Goal: Task Accomplishment & Management: Use online tool/utility

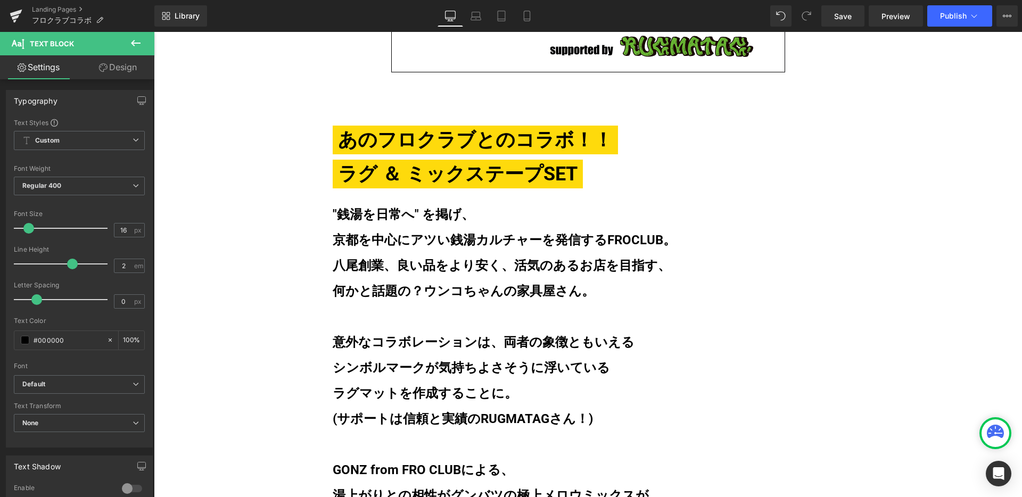
scroll to position [626, 0]
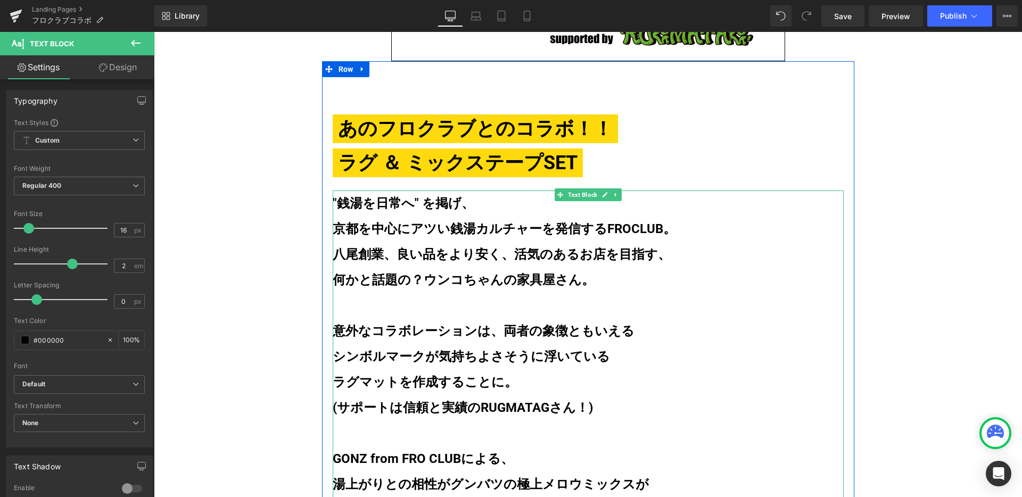
click at [400, 228] on span ""銭湯を日常へ" を掲げ、 京都を中心にアツい銭湯カルチャーを" at bounding box center [444, 216] width 223 height 40
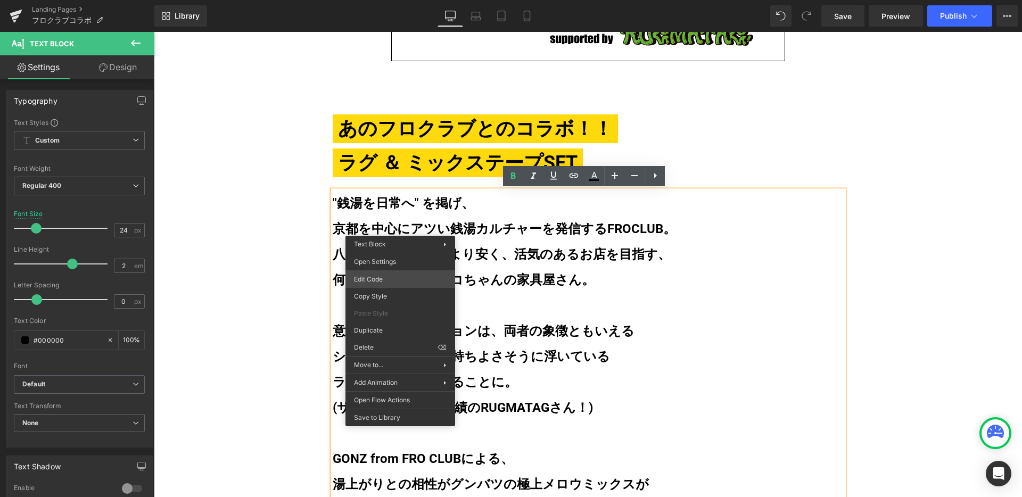
click at [395, 0] on div "You are previewing how the will restyle your page. You can not edit Elements in…" at bounding box center [511, 0] width 1022 height 0
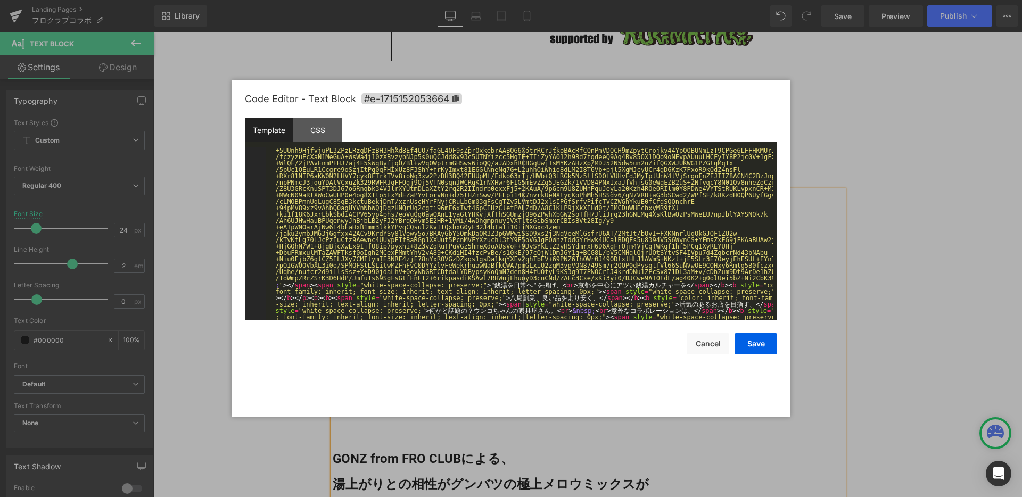
scroll to position [6212, 0]
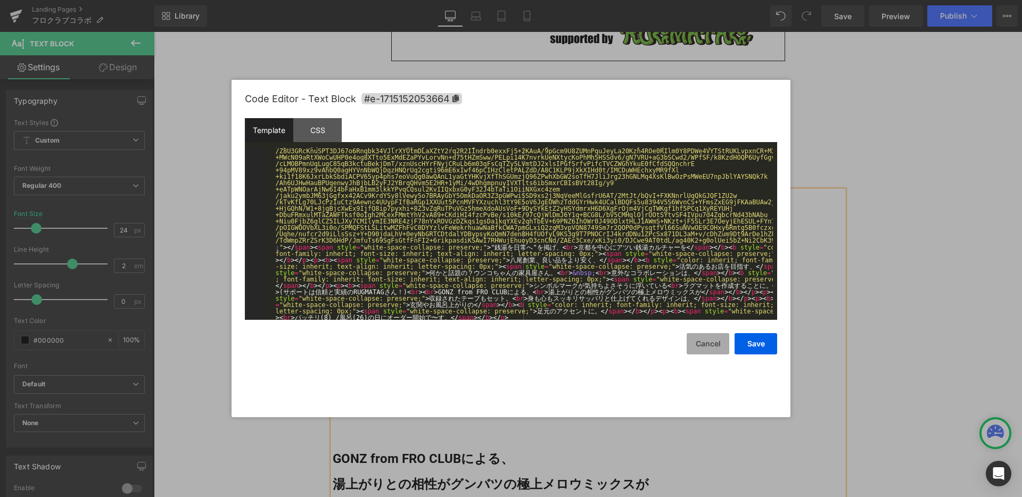
click at [701, 342] on button "Cancel" at bounding box center [708, 343] width 43 height 21
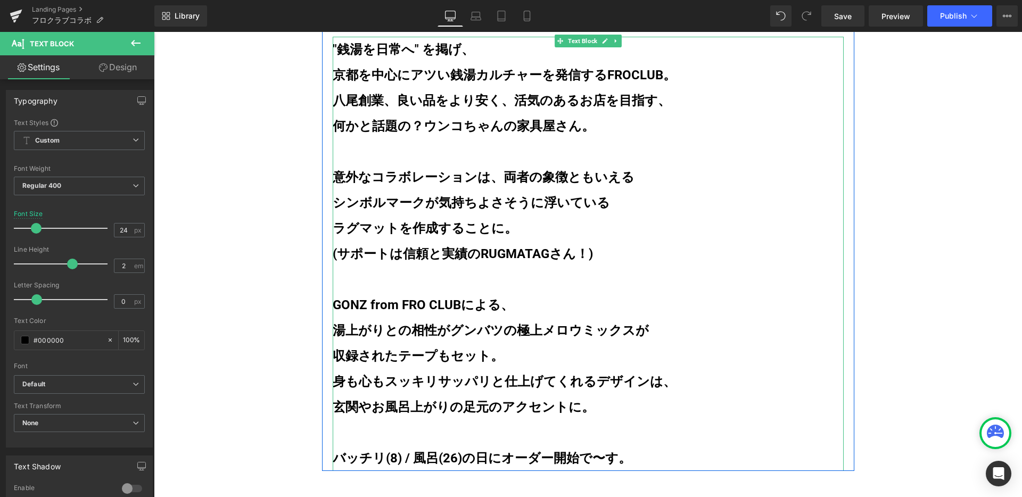
scroll to position [803, 0]
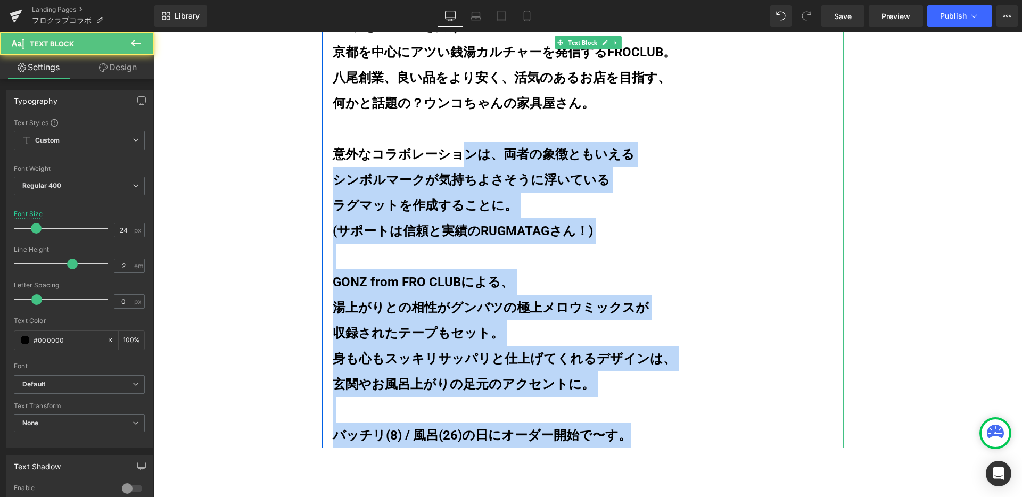
drag, startPoint x: 622, startPoint y: 438, endPoint x: 457, endPoint y: 164, distance: 319.7
click at [457, 165] on div ""銭湯を日常へ" を掲げ、 京都を中心にアツい銭湯カルチャーを 発信するFROCLUB。 八尾創業、良い品をより安く、 活気のあるお店を目指す、 何かと話題の…" at bounding box center [588, 231] width 511 height 435
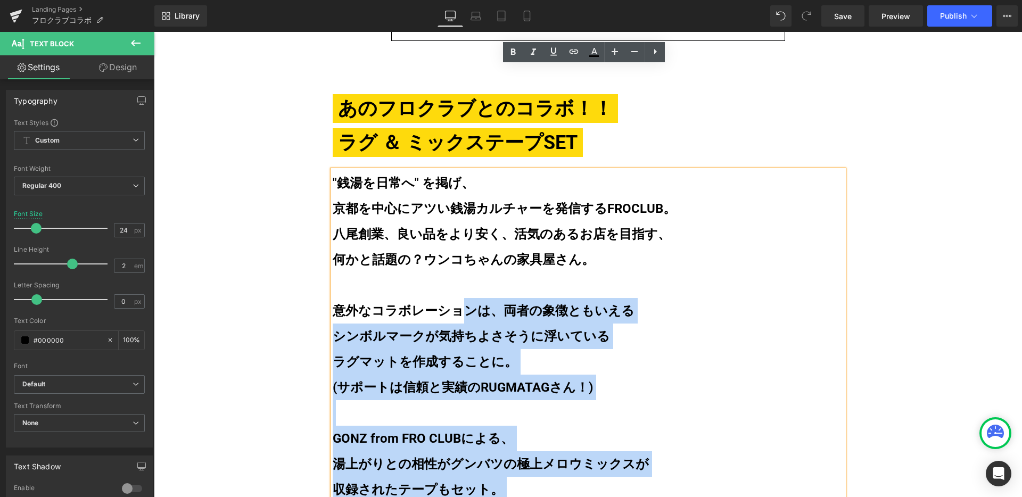
scroll to position [621, 0]
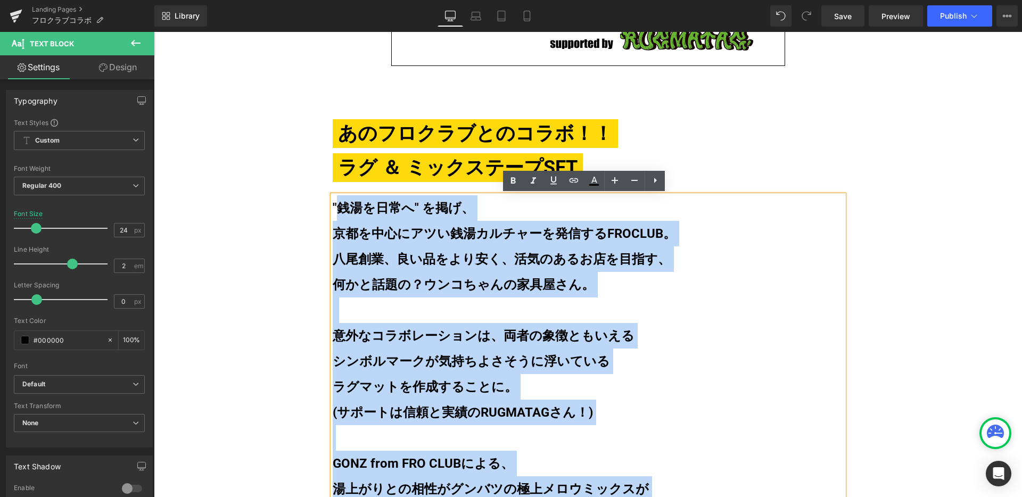
click at [333, 210] on span ""銭湯を日常へ" を掲げ、 京都を中心にアツい銭湯カルチャーを" at bounding box center [444, 221] width 223 height 40
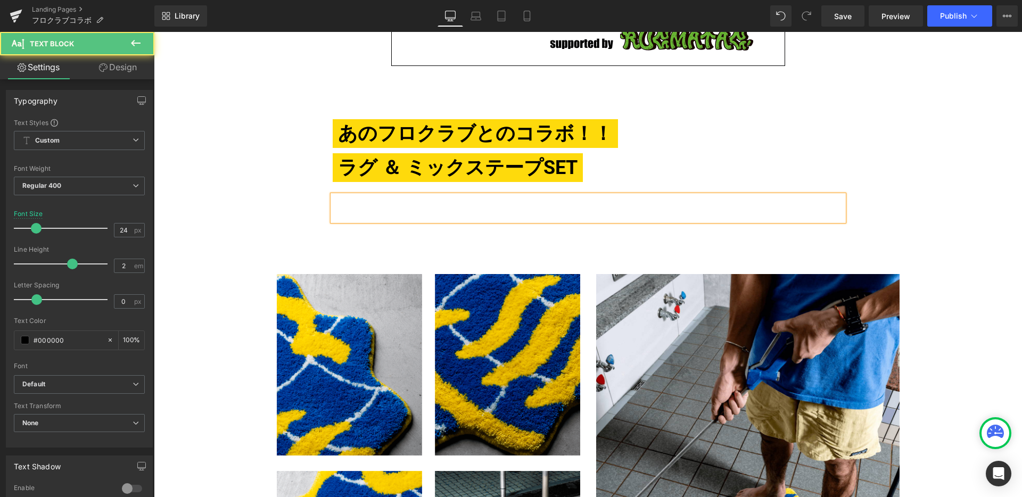
click at [506, 210] on p at bounding box center [588, 208] width 511 height 26
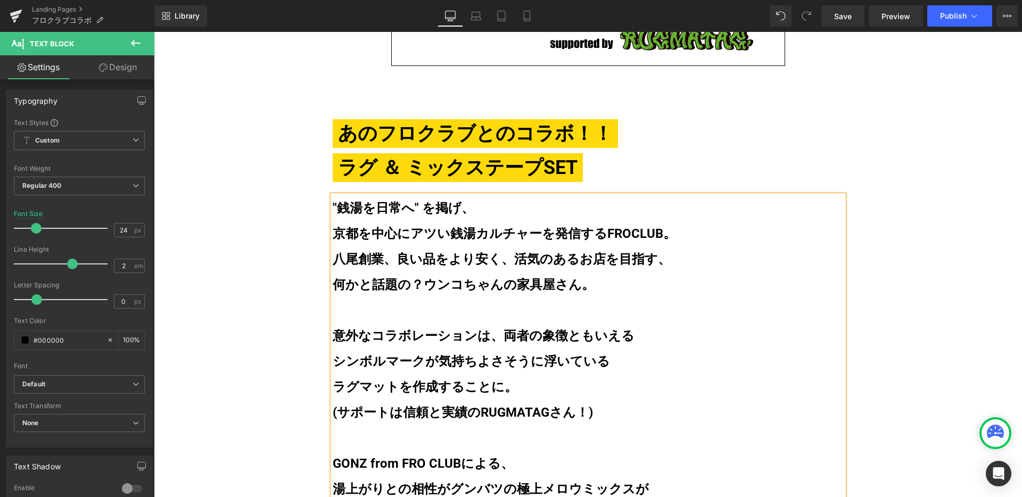
click at [462, 217] on p ""銭湯を日常へ" を掲げ、" at bounding box center [588, 208] width 511 height 26
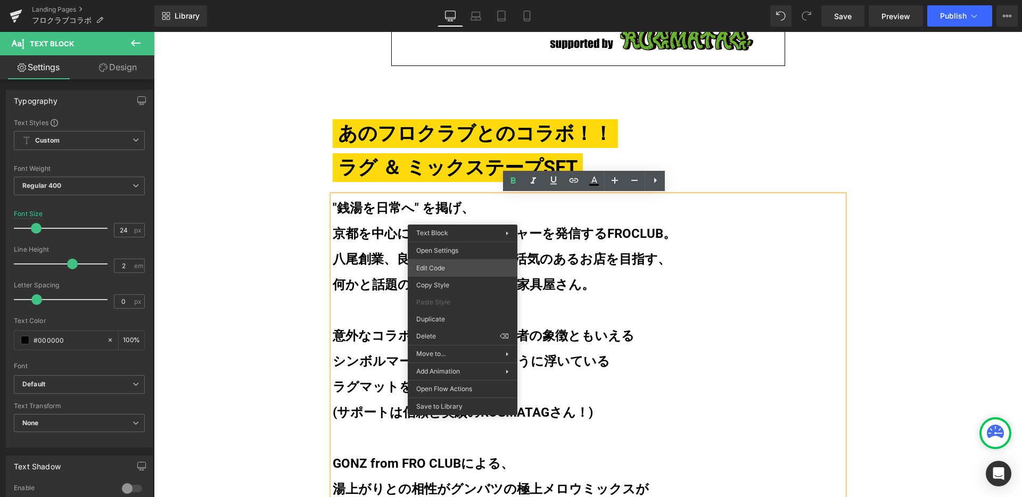
click at [477, 0] on div "You are previewing how the will restyle your page. You can not edit Elements in…" at bounding box center [511, 0] width 1022 height 0
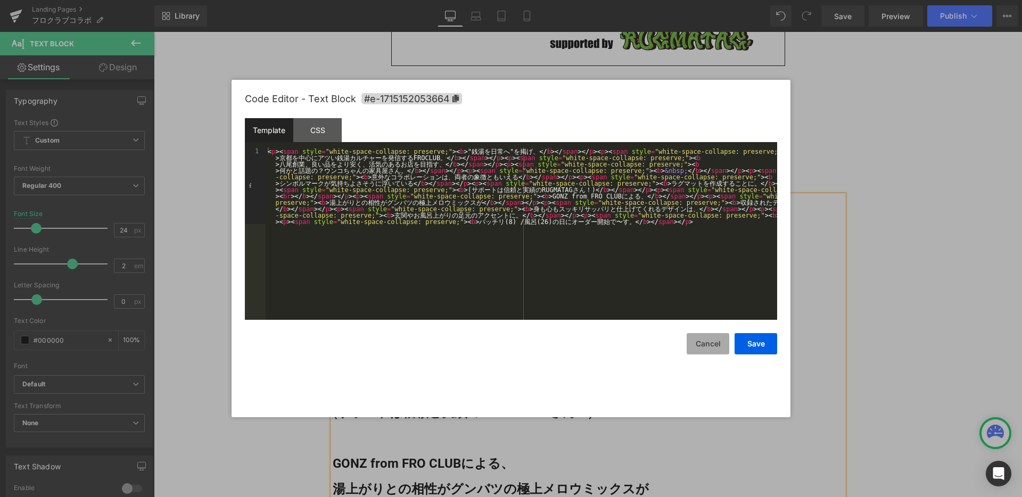
click at [697, 345] on button "Cancel" at bounding box center [708, 343] width 43 height 21
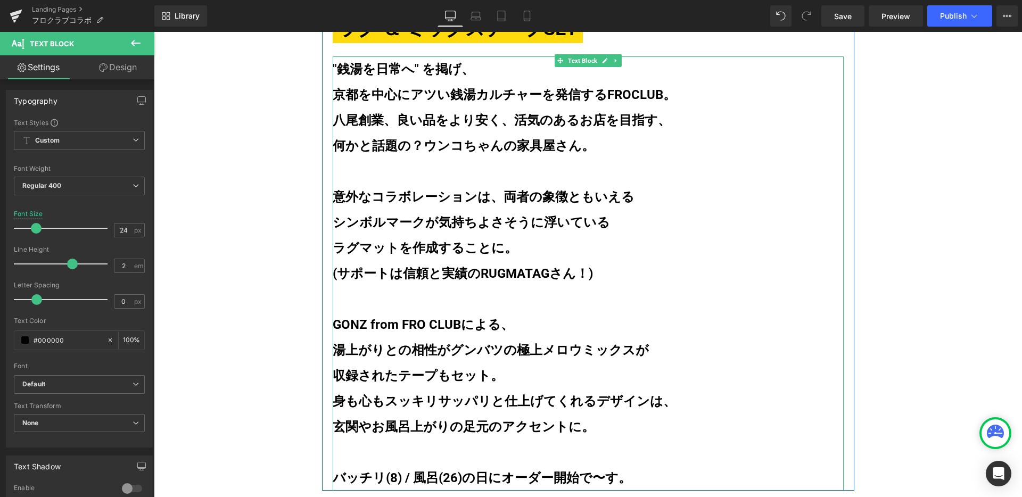
scroll to position [758, 0]
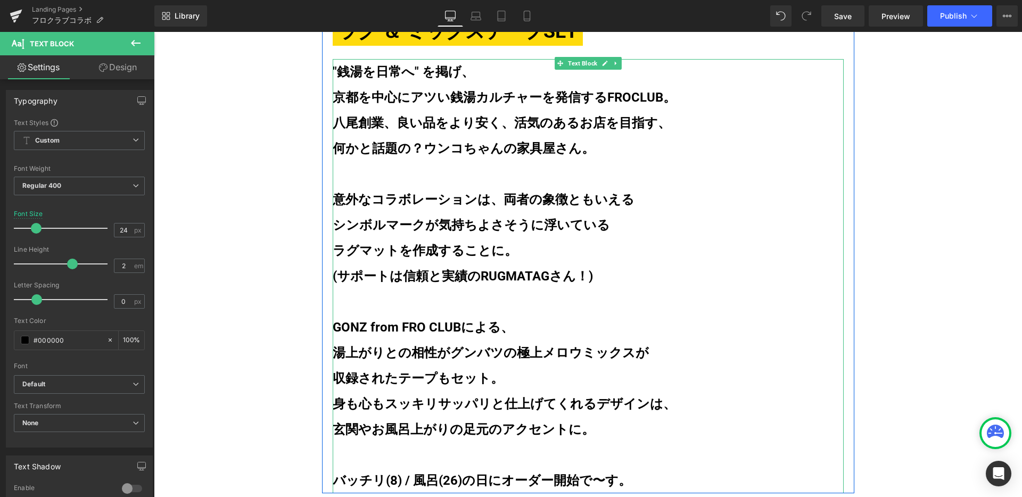
click at [483, 202] on b "意外なコラボレーションは、両者の象徴ともいえる" at bounding box center [484, 199] width 302 height 15
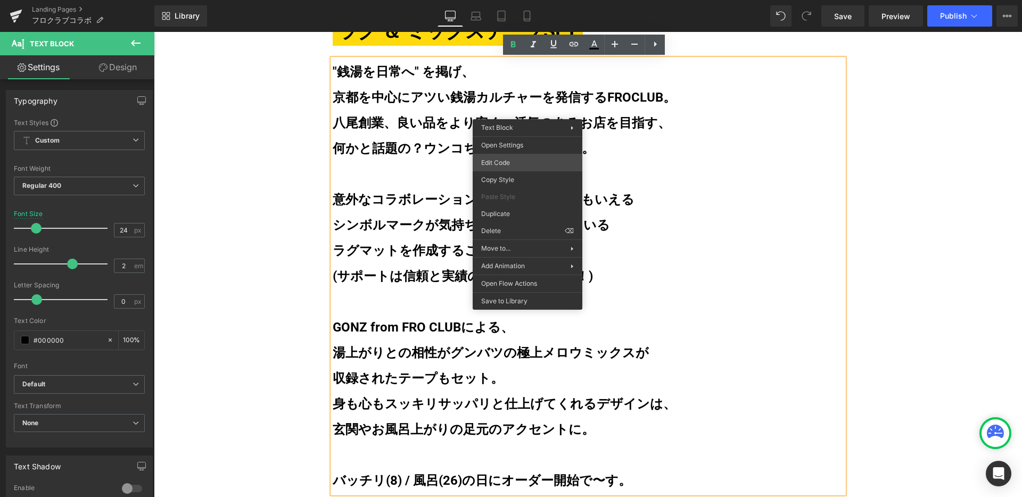
click at [537, 0] on div "You are previewing how the will restyle your page. You can not edit Elements in…" at bounding box center [511, 0] width 1022 height 0
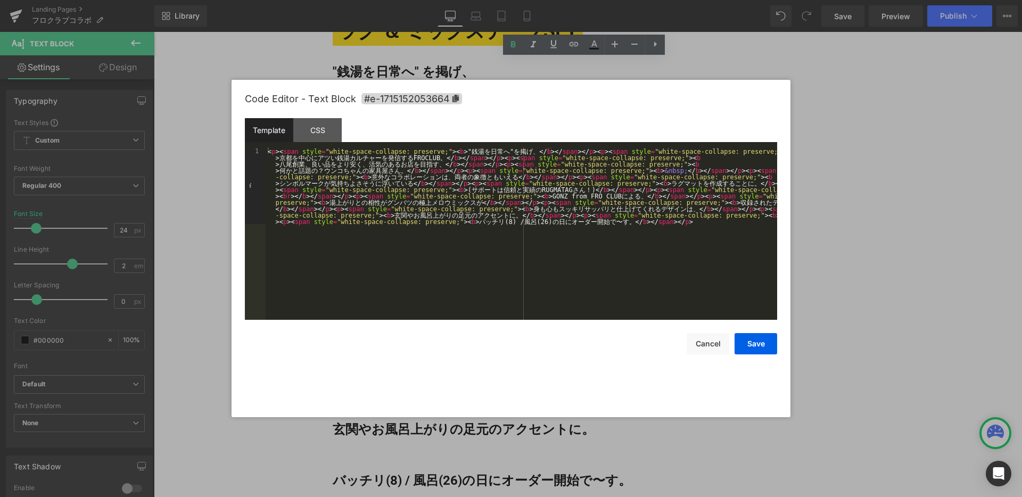
click at [387, 158] on div "< p > < span style = "white-space-collapse: preserve;" > < b > " 銭 湯 を 日 常 へ " …" at bounding box center [522, 311] width 512 height 326
drag, startPoint x: 433, startPoint y: 157, endPoint x: 386, endPoint y: 158, distance: 47.4
click at [386, 158] on div "< p > < span style = "white-space-collapse: preserve;" > < b > " 銭 湯 を 日 常 へ " …" at bounding box center [522, 311] width 512 height 326
click at [366, 166] on div "< p > < span style = "white-space-collapse: preserve;" > < b > " 銭 湯 を 日 常 へ " …" at bounding box center [522, 311] width 512 height 326
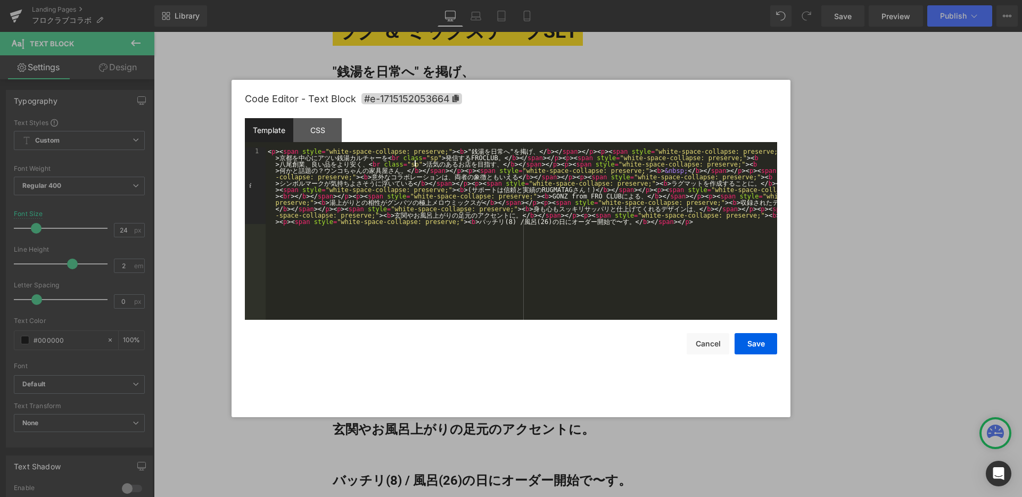
click at [434, 177] on div "< p > < span style = "white-space-collapse: preserve;" > < b > " 銭 湯 を 日 常 へ " …" at bounding box center [522, 311] width 512 height 326
click at [437, 178] on div "< p > < span style = "white-space-collapse: preserve;" > < b > " 銭 湯 を 日 常 へ " …" at bounding box center [522, 311] width 512 height 326
click at [438, 214] on div "< p > < span style = "white-space-collapse: preserve;" > < b > " 銭 湯 を 日 常 へ " …" at bounding box center [522, 311] width 512 height 326
click at [337, 124] on div "CSS" at bounding box center [317, 130] width 48 height 24
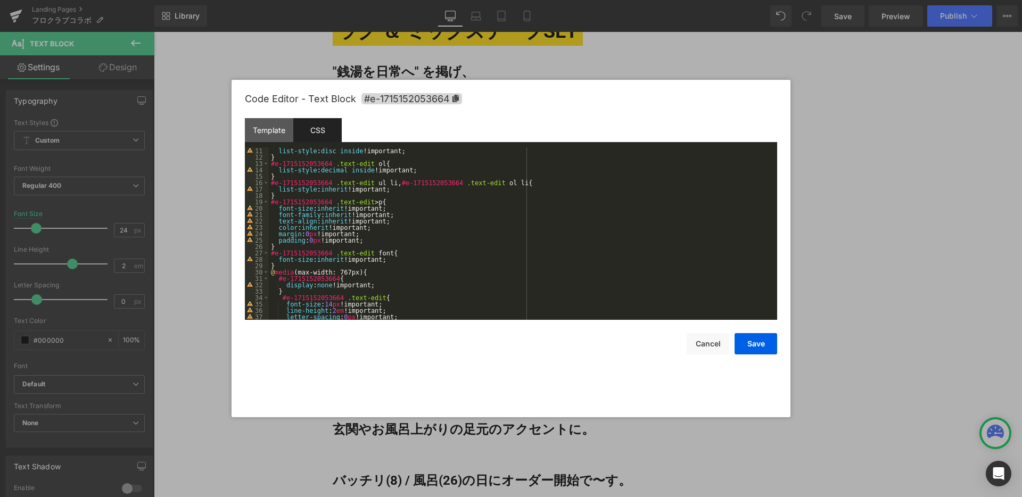
scroll to position [64, 0]
click at [366, 267] on div "list-style : disc inside !important; } #e-1715152053664 .text-edit ol { list-st…" at bounding box center [521, 240] width 504 height 185
click at [456, 99] on icon at bounding box center [456, 98] width 6 height 7
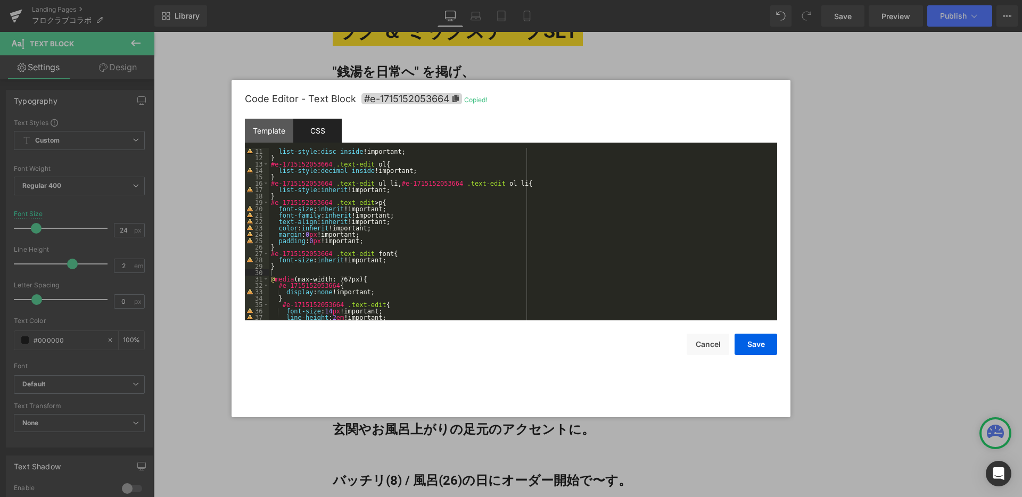
click at [304, 268] on div "list-style : disc inside !important; } #e-1715152053664 .text-edit ol { list-st…" at bounding box center [521, 240] width 504 height 185
click at [304, 272] on div "list-style : disc inside !important; } #e-1715152053664 .text-edit ol { list-st…" at bounding box center [521, 240] width 504 height 185
paste textarea
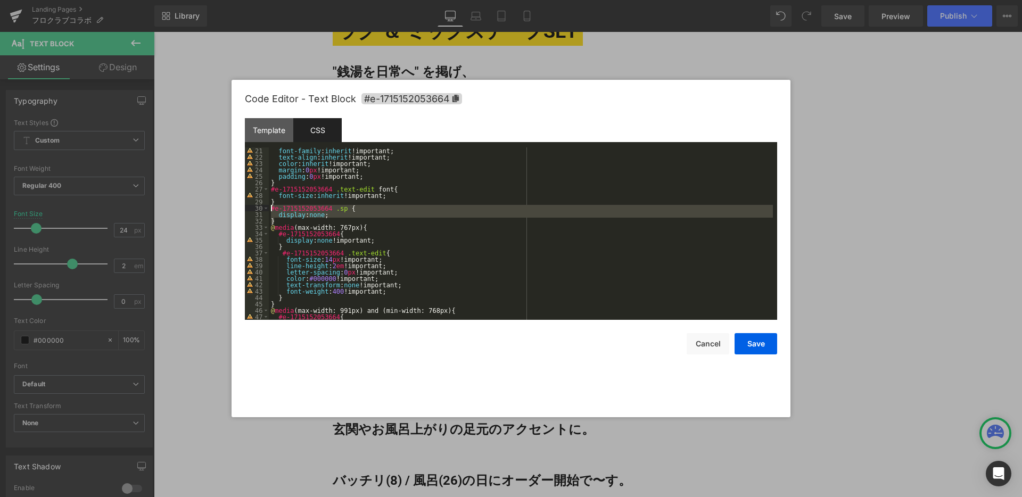
scroll to position [160, 0]
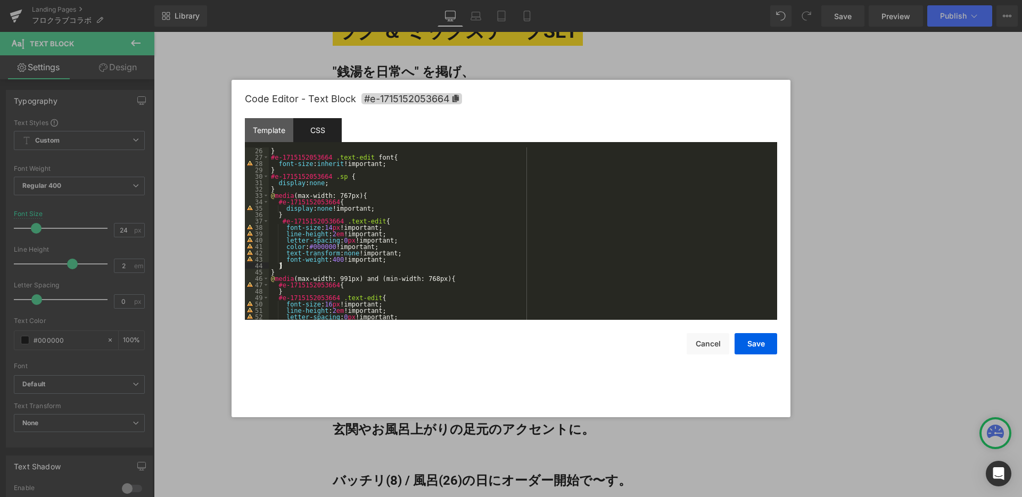
click at [321, 268] on div "} #e-1715152053664 .text-edit font { font-size : inherit !important; } #e-17151…" at bounding box center [521, 240] width 504 height 185
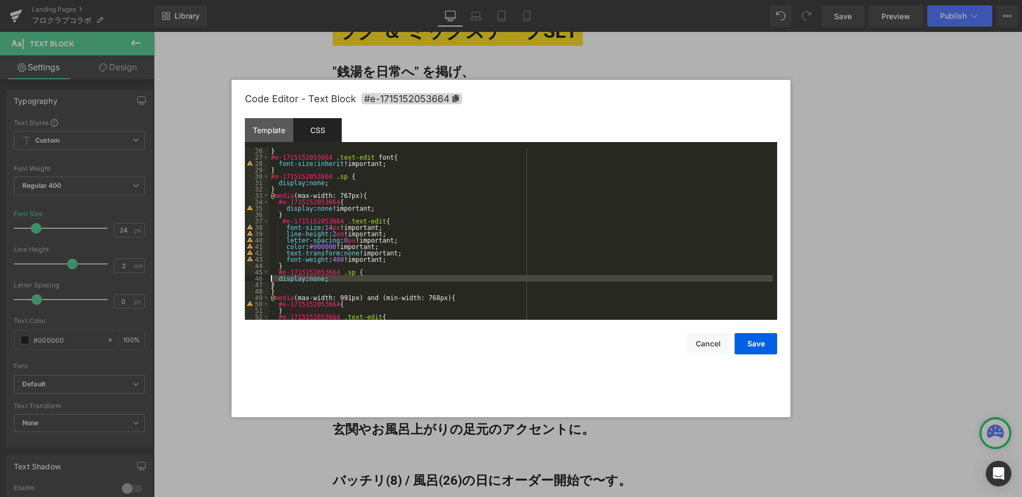
drag, startPoint x: 285, startPoint y: 285, endPoint x: 268, endPoint y: 280, distance: 17.9
click at [268, 280] on pre "26 27 28 29 30 31 32 33 34 35 36 37 38 39 40 41 42 43 44 45 46 47 48 49 50 51 5…" at bounding box center [511, 234] width 533 height 173
click at [337, 280] on div "} #e-1715152053664 .text-edit font { font-size : inherit !important; } #e-17151…" at bounding box center [521, 240] width 504 height 185
click at [322, 277] on div "} #e-1715152053664 .text-edit font { font-size : inherit !important; } #e-17151…" at bounding box center [521, 240] width 504 height 185
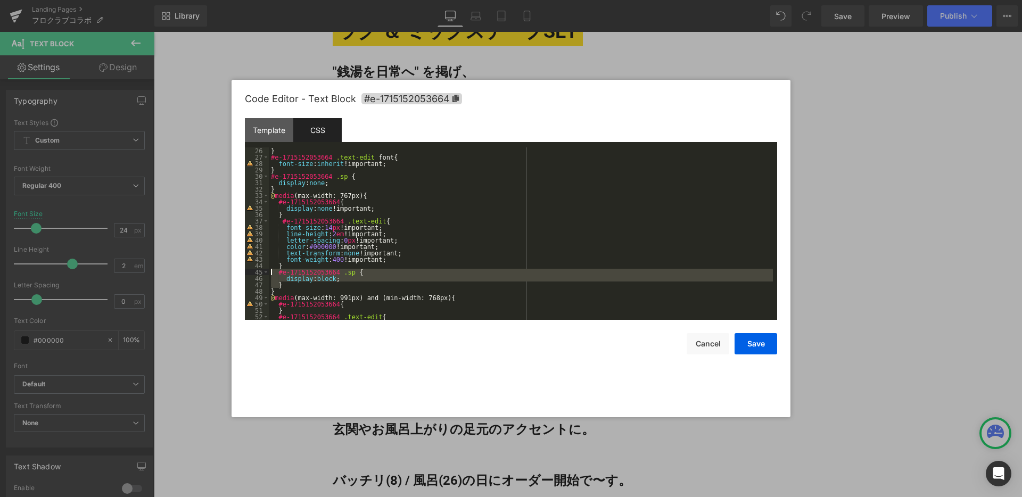
drag, startPoint x: 297, startPoint y: 283, endPoint x: 261, endPoint y: 274, distance: 37.3
click at [261, 274] on pre "26 27 28 29 30 31 32 33 34 35 36 37 38 39 40 41 42 43 44 45 46 47 48 49 50 51 5…" at bounding box center [511, 234] width 533 height 173
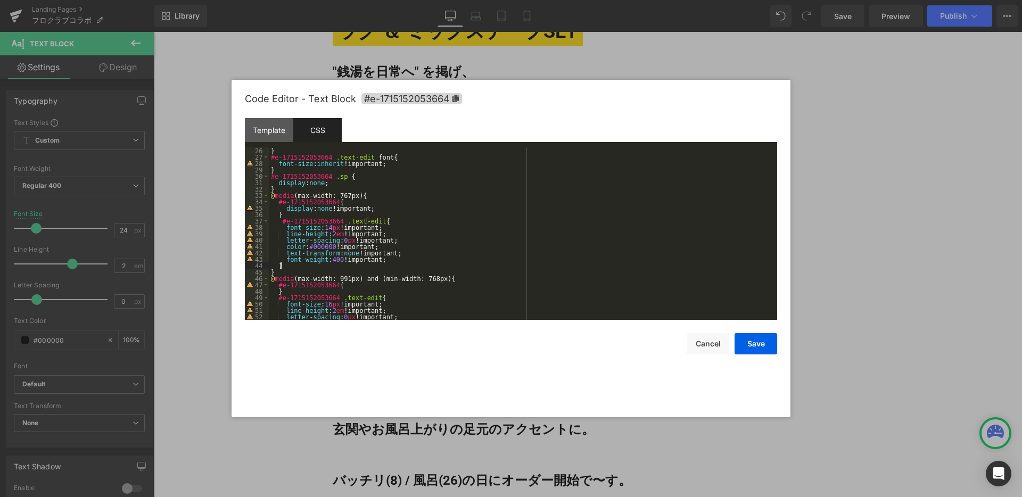
scroll to position [96, 0]
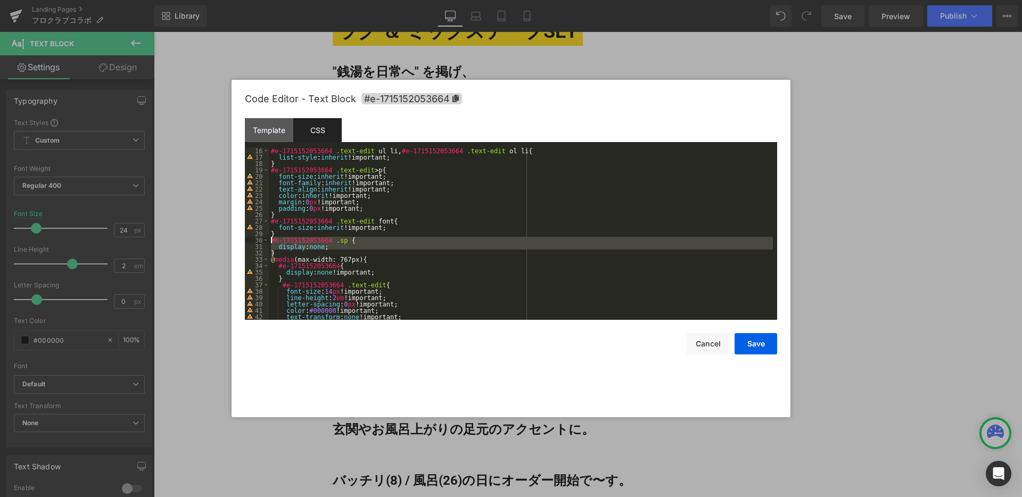
drag, startPoint x: 279, startPoint y: 252, endPoint x: 257, endPoint y: 239, distance: 25.6
click at [257, 239] on pre "16 17 18 19 20 21 22 23 24 25 26 27 28 29 30 31 32 33 34 35 36 37 38 39 40 41 4…" at bounding box center [511, 234] width 533 height 173
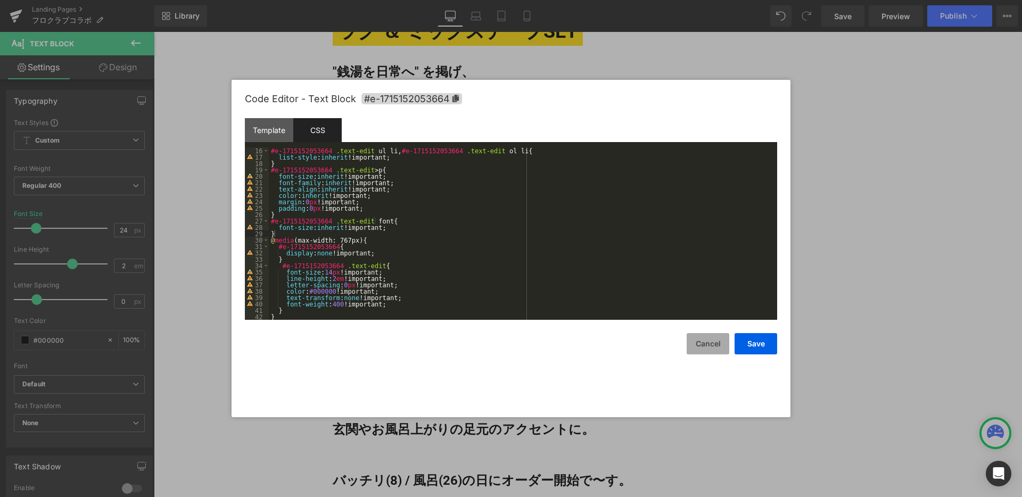
click at [705, 350] on button "Cancel" at bounding box center [708, 343] width 43 height 21
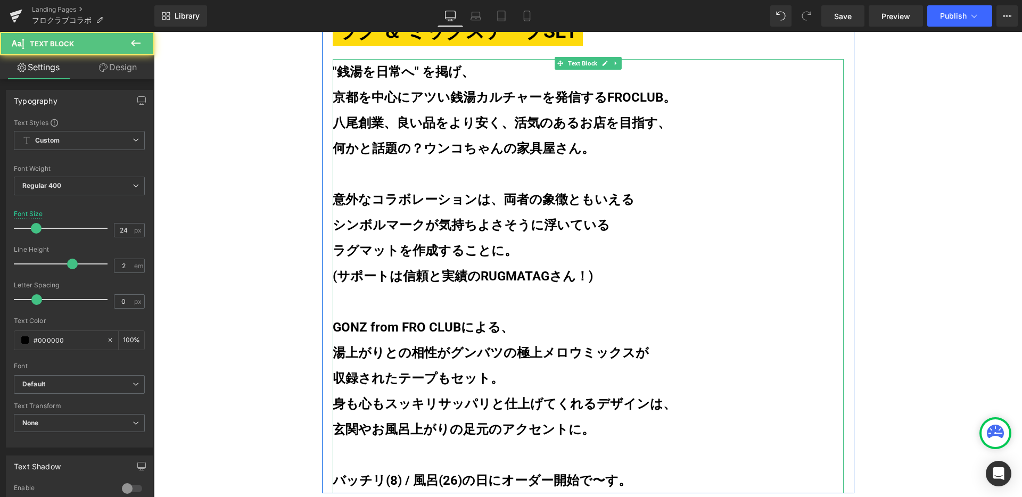
click at [465, 216] on p "シンボルマークが気持ちよさそうに浮いている" at bounding box center [588, 225] width 511 height 26
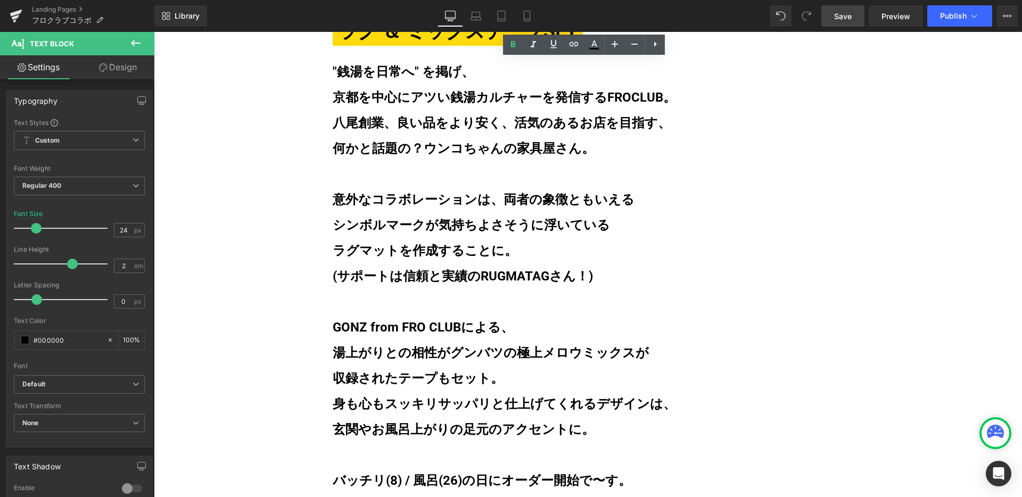
click at [838, 23] on link "Save" at bounding box center [843, 15] width 43 height 21
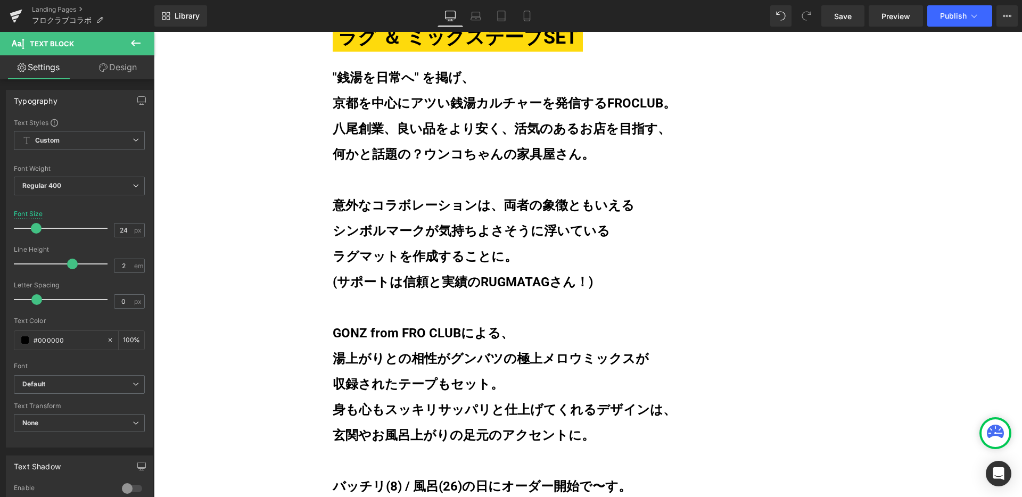
scroll to position [657, 0]
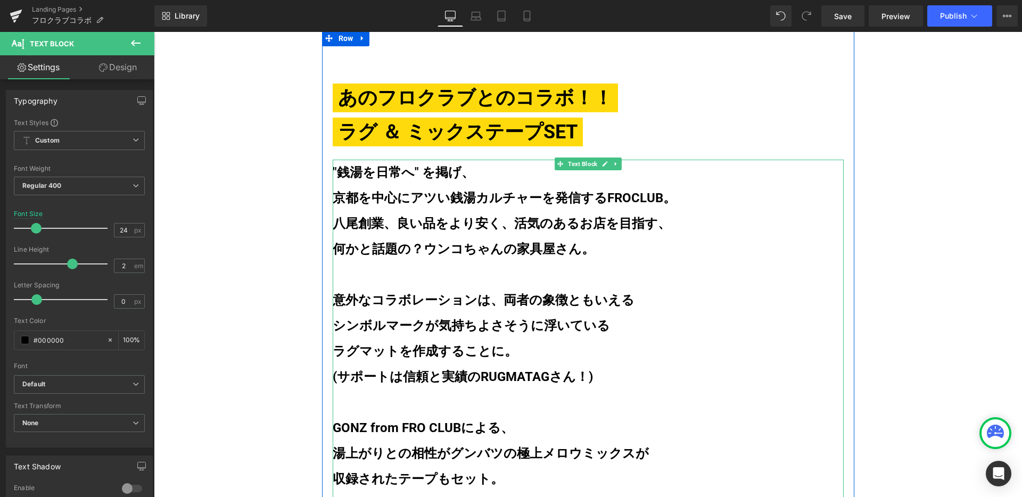
click at [526, 240] on p "何かと話題の？ウンコちゃんの家具屋さん。" at bounding box center [588, 249] width 511 height 26
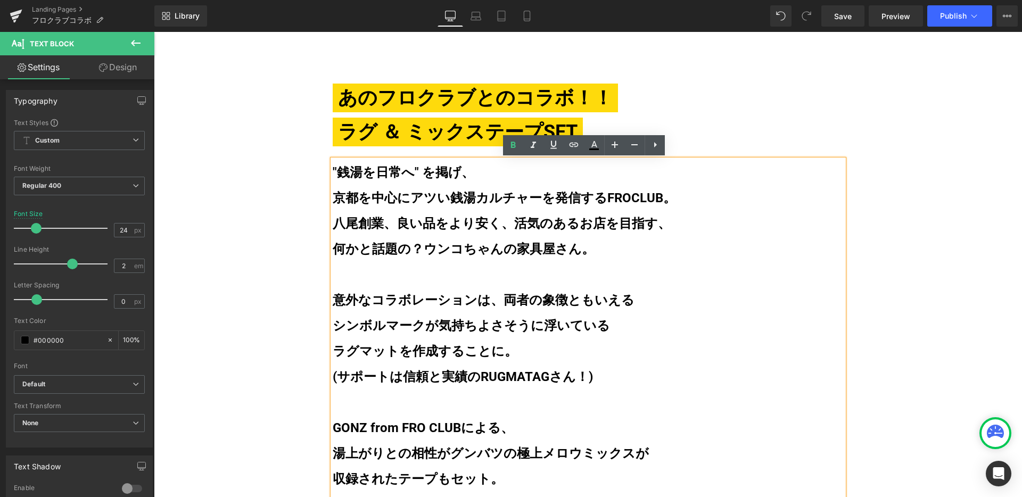
scroll to position [655, 0]
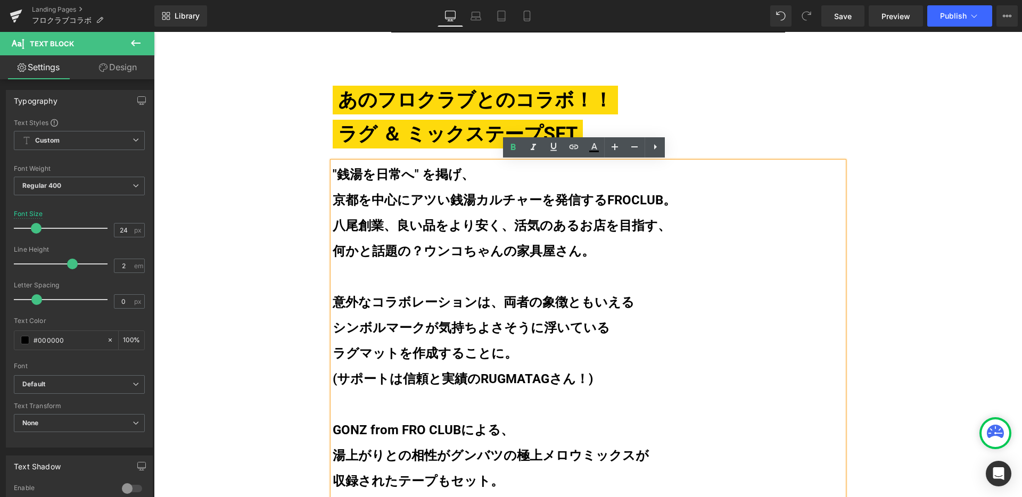
click at [455, 274] on p at bounding box center [588, 277] width 511 height 26
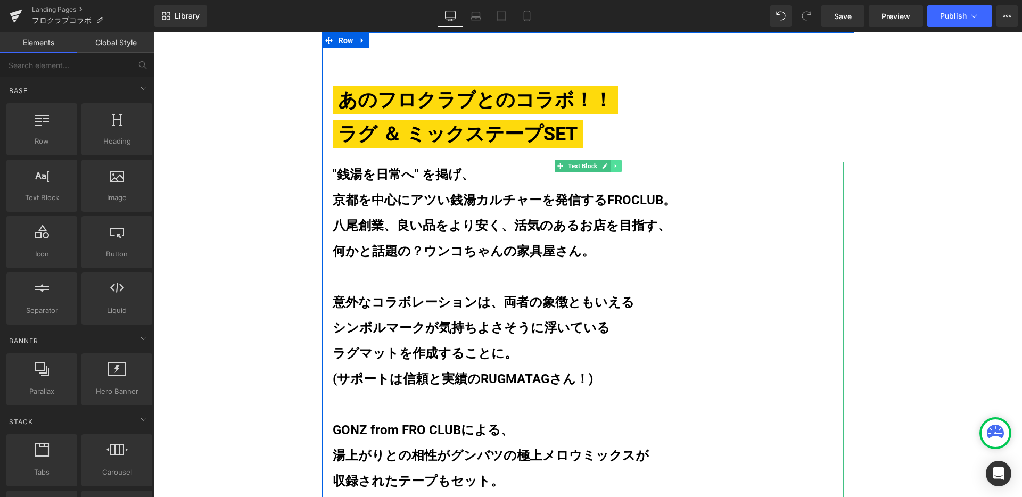
click at [613, 165] on icon at bounding box center [616, 166] width 6 height 6
click at [608, 166] on icon at bounding box center [611, 166] width 6 height 6
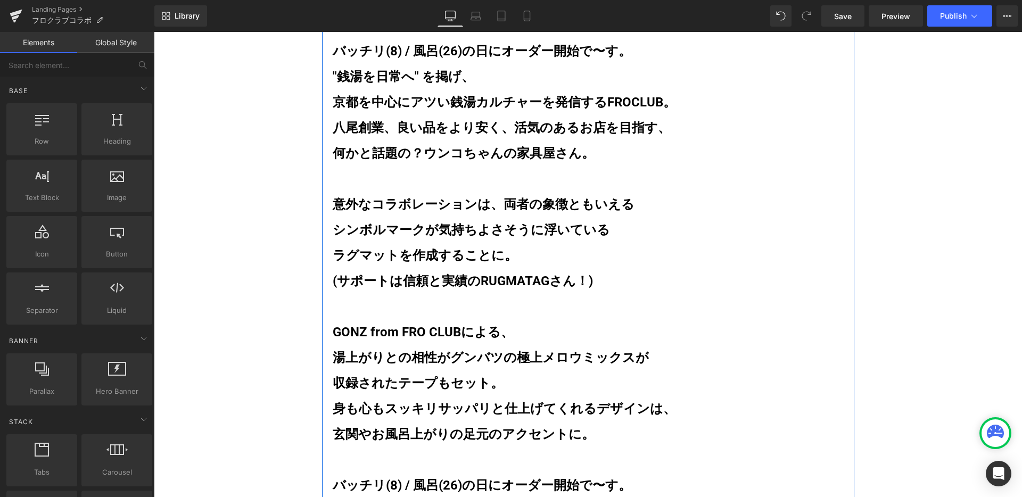
scroll to position [1193, 0]
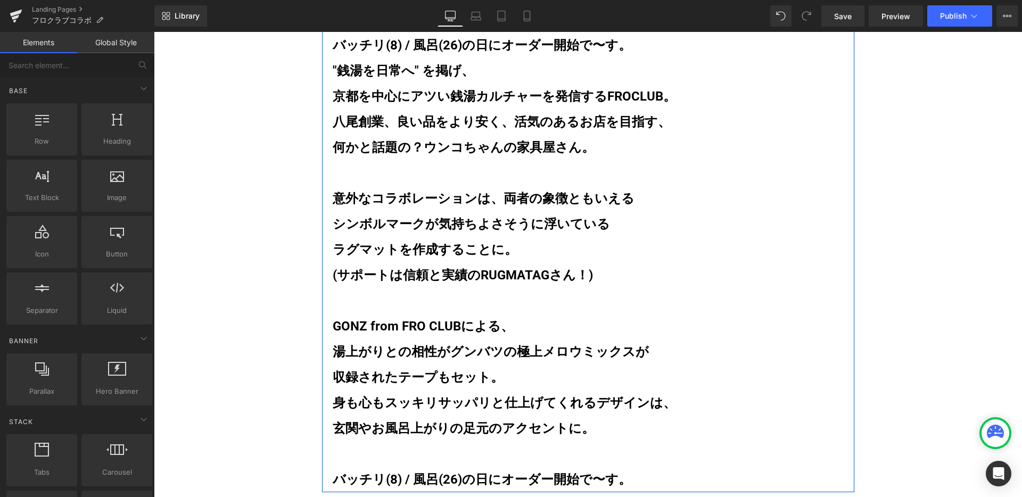
click at [470, 248] on b "ラグマットを作成することに。" at bounding box center [425, 249] width 185 height 15
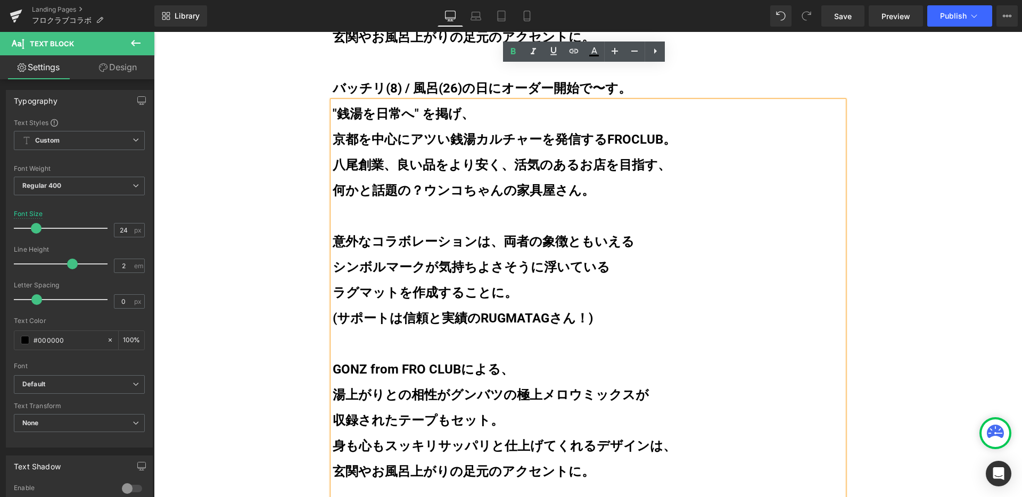
scroll to position [1132, 0]
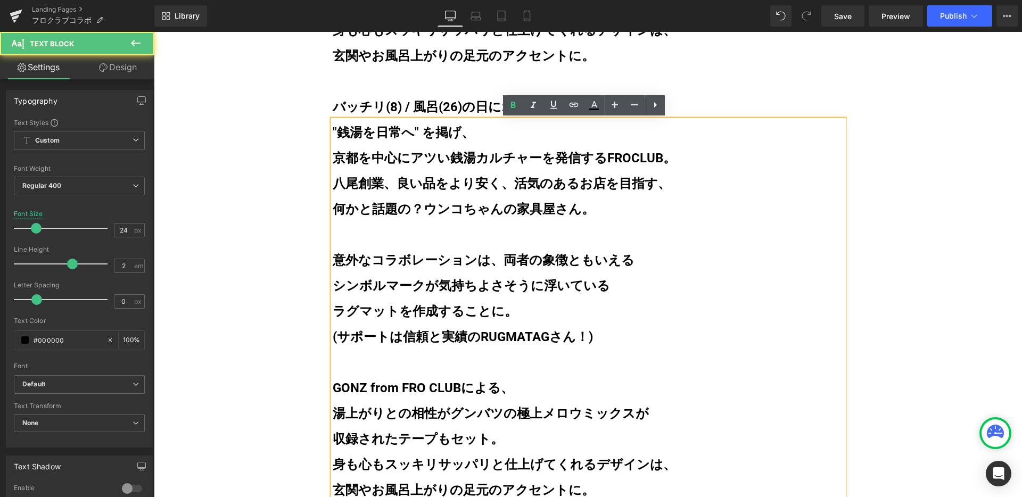
click at [512, 178] on b "八尾創業、良い品をより安く、活気のあるお店を目指す、" at bounding box center [502, 183] width 338 height 15
click at [544, 157] on b "京都を中心にアツい銭湯カルチャーを発信するFROCLUB。" at bounding box center [504, 158] width 343 height 15
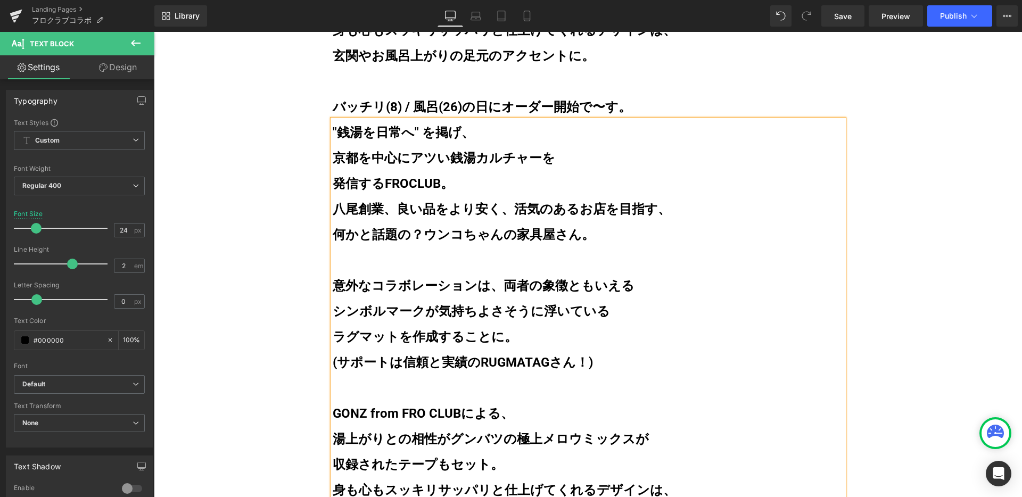
click at [505, 212] on b "八尾創業、良い品をより安く、活気のあるお店を目指す、" at bounding box center [502, 209] width 338 height 15
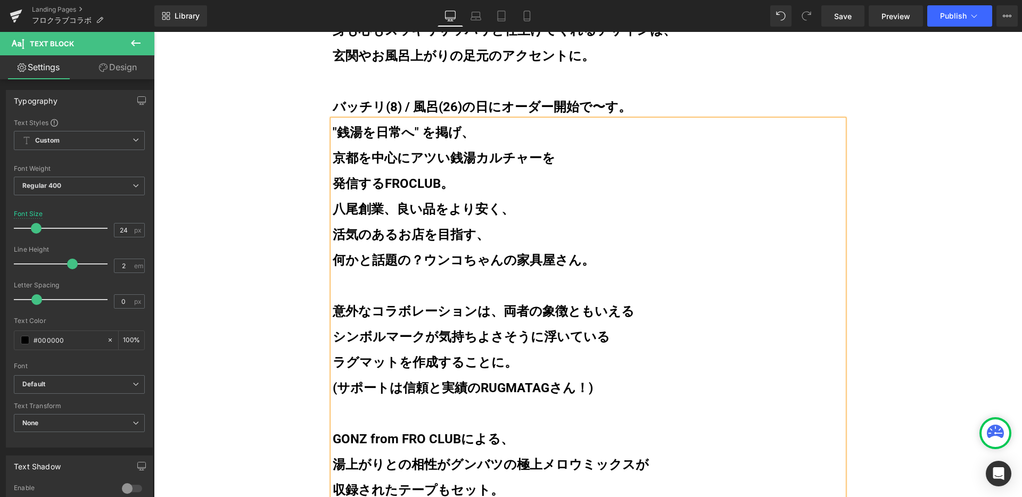
click at [495, 314] on b "意外なコラボレーションは、両者の象徴ともいえる" at bounding box center [484, 311] width 302 height 15
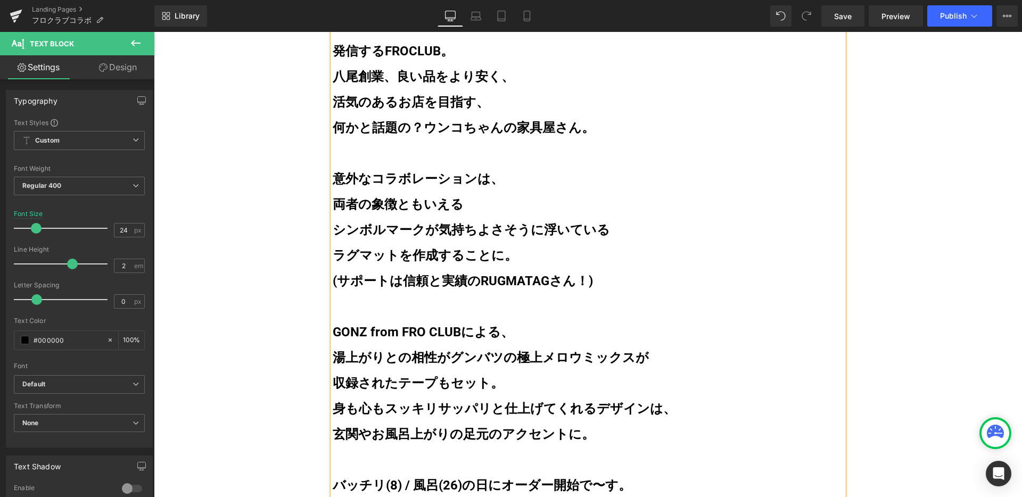
scroll to position [1267, 0]
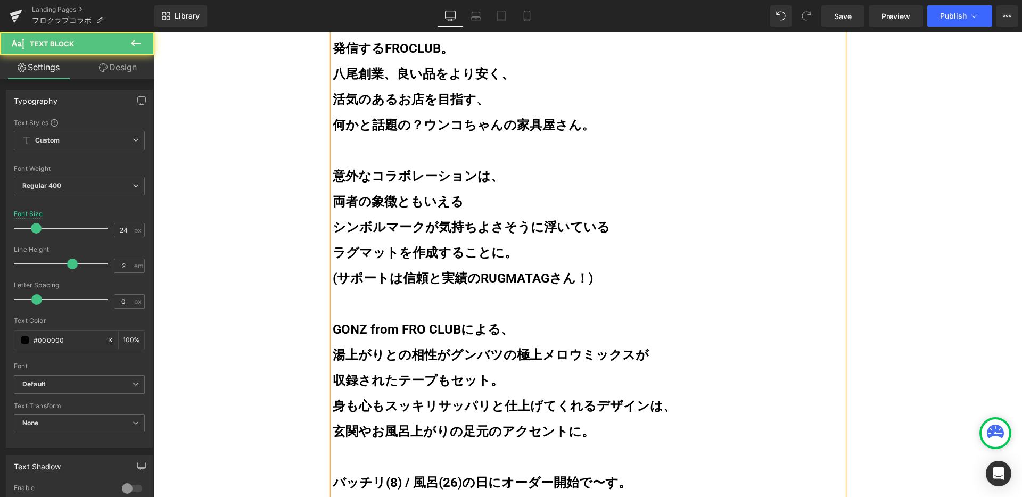
click at [333, 379] on b "収録されたテープもセット。" at bounding box center [418, 380] width 171 height 15
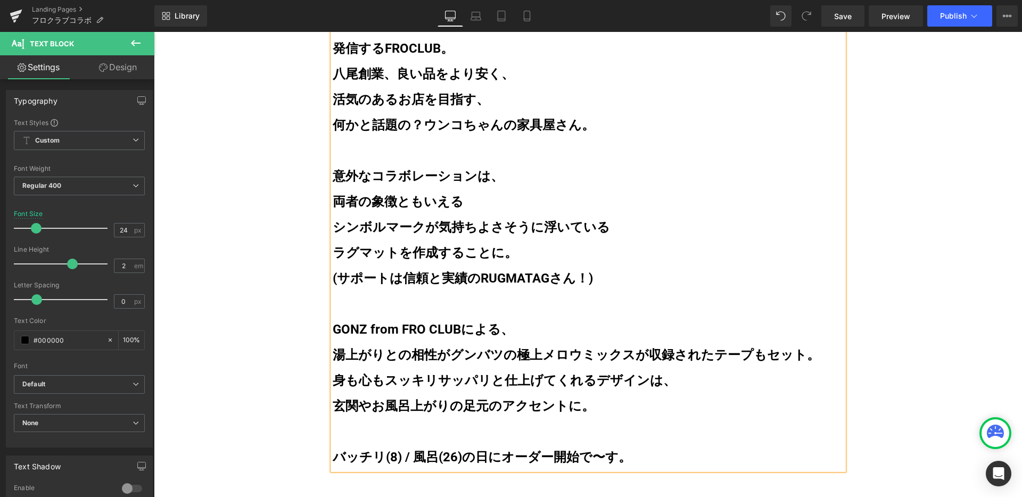
click at [694, 379] on p "身も心もスッキリサッパリと仕上げてくれるデザインは、" at bounding box center [588, 381] width 511 height 26
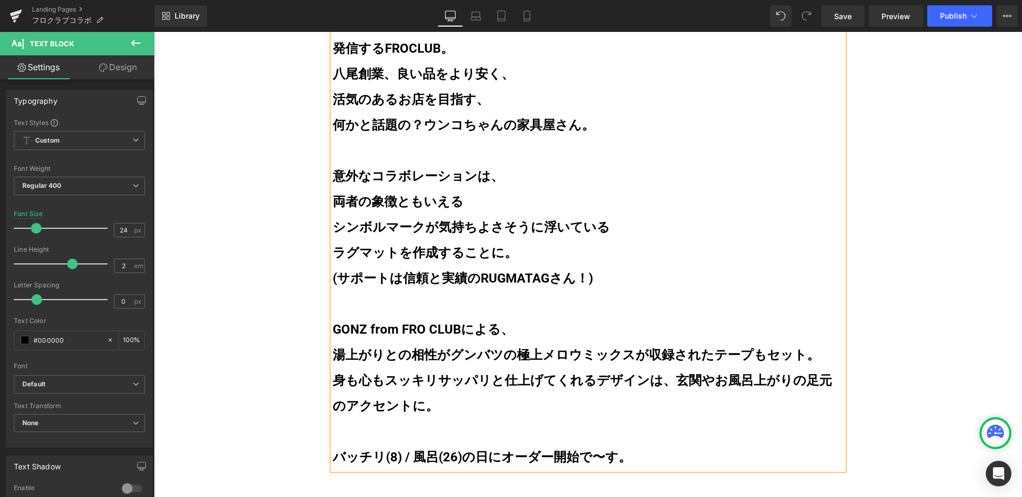
click at [584, 381] on b "身も心もスッキリサッパリと仕上げてくれるデザインは、" at bounding box center [504, 380] width 343 height 15
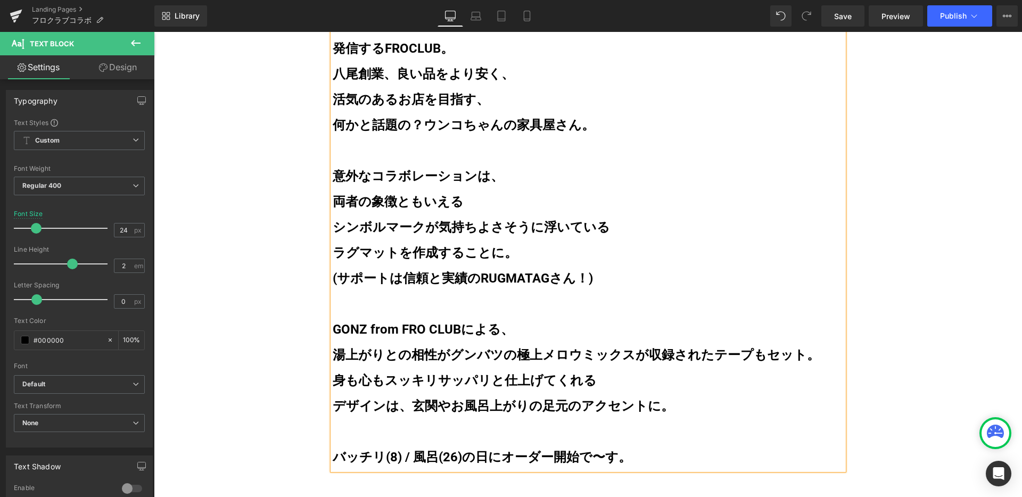
click at [533, 405] on b "玄関やお風呂上がりの足元のアクセントに。" at bounding box center [543, 406] width 262 height 15
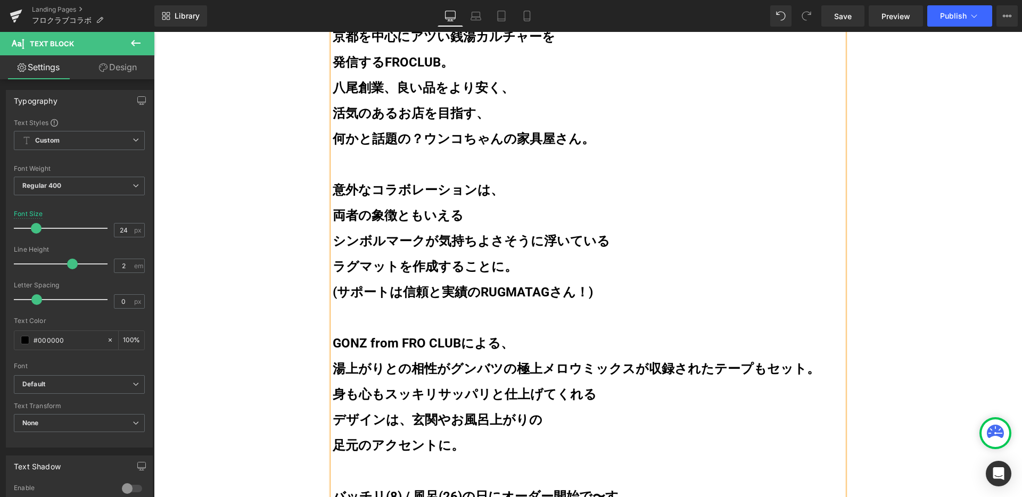
scroll to position [1251, 0]
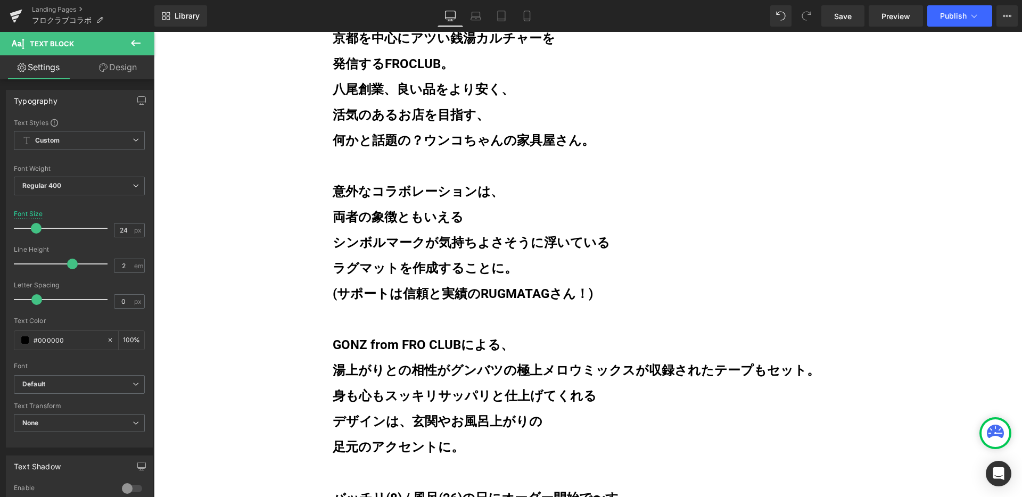
click at [131, 71] on link "Design" at bounding box center [117, 67] width 77 height 24
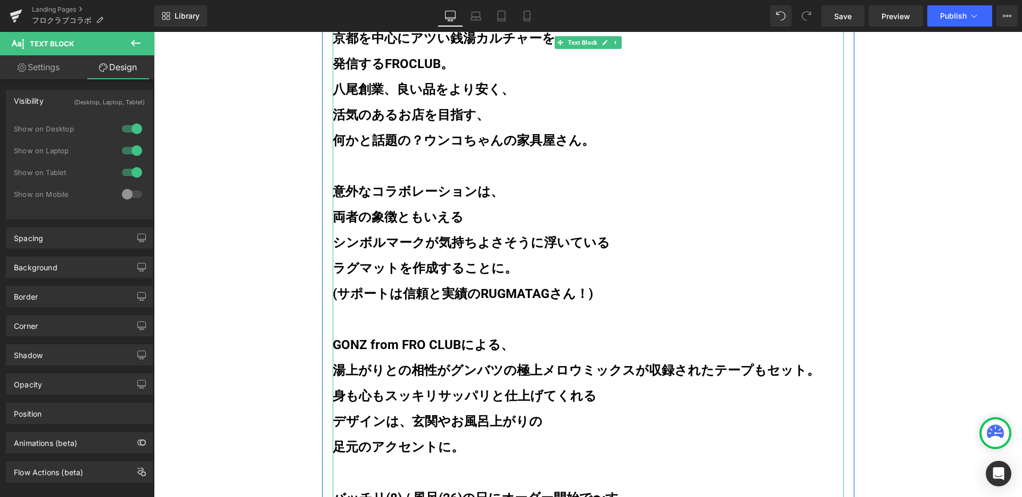
click at [381, 142] on b "何かと話題の？ウンコちゃんの家具屋さん。" at bounding box center [464, 140] width 262 height 15
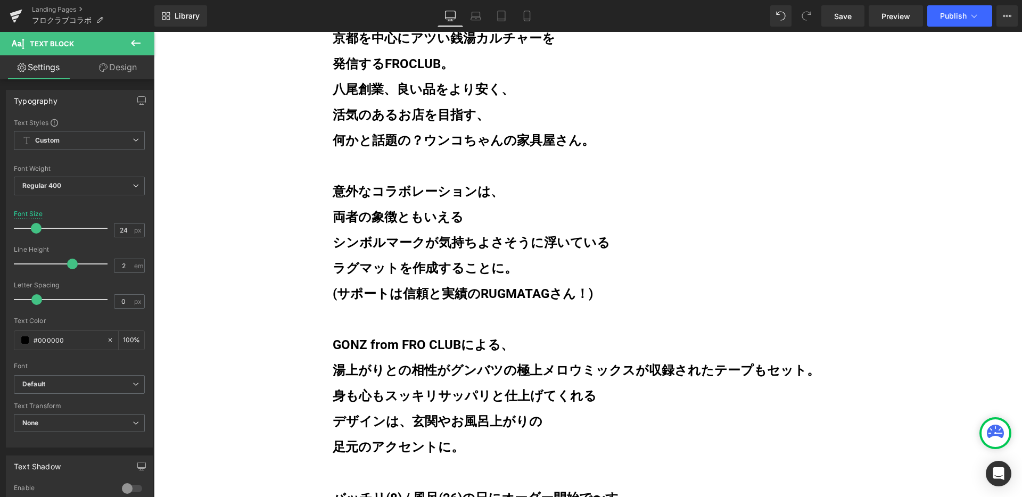
click at [122, 76] on link "Design" at bounding box center [117, 67] width 77 height 24
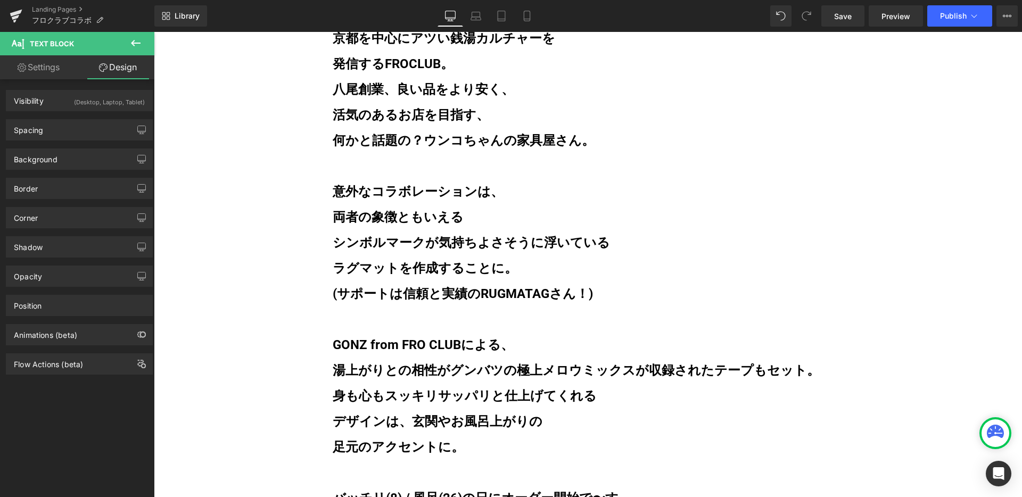
click at [120, 104] on div "(Desktop, Laptop, Tablet)" at bounding box center [109, 100] width 71 height 18
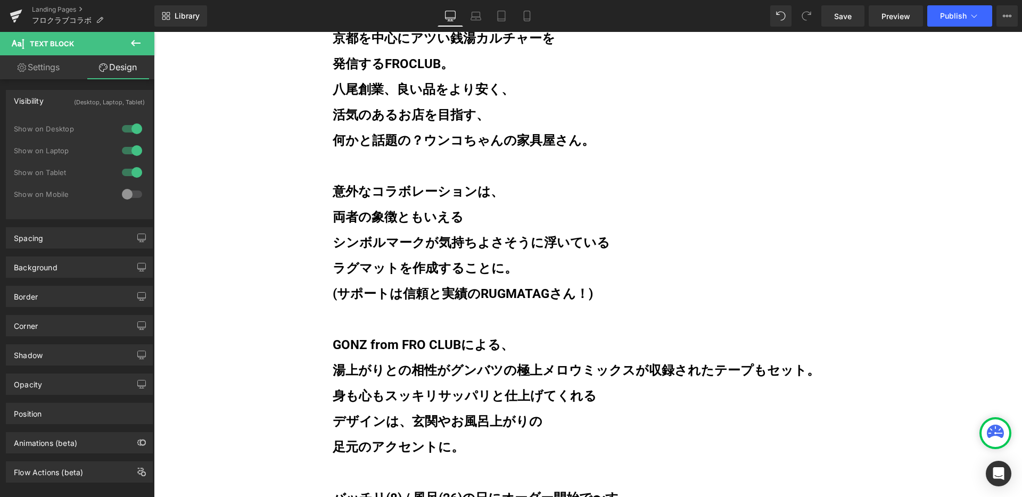
click at [132, 198] on div at bounding box center [132, 194] width 26 height 17
drag, startPoint x: 133, startPoint y: 170, endPoint x: 133, endPoint y: 163, distance: 7.5
click at [133, 170] on div at bounding box center [132, 172] width 26 height 17
click at [132, 153] on div at bounding box center [132, 150] width 26 height 17
click at [130, 132] on div at bounding box center [132, 128] width 26 height 17
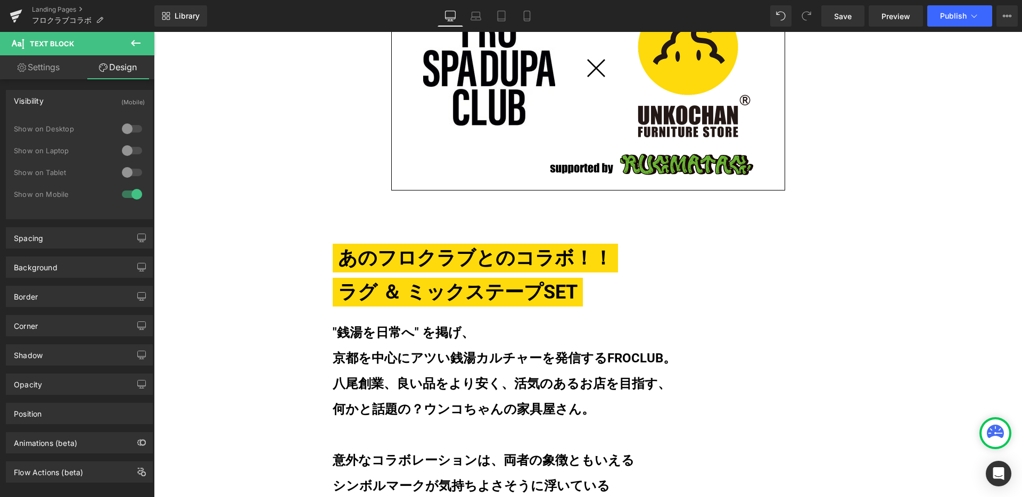
scroll to position [484, 0]
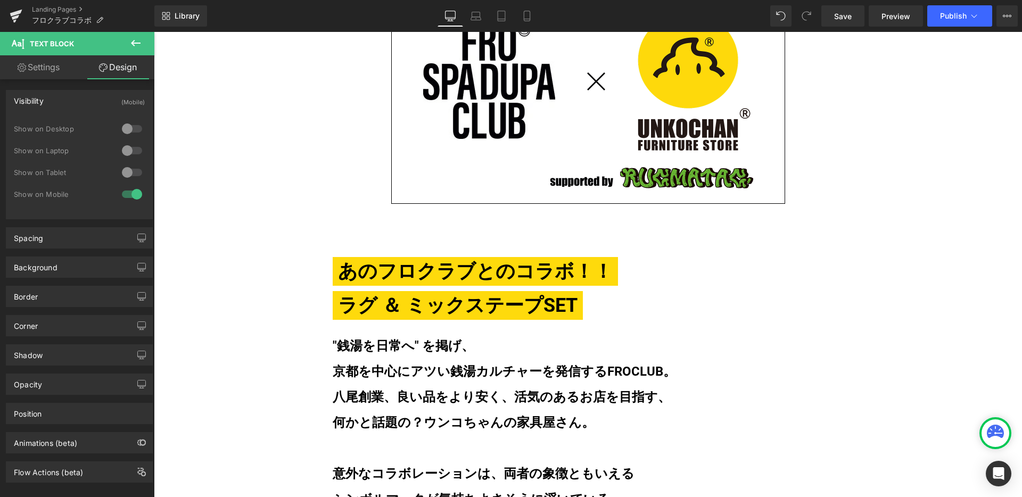
click at [540, 397] on b "八尾創業、良い品をより安く、活気のあるお店を目指す、" at bounding box center [502, 397] width 338 height 15
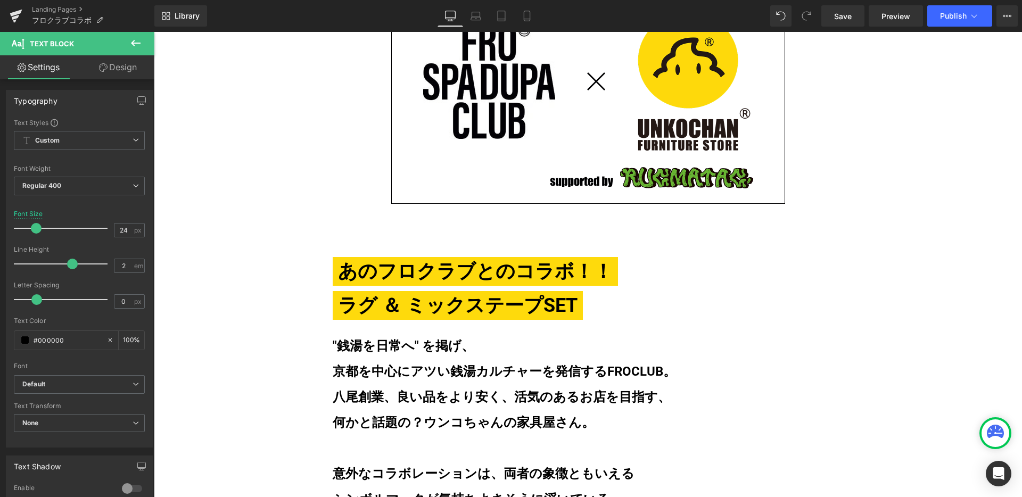
click at [129, 73] on link "Design" at bounding box center [117, 67] width 77 height 24
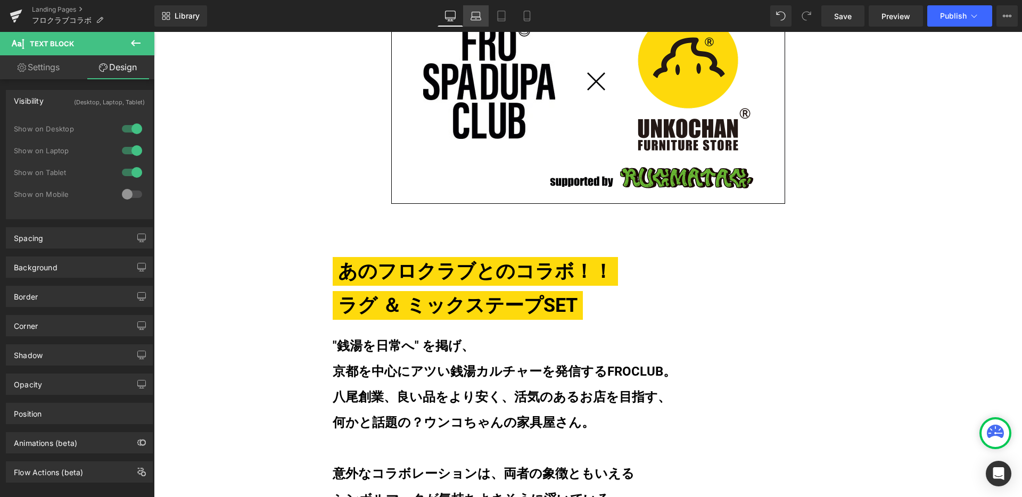
click at [478, 18] on icon at bounding box center [476, 16] width 11 height 11
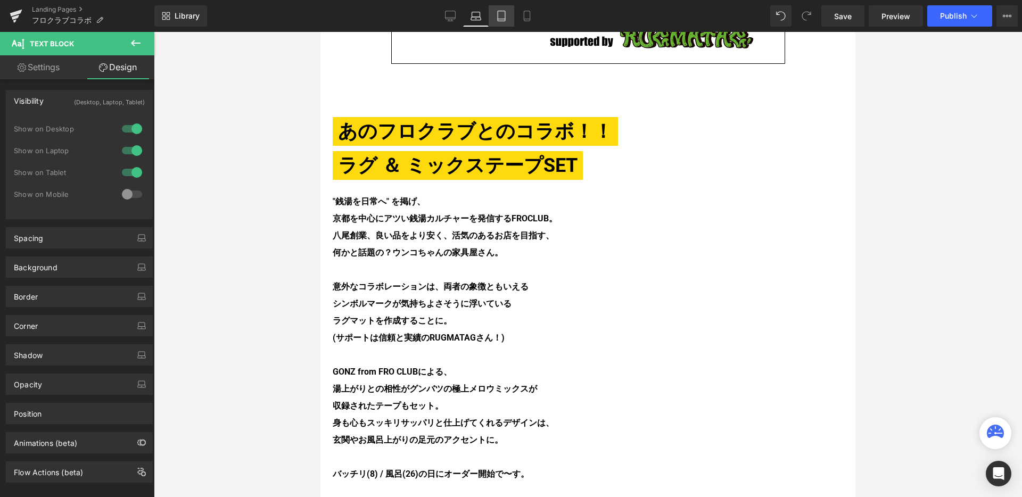
click at [496, 17] on icon at bounding box center [501, 16] width 11 height 11
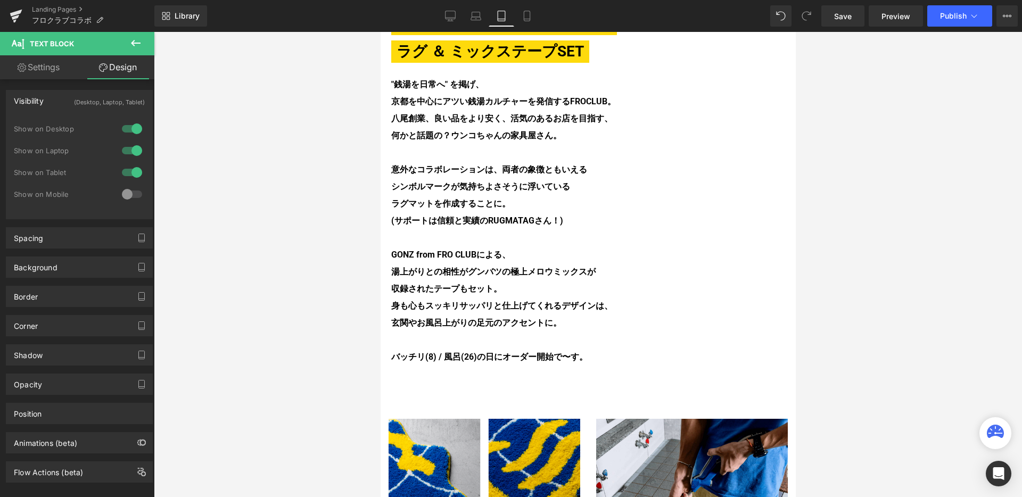
scroll to position [541, 0]
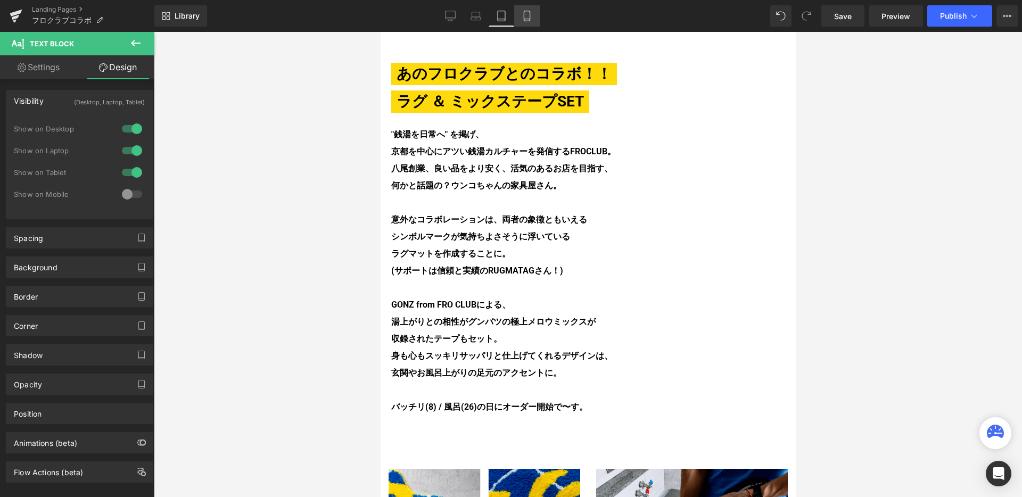
click at [529, 18] on icon at bounding box center [527, 16] width 11 height 11
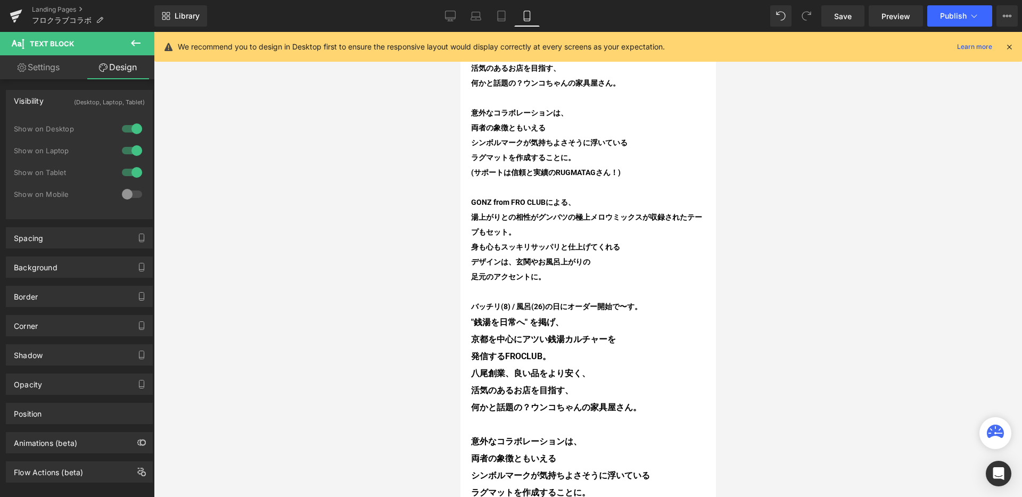
scroll to position [605, 0]
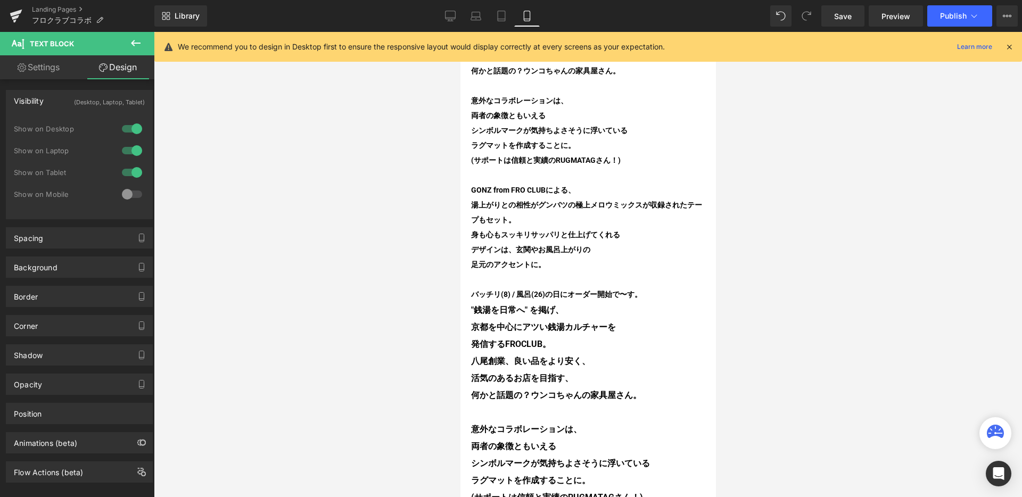
click at [505, 205] on p "湯上がりとの相性がグンバツの極上メロウミックスが 収録されたテープもセット。" at bounding box center [588, 213] width 234 height 30
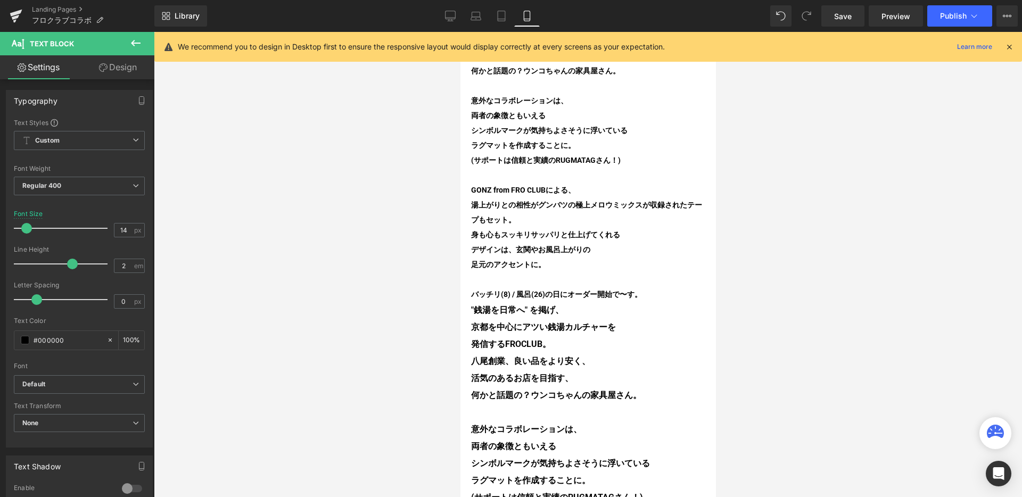
click at [132, 67] on link "Design" at bounding box center [117, 67] width 77 height 24
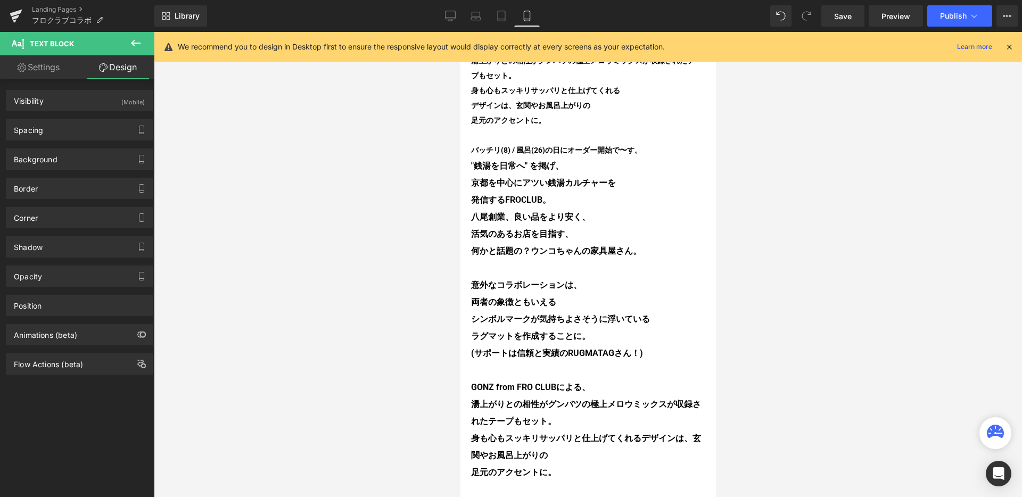
scroll to position [765, 0]
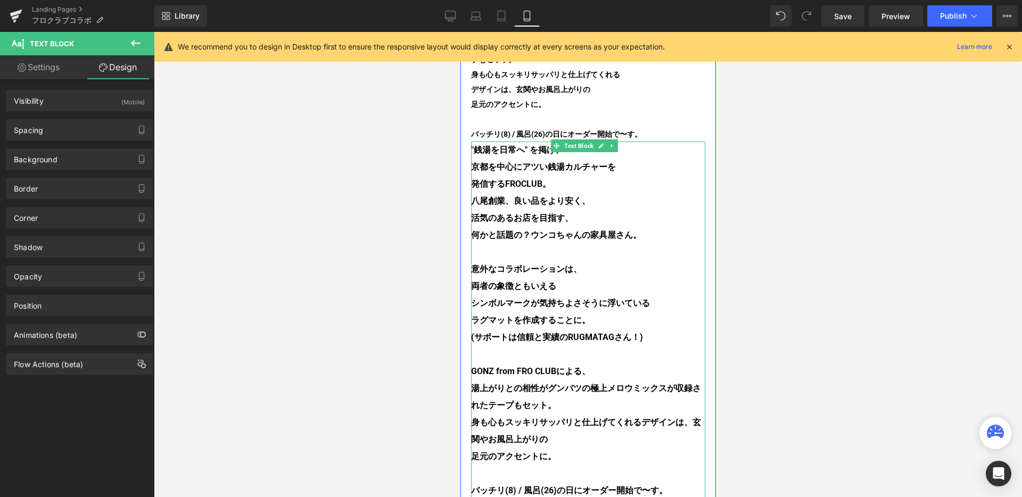
click at [531, 310] on span "シンボルマークが気持ちよさそうに浮いている ラグマットを作成することに。 (サポートは信頼と実績のRUGMATAGさん！) GONZ from FRO CLU…" at bounding box center [573, 345] width 204 height 95
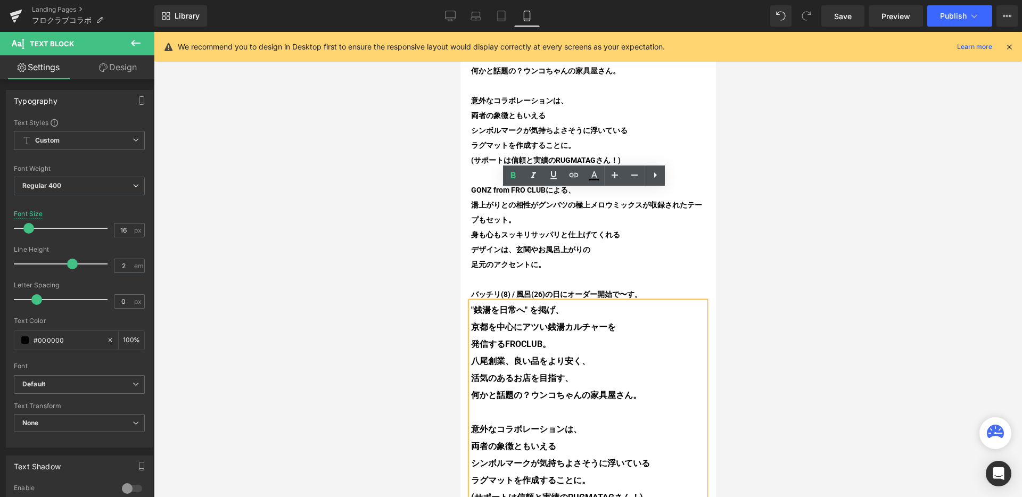
scroll to position [489, 0]
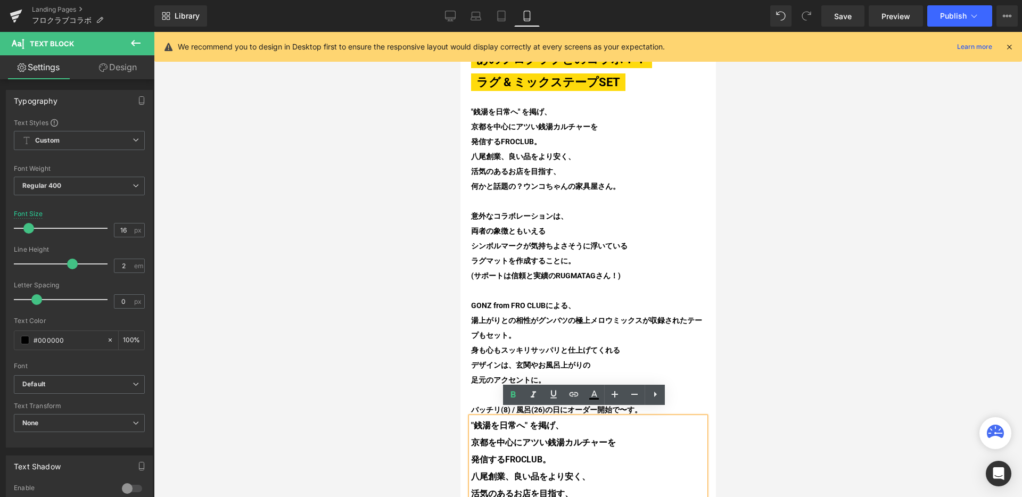
click at [525, 197] on p at bounding box center [588, 201] width 234 height 15
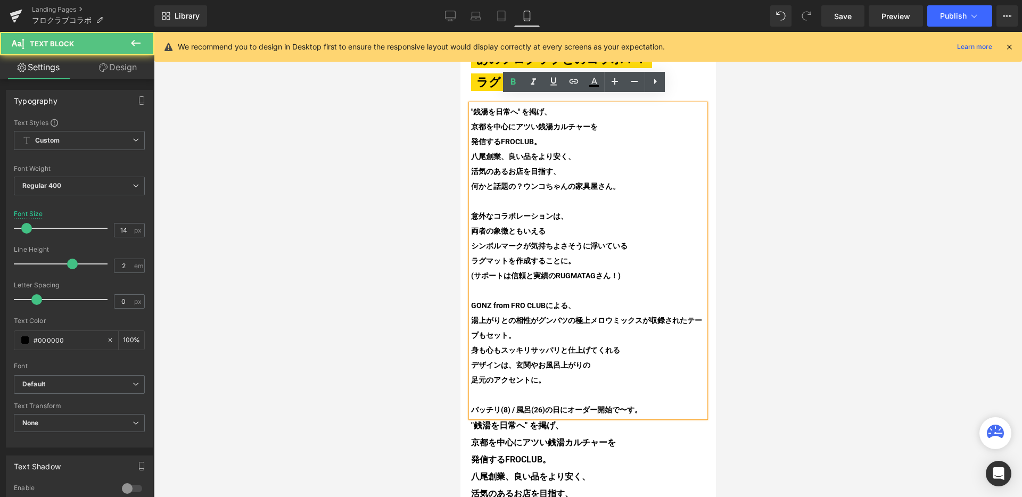
click at [475, 167] on b "活気のあるお店を目指す、" at bounding box center [515, 171] width 89 height 9
click at [461, 162] on div "あのフロクラブとのコラボ！！ ラグ ＆ ミックステープSET Heading あのフロクラブとのコラボ！！ ラグ & ミックステープSET Heading "…" at bounding box center [588, 413] width 256 height 725
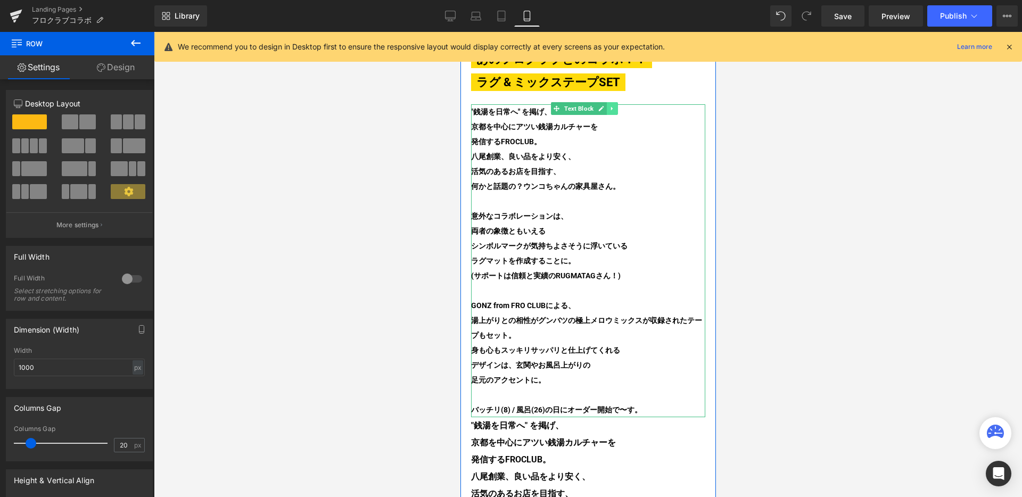
click at [612, 105] on icon at bounding box center [612, 108] width 6 height 6
click at [617, 104] on link at bounding box center [617, 108] width 11 height 13
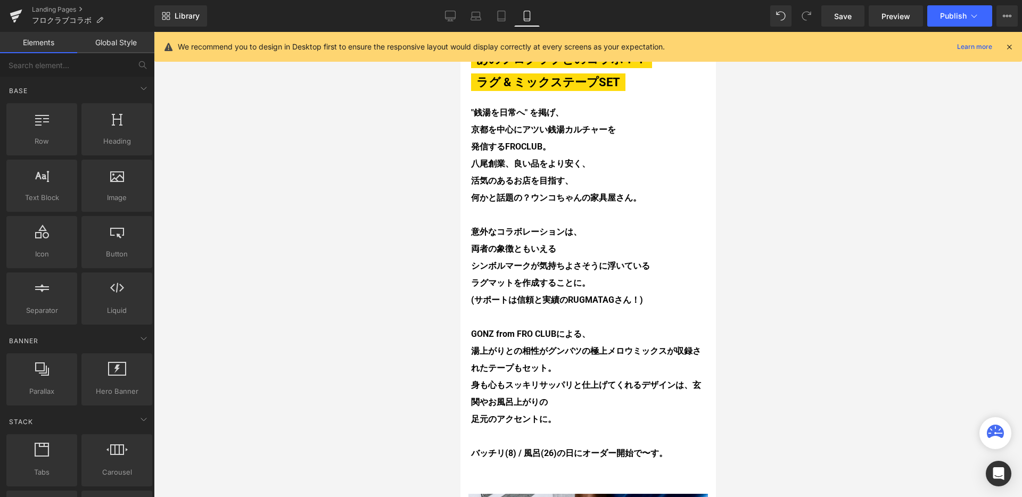
click at [531, 208] on p "何かと話題の？ウンコちゃんの家具屋さん。 意外なコラボレーションは、" at bounding box center [588, 215] width 234 height 51
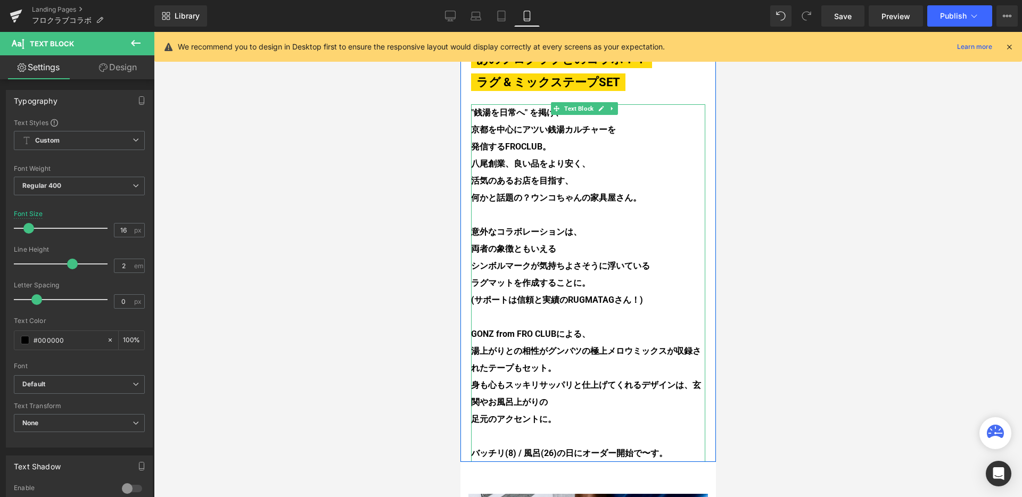
click at [642, 380] on span "身も心もスッキリサッパリと仕上げてくれるデザインは、" at bounding box center [582, 385] width 222 height 10
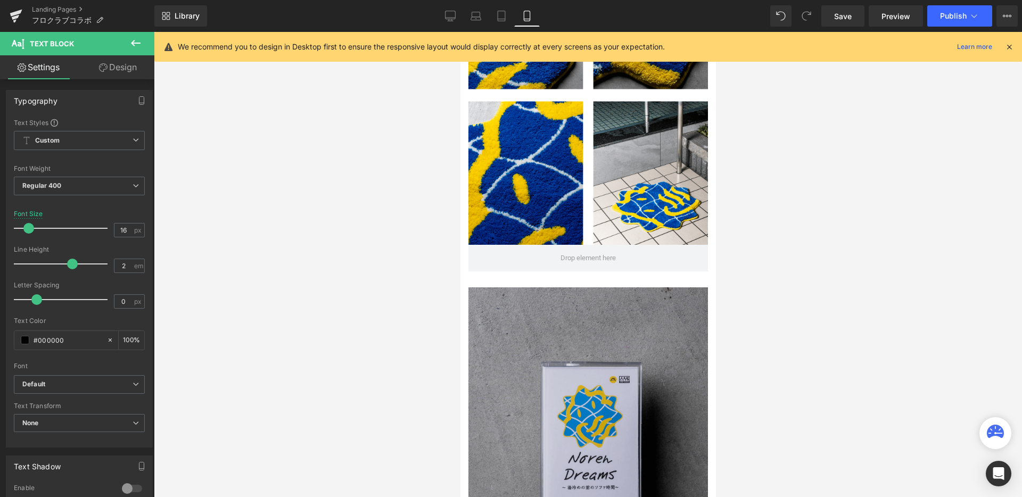
scroll to position [1346, 0]
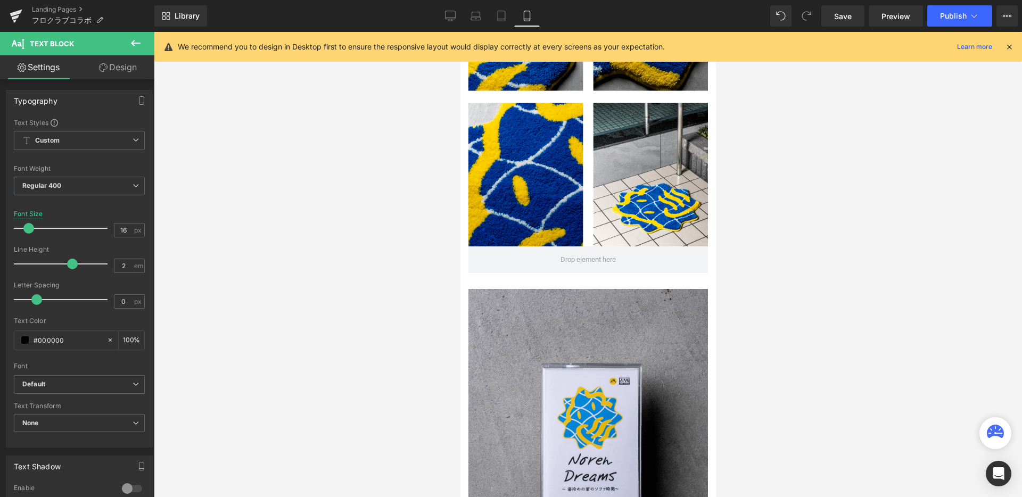
click at [548, 297] on img at bounding box center [588, 438] width 240 height 299
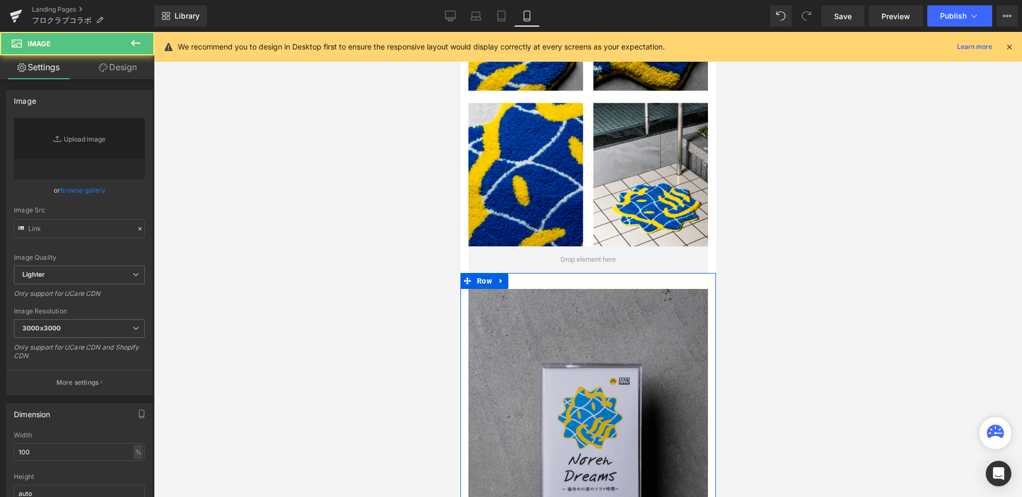
type input "https://ucarecdn.com/4c611fe2-d0d0-442f-96c5-6554bc49ab63/-/format/auto/-/previ…"
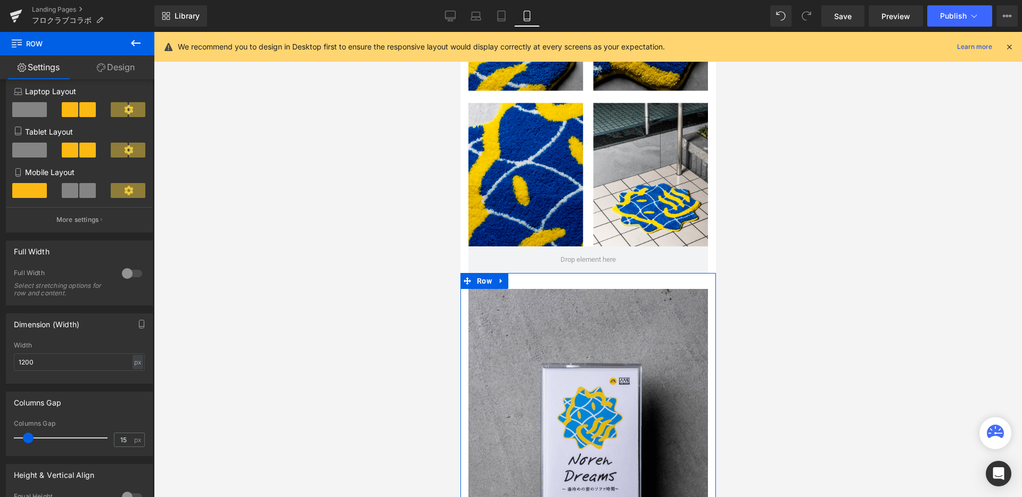
scroll to position [126, 0]
type input "15"
click at [28, 440] on span at bounding box center [28, 436] width 11 height 11
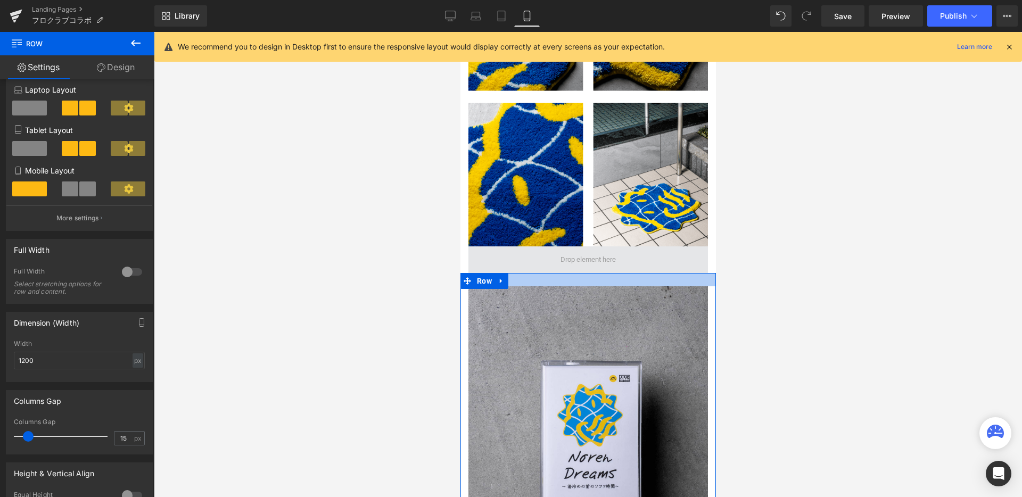
click at [545, 244] on div "Image Liquid Row Image Image あのフロクラブとのコラボ！！ ラグ ＆ ミックステープSET Heading あのフロクラブとのコラ…" at bounding box center [588, 246] width 256 height 3017
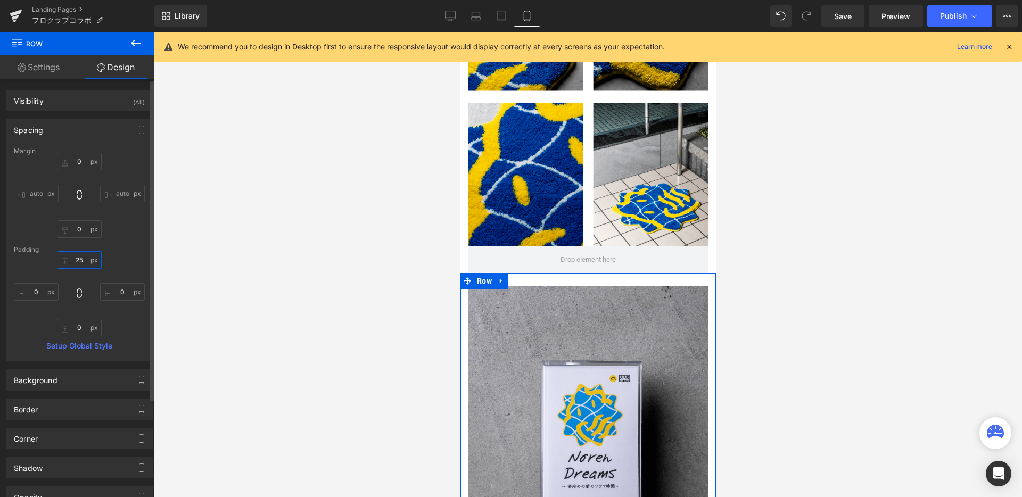
click at [83, 262] on input "25" at bounding box center [79, 260] width 45 height 18
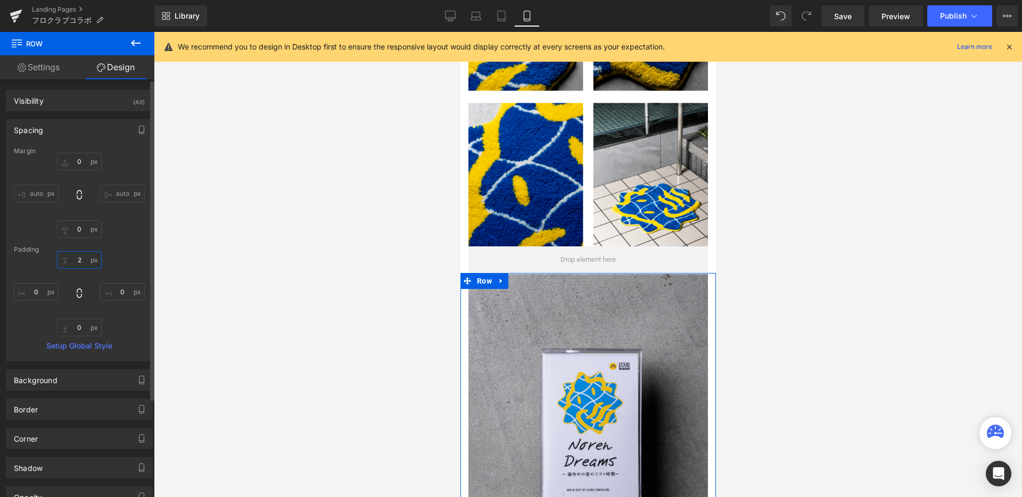
type input "20"
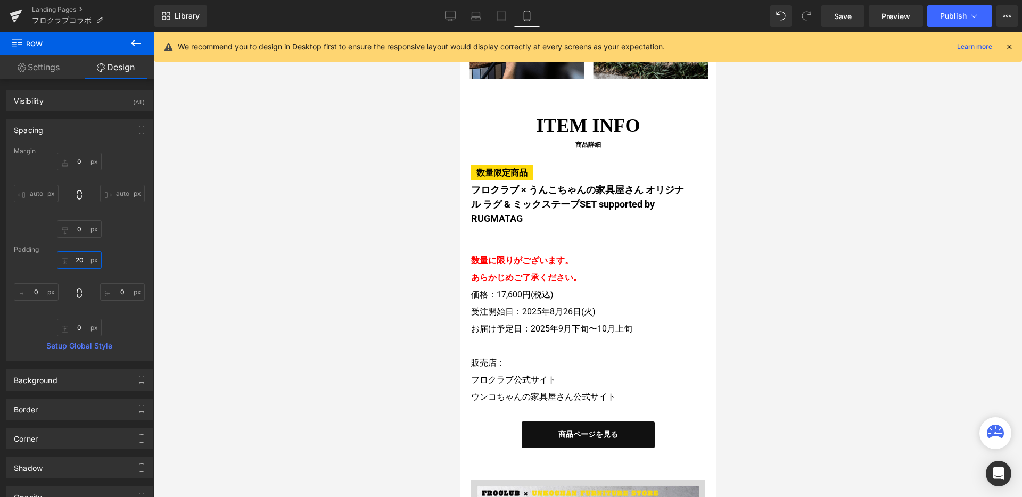
scroll to position [2160, 0]
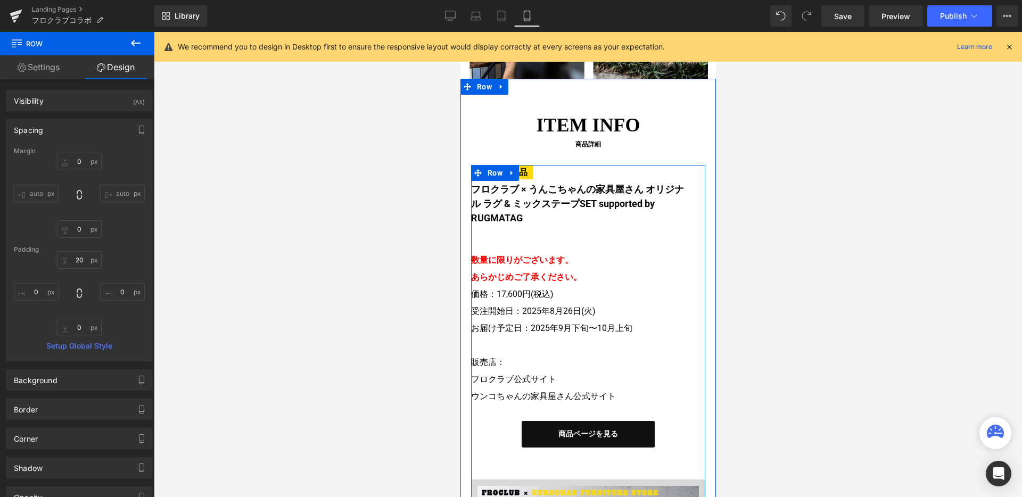
click at [502, 165] on h4 "数量限定商品 フロクラブ × うんこちゃんの家具屋さん オリジナル ラグ & ミックステープSET supported by RUGMATAG" at bounding box center [580, 195] width 218 height 60
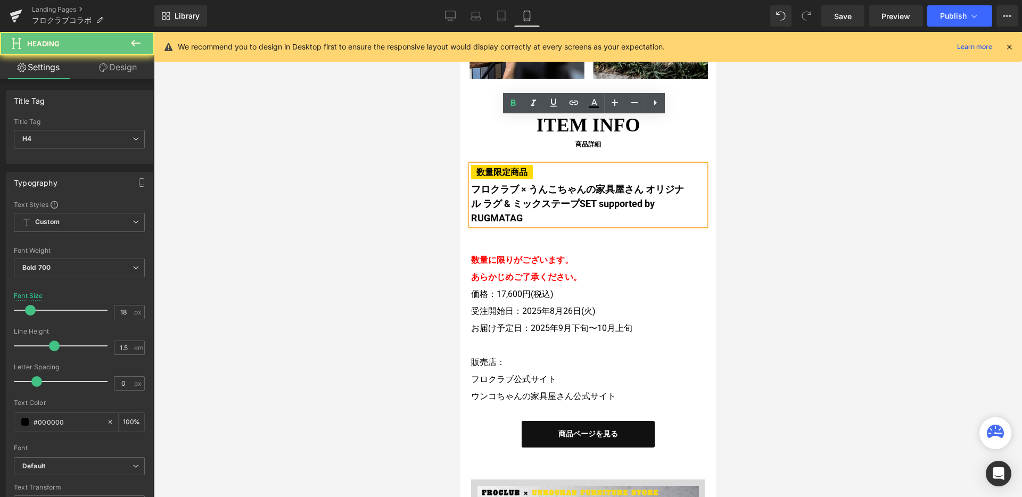
click at [525, 165] on span "数量限定商品" at bounding box center [502, 172] width 62 height 14
click at [846, 17] on span "Save" at bounding box center [844, 16] width 18 height 11
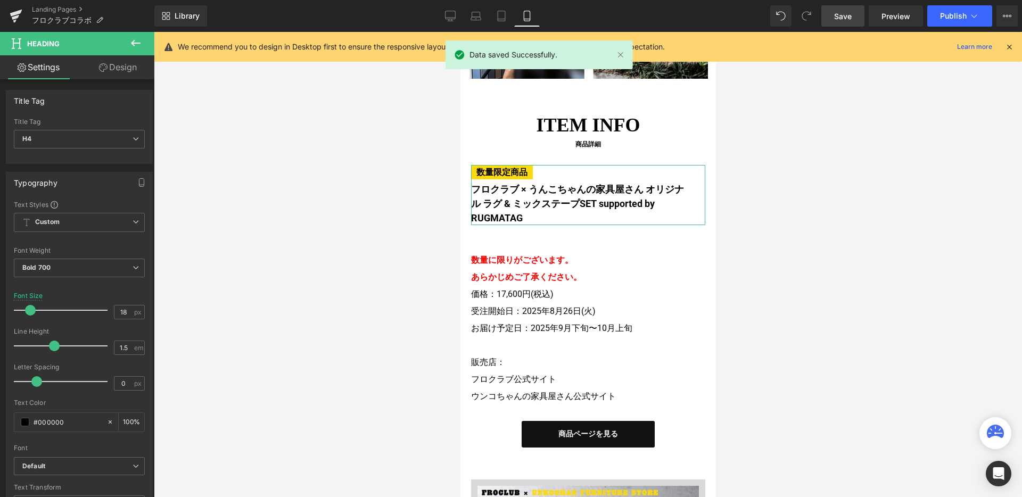
click at [123, 68] on link "Design" at bounding box center [117, 67] width 77 height 24
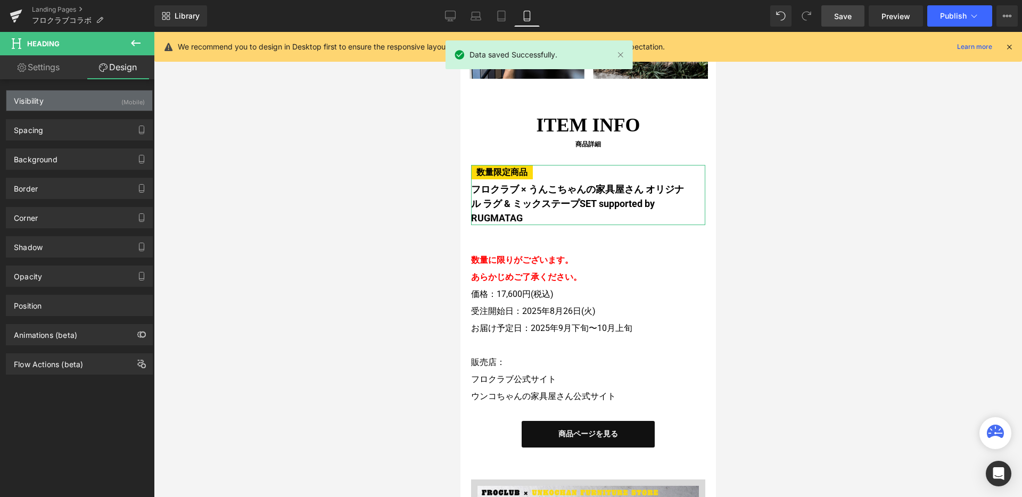
click at [112, 101] on div "Visibility (Mobile)" at bounding box center [79, 101] width 146 height 20
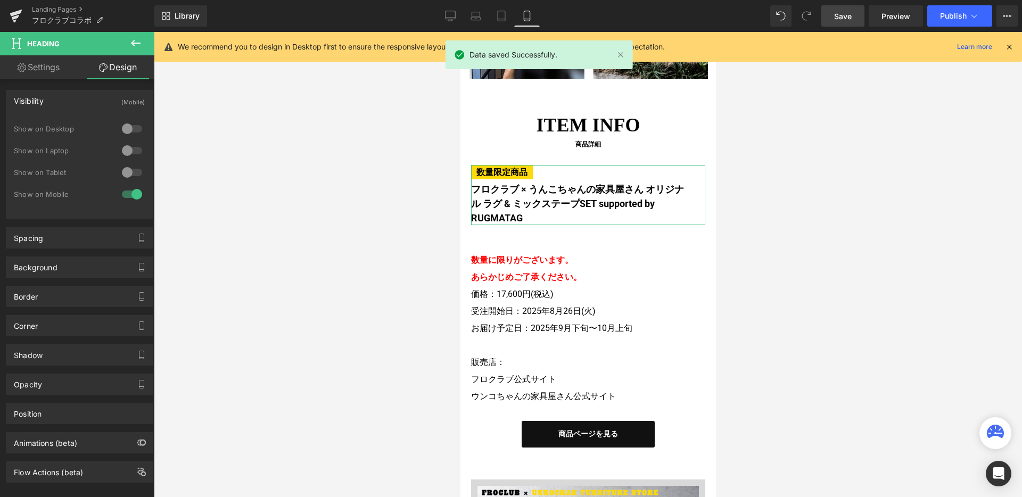
click at [129, 198] on div at bounding box center [132, 194] width 26 height 17
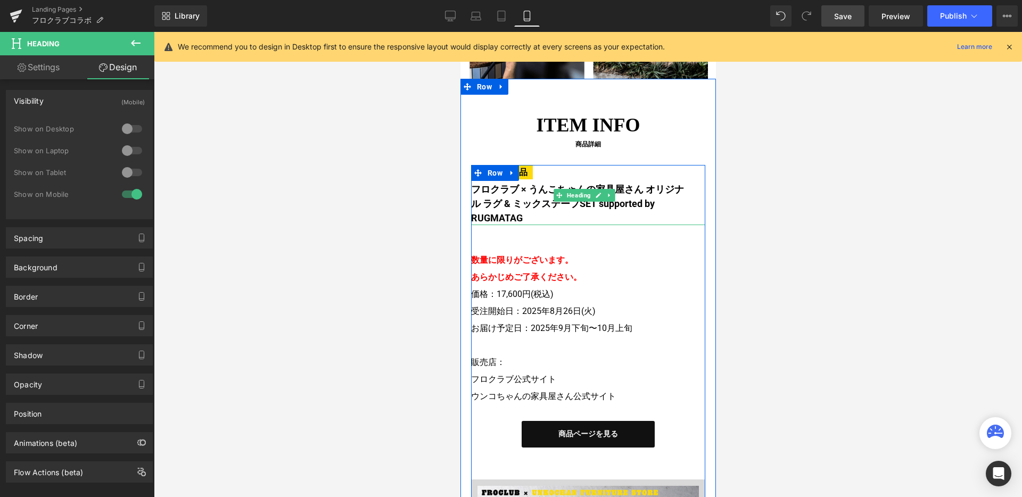
click at [486, 165] on h4 "数量限定商品 フロクラブ × うんこちゃんの家具屋さん オリジナル ラグ & ミックステープSET supported by RUGMATAG" at bounding box center [580, 195] width 218 height 60
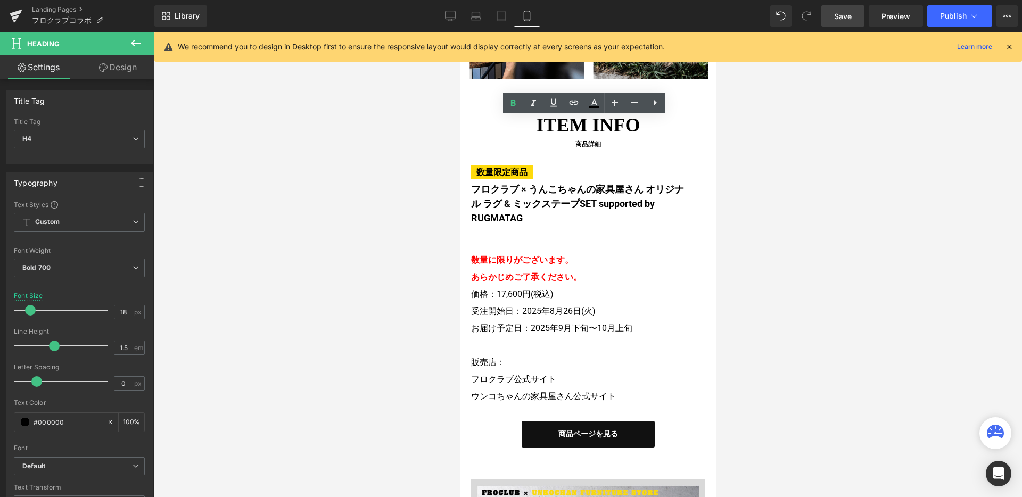
drag, startPoint x: 411, startPoint y: 174, endPoint x: 449, endPoint y: 172, distance: 38.4
click at [411, 175] on div at bounding box center [588, 264] width 869 height 465
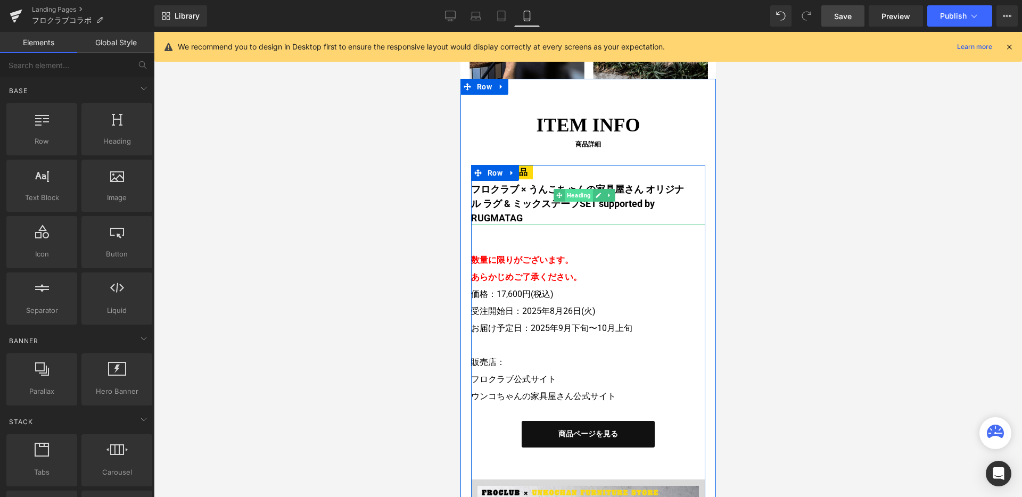
click at [578, 189] on span "Heading" at bounding box center [579, 195] width 28 height 13
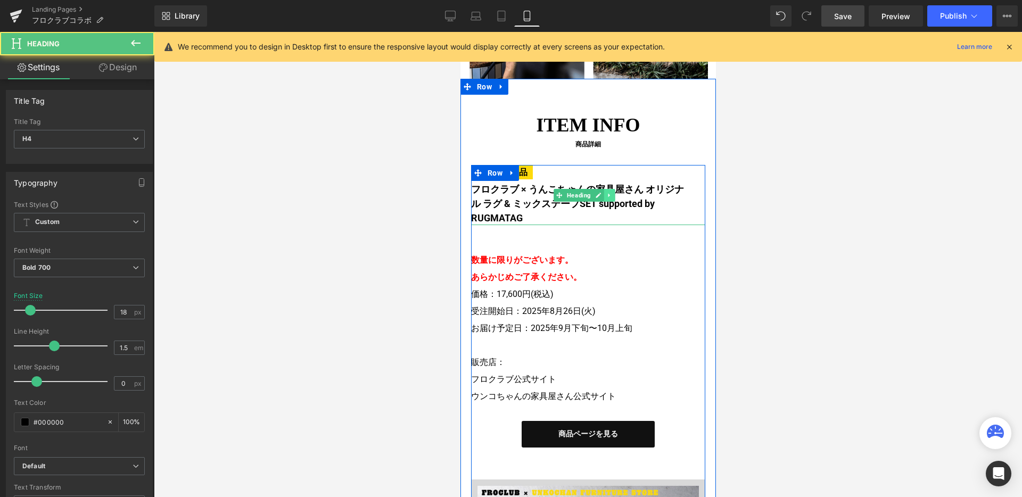
click at [610, 192] on icon at bounding box center [609, 195] width 6 height 6
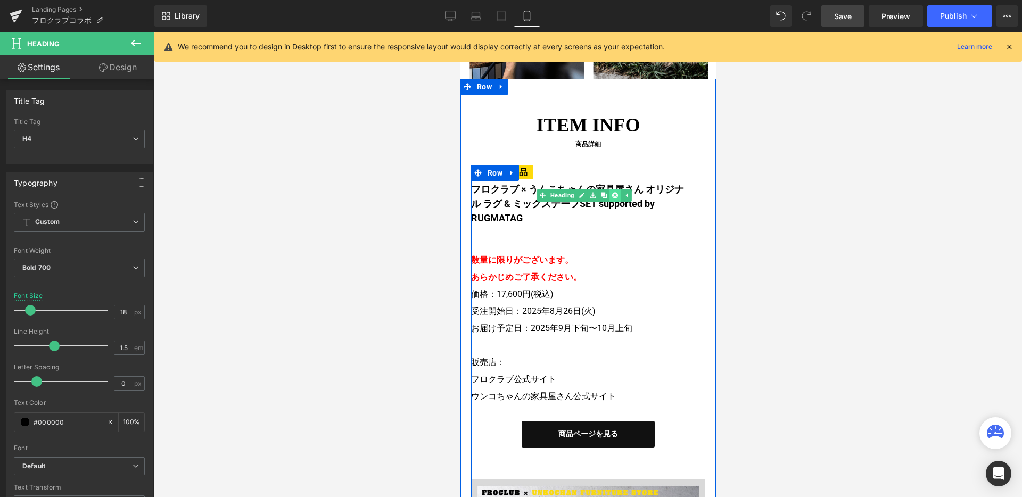
click at [615, 189] on link at bounding box center [614, 195] width 11 height 13
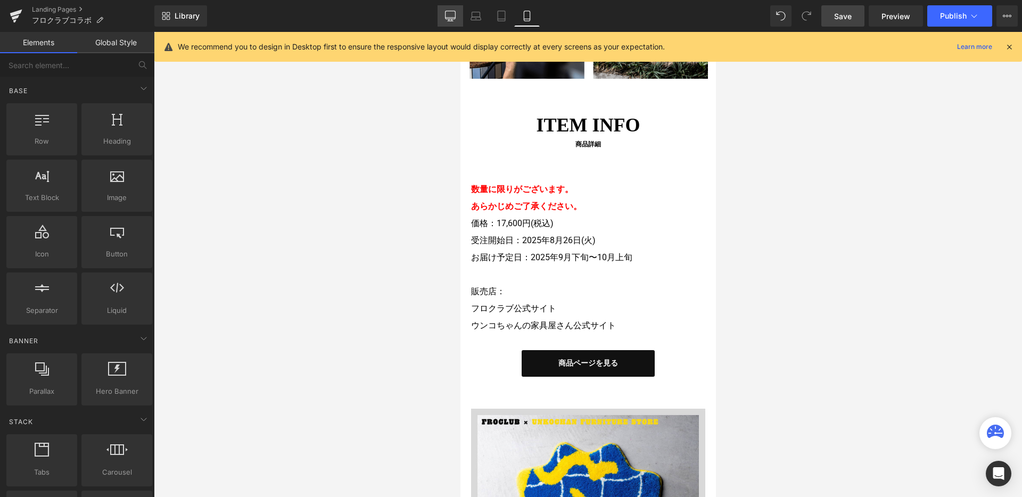
click at [453, 17] on icon at bounding box center [450, 16] width 11 height 11
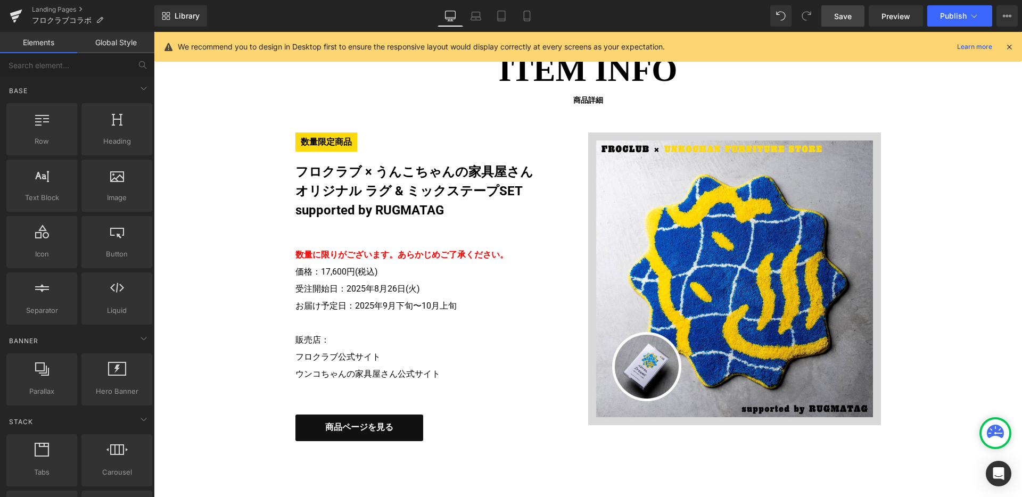
scroll to position [2088, 0]
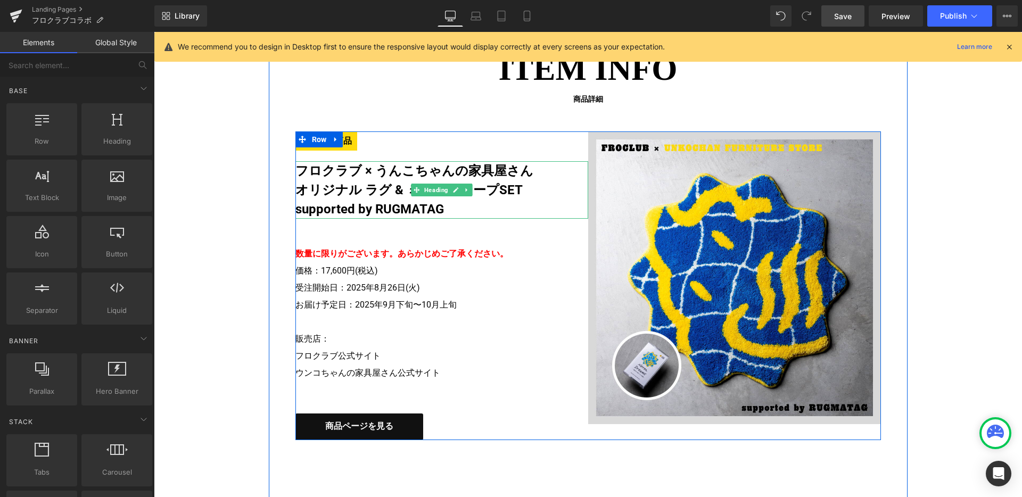
click at [337, 176] on h4 "フロクラブ × うんこちゃんの家具屋さん" at bounding box center [434, 170] width 277 height 19
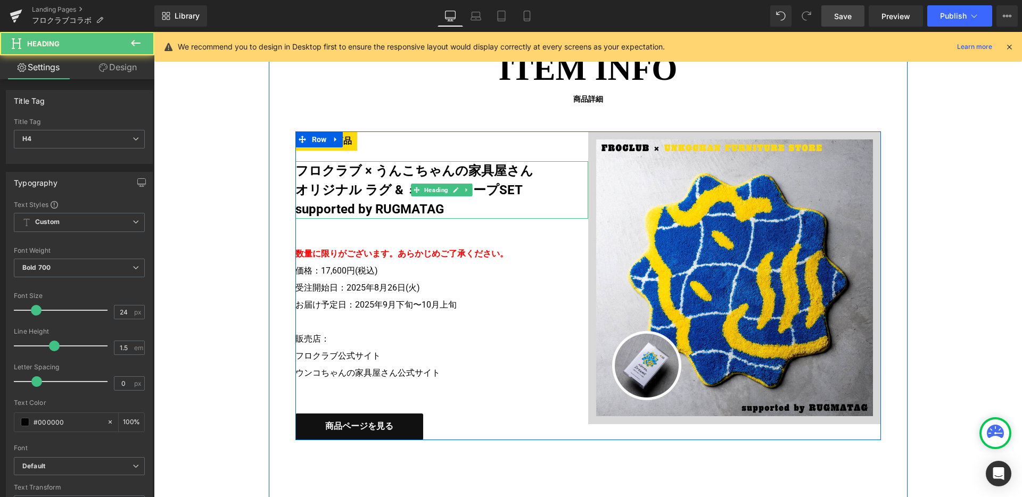
click at [321, 189] on h4 "オリジナル ラグ & ミックステープSET supported by RUGMATAG" at bounding box center [434, 200] width 277 height 38
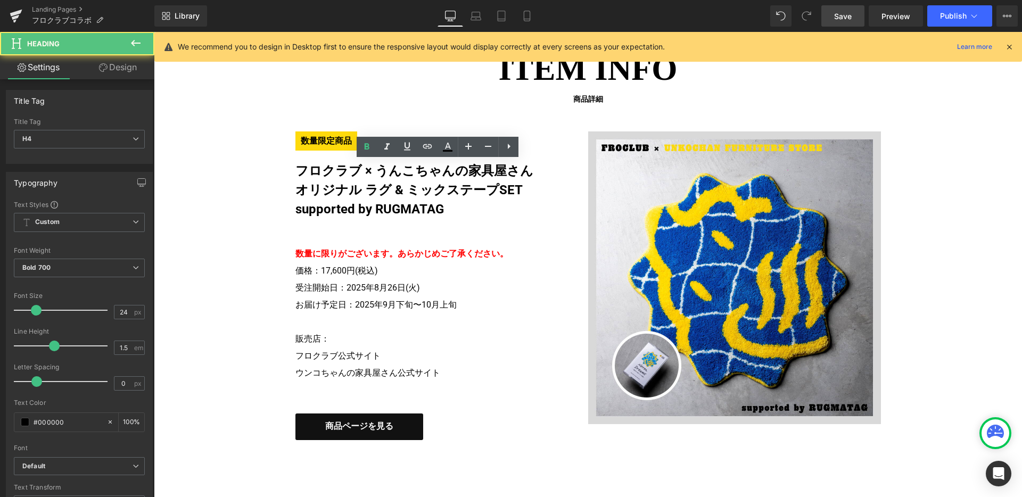
click at [127, 60] on link "Design" at bounding box center [117, 67] width 77 height 24
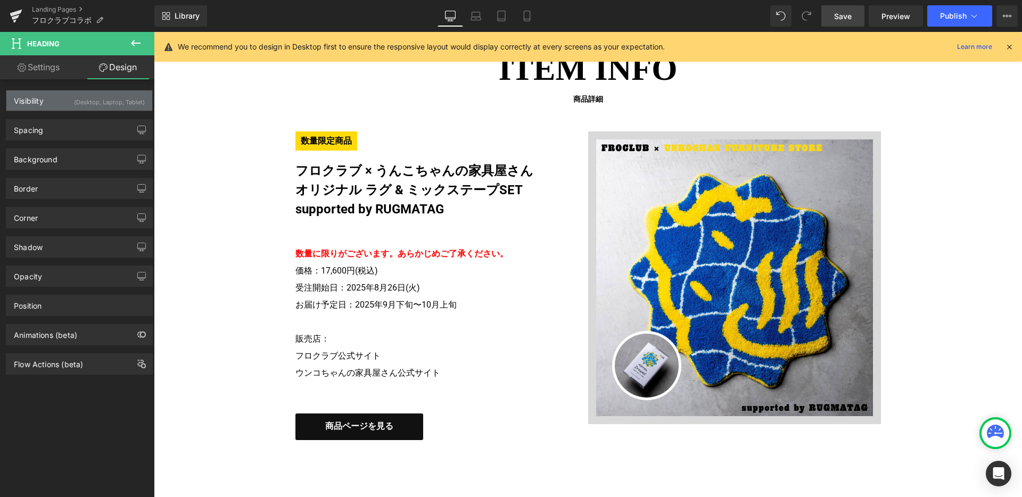
click at [124, 108] on div "Visibility (Desktop, Laptop, Tablet)" at bounding box center [79, 101] width 146 height 20
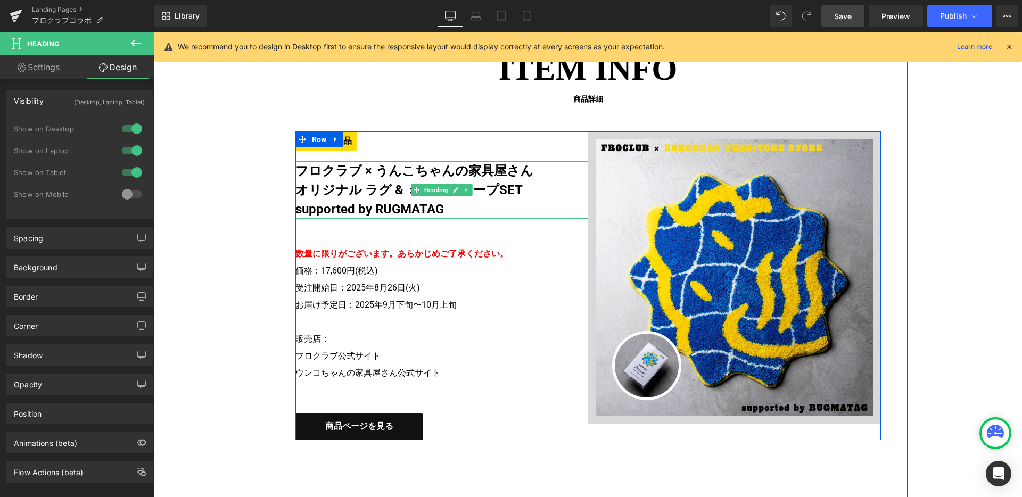
click at [364, 189] on h4 "オリジナル ラグ & ミックステープSET supported by RUGMATAG" at bounding box center [434, 200] width 277 height 38
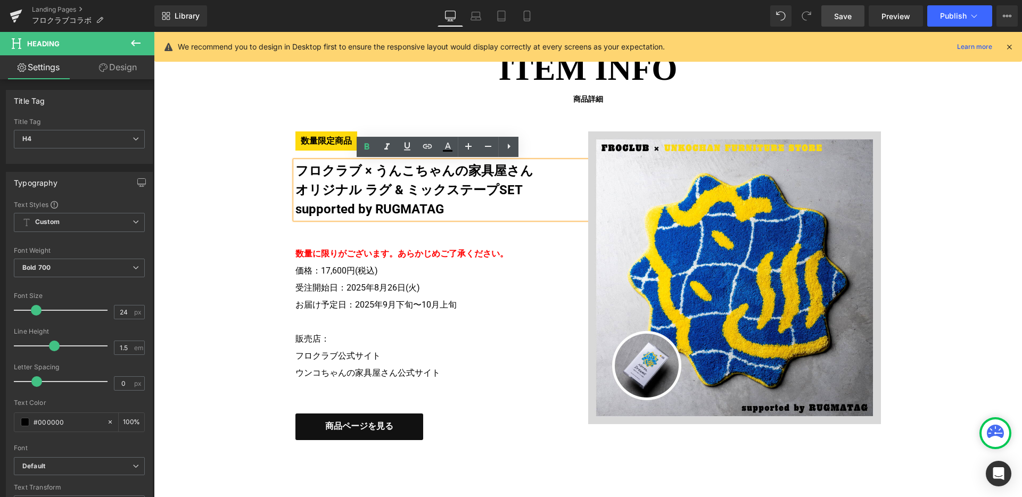
click at [154, 32] on div at bounding box center [154, 32] width 0 height 0
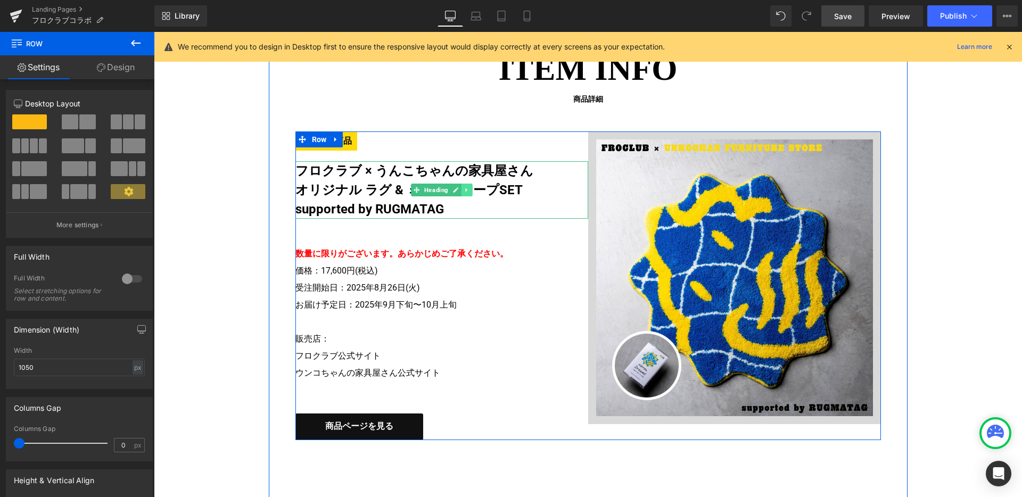
click at [465, 191] on icon at bounding box center [466, 190] width 2 height 4
click at [456, 193] on link at bounding box center [461, 190] width 11 height 13
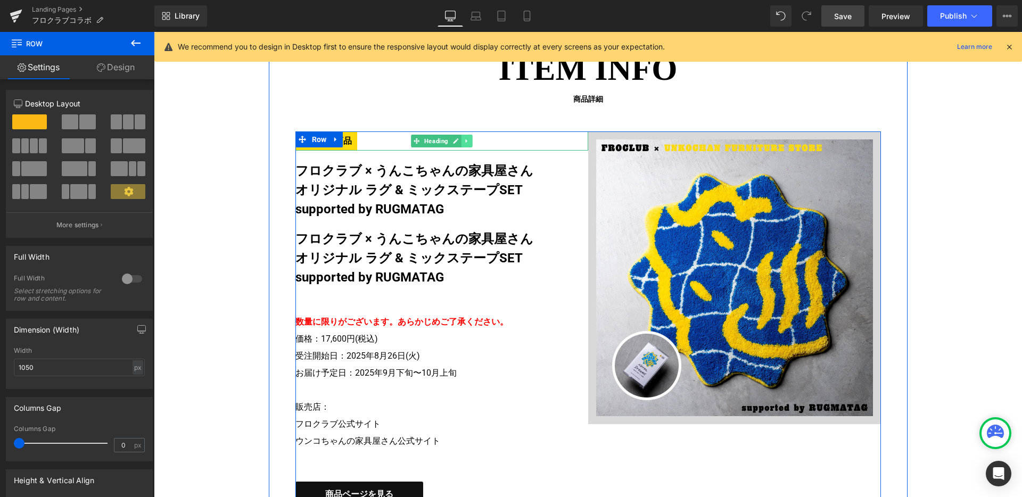
click at [464, 143] on icon at bounding box center [467, 141] width 6 height 6
click at [347, 198] on h4 "オリジナル ラグ & ミックステープSET supported by RUGMATAG" at bounding box center [434, 200] width 277 height 38
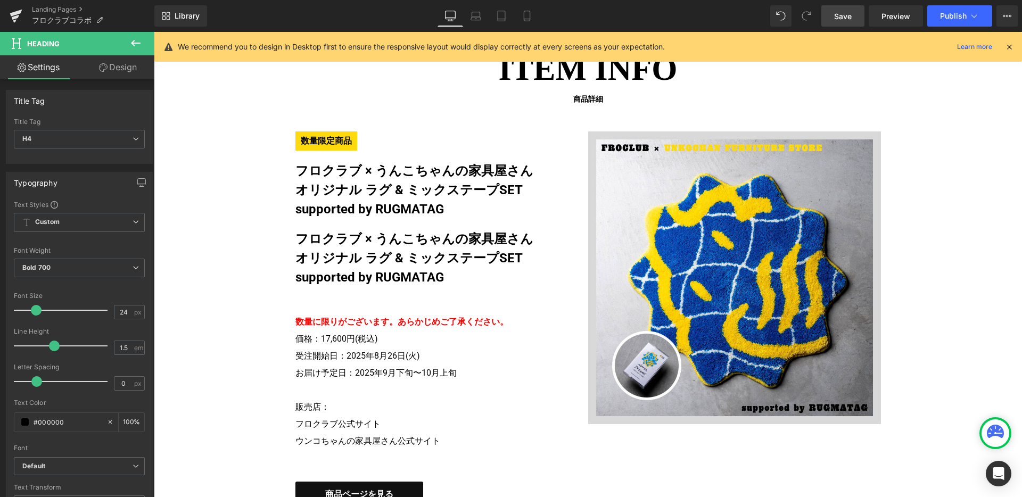
click at [138, 68] on link "Design" at bounding box center [117, 67] width 77 height 24
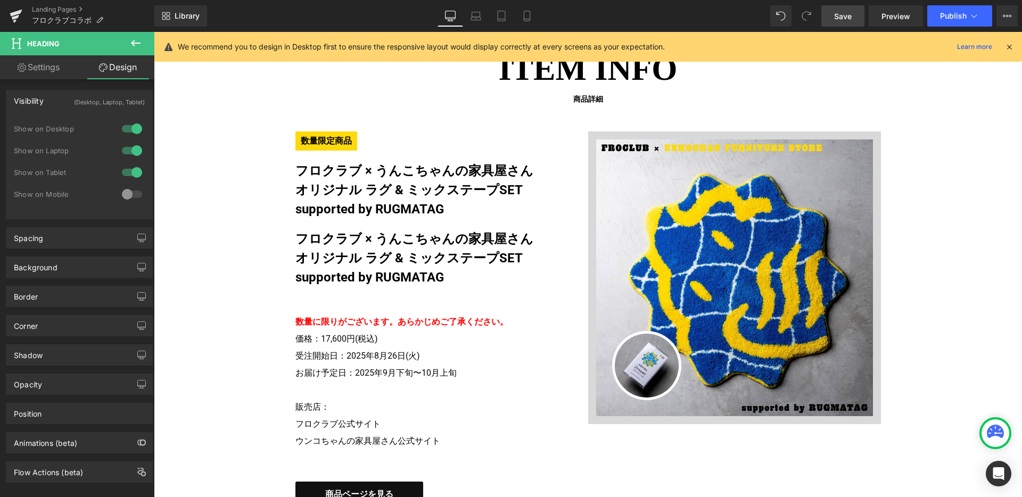
click at [348, 265] on h4 "オリジナル ラグ & ミックステープSET supported by RUGMATAG" at bounding box center [434, 268] width 277 height 38
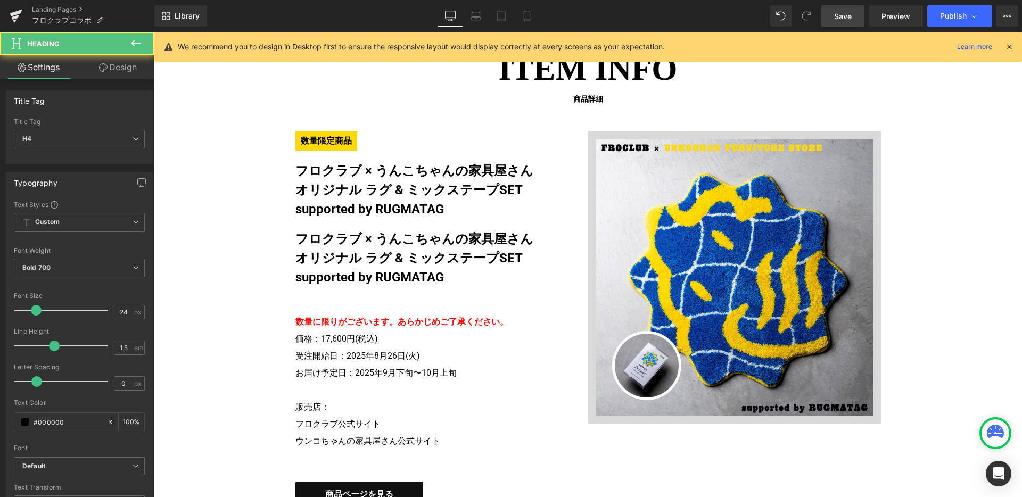
drag, startPoint x: 119, startPoint y: 64, endPoint x: 129, endPoint y: 113, distance: 50.6
click at [119, 64] on link "Design" at bounding box center [117, 67] width 77 height 24
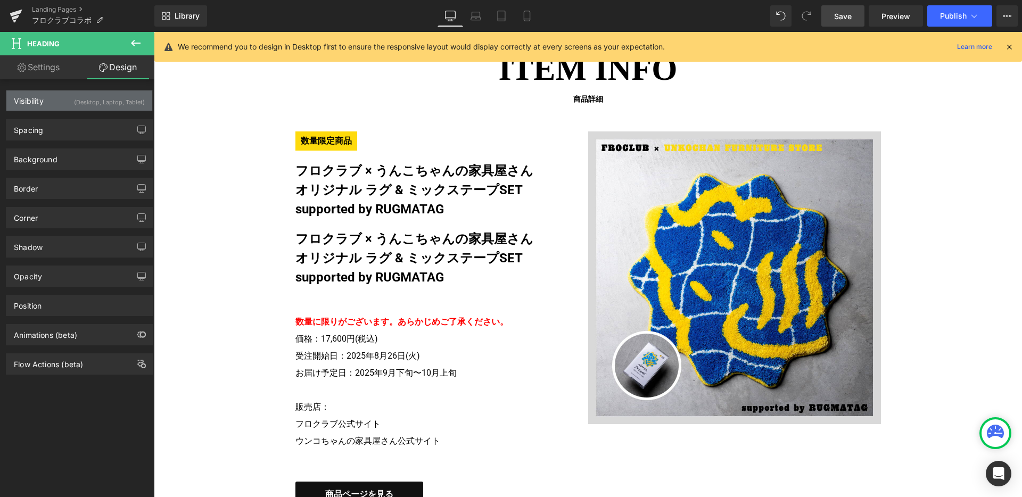
click at [129, 103] on div "(Desktop, Laptop, Tablet)" at bounding box center [109, 100] width 71 height 18
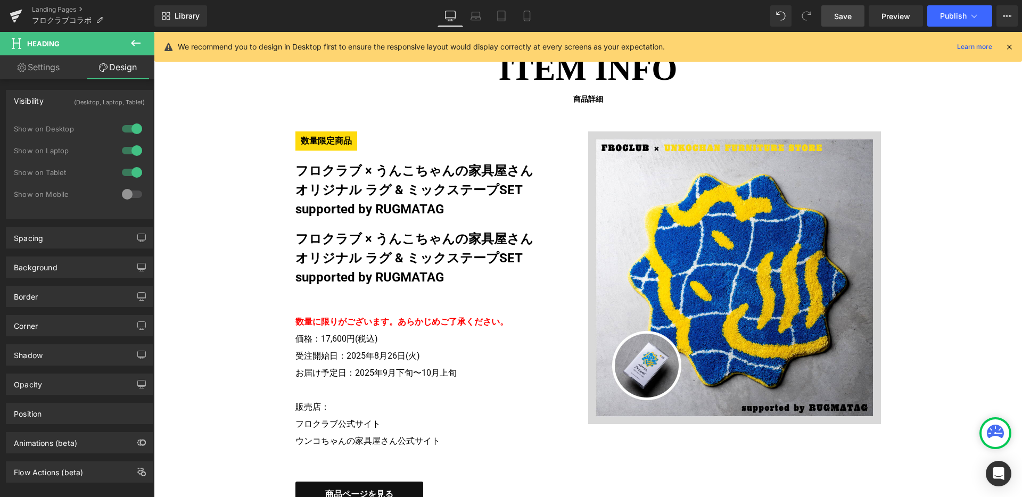
click at [126, 197] on div at bounding box center [132, 194] width 26 height 17
click at [136, 169] on div at bounding box center [132, 172] width 26 height 17
click at [134, 156] on div at bounding box center [132, 150] width 26 height 17
click at [133, 130] on div at bounding box center [132, 128] width 26 height 17
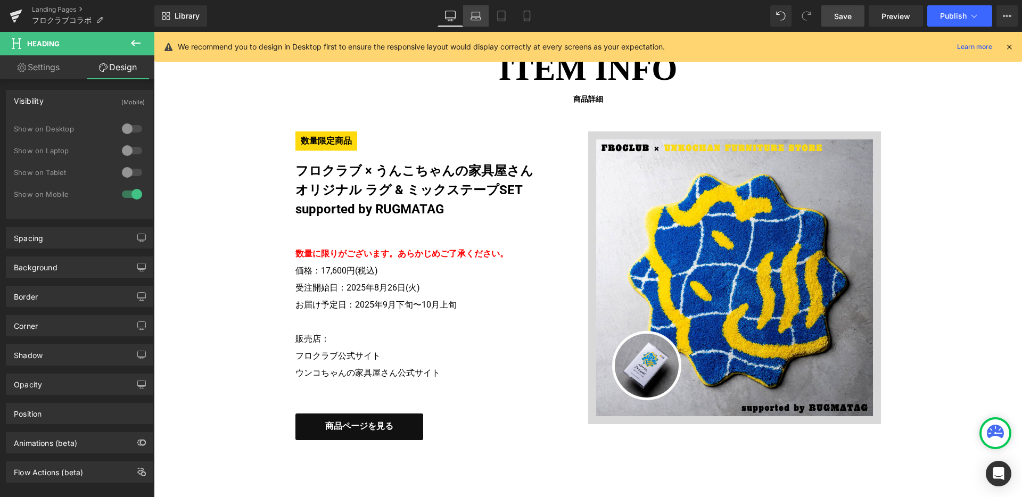
click at [481, 21] on link "Laptop" at bounding box center [476, 15] width 26 height 21
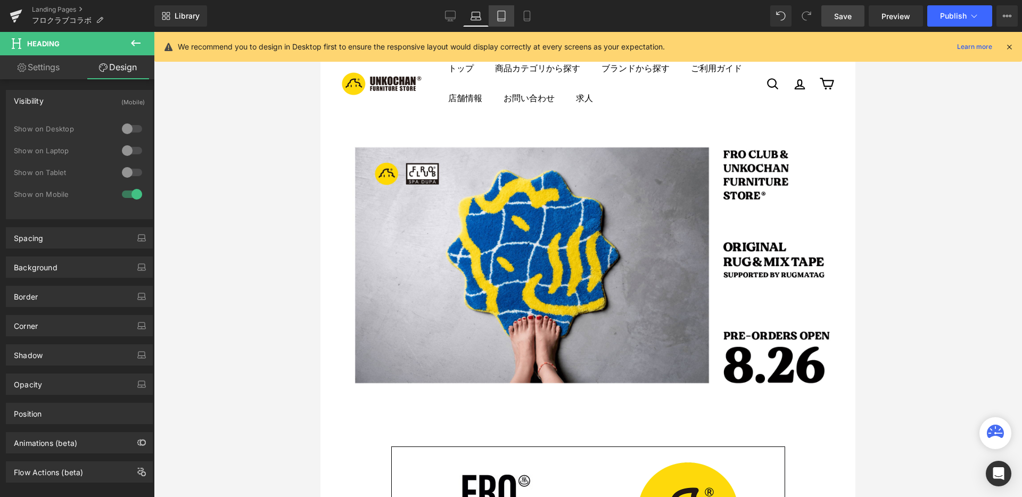
click at [501, 19] on icon at bounding box center [501, 19] width 7 height 0
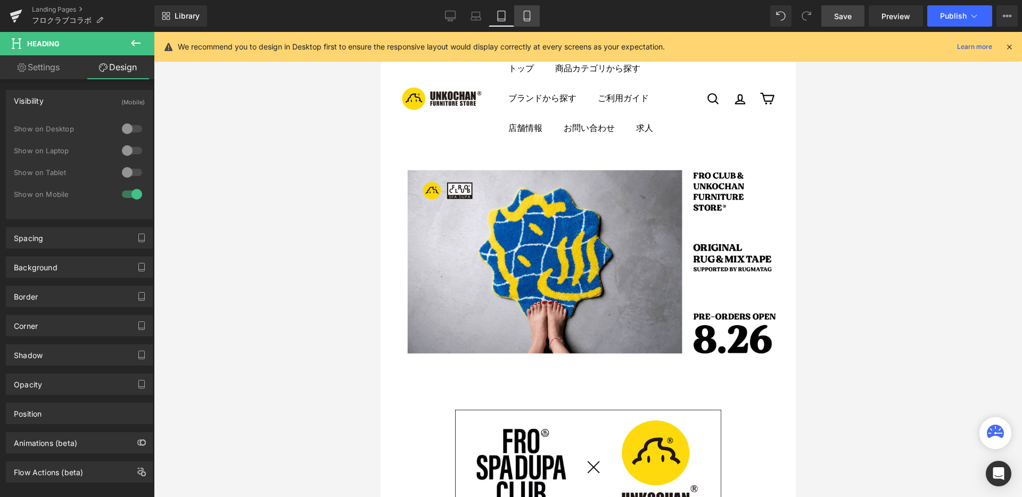
click at [526, 18] on icon at bounding box center [527, 16] width 11 height 11
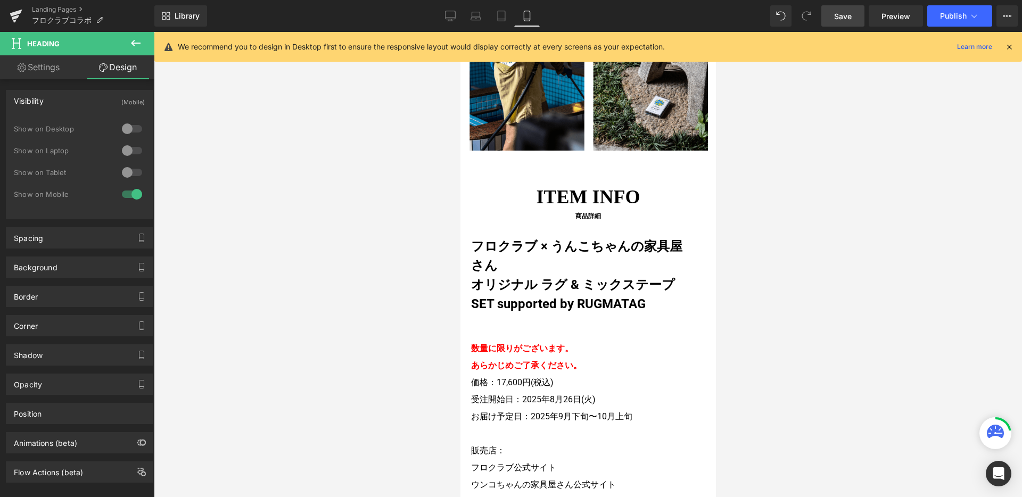
scroll to position [2109, 0]
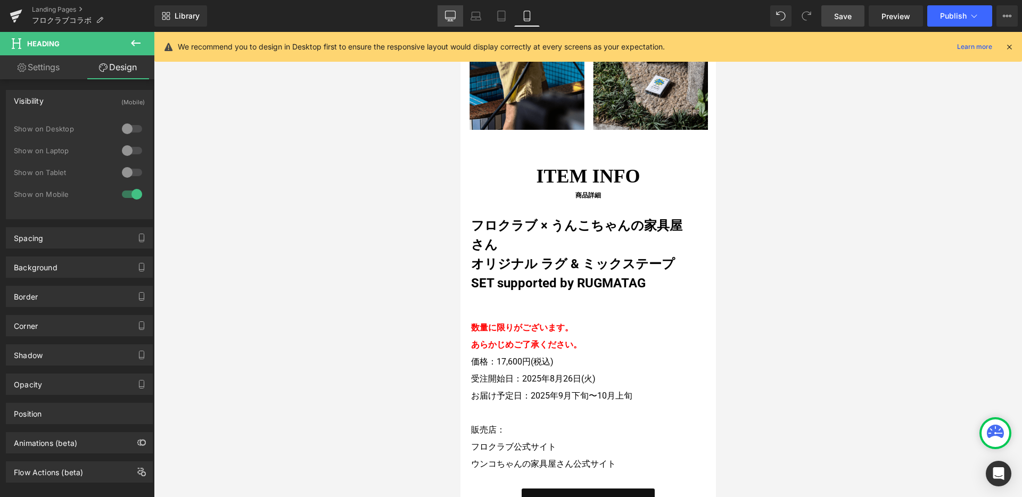
click at [449, 18] on icon at bounding box center [450, 16] width 11 height 11
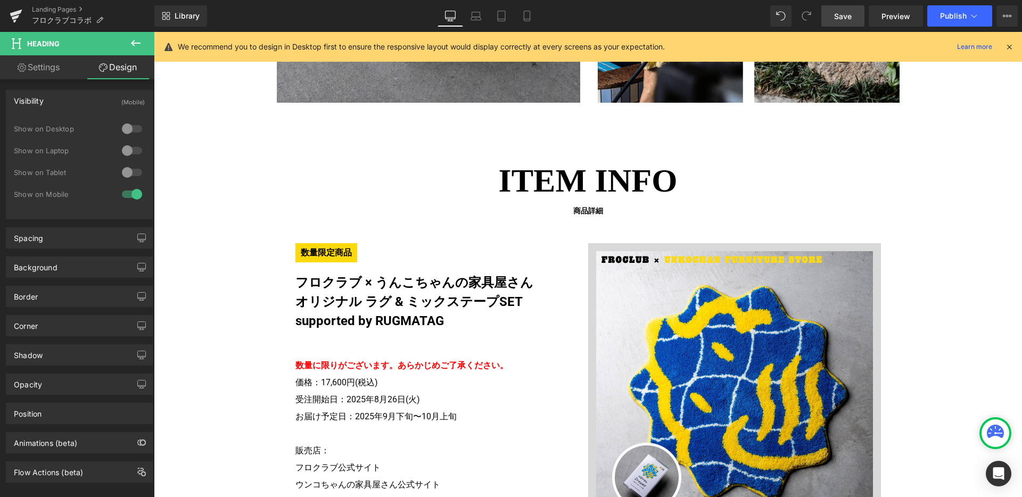
scroll to position [2033, 0]
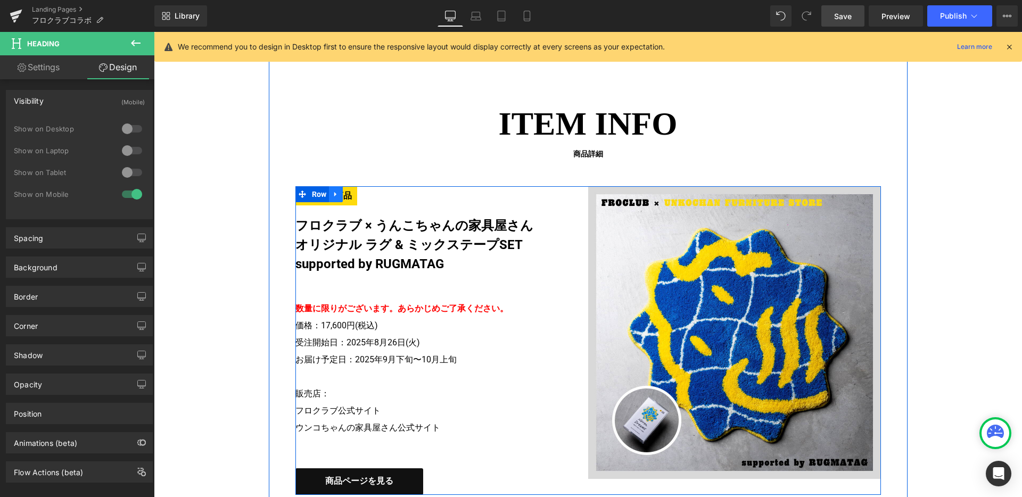
click at [329, 190] on link at bounding box center [336, 194] width 14 height 16
click at [351, 217] on div "フロクラブ × うんこちゃんの家具屋さん オリジナル ラグ & ミックステープSET supported by RUGMATAG Heading" at bounding box center [442, 245] width 293 height 58
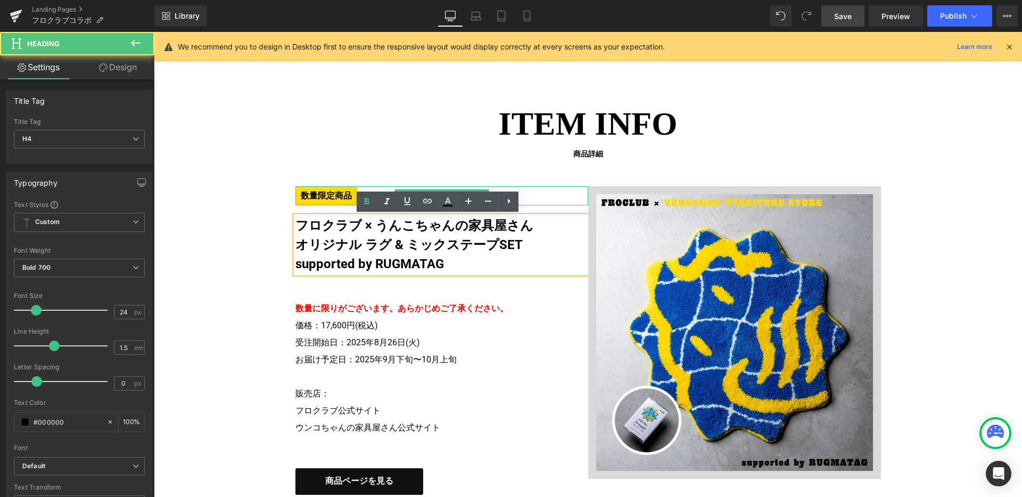
click at [350, 201] on span "数量限定商品" at bounding box center [327, 195] width 62 height 19
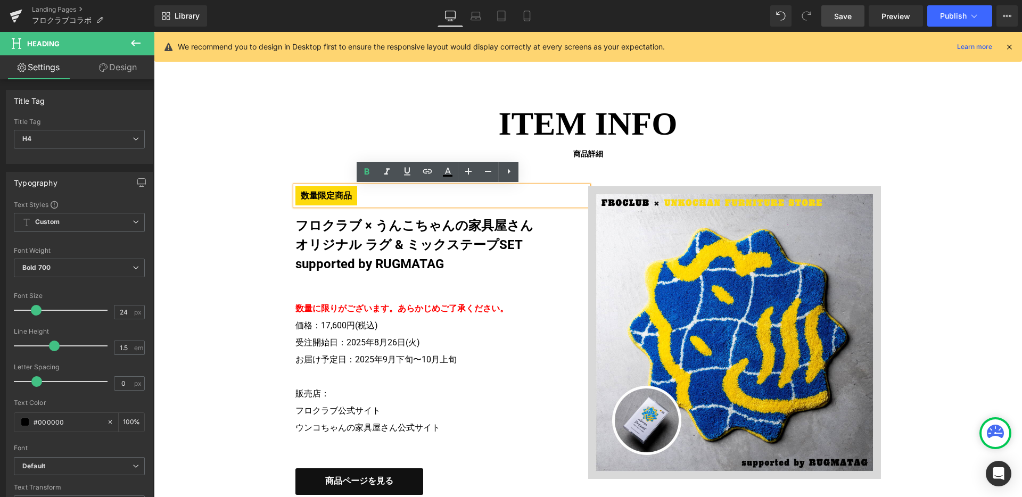
click at [388, 236] on h4 "オリジナル ラグ & ミックステープSET supported by RUGMATAG" at bounding box center [434, 254] width 277 height 38
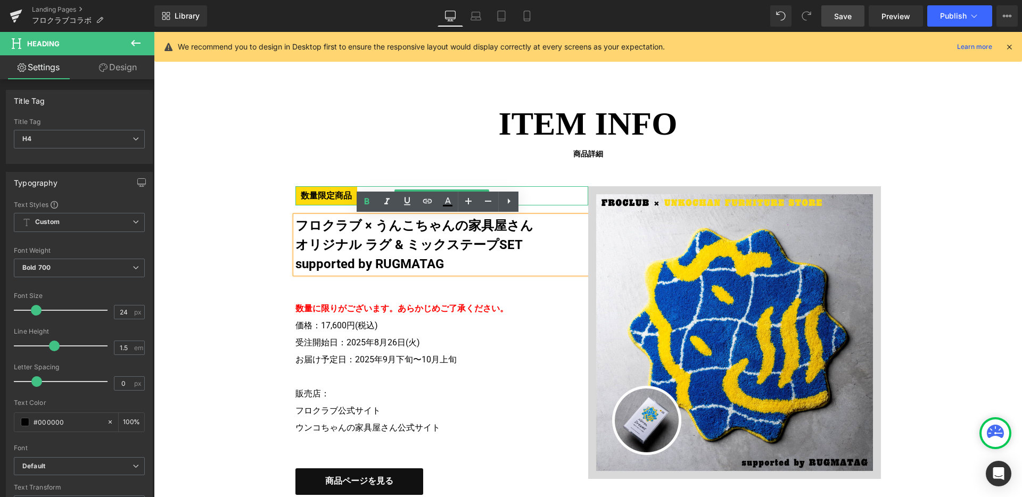
click at [329, 198] on span "数量限定商品" at bounding box center [327, 195] width 62 height 19
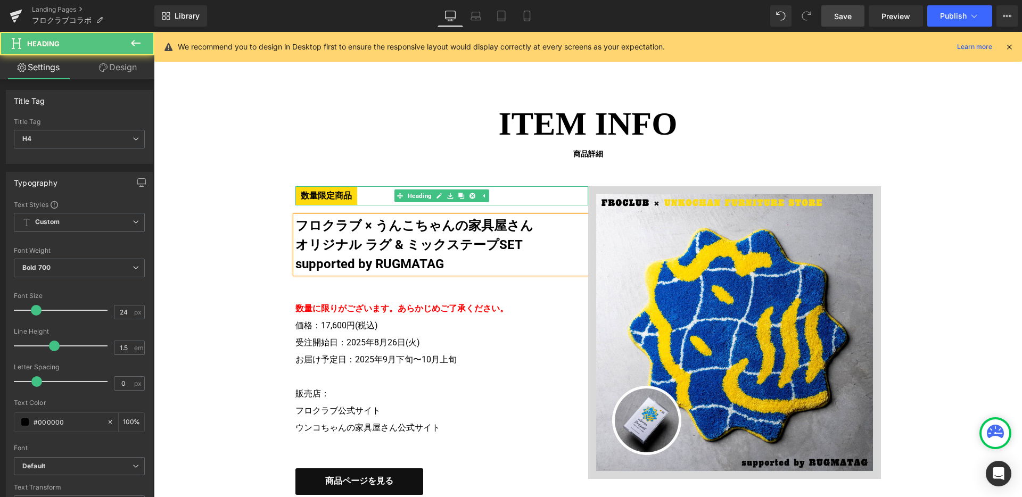
click at [109, 71] on link "Design" at bounding box center [117, 67] width 77 height 24
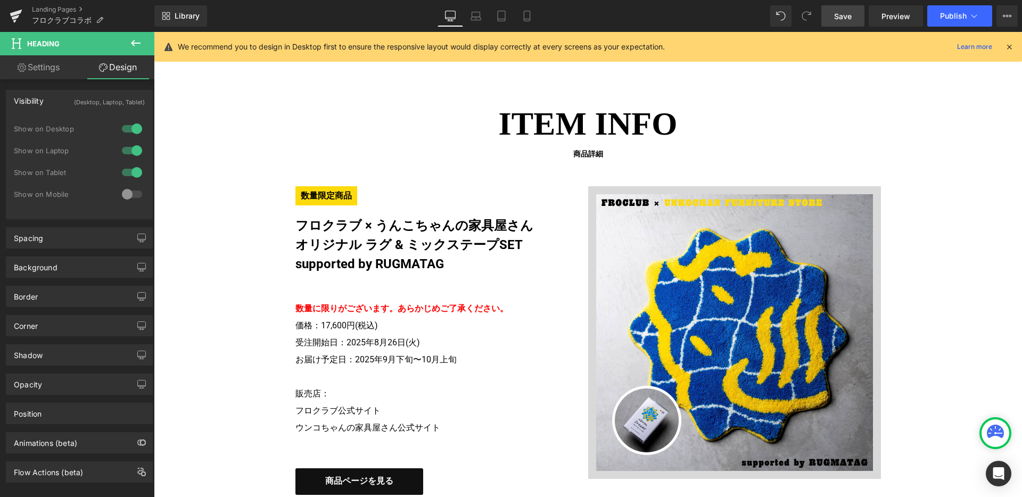
click at [123, 192] on div at bounding box center [132, 194] width 26 height 17
click at [526, 17] on icon at bounding box center [527, 16] width 11 height 11
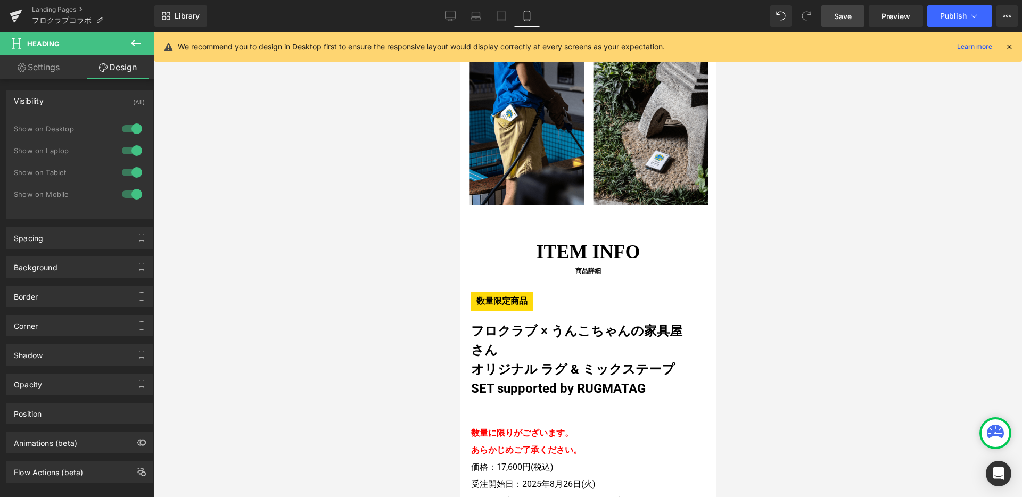
scroll to position [2091, 0]
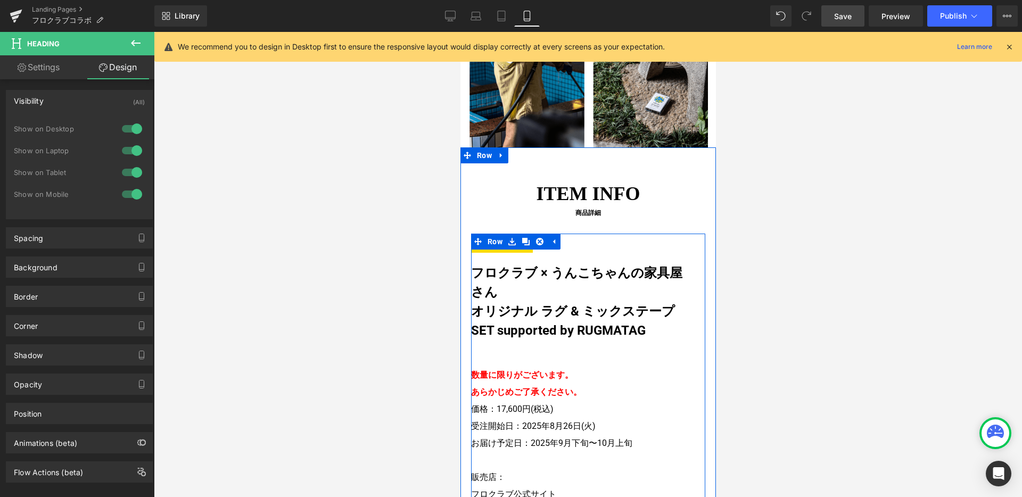
click at [521, 234] on div "数量限定商品 Heading フロクラブ × うんこちゃんの家具屋さん オリジナル ラグ & ミックステープSET supported by RUGMATAG…" at bounding box center [588, 398] width 234 height 329
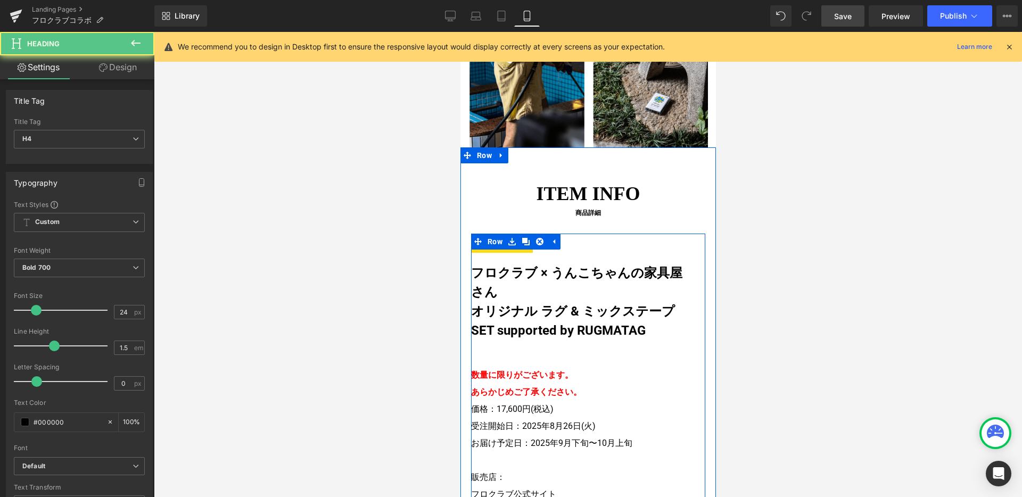
click at [533, 264] on div "フロクラブ × うんこちゃんの家具屋さん オリジナル ラグ & ミックステープSET supported by RUGMATAG Heading" at bounding box center [588, 302] width 234 height 77
click at [537, 264] on h4 "フロクラブ × うんこちゃんの家具屋さん" at bounding box center [580, 283] width 218 height 38
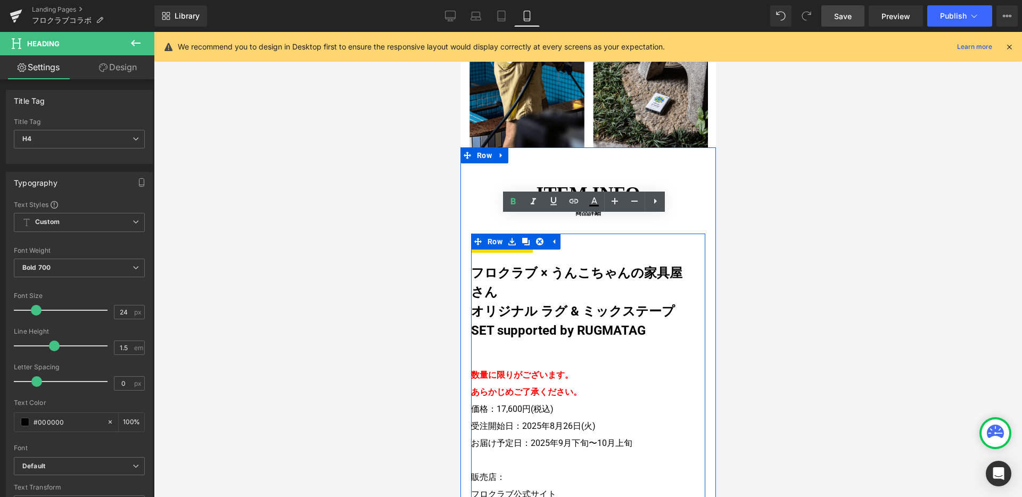
click at [460, 32] on div at bounding box center [460, 32] width 0 height 0
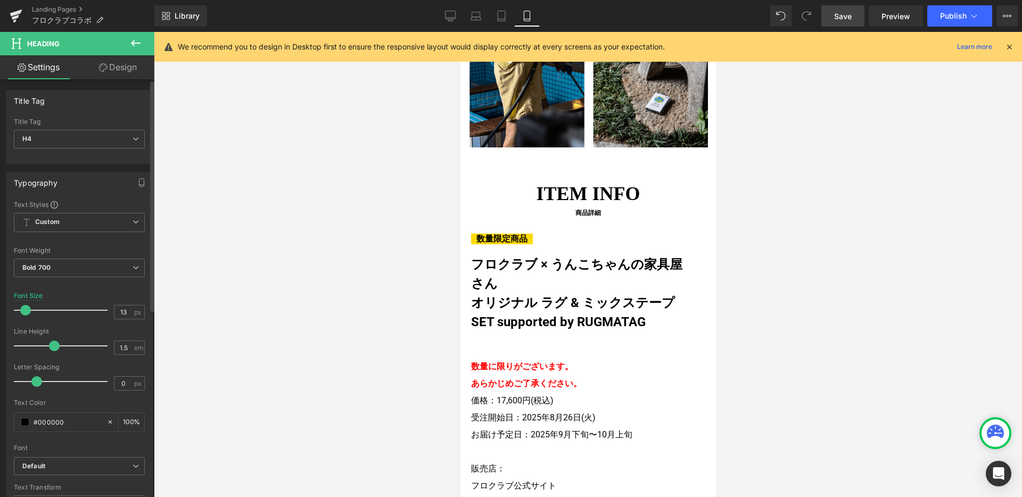
drag, startPoint x: 31, startPoint y: 310, endPoint x: 26, endPoint y: 310, distance: 5.4
click at [26, 310] on span at bounding box center [25, 310] width 11 height 11
click at [127, 314] on input "13" at bounding box center [123, 312] width 19 height 13
type input "12"
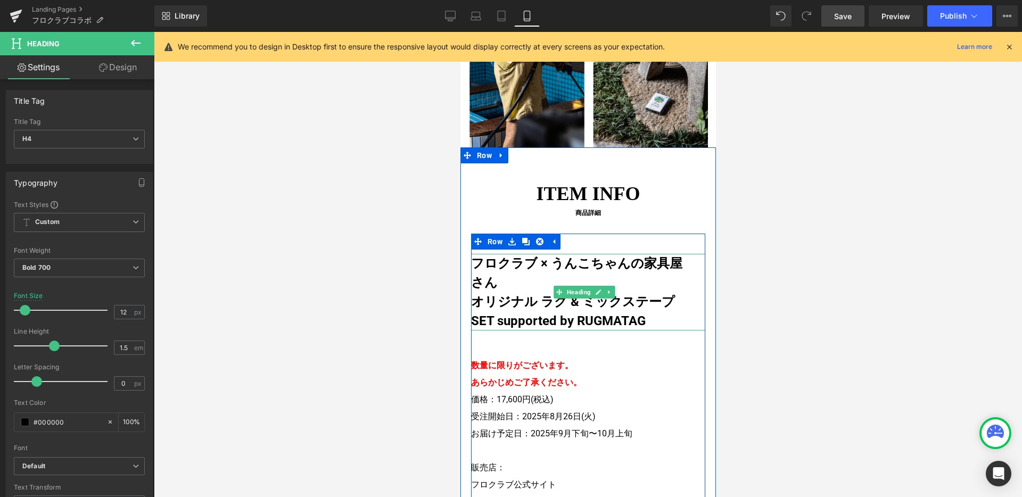
click at [510, 254] on h4 "フロクラブ × うんこちゃんの家具屋さん" at bounding box center [580, 273] width 218 height 38
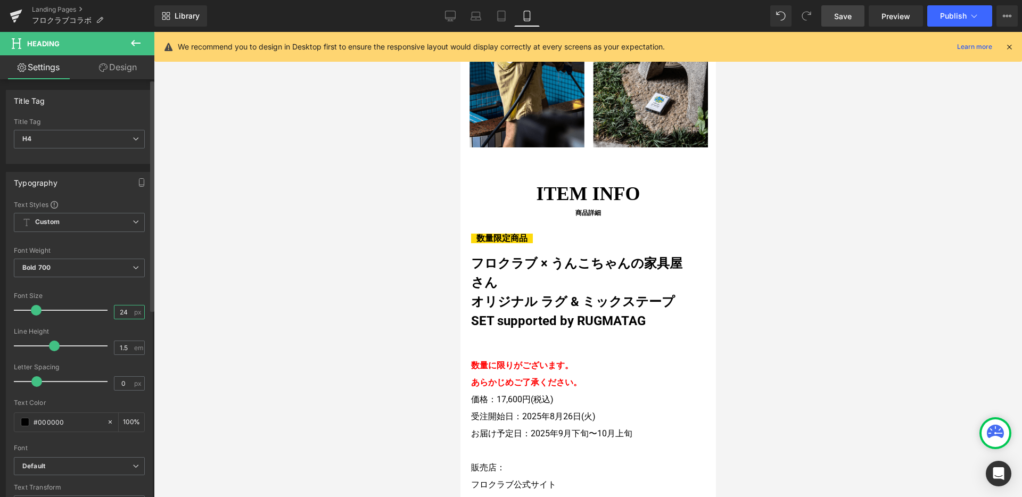
drag, startPoint x: 126, startPoint y: 310, endPoint x: 104, endPoint y: 309, distance: 22.4
click at [104, 309] on div "Font Size 24 px" at bounding box center [79, 310] width 131 height 36
type input "18"
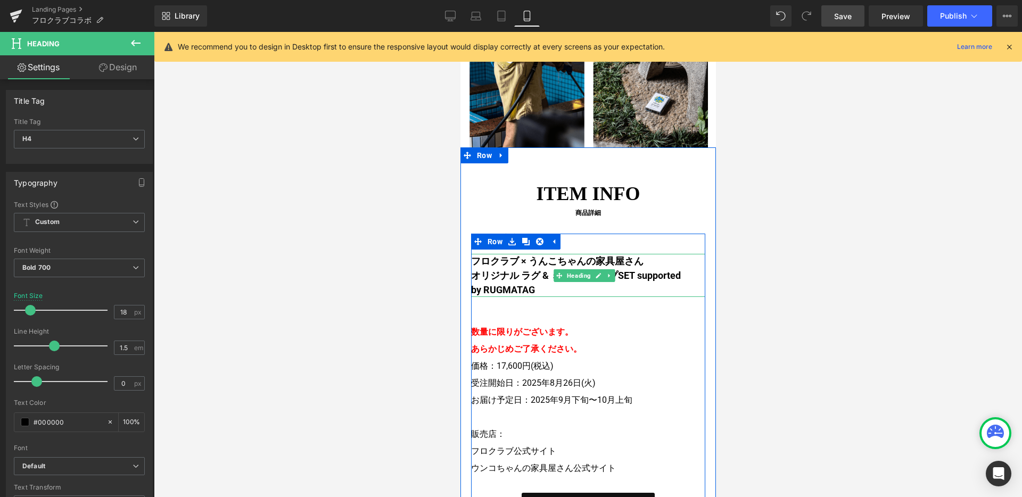
click at [517, 268] on h4 "オリジナル ラグ & ミックステープSET supported by RUGMATAG" at bounding box center [580, 282] width 218 height 29
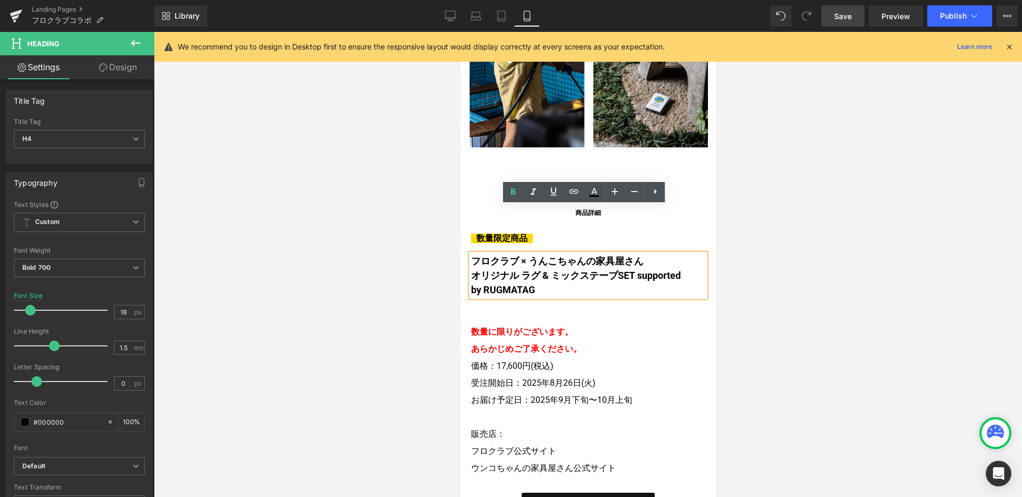
click at [473, 268] on h4 "オリジナル ラグ & ミックステープSET supported by RUGMATAG" at bounding box center [580, 282] width 218 height 29
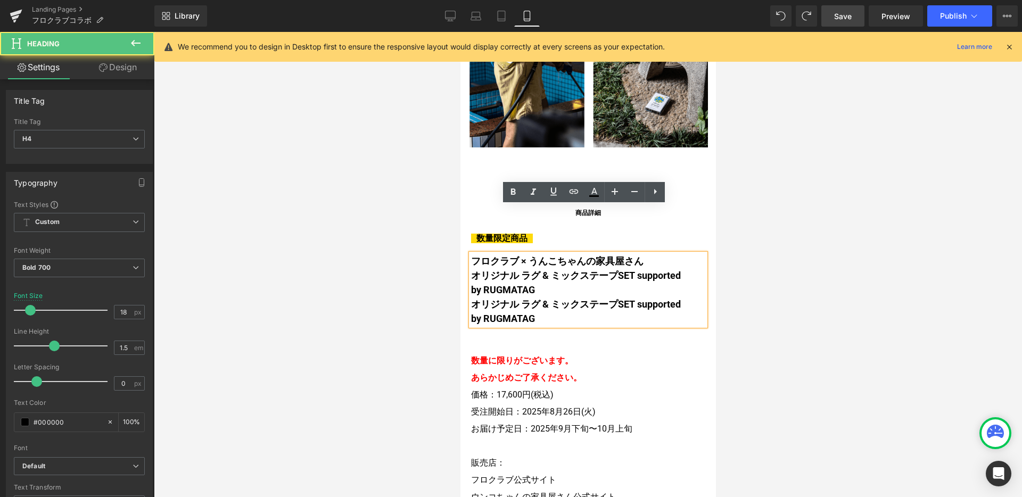
drag, startPoint x: 600, startPoint y: 273, endPoint x: 632, endPoint y: 223, distance: 59.4
click at [471, 297] on h4 "オリジナル ラグ & ミックステープSET supported by RUGMATAG" at bounding box center [580, 311] width 218 height 29
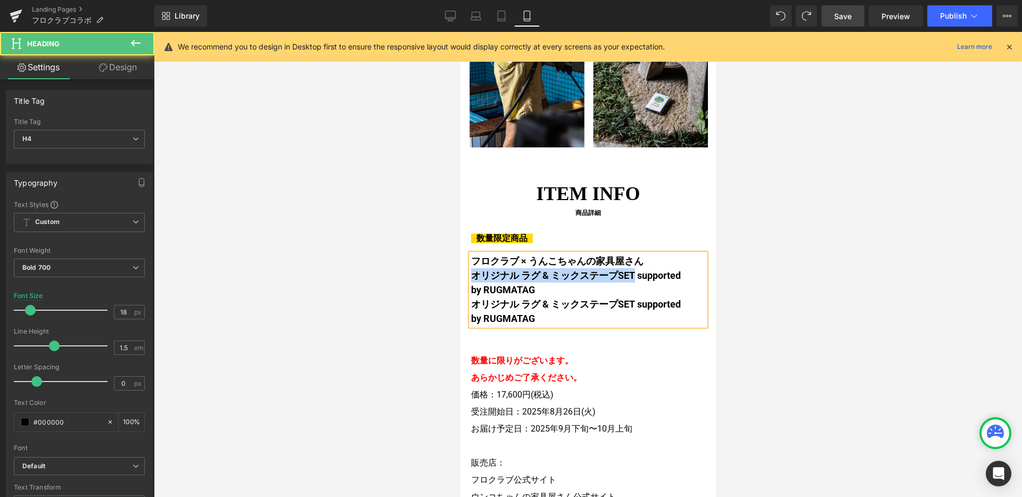
drag, startPoint x: 629, startPoint y: 229, endPoint x: 473, endPoint y: 229, distance: 156.6
click at [473, 268] on h4 "オリジナル ラグ & ミックステープSET supported by RUGMATAG" at bounding box center [580, 282] width 218 height 29
copy h4 "オリジナル ラグ & ミックステープSET"
click at [688, 254] on div "フロクラブ × うんこちゃんの家具屋さん オリジナル ラグ & ミックステープSET supported by RUGMATAG オリジナル ラグ & ミック…" at bounding box center [588, 290] width 234 height 72
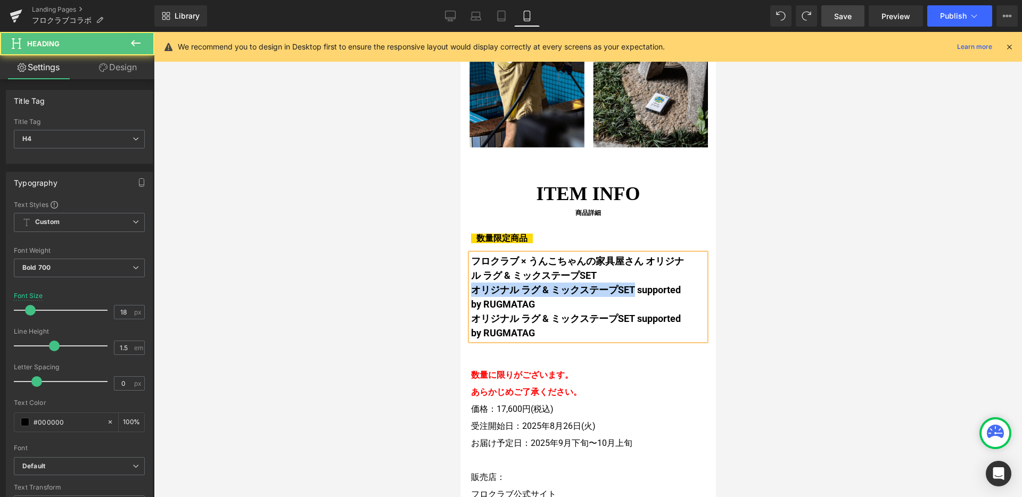
drag, startPoint x: 651, startPoint y: 239, endPoint x: 465, endPoint y: 244, distance: 185.9
click at [465, 244] on div "ITEM INFO 商品詳細 Heading 数量限定商品 Heading フロクラブ × うんこちゃんの家具屋さん オリジナル ラグ & ミックステープSE…" at bounding box center [588, 504] width 256 height 650
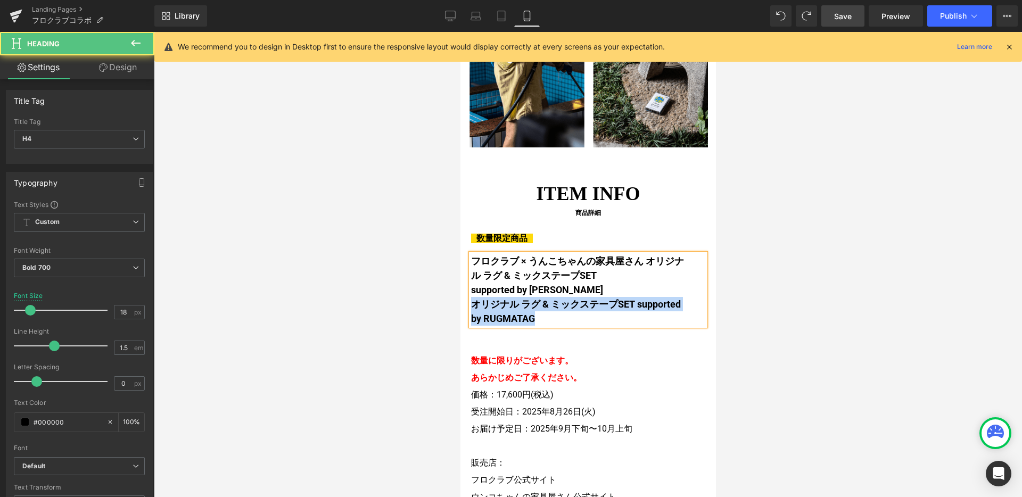
drag, startPoint x: 593, startPoint y: 271, endPoint x: 463, endPoint y: 259, distance: 129.9
click at [463, 259] on div "ITEM INFO 商品詳細 Heading 数量限定商品 Heading フロクラブ × うんこちゃんの家具屋さん オリジナル ラグ & ミックステープSE…" at bounding box center [588, 496] width 256 height 635
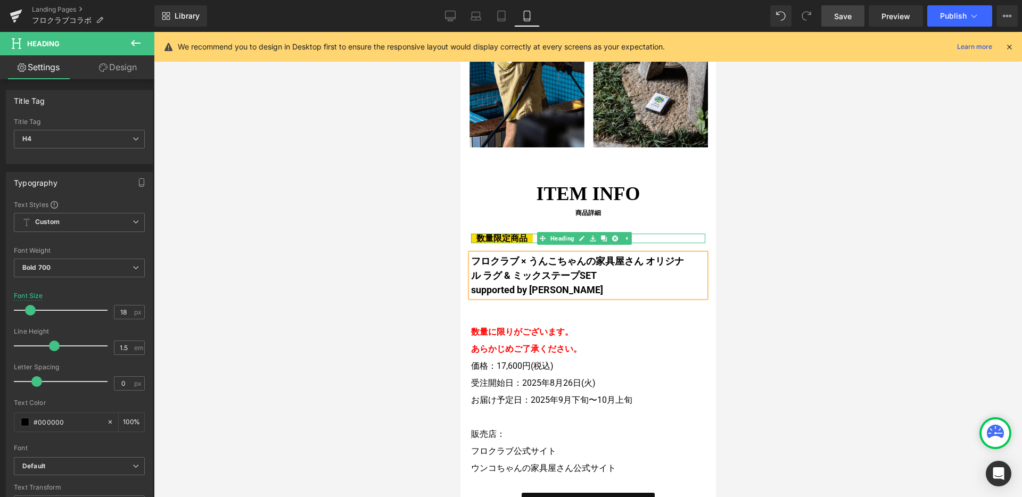
click at [515, 234] on span "数量限定商品" at bounding box center [502, 239] width 62 height 10
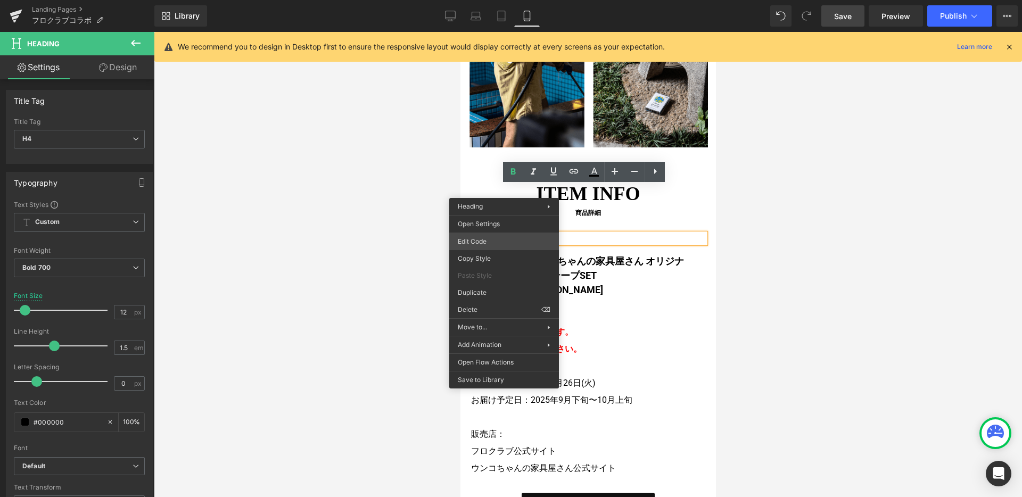
click at [509, 0] on div "Heading You are previewing how the will restyle your page. You can not edit Ele…" at bounding box center [511, 0] width 1022 height 0
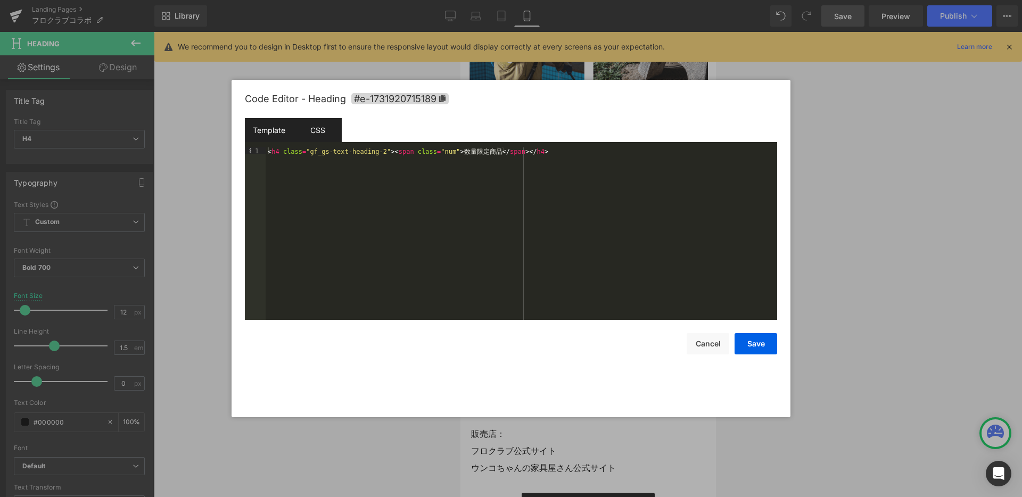
click at [312, 131] on div "CSS" at bounding box center [317, 130] width 48 height 24
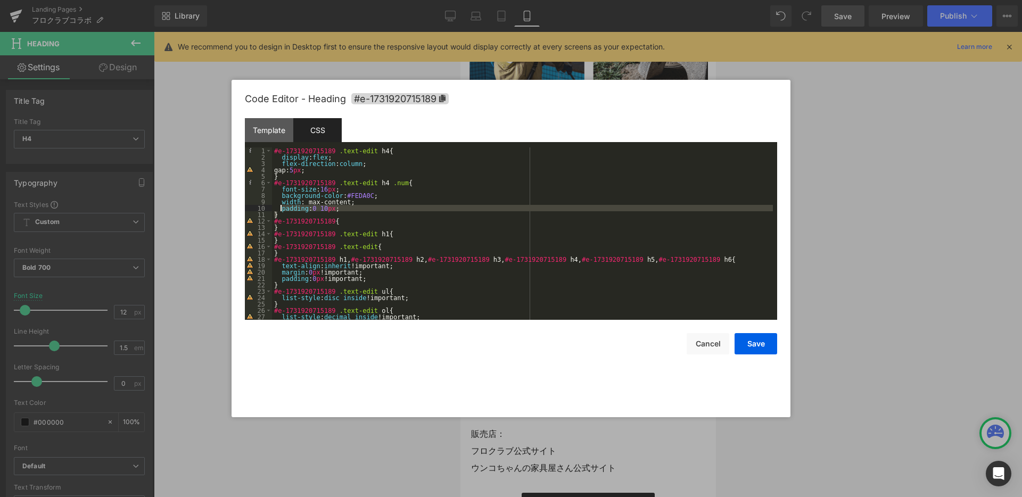
drag, startPoint x: 285, startPoint y: 215, endPoint x: 309, endPoint y: 202, distance: 27.6
click at [281, 204] on div "#e-1731920715189 .text-edit h4 { display : flex ; flex-direction : column ; gap…" at bounding box center [522, 240] width 501 height 185
drag, startPoint x: 386, startPoint y: 184, endPoint x: 271, endPoint y: 183, distance: 114.5
click at [271, 183] on pre "1 2 3 4 5 6 7 8 9 10 11 12 13 14 15 16 17 18 19 20 21 22 23 24 25 26 27 28 #e-1…" at bounding box center [511, 234] width 533 height 173
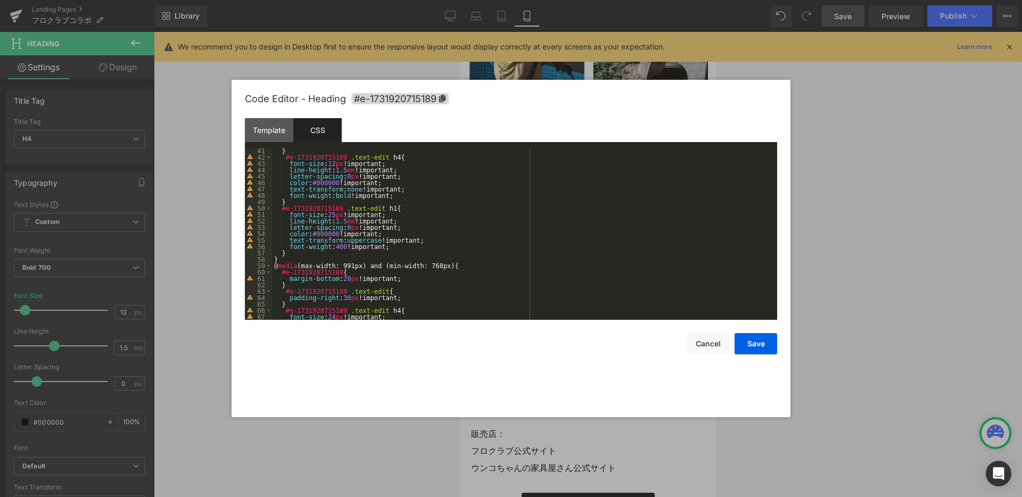
scroll to position [288, 0]
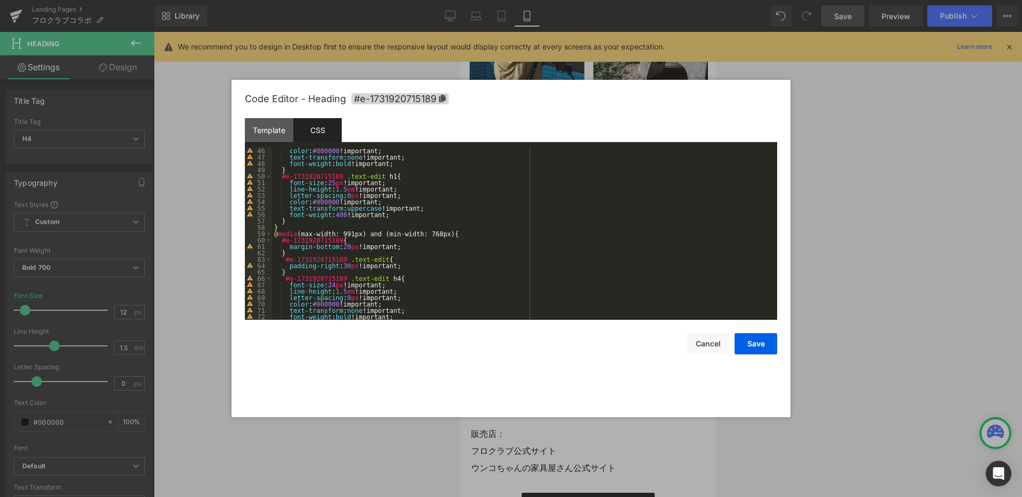
click at [338, 224] on div "color : #000000 !important; text-transform : none !important; font-weight : bol…" at bounding box center [522, 240] width 501 height 185
click at [339, 224] on div "color : #000000 !important; text-transform : none !important; font-weight : bol…" at bounding box center [522, 240] width 501 height 185
paste textarea
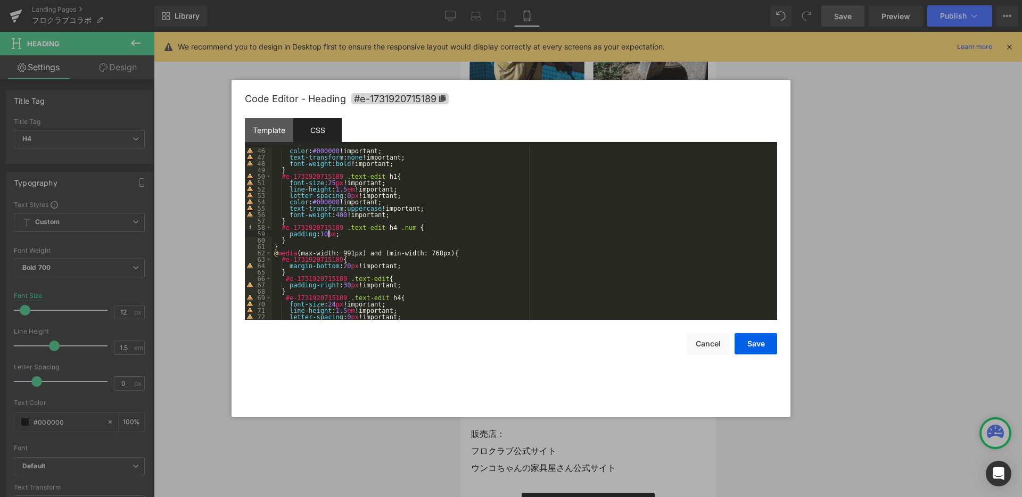
click at [778, 348] on div "Code Editor - Heading #e-1731920715189 Template CSS 1 < h4 class = "gf_gs-text-…" at bounding box center [511, 249] width 559 height 338
click at [758, 347] on button "Save" at bounding box center [756, 343] width 43 height 21
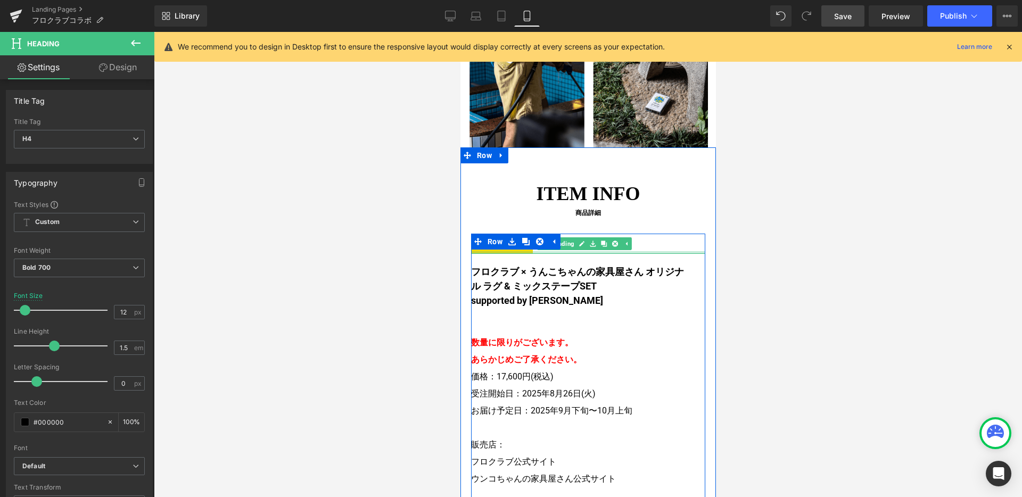
click at [505, 251] on div at bounding box center [588, 252] width 234 height 3
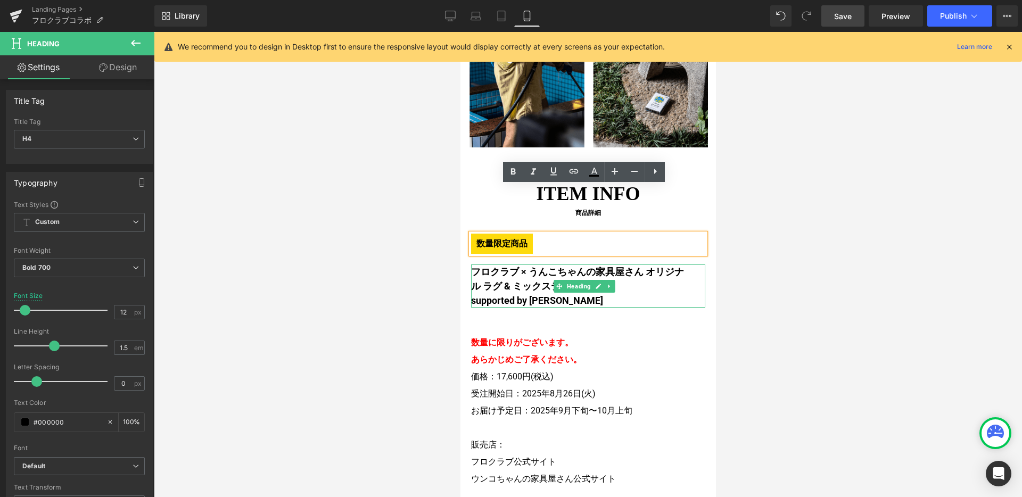
click at [523, 265] on h4 "フロクラブ × うんこちゃんの家具屋さん オリジナル ラグ & ミックステープSET" at bounding box center [580, 279] width 218 height 29
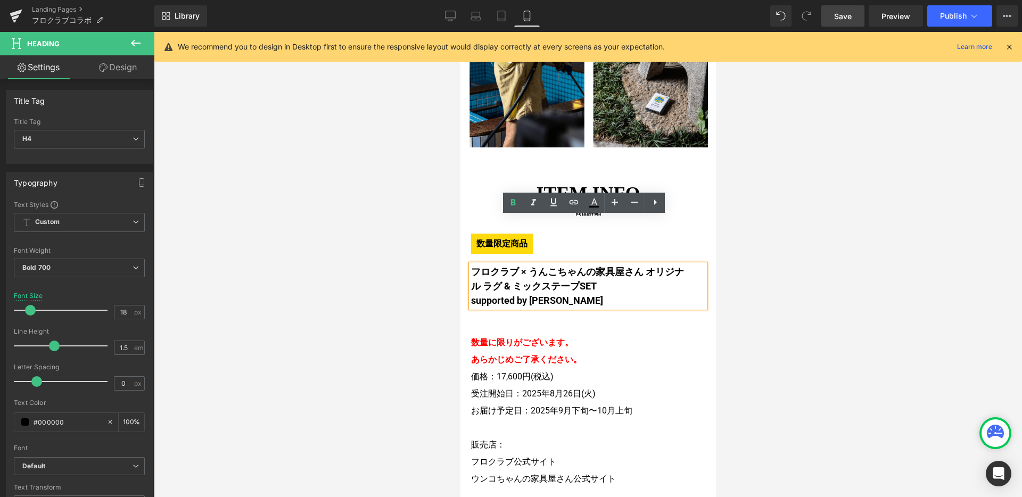
click at [460, 32] on div at bounding box center [460, 32] width 0 height 0
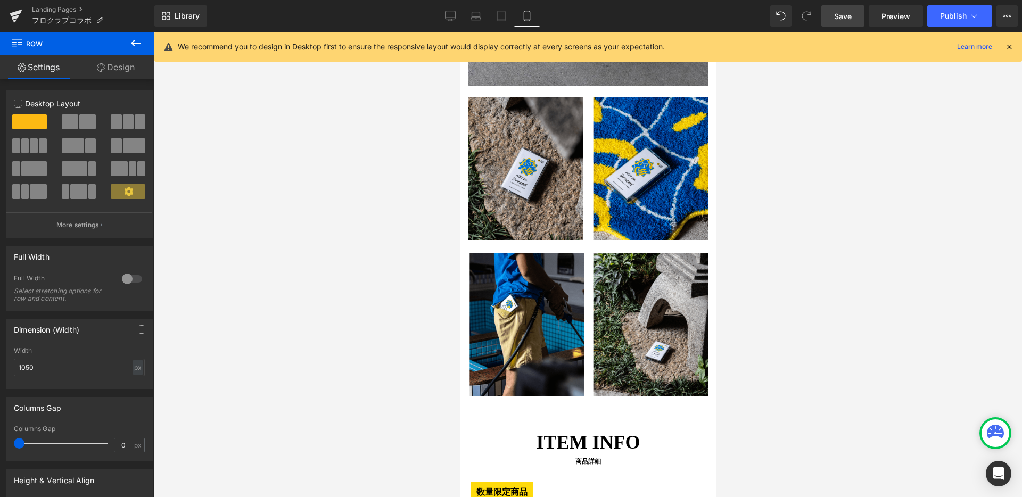
scroll to position [1842, 0]
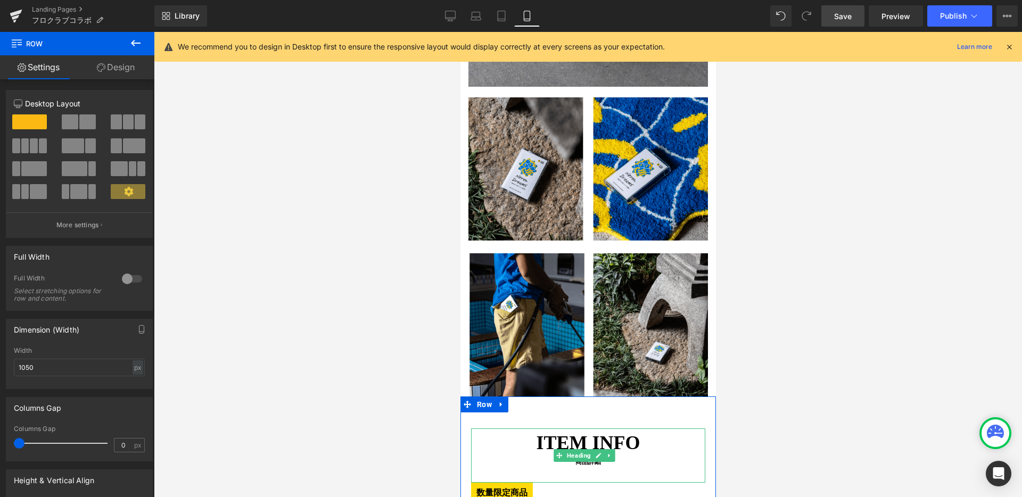
click at [553, 429] on span "ITEM INFO" at bounding box center [588, 443] width 234 height 29
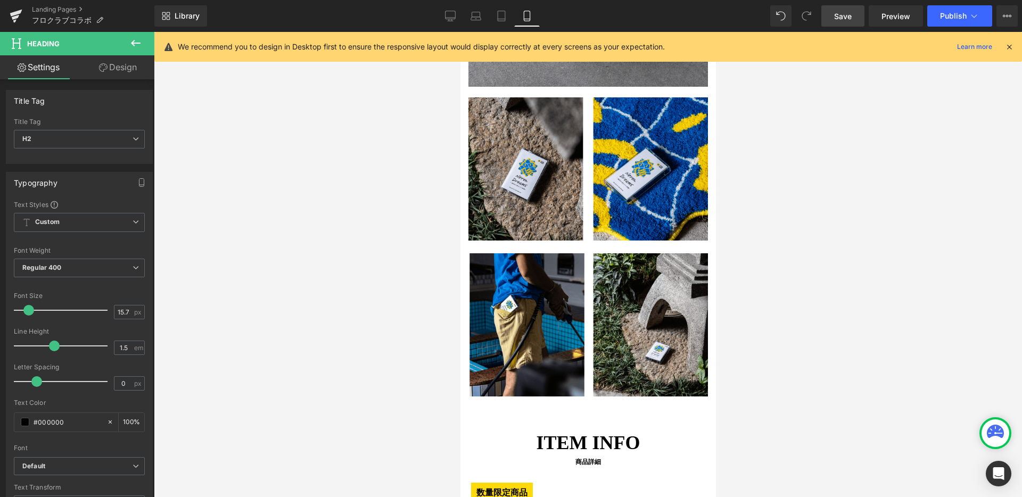
click at [120, 72] on link "Design" at bounding box center [117, 67] width 77 height 24
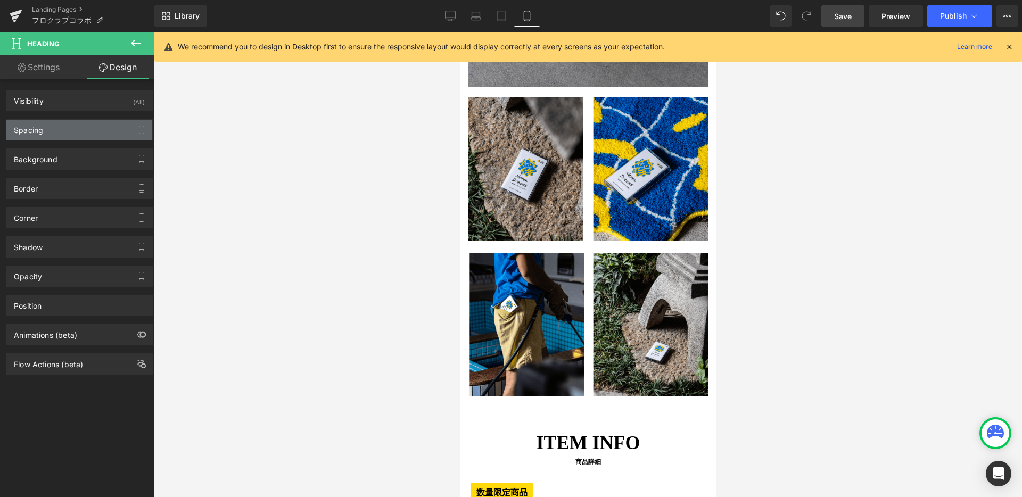
click at [108, 127] on div "Spacing" at bounding box center [79, 130] width 146 height 20
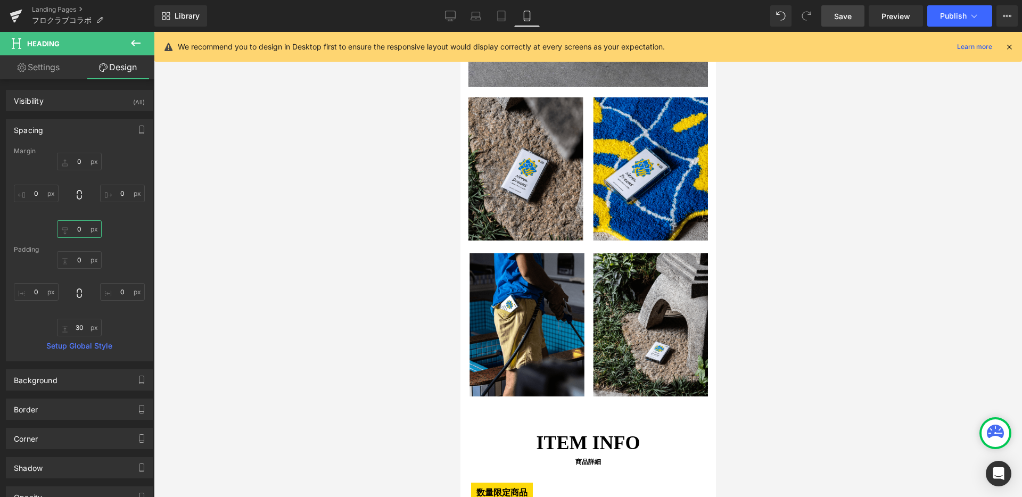
drag, startPoint x: 81, startPoint y: 230, endPoint x: 72, endPoint y: 228, distance: 9.1
click at [72, 228] on input "0" at bounding box center [79, 229] width 45 height 18
type input "60"
click at [80, 332] on input "30" at bounding box center [79, 328] width 45 height 18
type input "0"
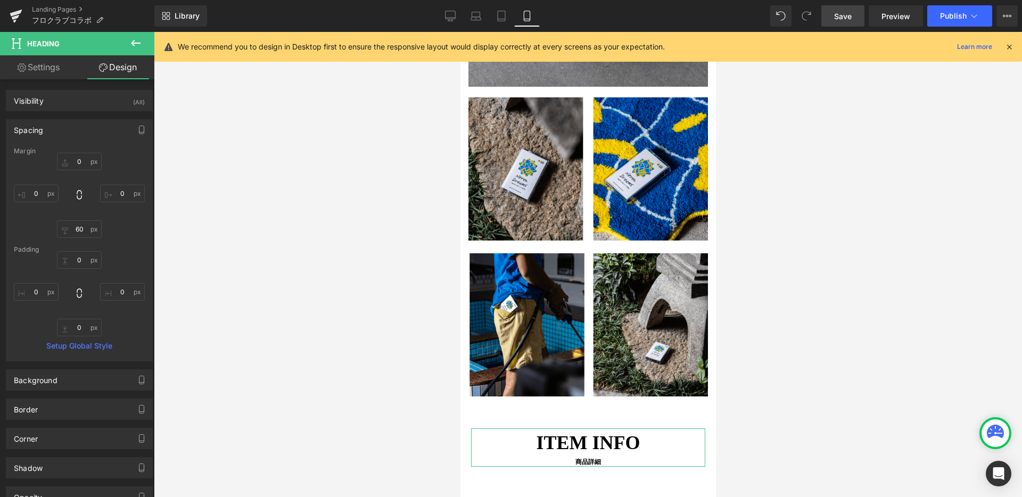
click at [42, 71] on link "Settings" at bounding box center [38, 67] width 77 height 24
type input "100"
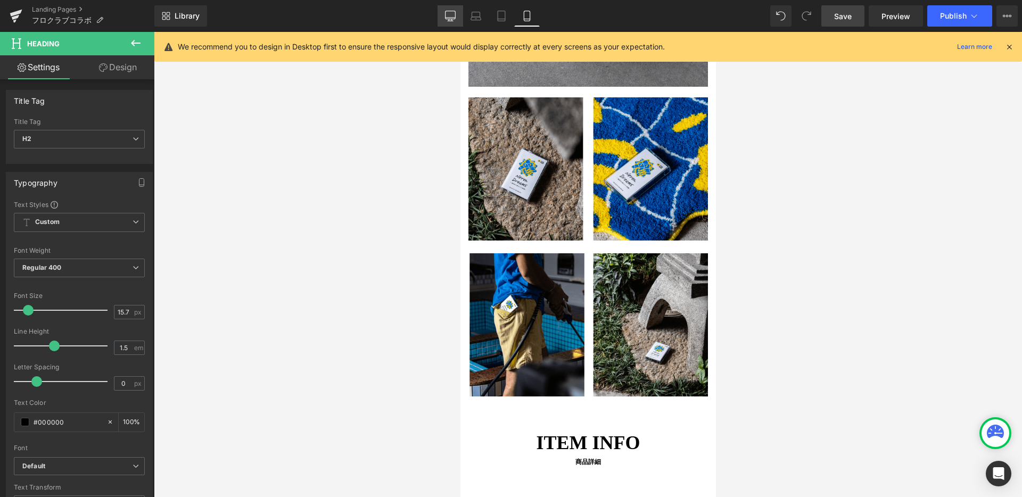
click at [452, 12] on icon at bounding box center [450, 16] width 11 height 11
type input "21.25"
type input "100"
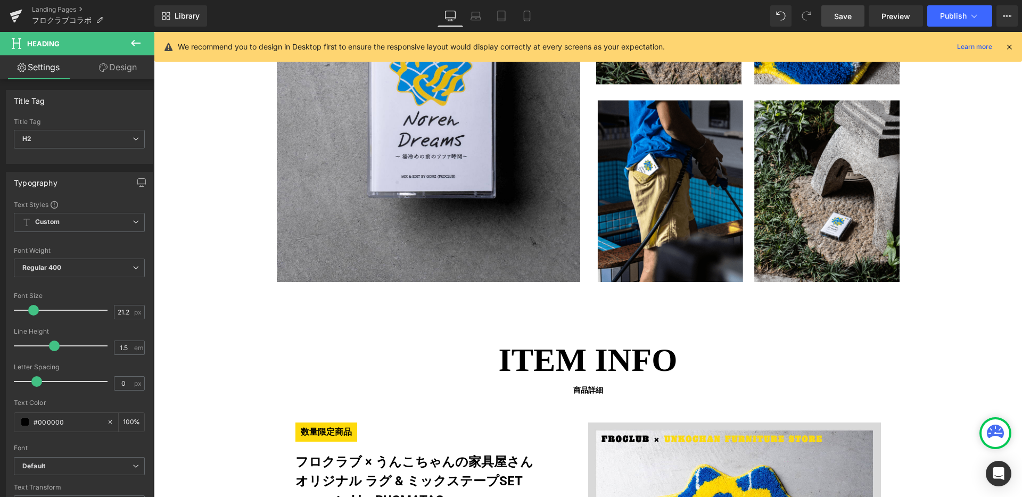
scroll to position [1804, 0]
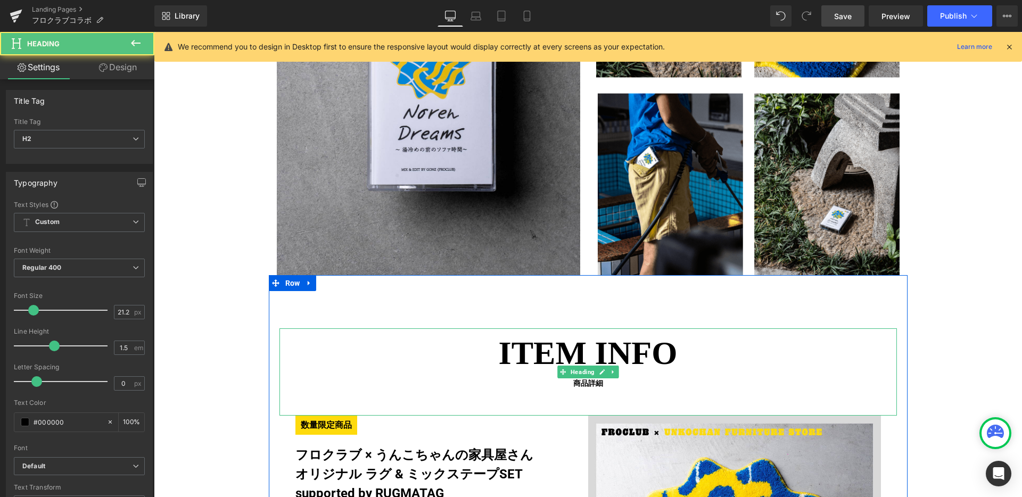
click at [567, 364] on span "ITEM INFO" at bounding box center [589, 354] width 618 height 50
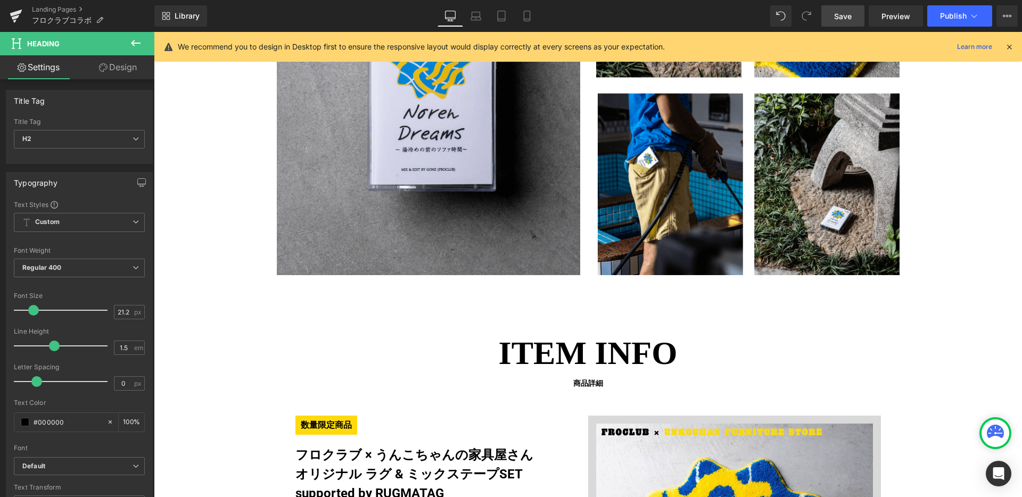
click at [135, 73] on link "Design" at bounding box center [117, 67] width 77 height 24
type input "0"
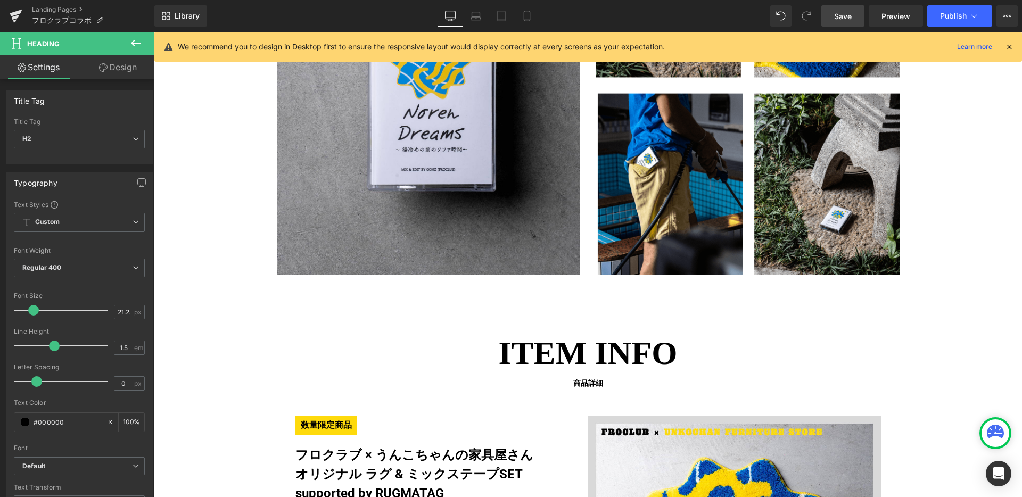
type input "0"
type input "50"
type input "0"
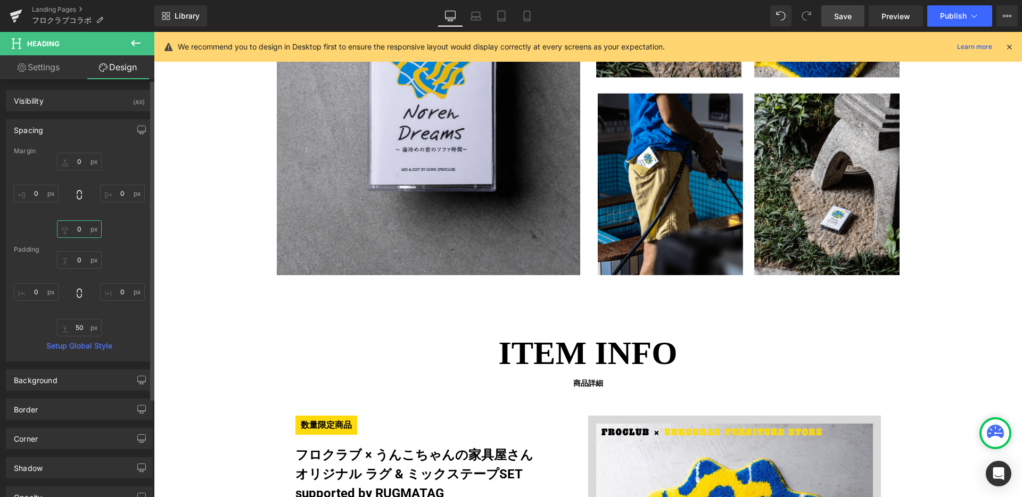
click at [82, 230] on input "0" at bounding box center [79, 229] width 45 height 18
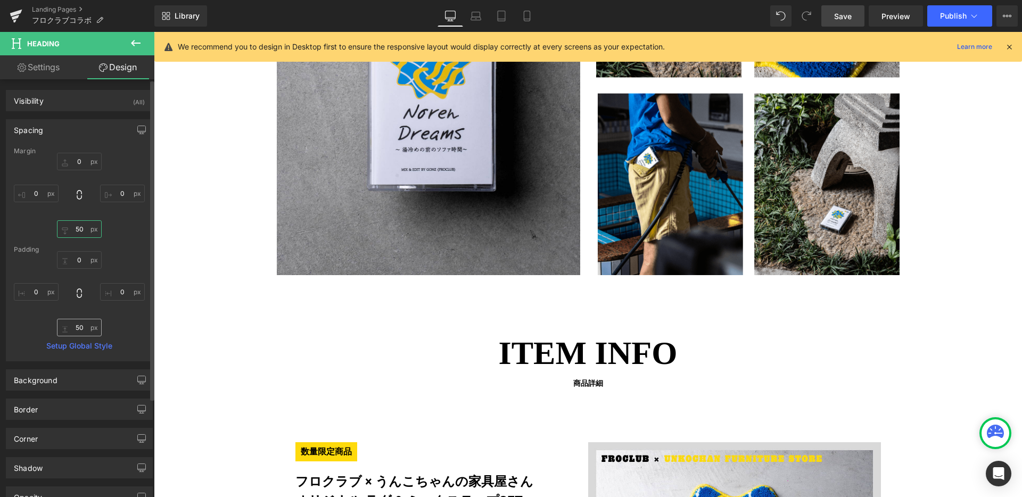
type input "50"
drag, startPoint x: 83, startPoint y: 328, endPoint x: 45, endPoint y: 325, distance: 37.9
click at [45, 325] on div "0px 0 0px 0 50px 50 0px 0" at bounding box center [79, 293] width 131 height 85
click at [84, 333] on input "50" at bounding box center [79, 328] width 45 height 18
type input "0"
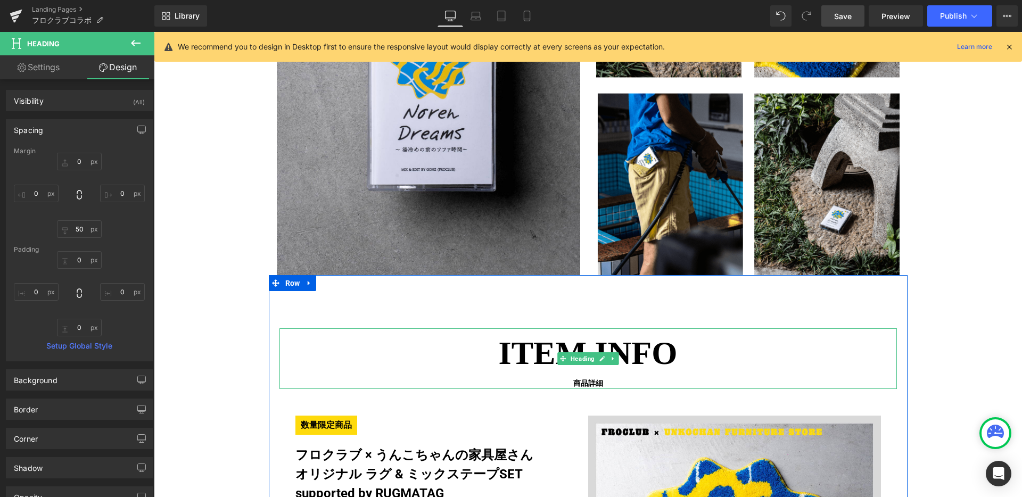
click at [544, 341] on span "ITEM INFO" at bounding box center [589, 354] width 618 height 50
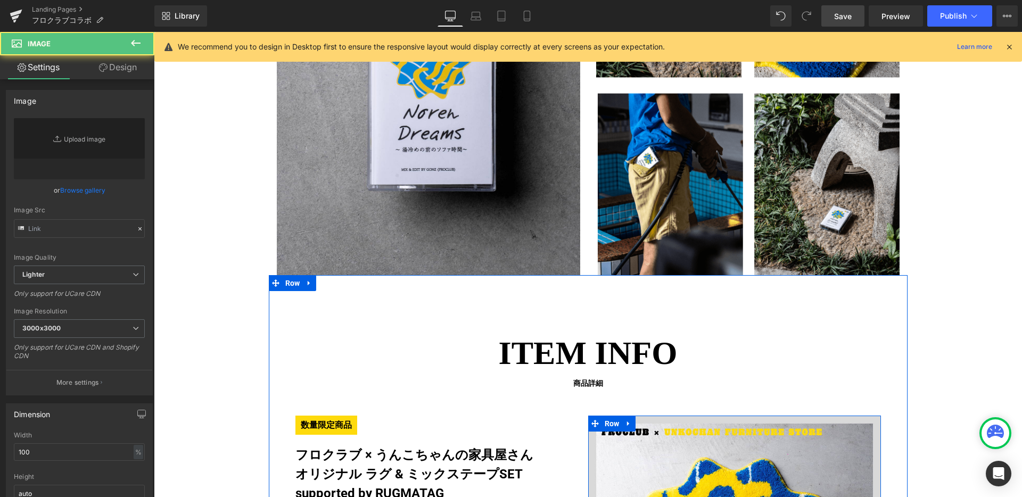
type input "https://ucarecdn.com/d5951503-9416-4039-a827-763124f61c49/-/format/auto/-/previ…"
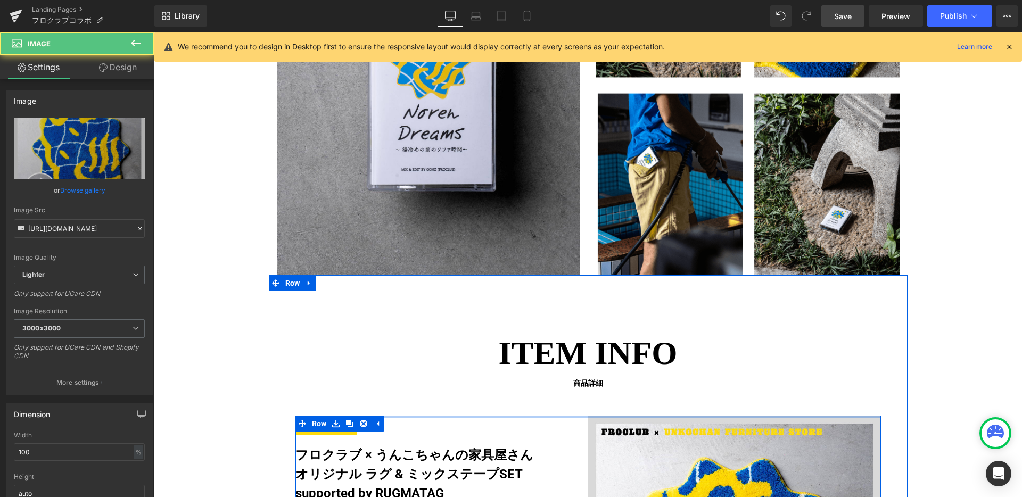
click at [563, 418] on div at bounding box center [589, 417] width 586 height 3
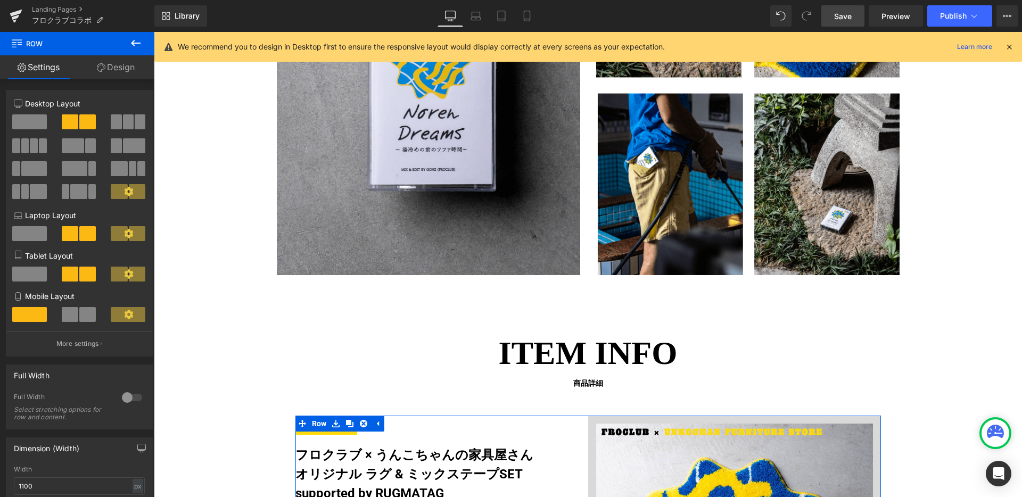
click at [107, 73] on link "Design" at bounding box center [115, 67] width 77 height 24
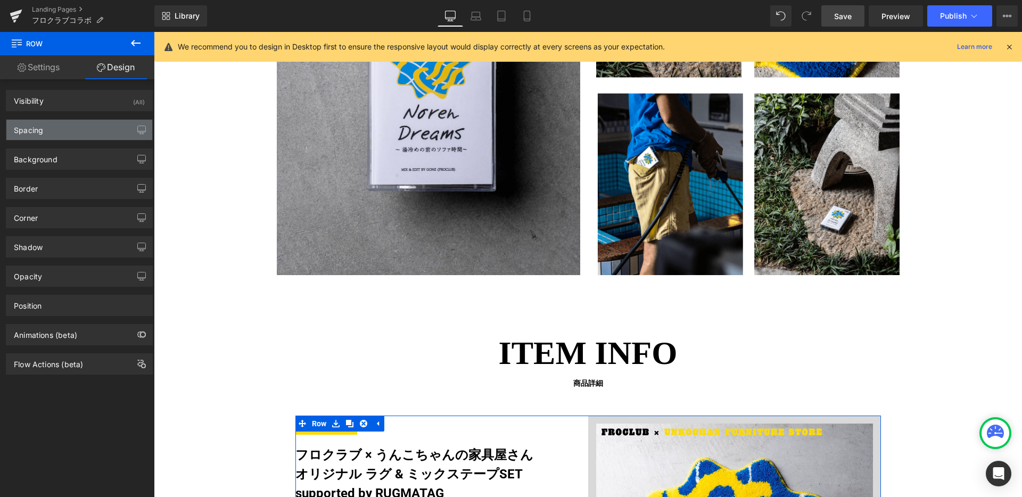
click at [109, 128] on div "Spacing" at bounding box center [79, 130] width 146 height 20
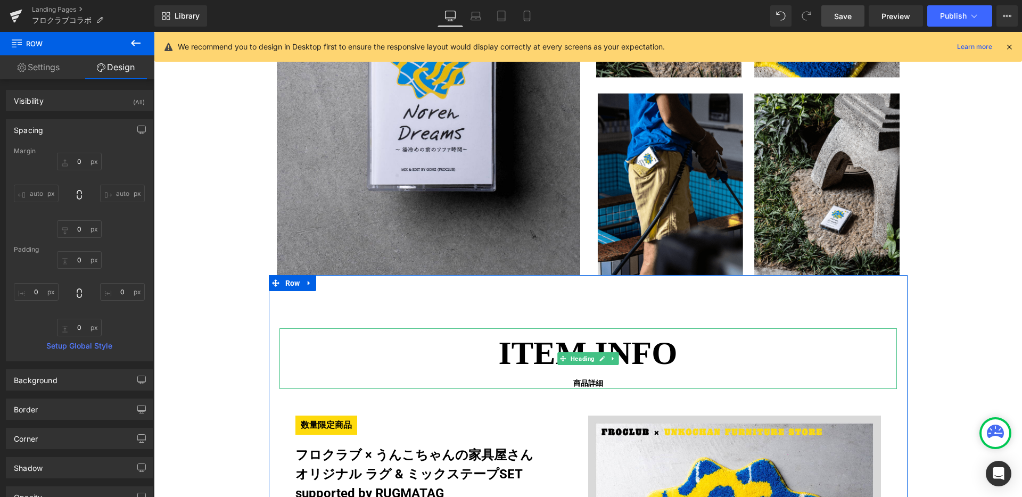
click at [511, 367] on span "ITEM INFO" at bounding box center [589, 354] width 618 height 50
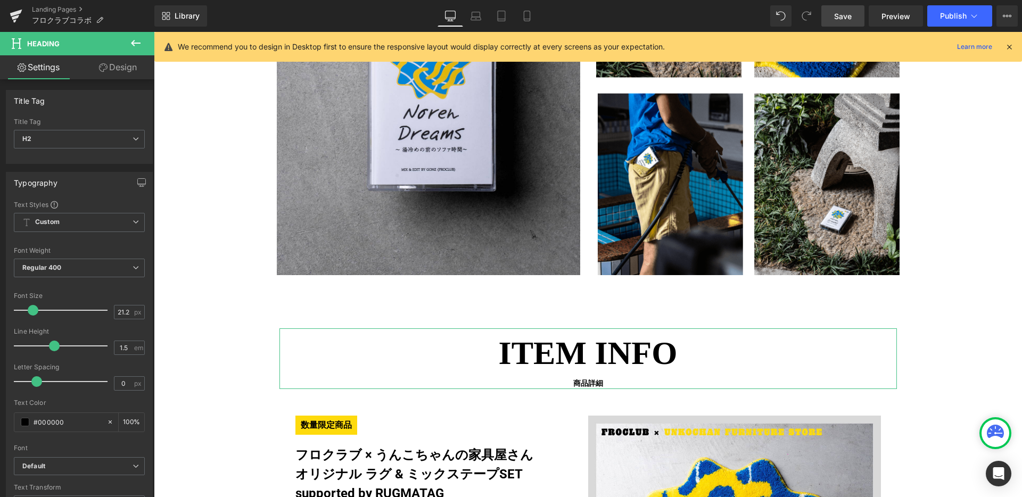
click at [129, 65] on link "Design" at bounding box center [117, 67] width 77 height 24
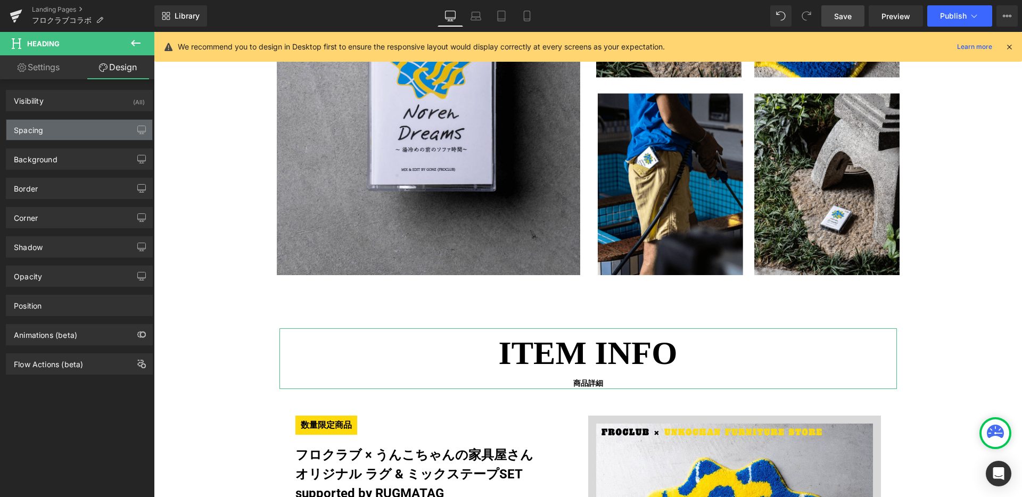
click at [97, 128] on div "Spacing" at bounding box center [79, 130] width 146 height 20
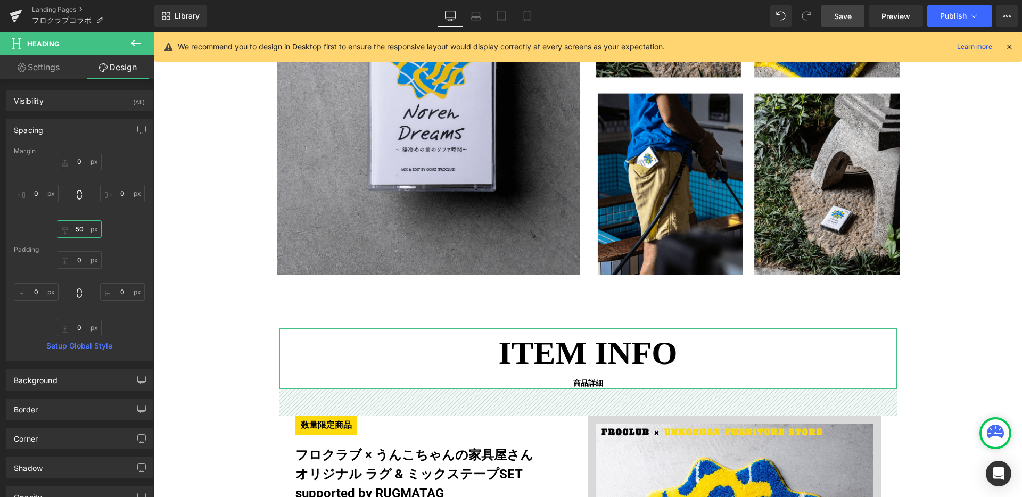
click at [74, 228] on input "50" at bounding box center [79, 229] width 45 height 18
click at [86, 228] on input "50" at bounding box center [79, 229] width 45 height 18
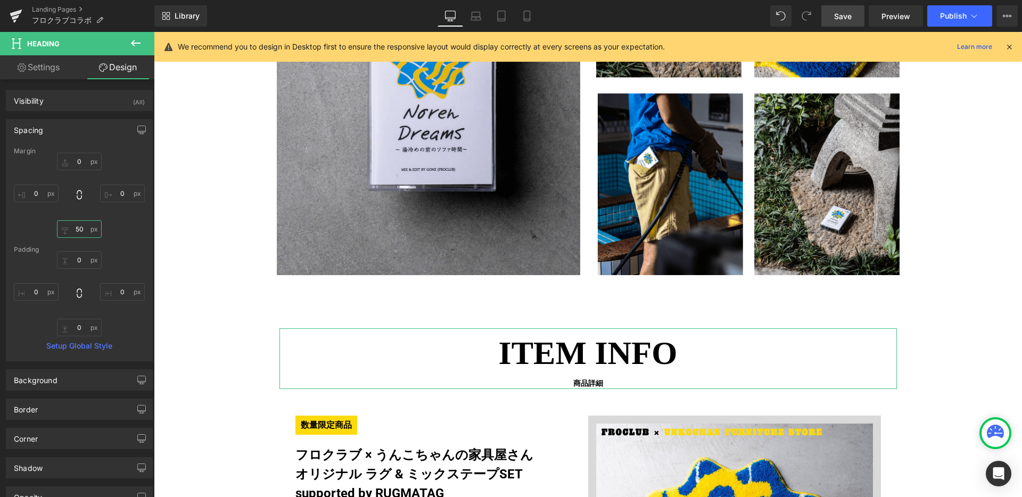
type input "5"
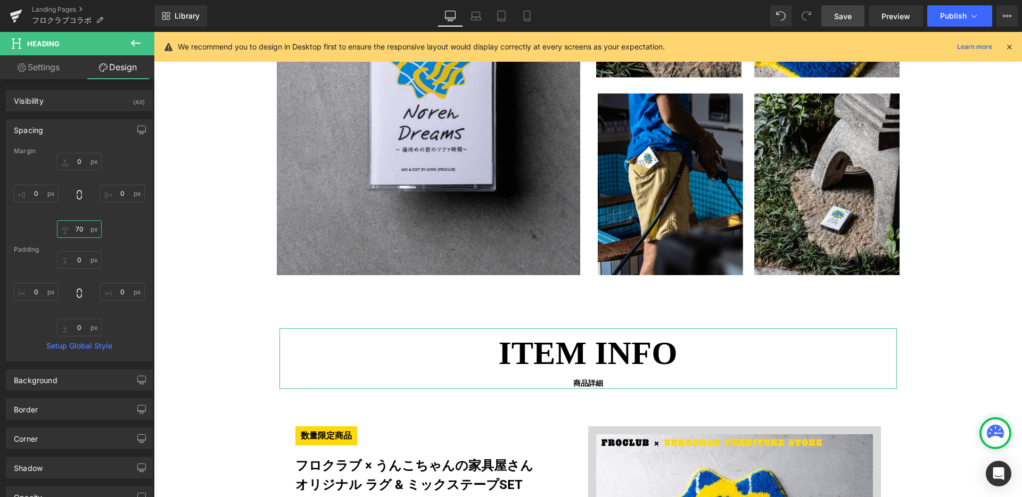
type input "70"
click at [127, 255] on div "0px 0 0px 0 0px 0 0px 0" at bounding box center [79, 293] width 131 height 85
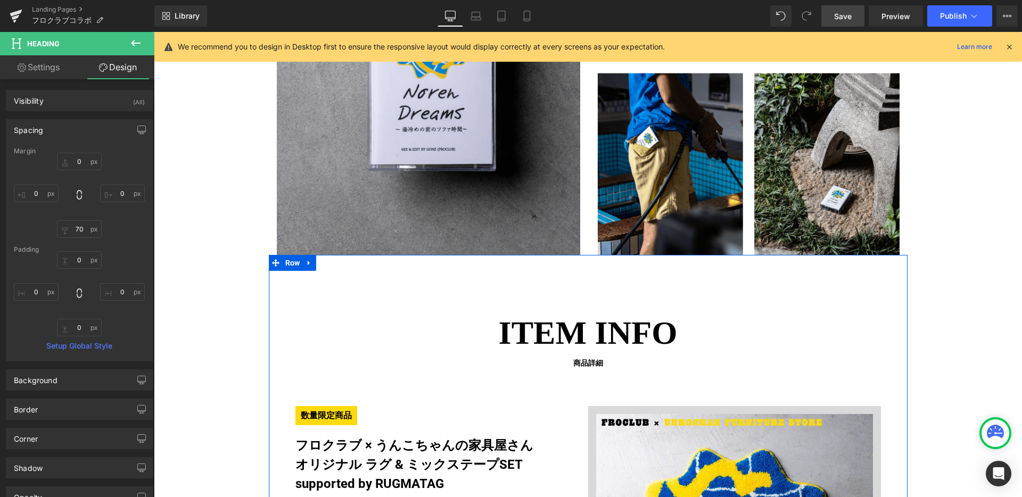
scroll to position [1825, 0]
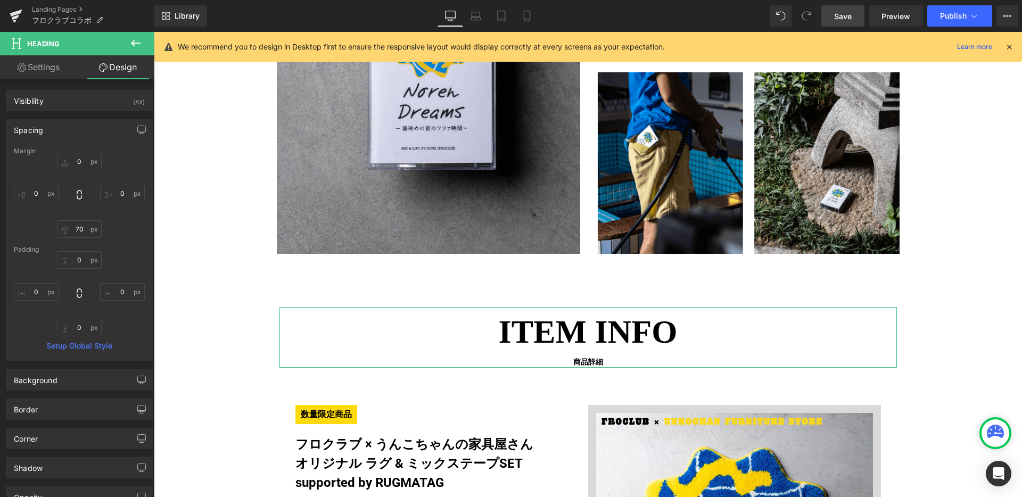
click at [111, 230] on div "0px 0 0px 0 70 70 0px 0" at bounding box center [79, 195] width 131 height 85
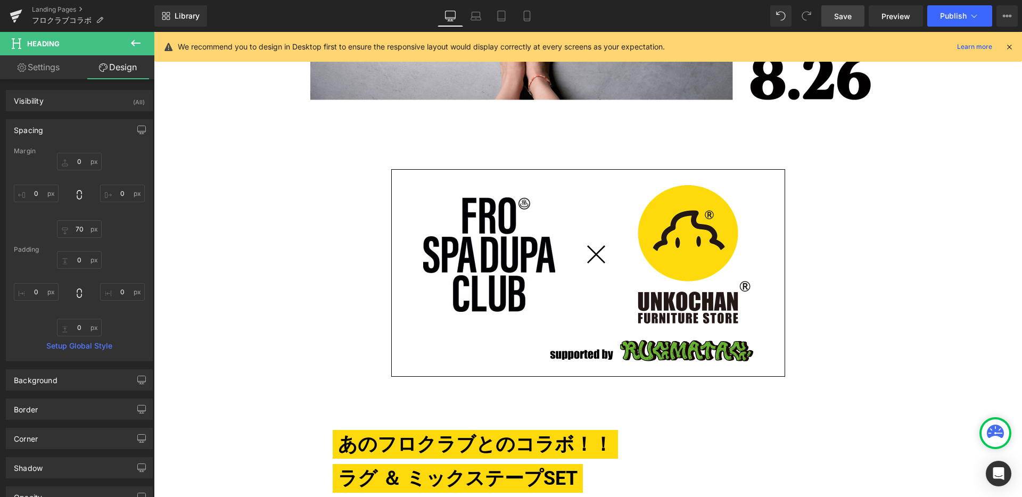
scroll to position [321, 0]
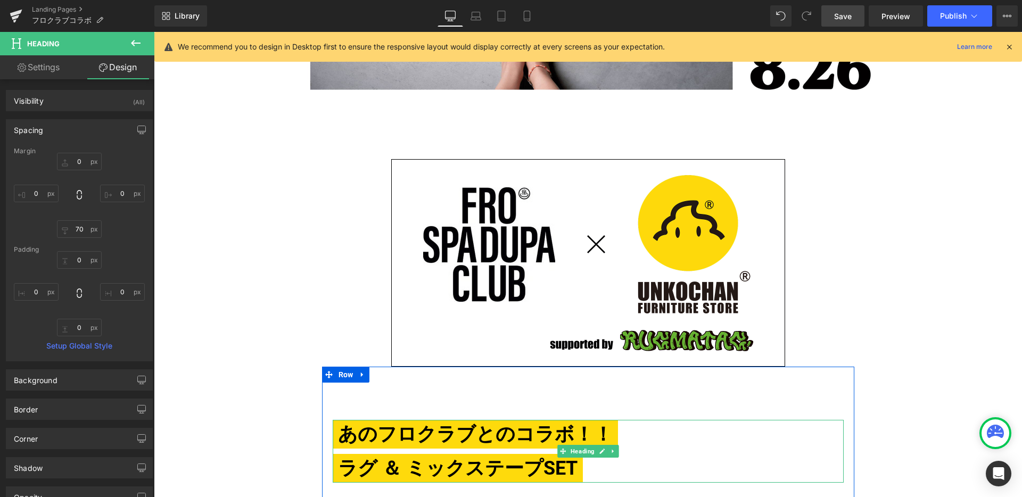
click at [481, 439] on span "あのフロクラブとのコラボ！！" at bounding box center [475, 434] width 285 height 29
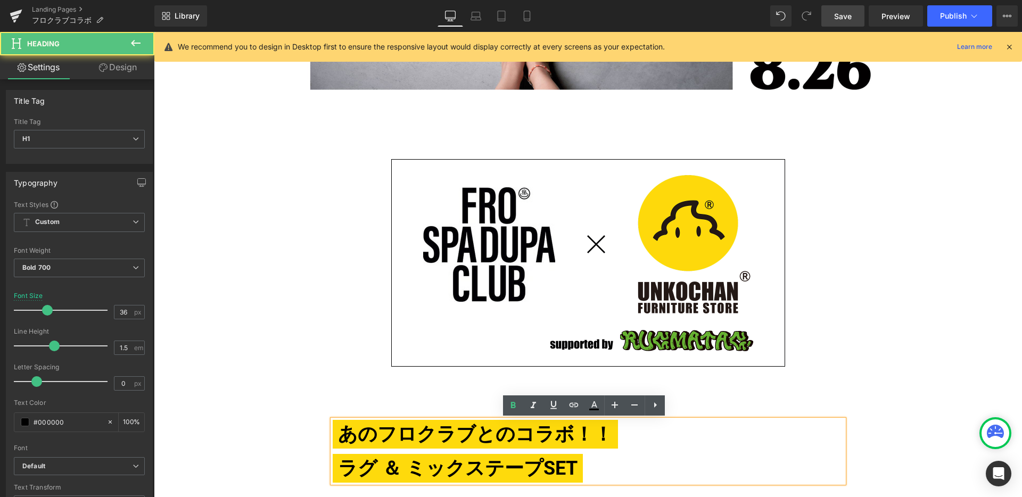
click at [471, 437] on span "あのフロクラブとのコラボ！！" at bounding box center [475, 434] width 285 height 29
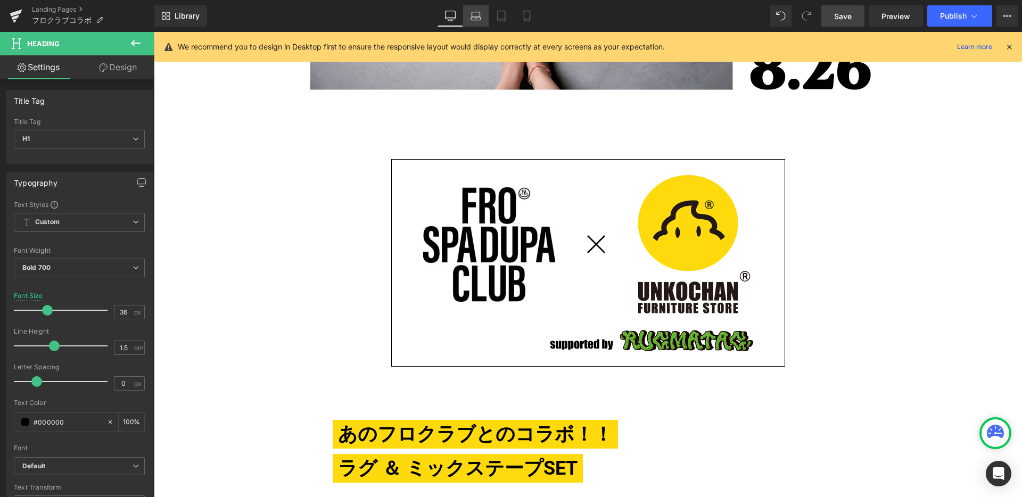
click at [481, 15] on icon at bounding box center [476, 16] width 11 height 11
type input "100"
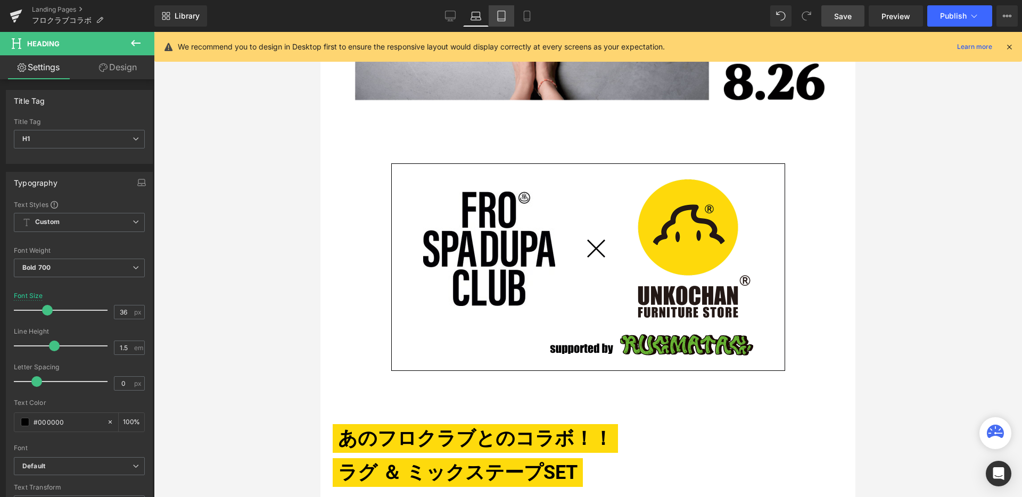
click at [494, 15] on link "Tablet" at bounding box center [502, 15] width 26 height 21
type input "28"
type input "100"
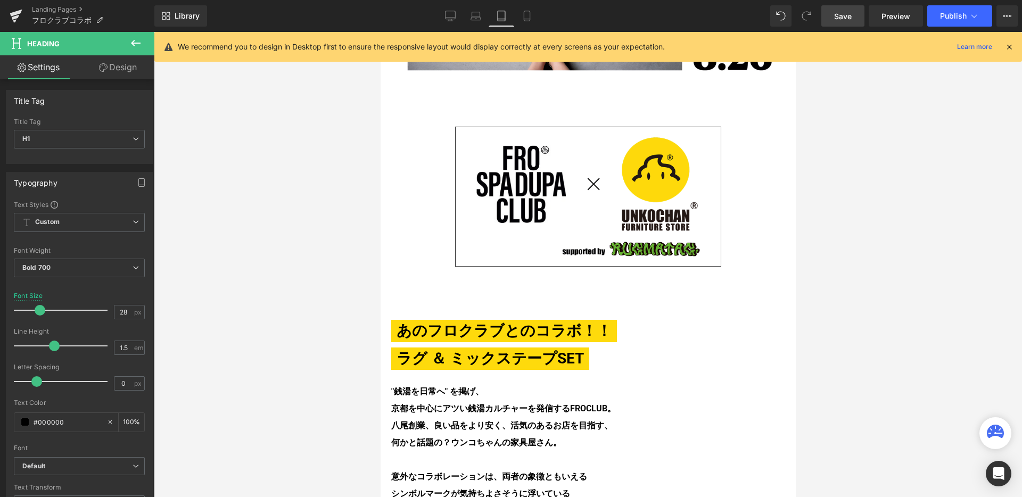
scroll to position [246, 0]
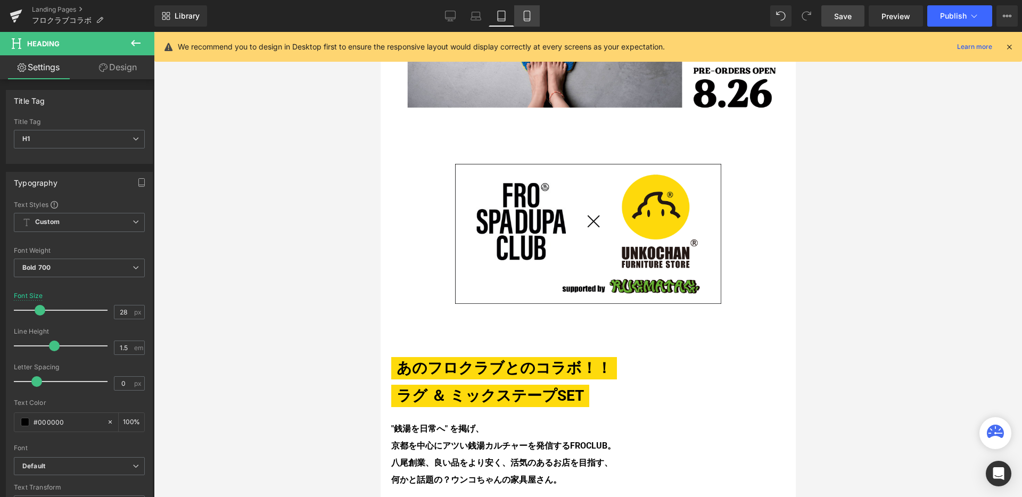
click at [521, 17] on link "Mobile" at bounding box center [527, 15] width 26 height 21
type input "36"
type input "100"
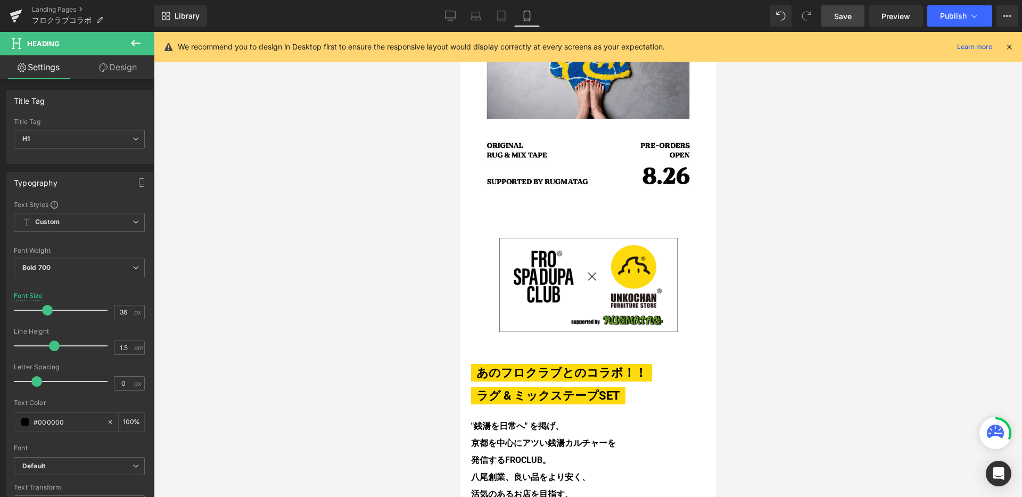
scroll to position [334, 0]
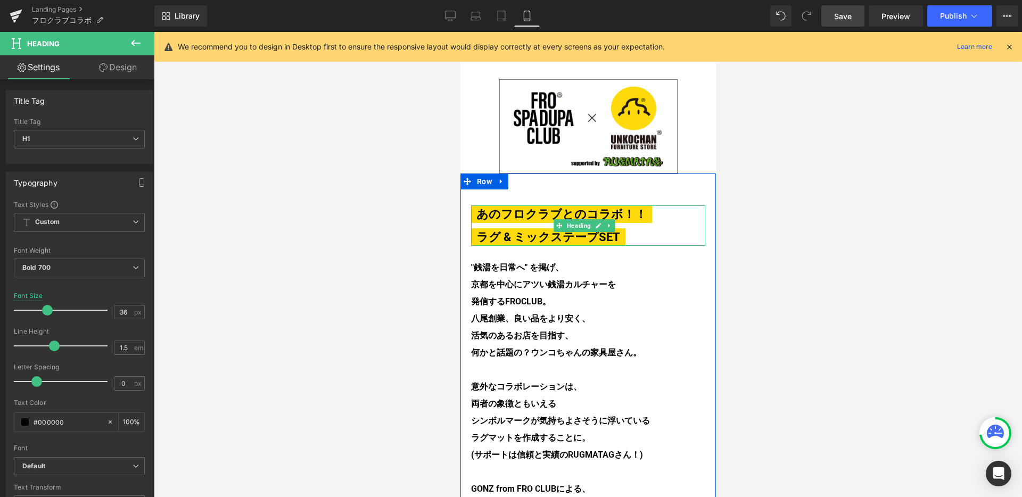
click at [530, 209] on span "あのフロクラブとのコラボ！！" at bounding box center [561, 215] width 181 height 18
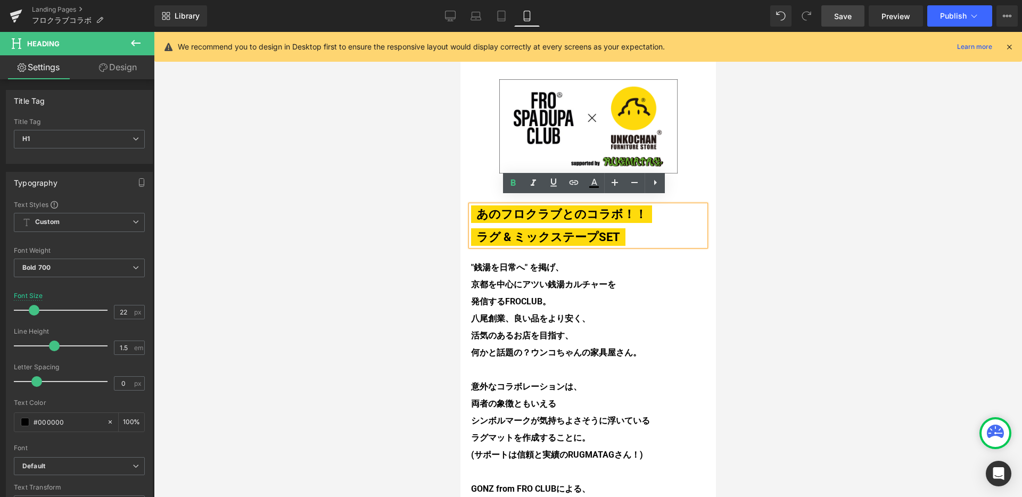
click at [531, 206] on span "あのフロクラブとのコラボ！！" at bounding box center [561, 215] width 181 height 18
click at [537, 297] on span "発信するFROCLUB。" at bounding box center [511, 302] width 80 height 10
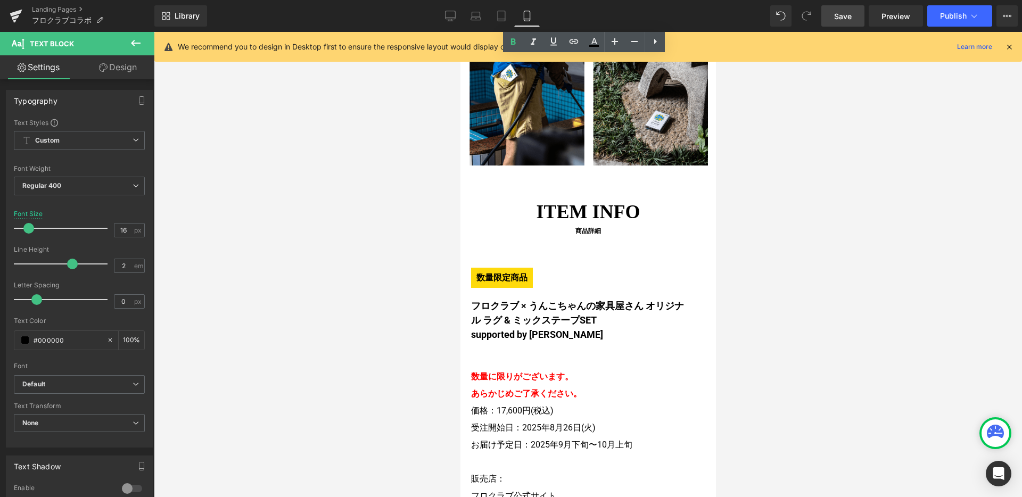
scroll to position [2074, 0]
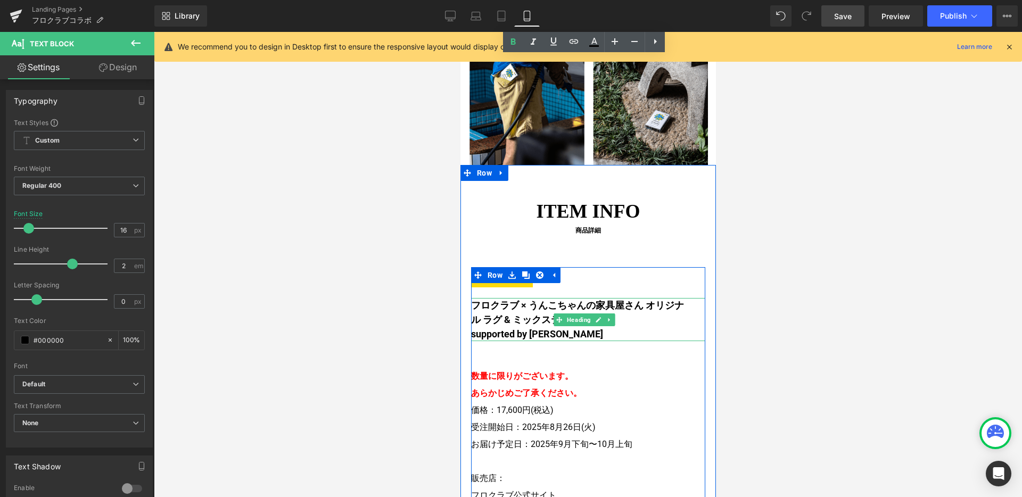
click at [601, 327] on h4 "supported by RUGMATAG" at bounding box center [580, 334] width 218 height 14
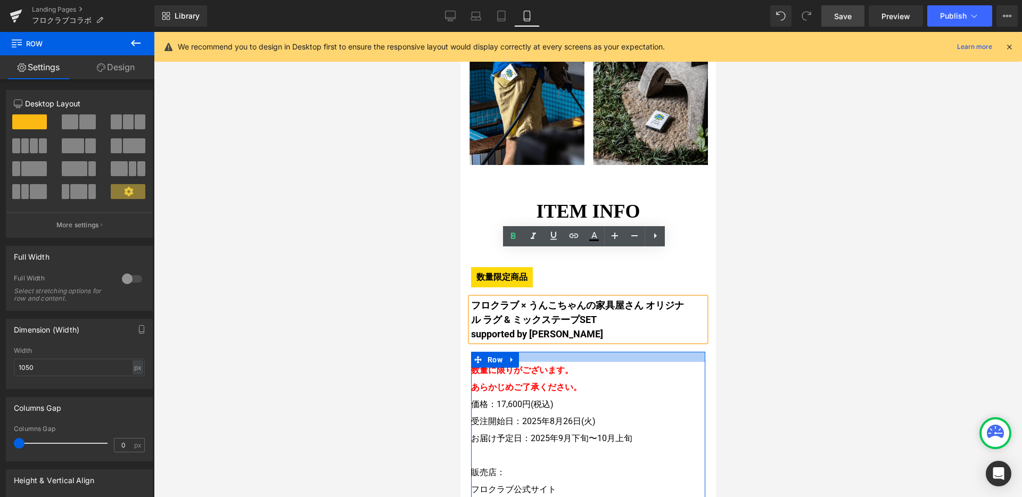
click at [559, 352] on div at bounding box center [588, 357] width 234 height 10
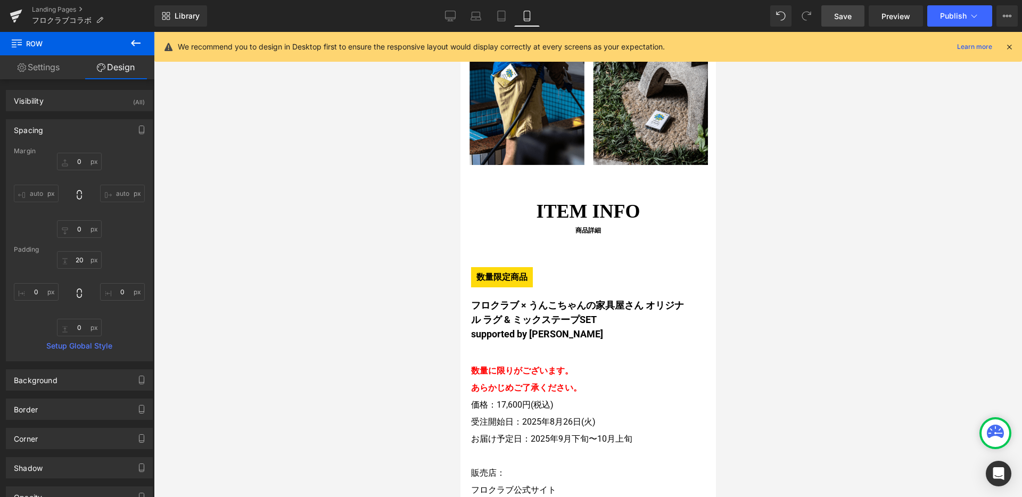
click at [848, 21] on link "Save" at bounding box center [843, 15] width 43 height 21
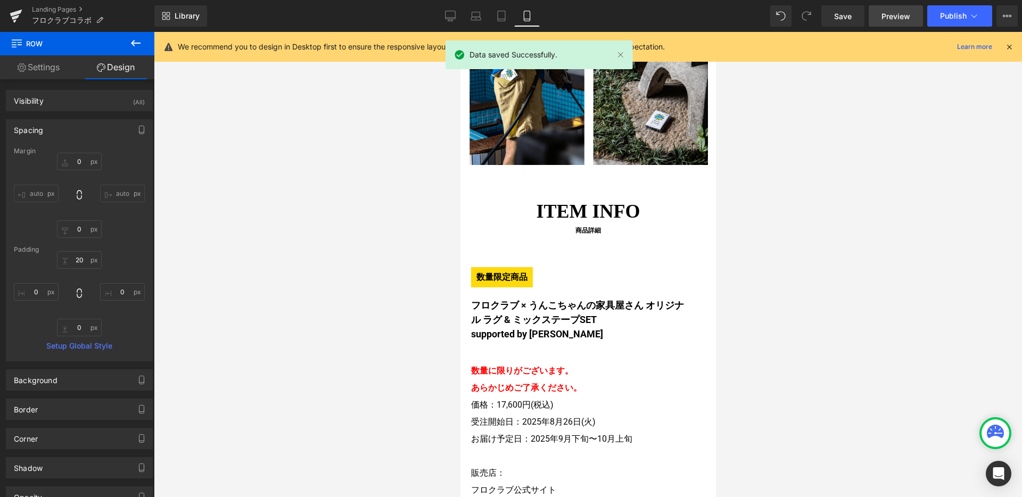
click at [899, 16] on span "Preview" at bounding box center [896, 16] width 29 height 11
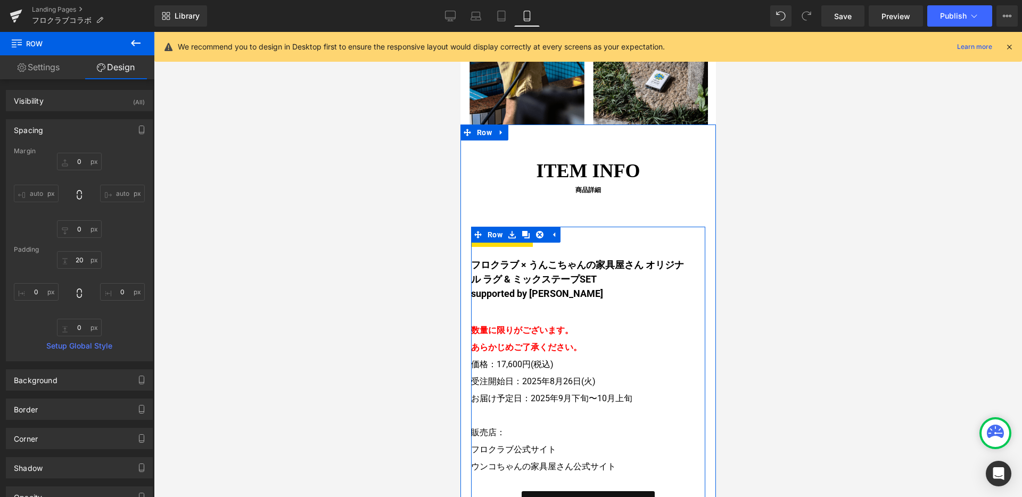
scroll to position [2115, 0]
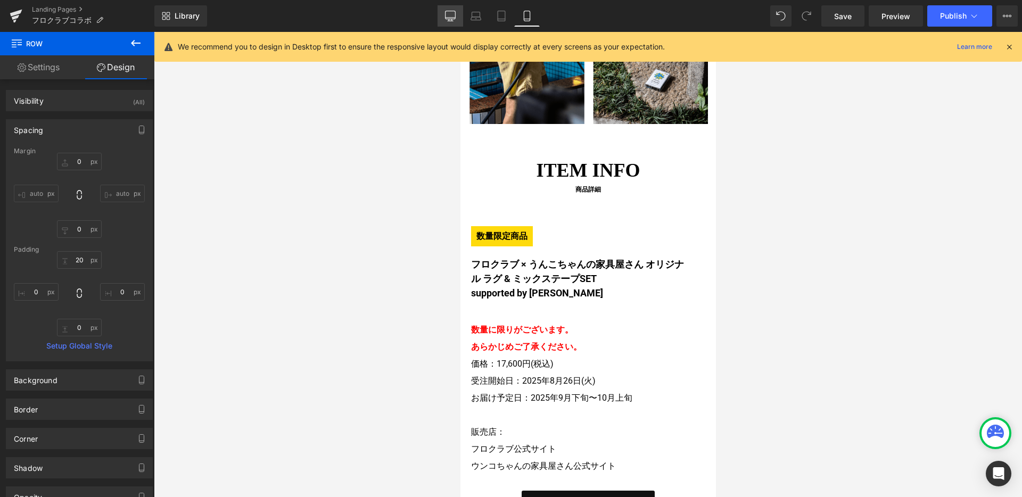
click at [447, 19] on icon at bounding box center [451, 15] width 10 height 8
type input "0"
type input "30"
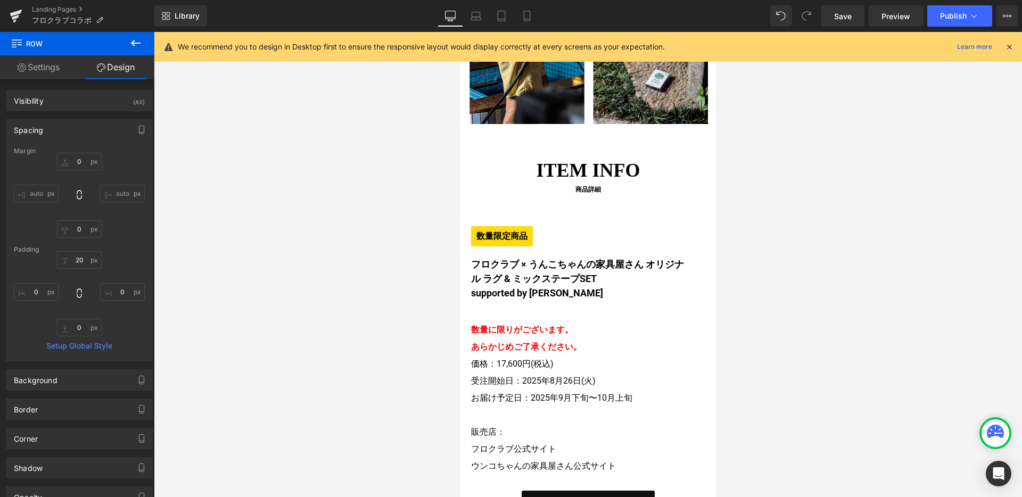
type input "0"
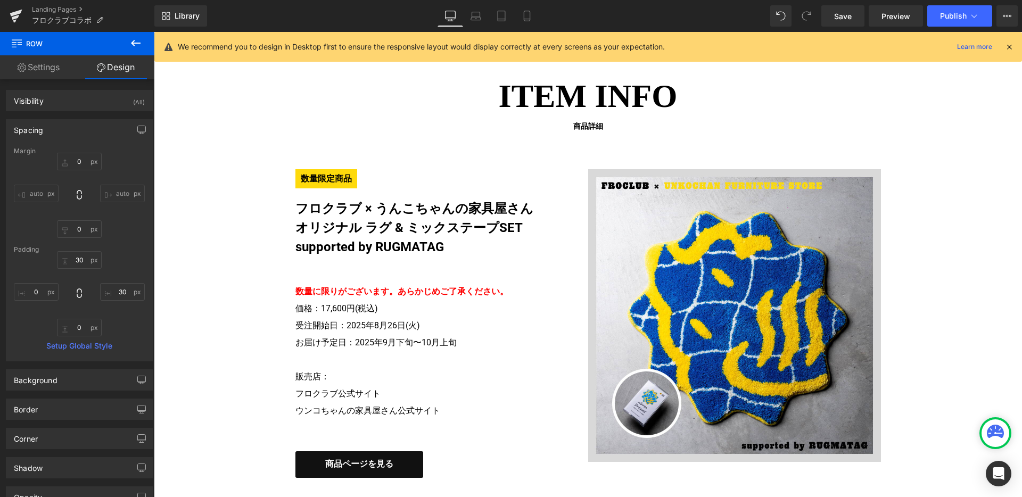
scroll to position [2065, 0]
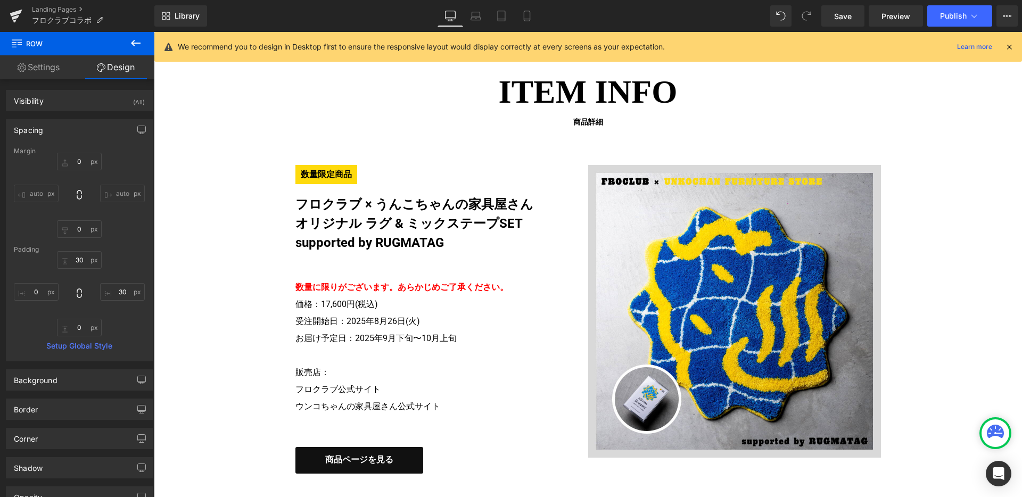
click at [364, 396] on p "販売店： フロクラブ公式サイト ウンコちゃんの家具屋さん公式サイト" at bounding box center [434, 389] width 277 height 51
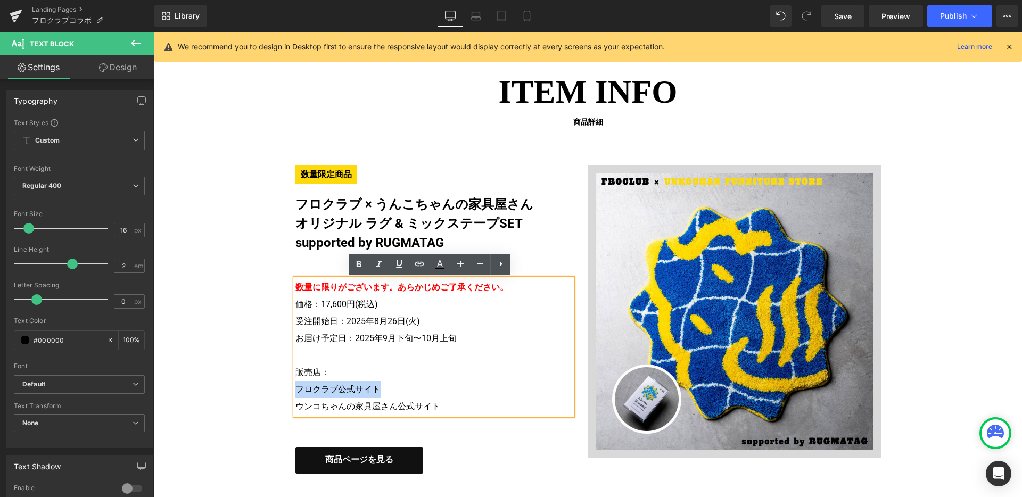
drag, startPoint x: 378, startPoint y: 390, endPoint x: 291, endPoint y: 390, distance: 86.3
click at [296, 390] on p "販売店： フロクラブ公式サイト ウンコちゃんの家具屋さん公式サイト" at bounding box center [434, 389] width 277 height 51
click at [0, 0] on icon at bounding box center [0, 0] width 0 height 0
click at [389, 428] on input "text" at bounding box center [369, 429] width 164 height 27
paste input "https://froclub.shop/"
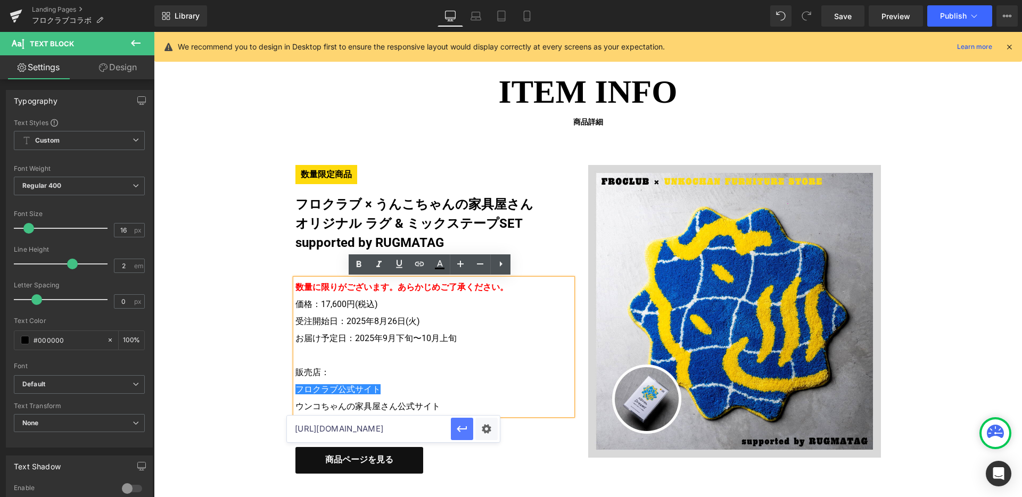
type input "https://froclub.shop/"
click at [457, 431] on icon "button" at bounding box center [462, 429] width 13 height 13
click at [390, 262] on link at bounding box center [399, 265] width 20 height 20
click at [448, 366] on p "販売店： フロクラブ公式サイト ウンコちゃんの家具屋さん公式サイト" at bounding box center [434, 389] width 277 height 51
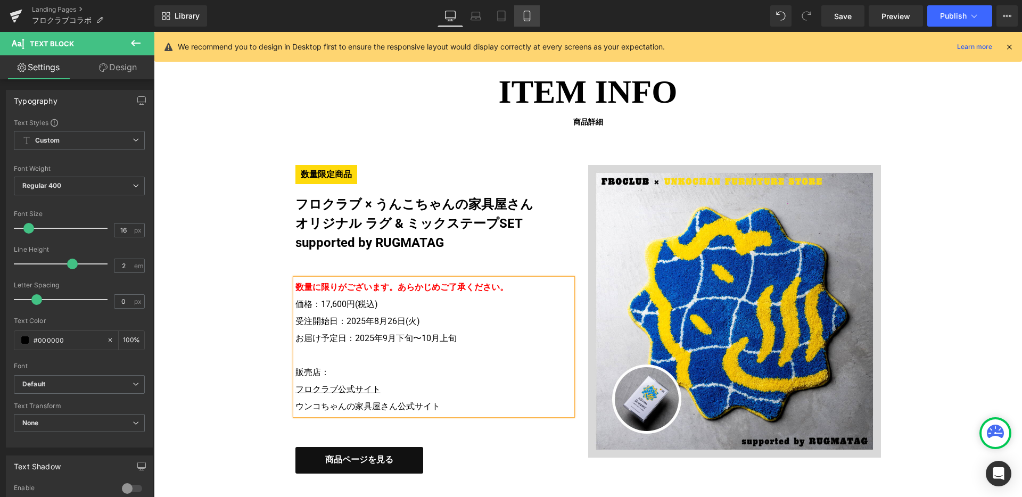
click at [522, 15] on icon at bounding box center [527, 16] width 11 height 11
type input "100"
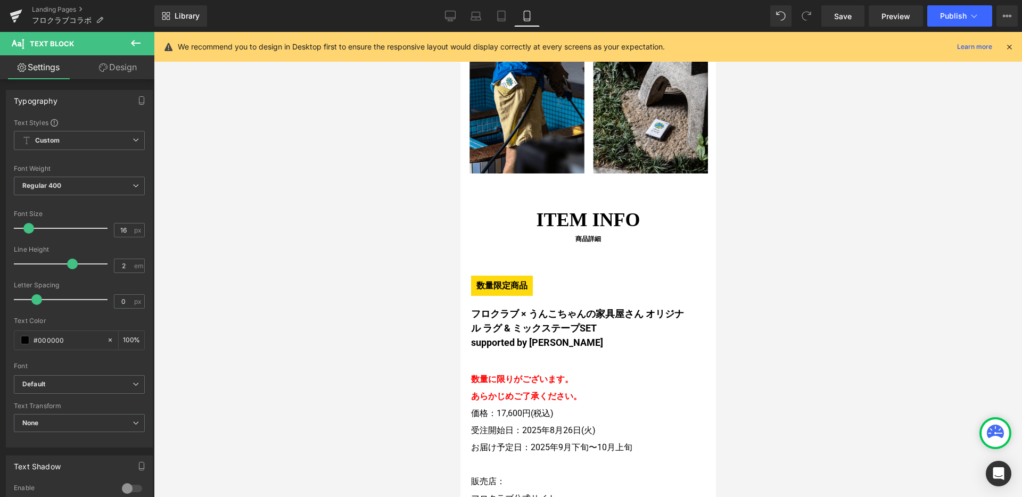
scroll to position [2110, 0]
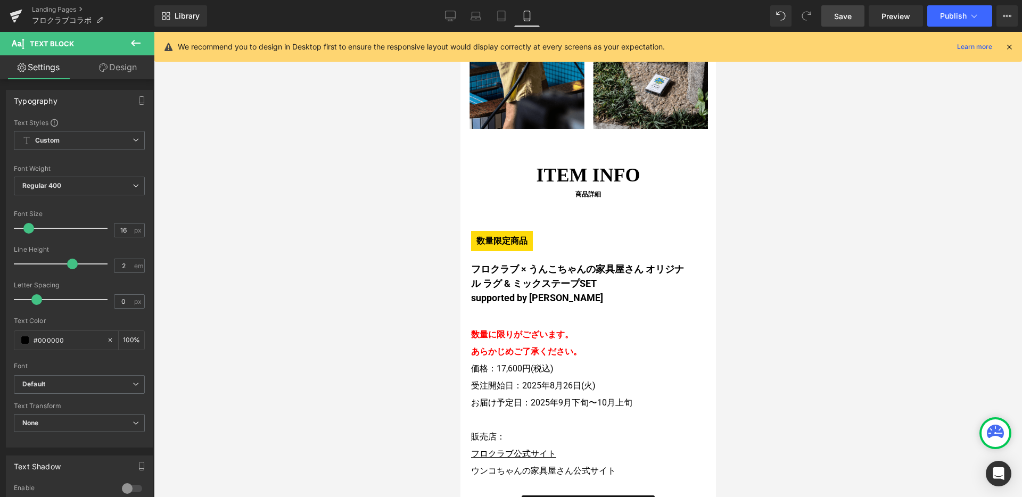
click at [838, 17] on span "Save" at bounding box center [844, 16] width 18 height 11
click at [890, 18] on span "Preview" at bounding box center [896, 16] width 29 height 11
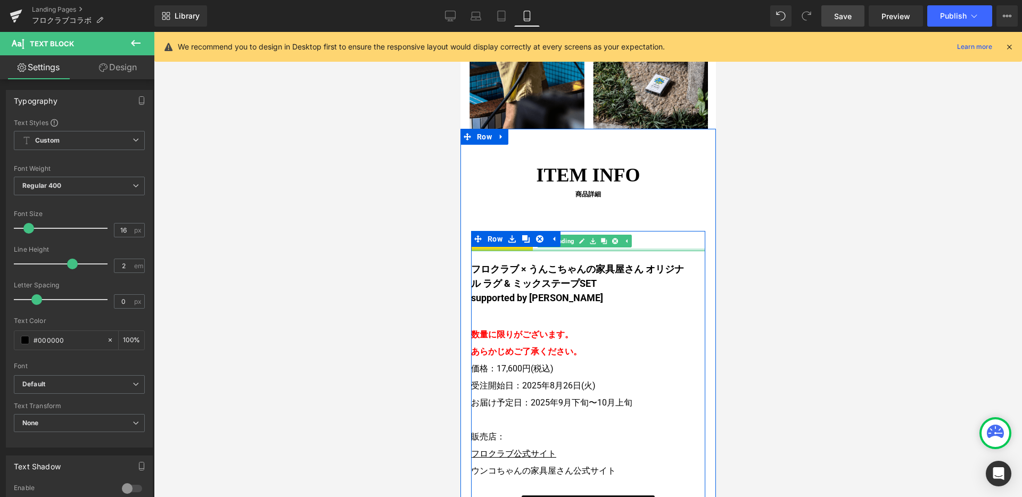
click at [510, 249] on div at bounding box center [588, 250] width 234 height 3
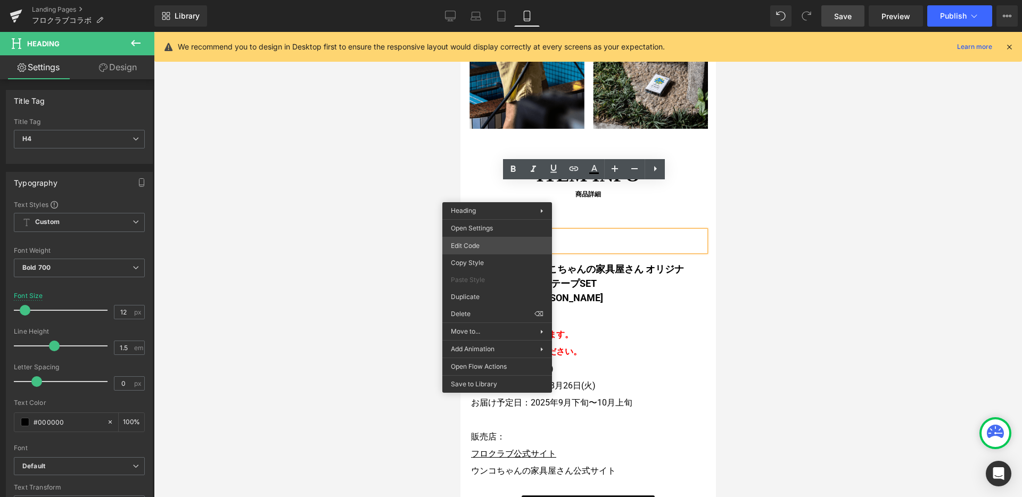
click at [489, 0] on div "Heading You are previewing how the will restyle your page. You can not edit Ele…" at bounding box center [511, 0] width 1022 height 0
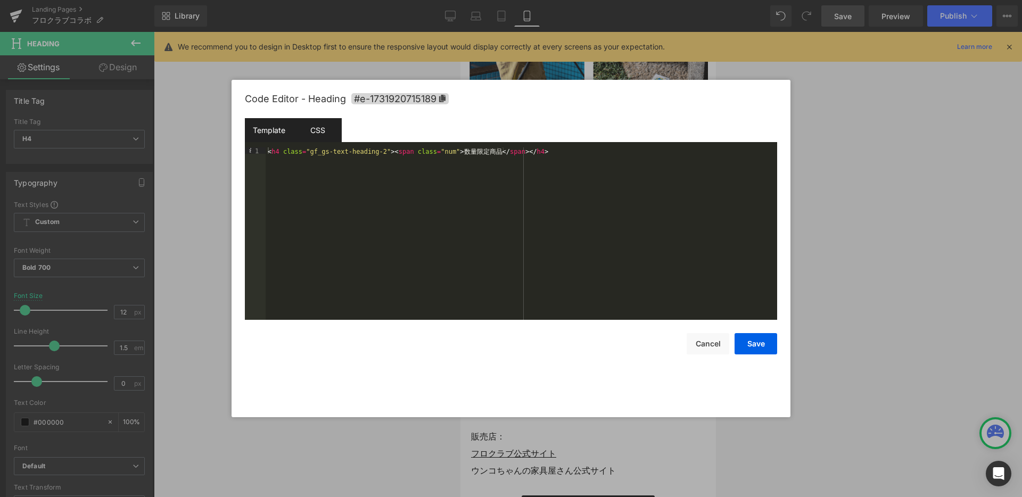
click at [328, 135] on div "CSS" at bounding box center [317, 130] width 48 height 24
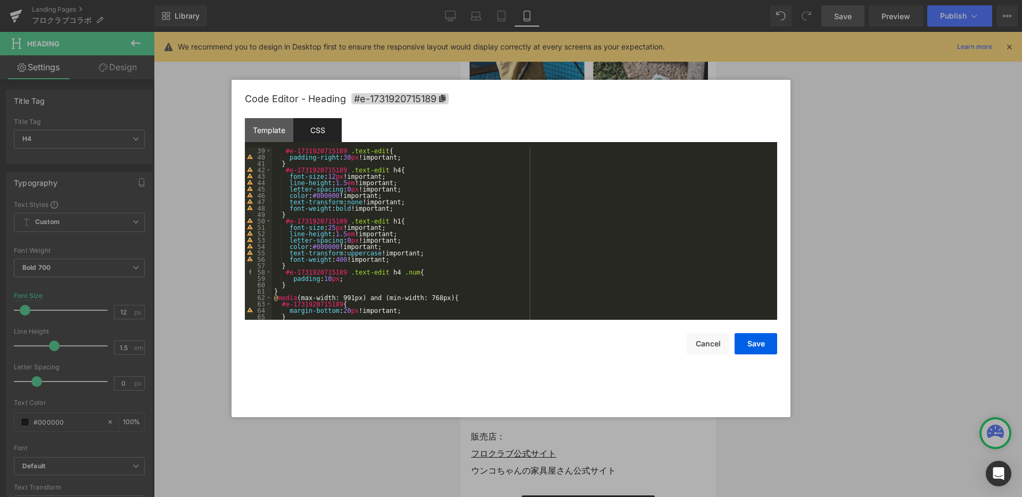
scroll to position [249, 0]
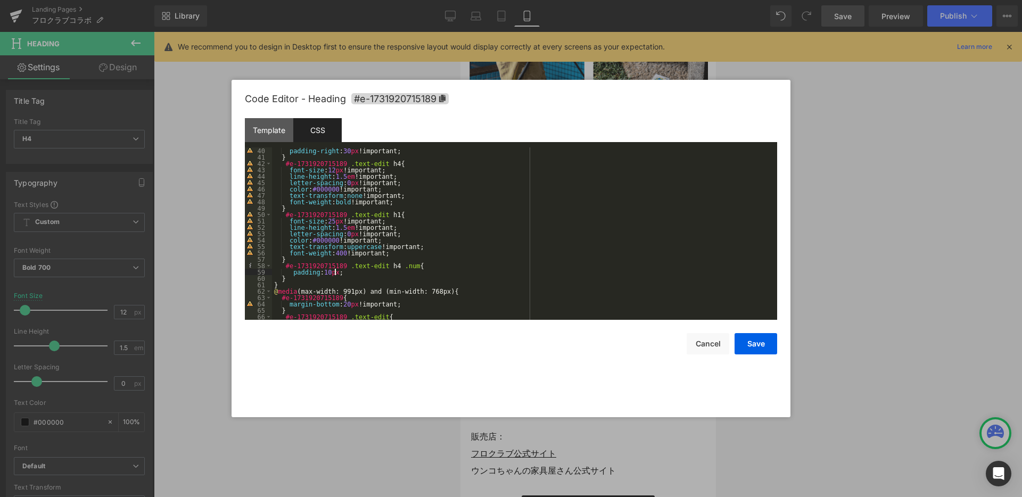
click at [338, 273] on div "padding-right : 30 px !important; } #e-1731920715189 .text-edit h4 { font-size …" at bounding box center [522, 240] width 501 height 185
type textarea "ふ"
click at [324, 273] on div "padding-right : 30 px !important; } #e-1731920715189 .text-edit h4 { font-size …" at bounding box center [522, 240] width 501 height 185
click at [753, 342] on button "Save" at bounding box center [756, 343] width 43 height 21
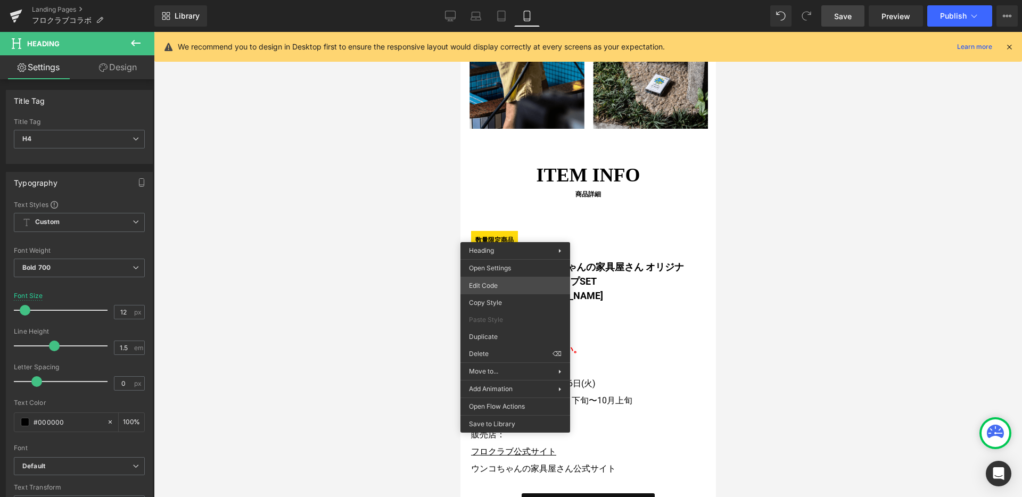
click at [509, 0] on div "Heading You are previewing how the will restyle your page. You can not edit Ele…" at bounding box center [511, 0] width 1022 height 0
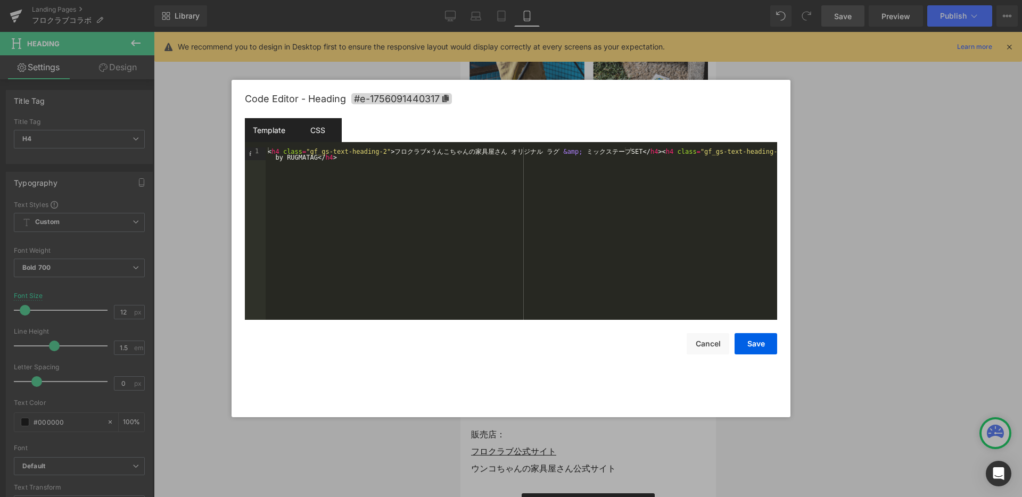
click at [315, 136] on div "CSS" at bounding box center [317, 130] width 48 height 24
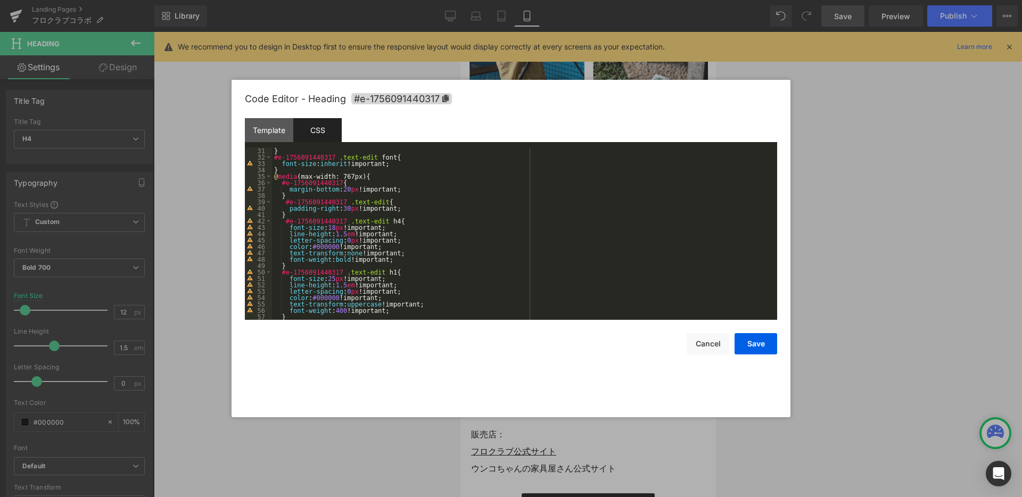
scroll to position [192, 0]
drag, startPoint x: 381, startPoint y: 220, endPoint x: 284, endPoint y: 223, distance: 96.9
click at [284, 223] on div "} #e-1756091440317 .text-edit font { font-size : inherit !important; } @ media …" at bounding box center [522, 240] width 501 height 185
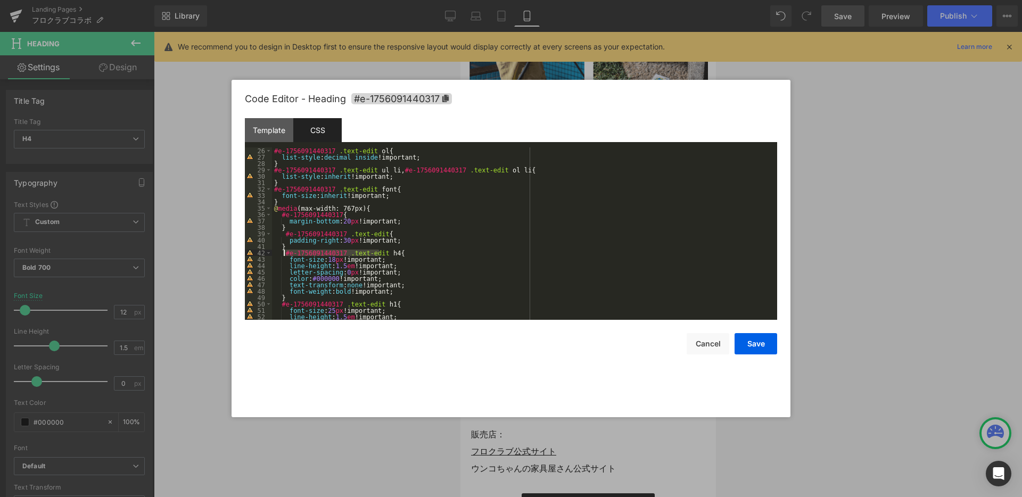
scroll to position [160, 0]
click at [380, 261] on div "#e-1756091440317 .text-edit ol { list-style : decimal inside !important; } #e-1…" at bounding box center [522, 240] width 501 height 185
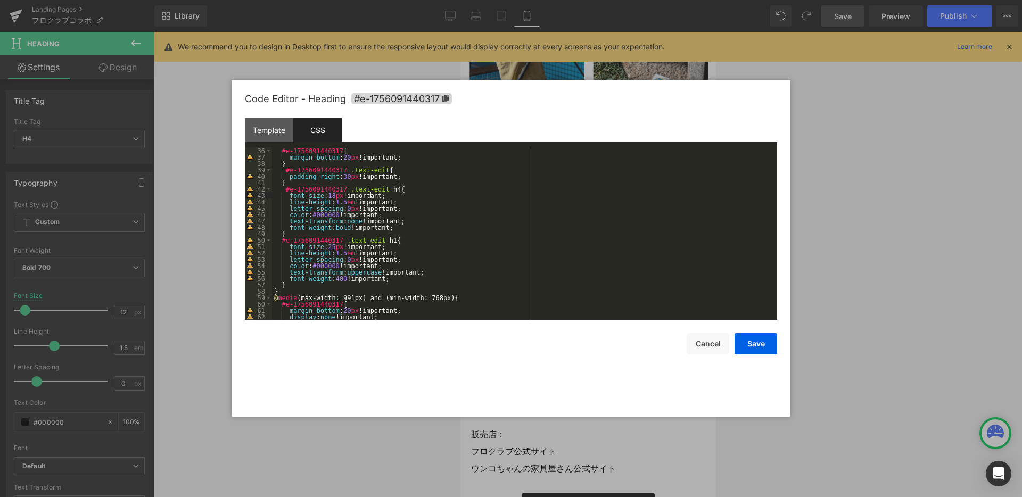
scroll to position [192, 0]
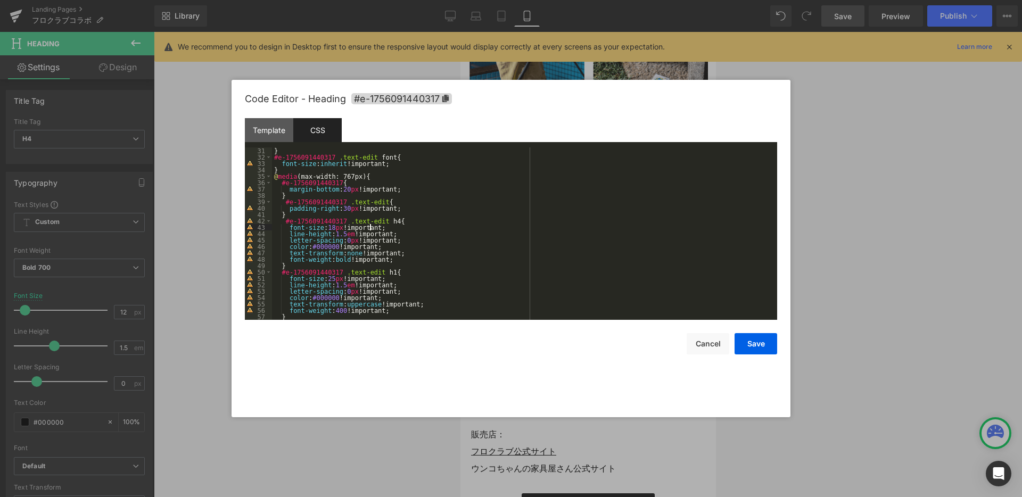
click at [328, 225] on div "} #e-1756091440317 .text-edit font { font-size : inherit !important; } @ media …" at bounding box center [522, 240] width 501 height 185
click at [746, 344] on button "Save" at bounding box center [756, 343] width 43 height 21
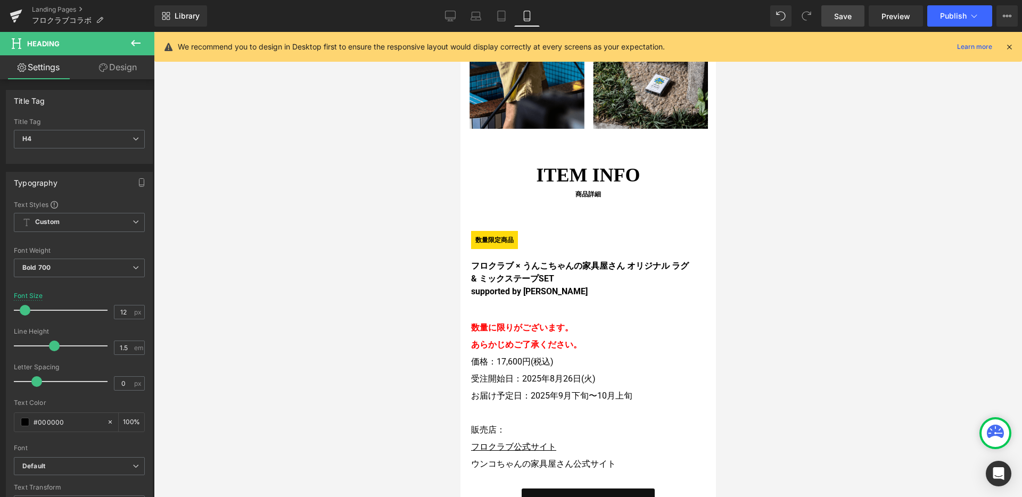
click at [852, 17] on span "Save" at bounding box center [844, 16] width 18 height 11
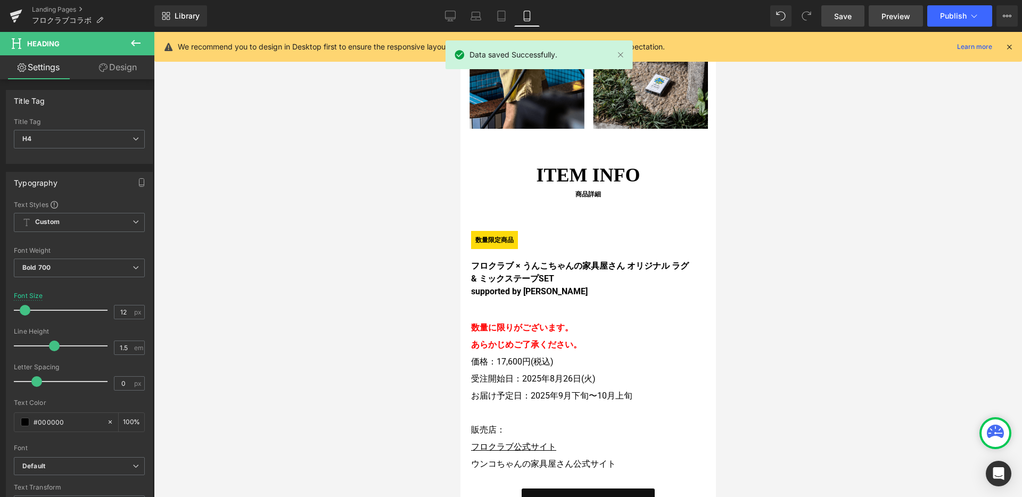
click at [888, 16] on span "Preview" at bounding box center [896, 16] width 29 height 11
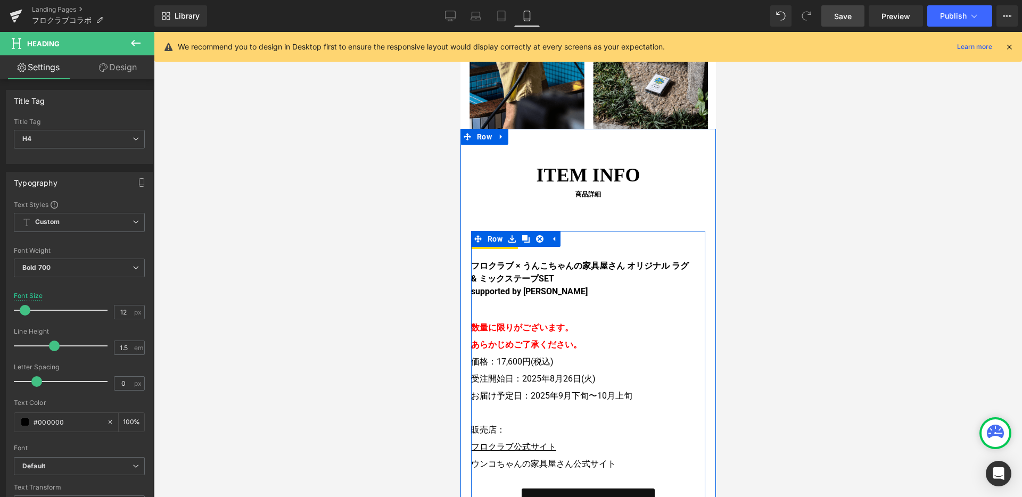
click at [507, 231] on div "数量限定商品 Heading フロクラブ × うんこちゃんの家具屋さん オリジナル ラグ & ミックステープSET supported by RUGMATAG…" at bounding box center [588, 373] width 234 height 284
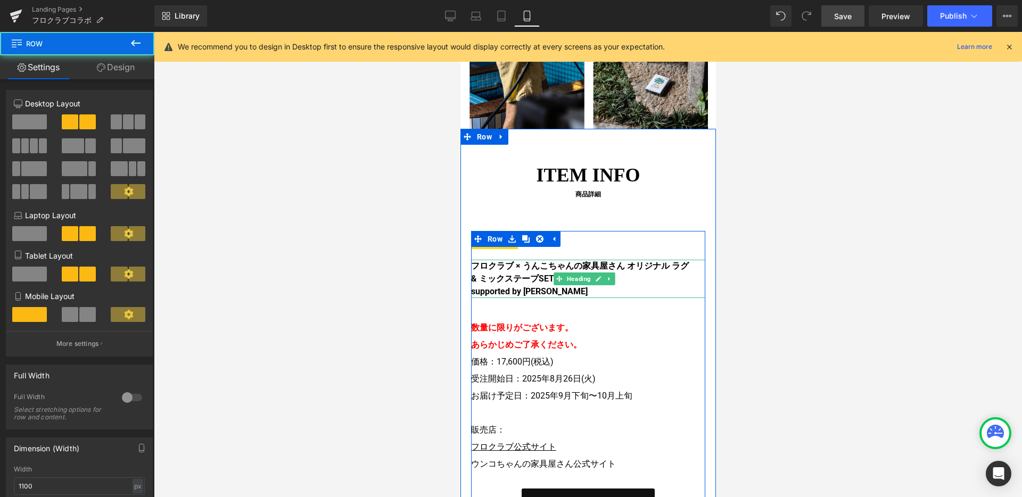
click at [508, 260] on h4 "フロクラブ × うんこちゃんの家具屋さん オリジナル ラグ & ミックステープSET" at bounding box center [580, 273] width 218 height 26
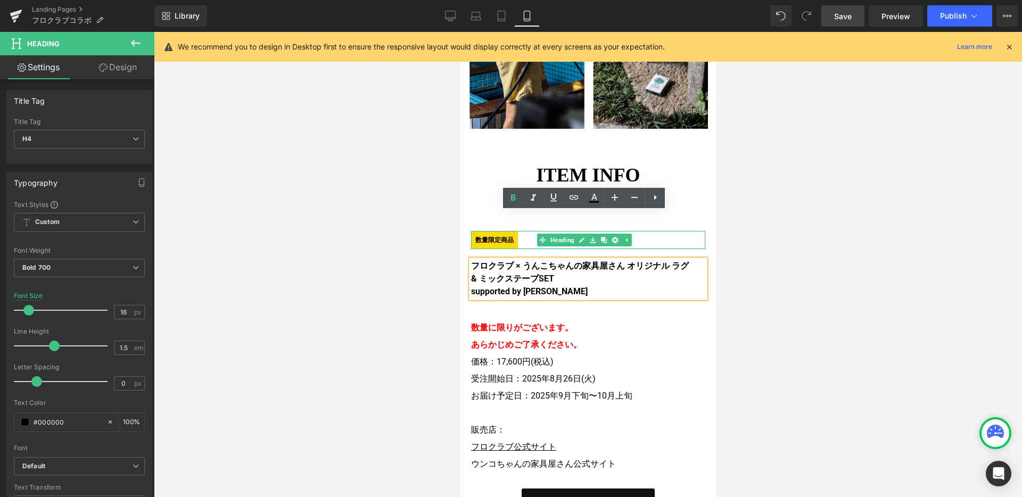
click at [492, 231] on span "数量限定商品" at bounding box center [494, 240] width 47 height 18
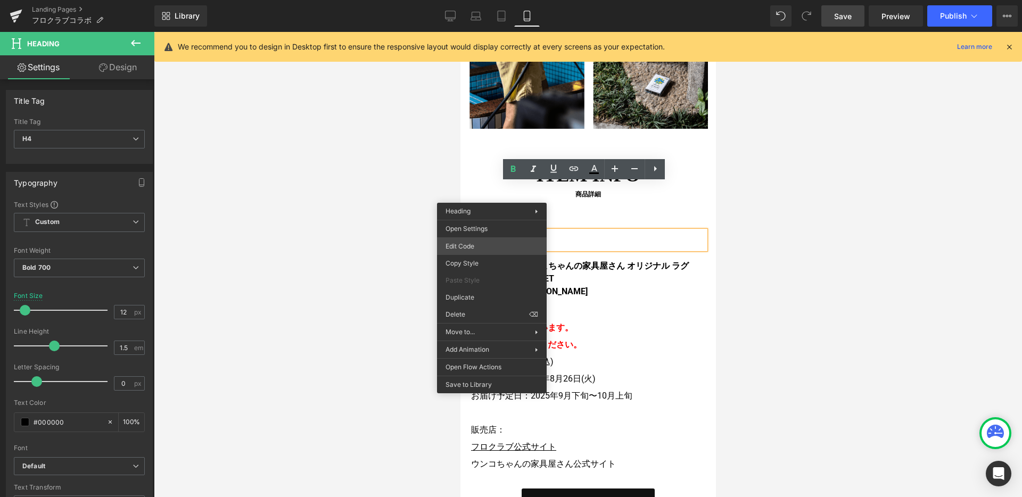
click at [496, 0] on div "Heading You are previewing how the will restyle your page. You can not edit Ele…" at bounding box center [511, 0] width 1022 height 0
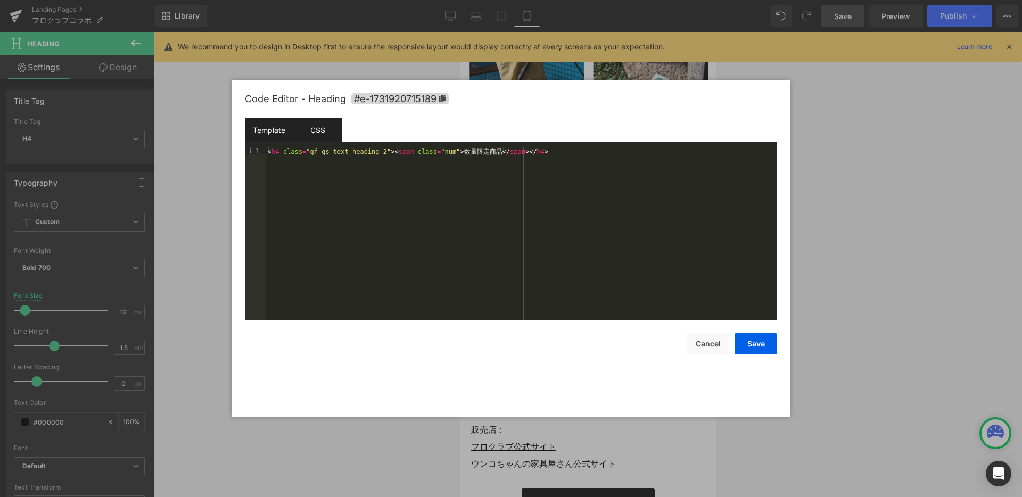
click at [330, 129] on div "CSS" at bounding box center [317, 130] width 48 height 24
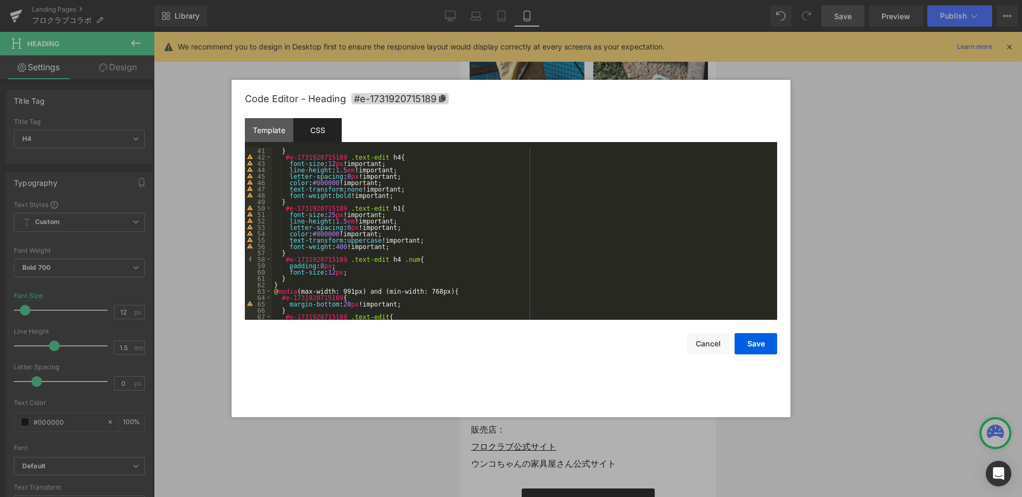
scroll to position [256, 0]
click at [320, 265] on div "} #e-1731920715189 .text-edit h4 { font-size : 12 px !important; line-height : …" at bounding box center [522, 240] width 501 height 185
click at [753, 341] on button "Save" at bounding box center [756, 343] width 43 height 21
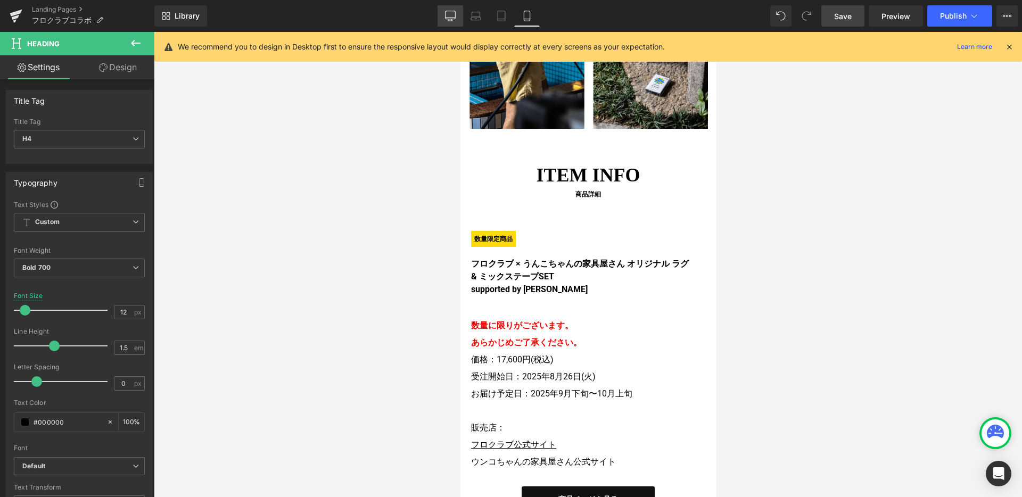
click at [449, 20] on icon at bounding box center [450, 16] width 11 height 11
type input "24"
type input "100"
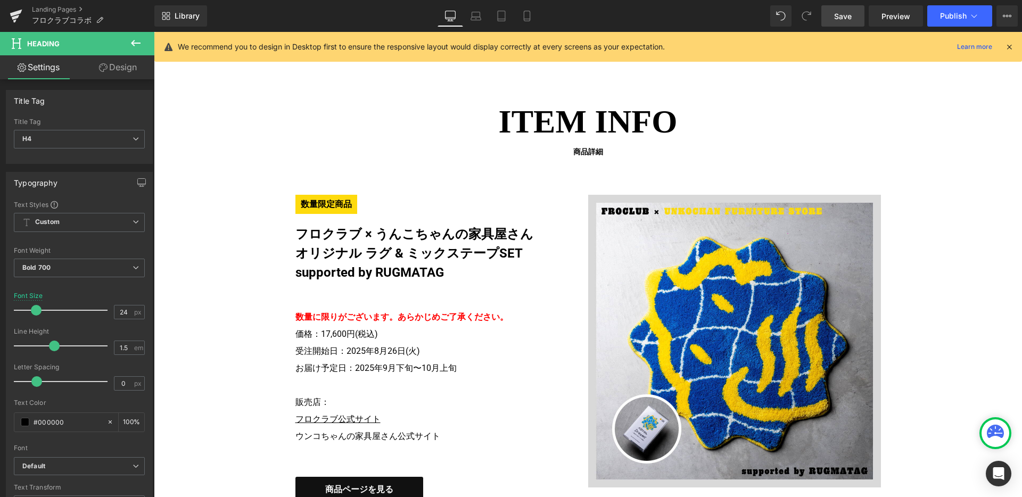
scroll to position [2047, 0]
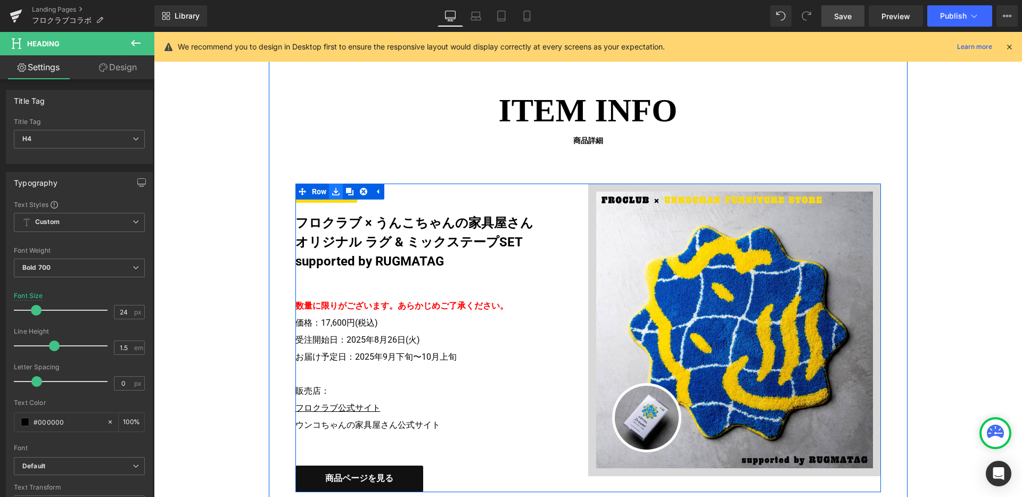
click at [333, 196] on link at bounding box center [336, 192] width 14 height 16
click at [403, 194] on link "Heading" at bounding box center [414, 193] width 39 height 13
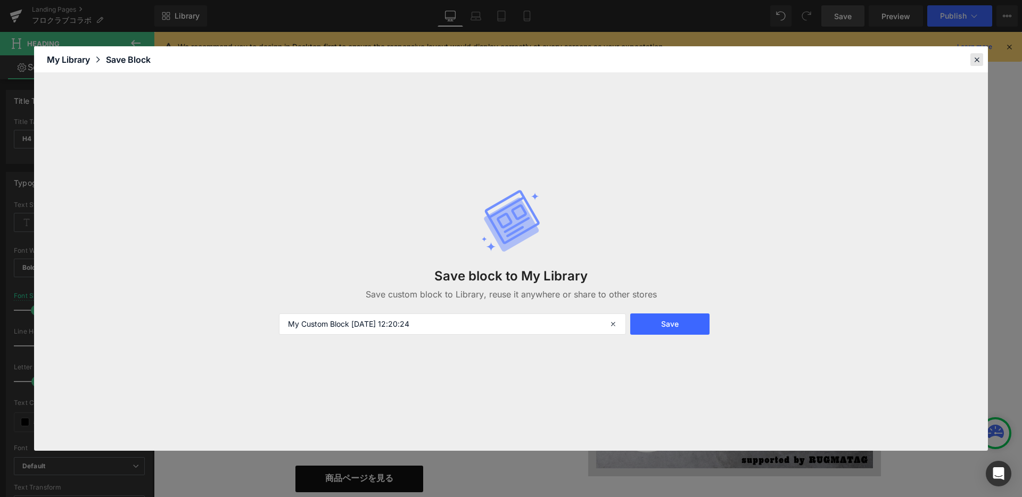
click at [978, 62] on icon at bounding box center [977, 60] width 10 height 10
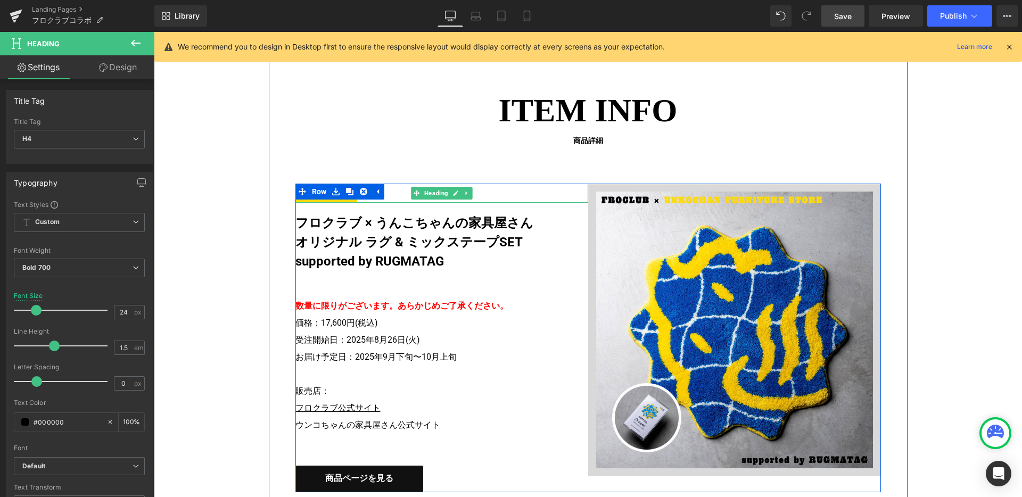
click at [406, 189] on h4 "数量限定商品" at bounding box center [434, 193] width 277 height 19
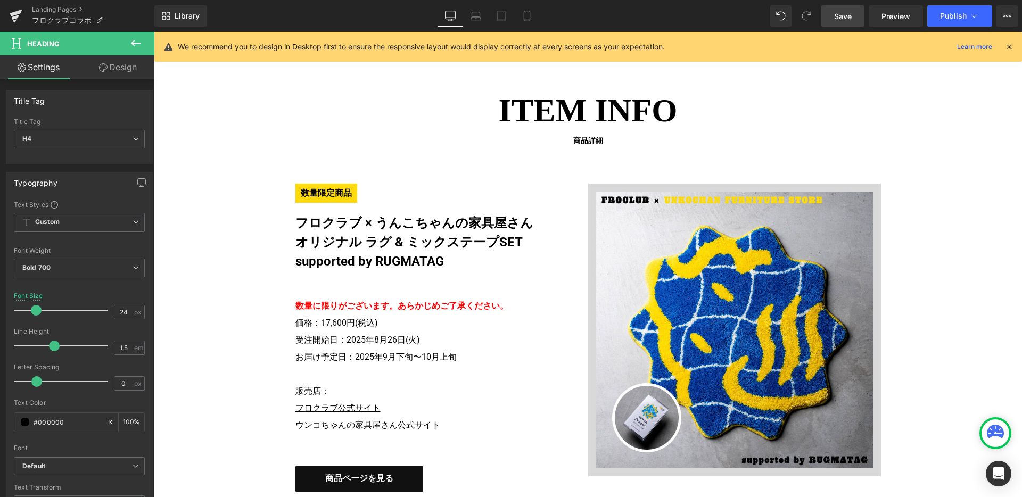
click at [144, 40] on button at bounding box center [135, 43] width 37 height 23
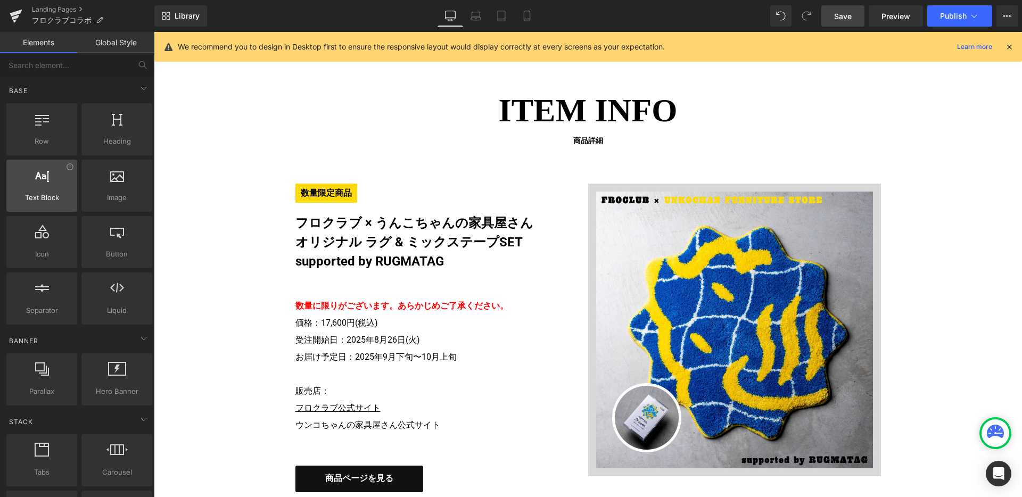
click at [46, 182] on icon at bounding box center [42, 175] width 14 height 14
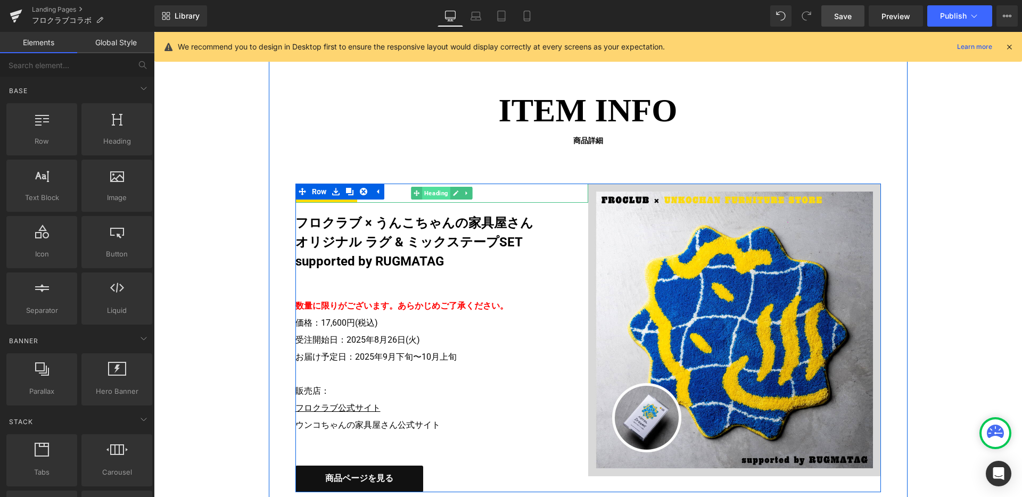
click at [429, 194] on span "Heading" at bounding box center [436, 193] width 28 height 13
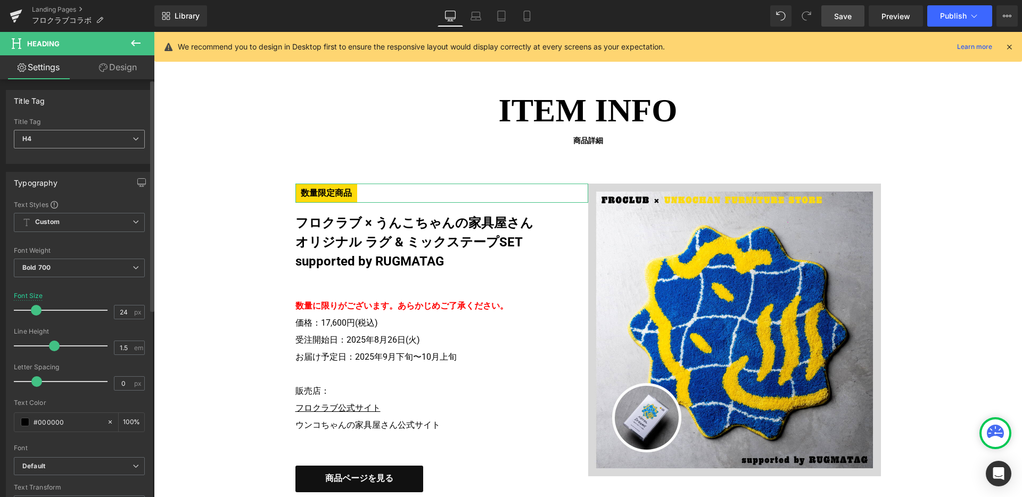
click at [61, 139] on span "H4" at bounding box center [79, 139] width 131 height 19
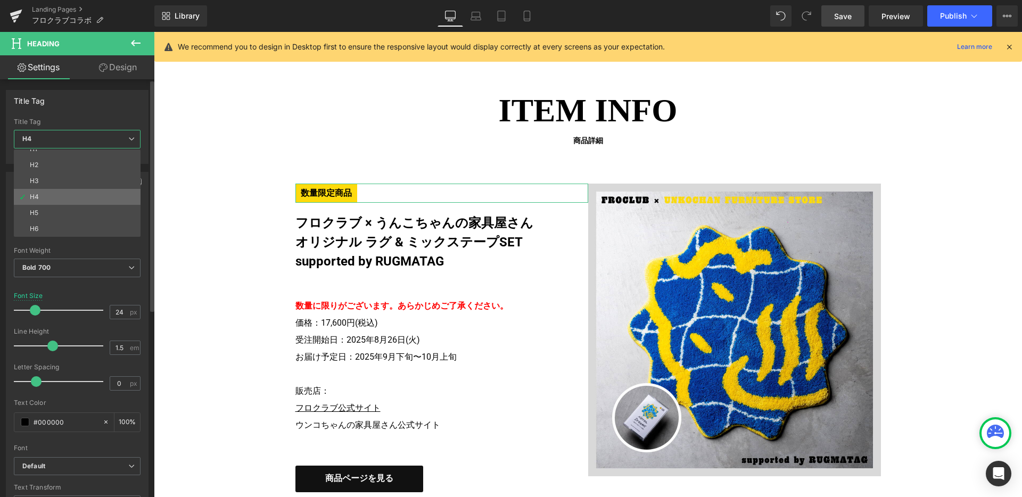
scroll to position [0, 0]
click at [40, 65] on link "Settings" at bounding box center [38, 67] width 77 height 24
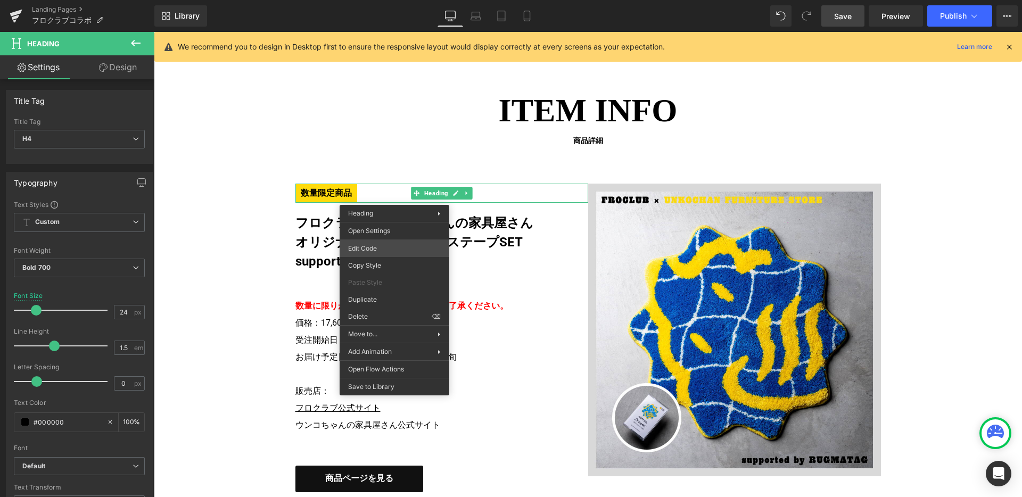
click at [396, 0] on div "Heading You are previewing how the will restyle your page. You can not edit Ele…" at bounding box center [511, 0] width 1022 height 0
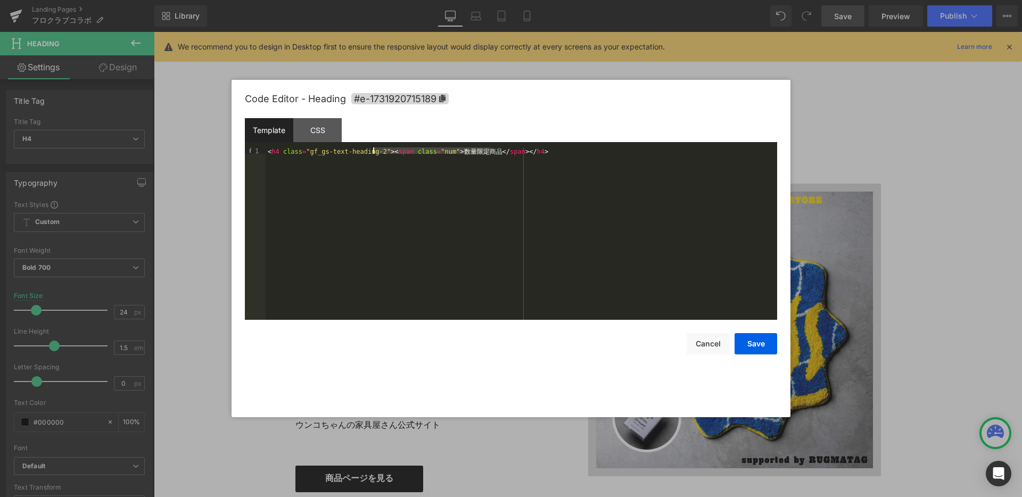
drag, startPoint x: 492, startPoint y: 150, endPoint x: 373, endPoint y: 149, distance: 118.2
click at [373, 149] on div "< h4 class = "gf_gs-text-heading-2" > < span class = "num" > 数 量 限 定 商 品 </ spa…" at bounding box center [522, 240] width 512 height 185
click at [706, 343] on button "Cancel" at bounding box center [708, 343] width 43 height 21
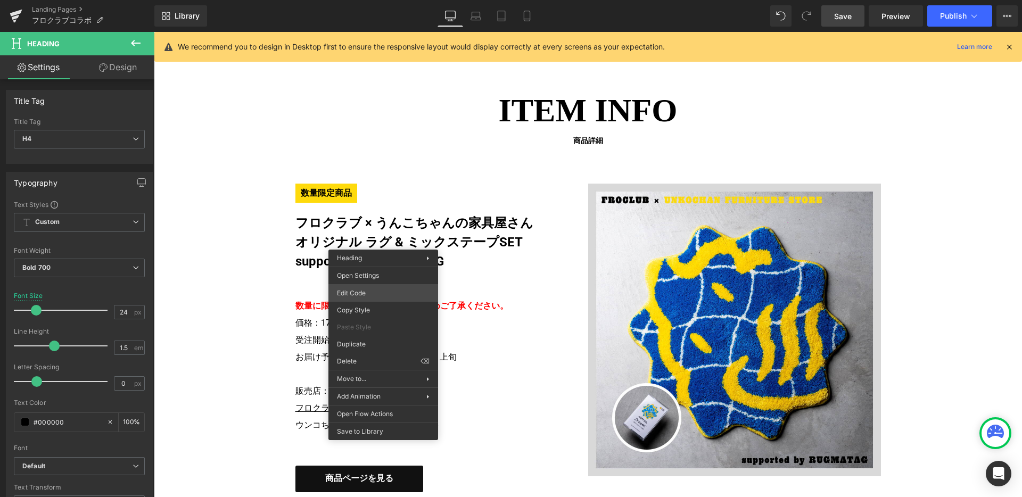
click at [374, 0] on div "Heading You are previewing how the will restyle your page. You can not edit Ele…" at bounding box center [511, 0] width 1022 height 0
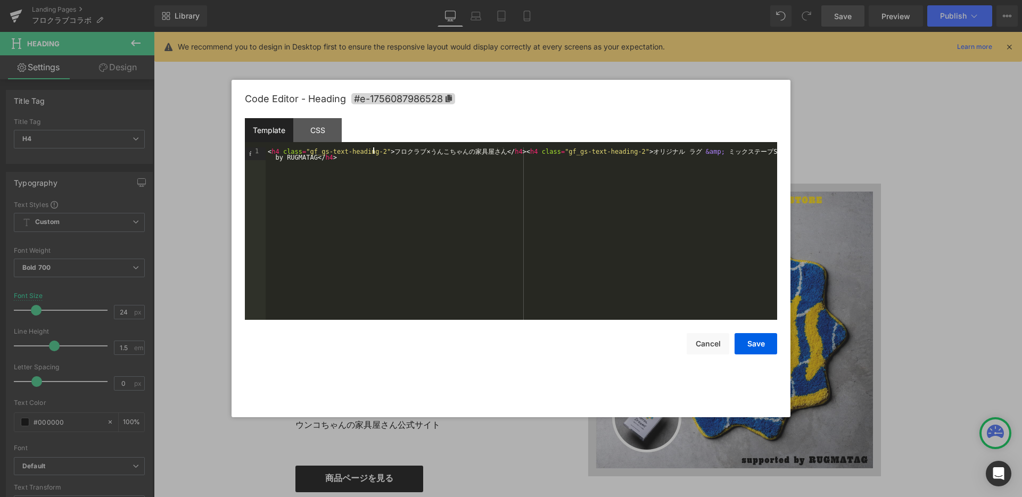
click at [374, 153] on div "< h4 class = "gf_gs-text-heading-2" > フ ロ ク ラ ブ × う ん こ ち ゃ ん の 家 具 屋 さ ん </ h4…" at bounding box center [522, 247] width 512 height 198
click at [758, 342] on button "Save" at bounding box center [756, 343] width 43 height 21
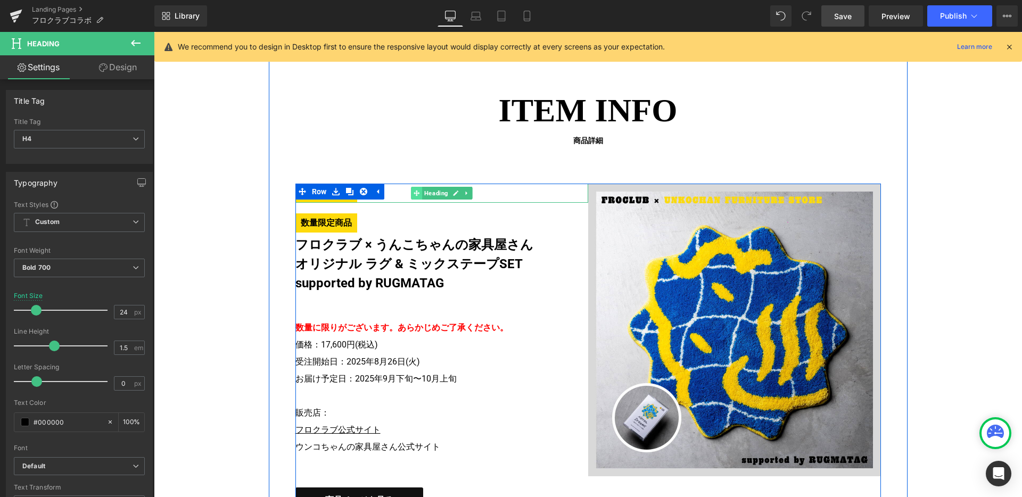
click at [411, 198] on span at bounding box center [416, 193] width 11 height 13
click at [465, 193] on icon at bounding box center [466, 193] width 2 height 4
click at [470, 193] on icon at bounding box center [473, 193] width 6 height 6
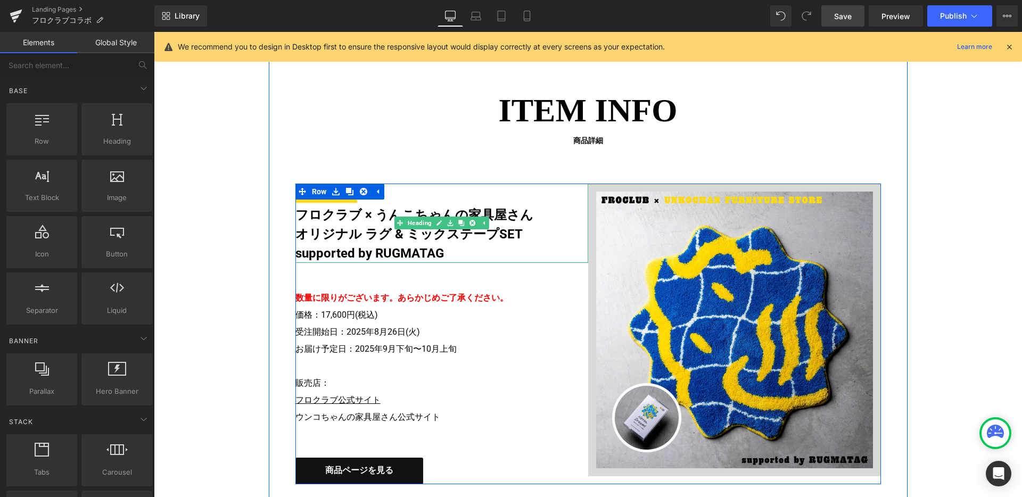
click at [395, 251] on h4 "オリジナル ラグ & ミックステープSET supported by RUGMATAG" at bounding box center [434, 244] width 277 height 38
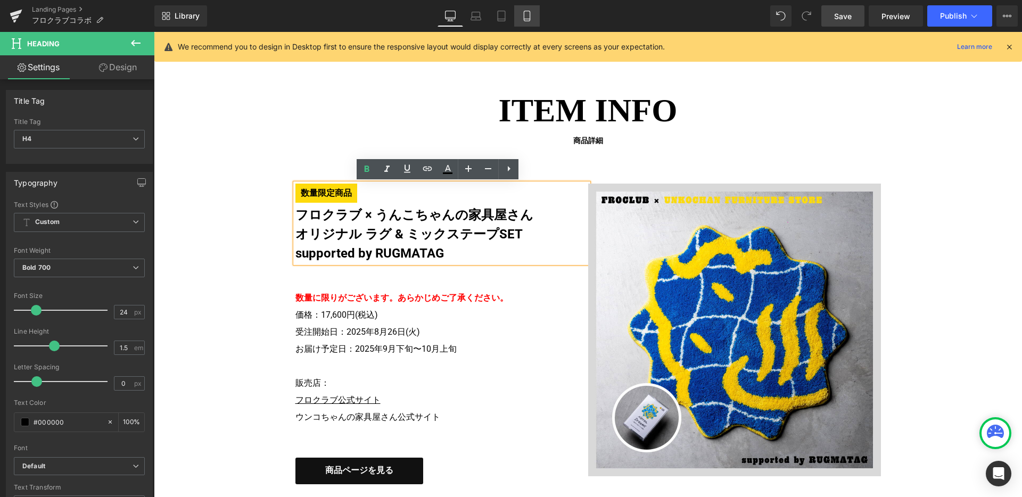
click at [527, 21] on icon at bounding box center [527, 16] width 6 height 10
type input "100"
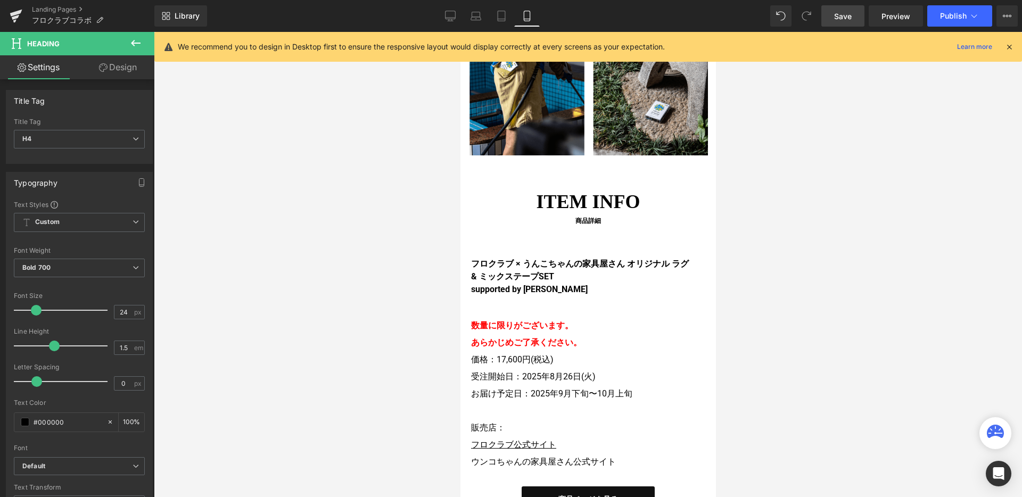
scroll to position [2084, 0]
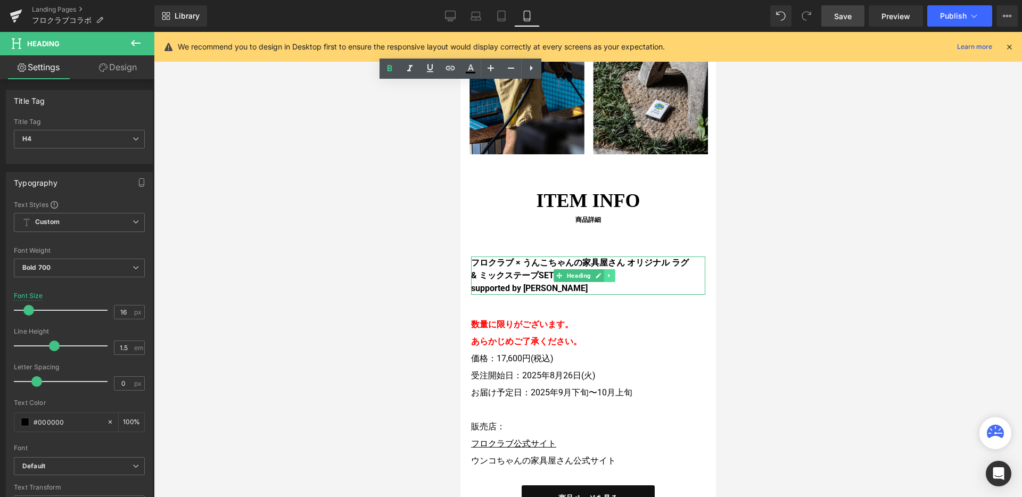
click at [609, 273] on icon at bounding box center [609, 276] width 6 height 6
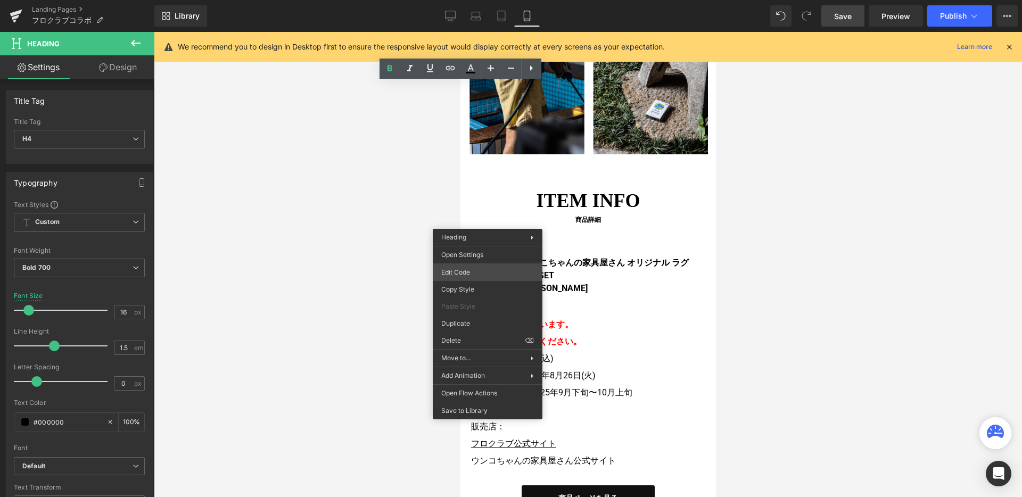
click at [493, 0] on div "Heading You are previewing how the will restyle your page. You can not edit Ele…" at bounding box center [511, 0] width 1022 height 0
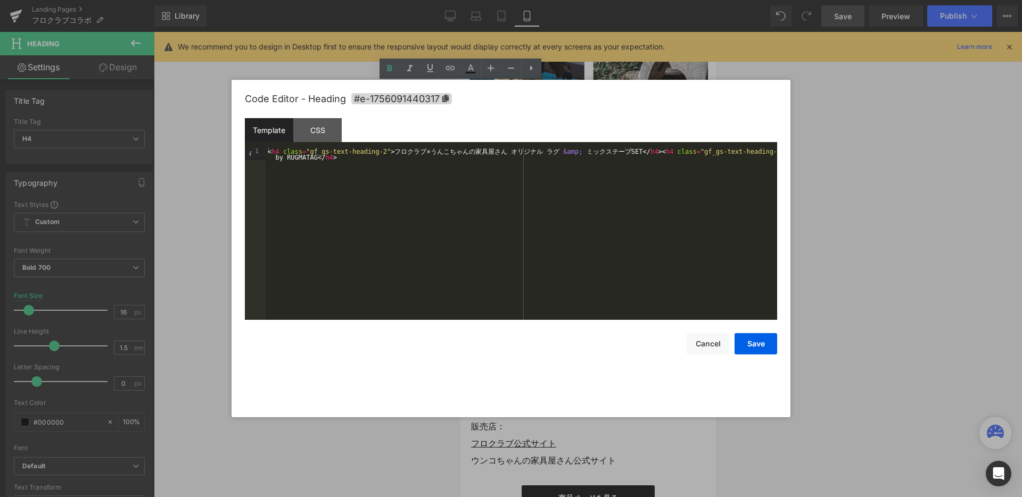
click at [374, 154] on div "< h4 class = "gf_gs-text-heading-2" > フ ロ ク ラ ブ × う ん こ ち ゃ ん の 家 具 屋 さ ん オ リ ジ…" at bounding box center [522, 247] width 512 height 198
click at [375, 150] on div "< h4 class = "gf_gs-text-heading-2" > フ ロ ク ラ ブ × う ん こ ち ゃ ん の 家 具 屋 さ ん オ リ ジ…" at bounding box center [522, 247] width 512 height 198
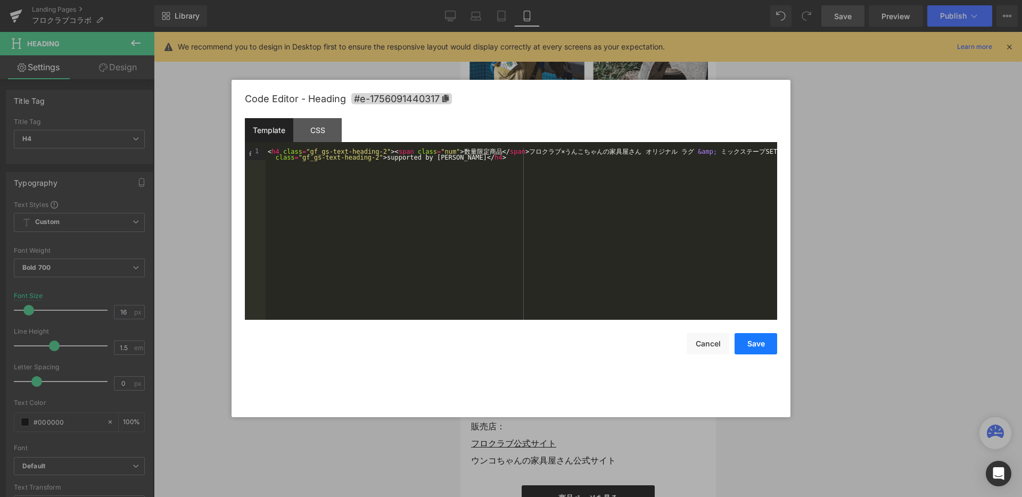
click at [760, 343] on button "Save" at bounding box center [756, 343] width 43 height 21
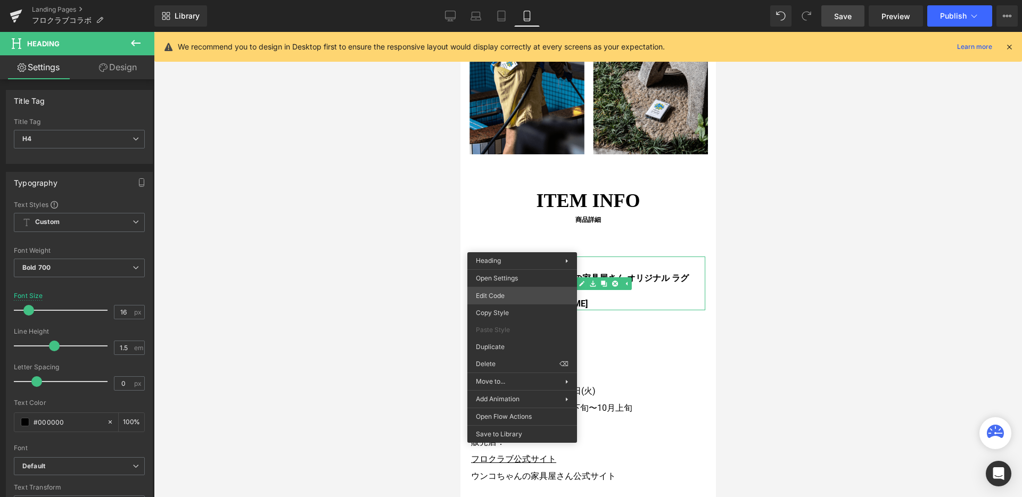
click at [521, 0] on div "Heading You are previewing how the will restyle your page. You can not edit Ele…" at bounding box center [511, 0] width 1022 height 0
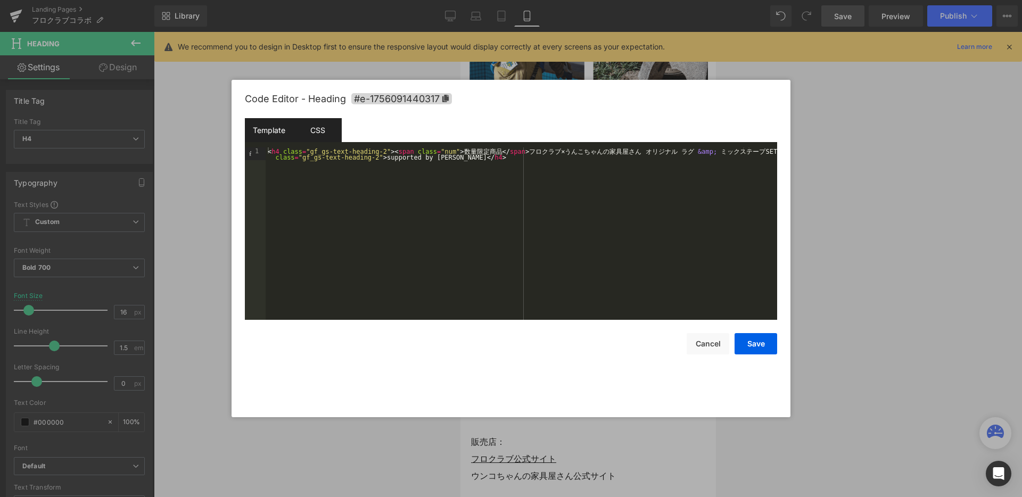
click at [317, 138] on div "CSS" at bounding box center [317, 130] width 48 height 24
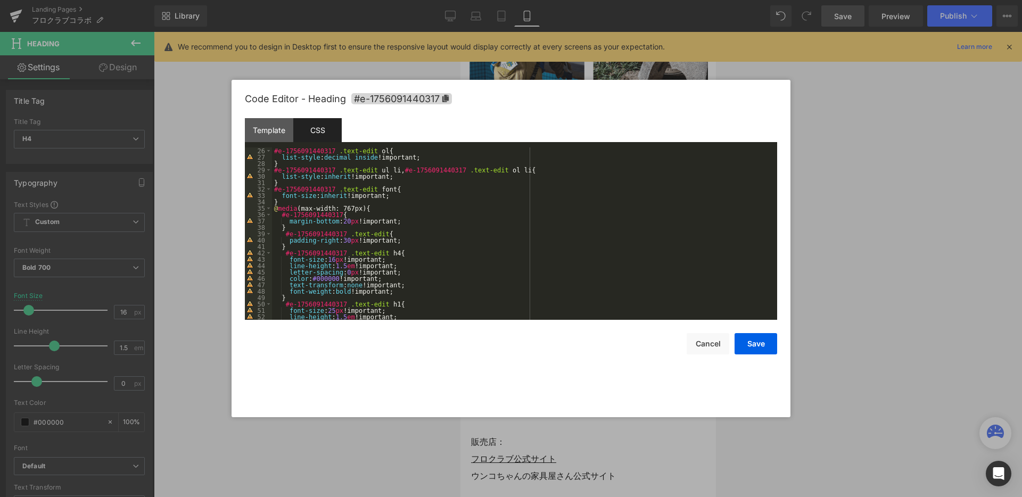
scroll to position [192, 0]
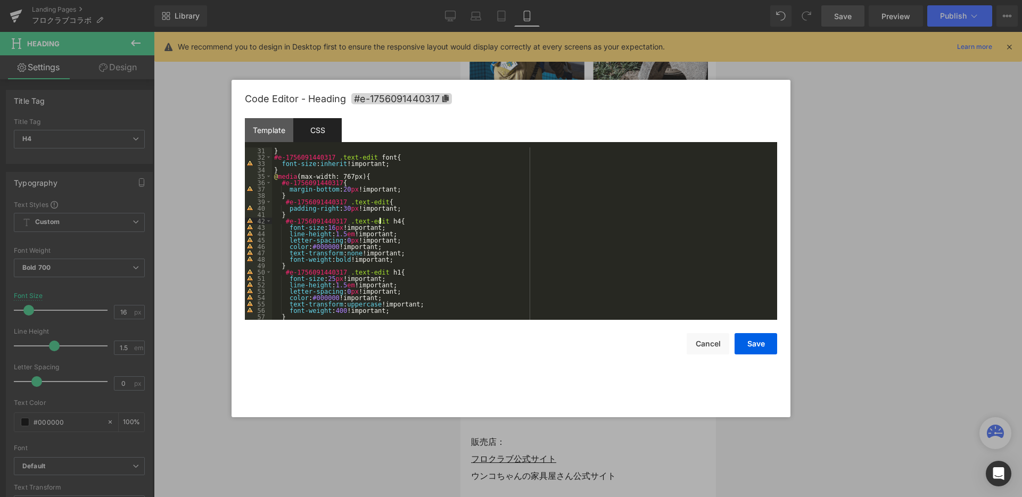
click at [380, 223] on div "} #e-1756091440317 .text-edit font { font-size : inherit !important; } @ media …" at bounding box center [522, 240] width 501 height 185
drag, startPoint x: 380, startPoint y: 223, endPoint x: 284, endPoint y: 224, distance: 95.9
click at [284, 224] on div "} #e-1756091440317 .text-edit font { font-size : inherit !important; } @ media …" at bounding box center [522, 240] width 501 height 185
click at [375, 263] on div "} #e-1756091440317 .text-edit font { font-size : inherit !important; } @ media …" at bounding box center [522, 240] width 501 height 185
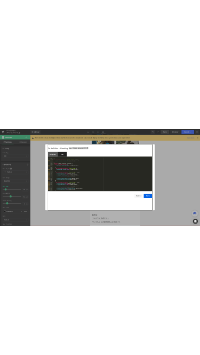
scroll to position [224, 0]
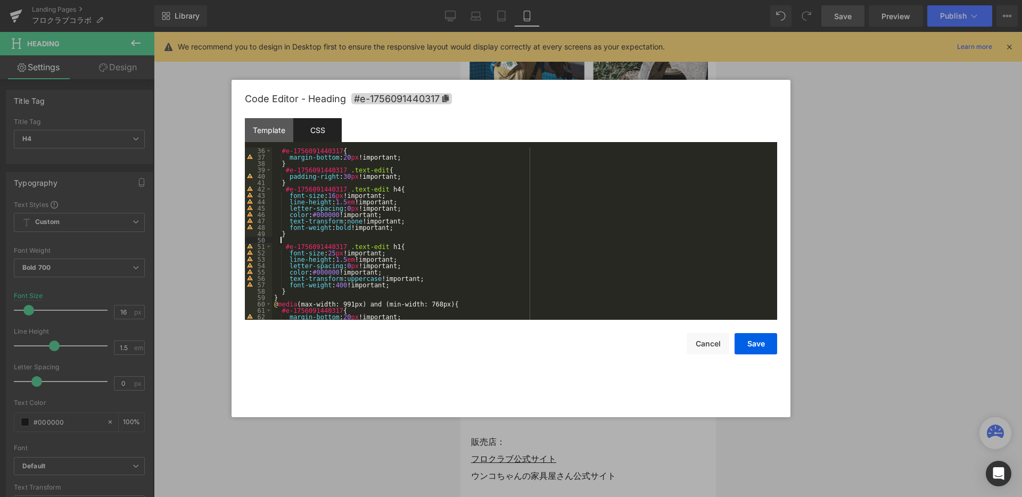
paste textarea
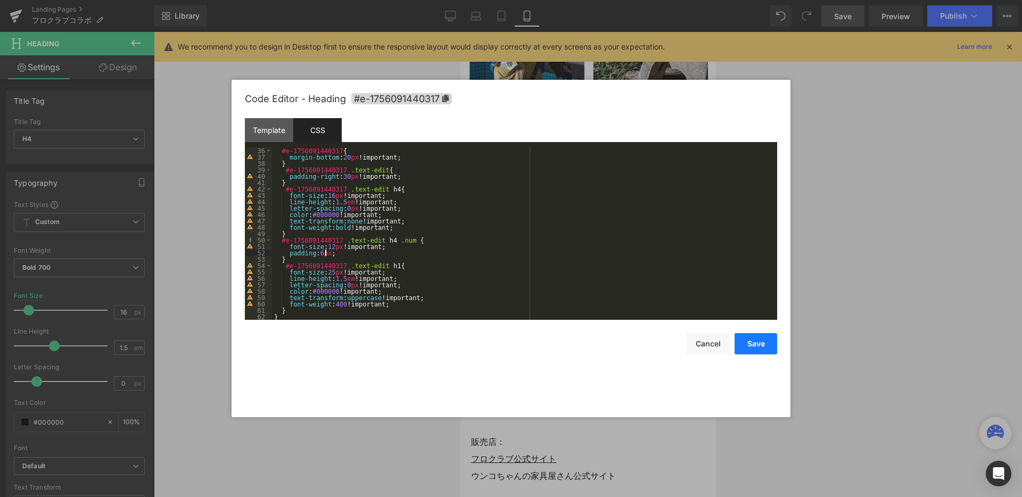
click at [745, 346] on button "Save" at bounding box center [756, 343] width 43 height 21
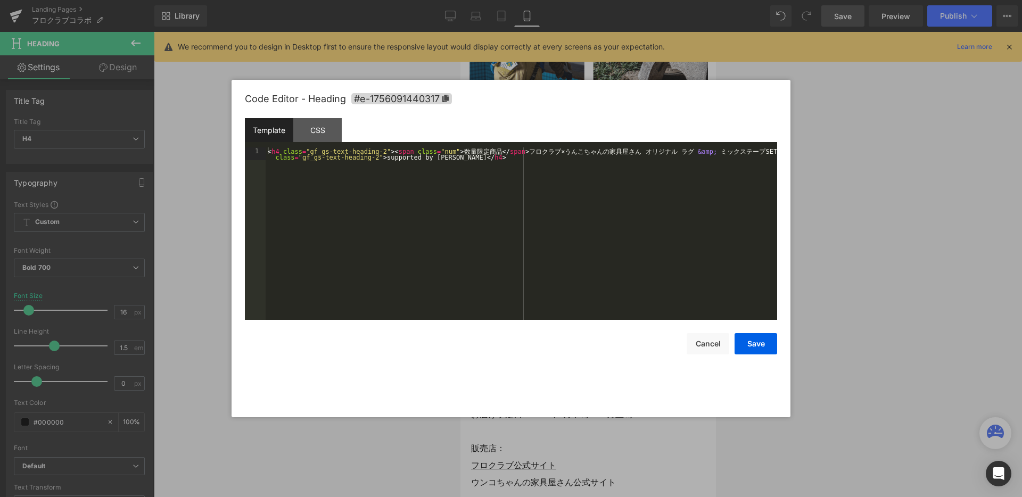
click at [497, 0] on div "Heading You are previewing how the will restyle your page. You can not edit Ele…" at bounding box center [511, 0] width 1022 height 0
click at [309, 135] on div "CSS" at bounding box center [317, 130] width 48 height 24
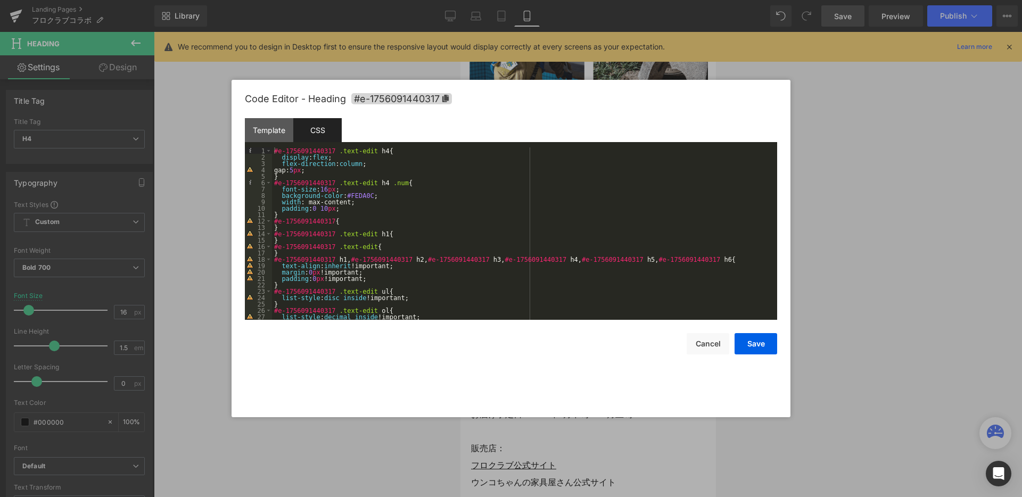
click at [882, 228] on div at bounding box center [511, 248] width 1022 height 497
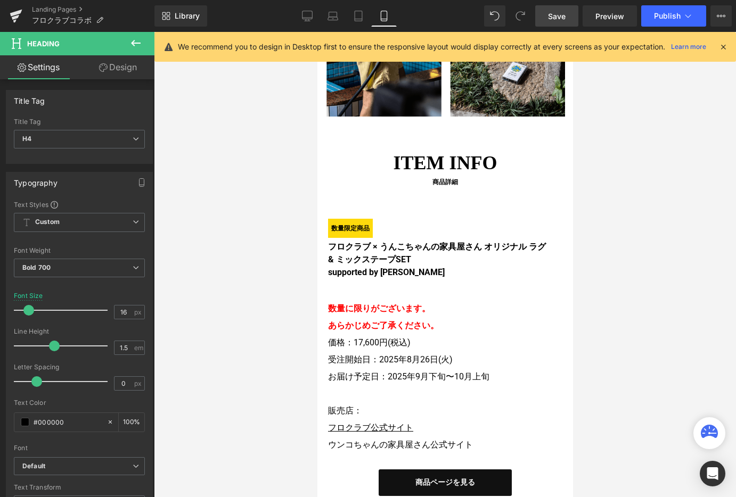
scroll to position [2084, 0]
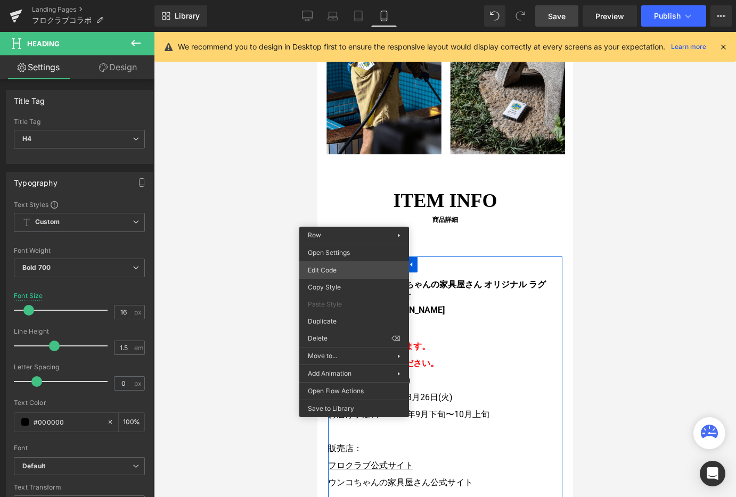
click at [343, 0] on div "Heading You are previewing how the will restyle your page. You can not edit Ele…" at bounding box center [368, 0] width 736 height 0
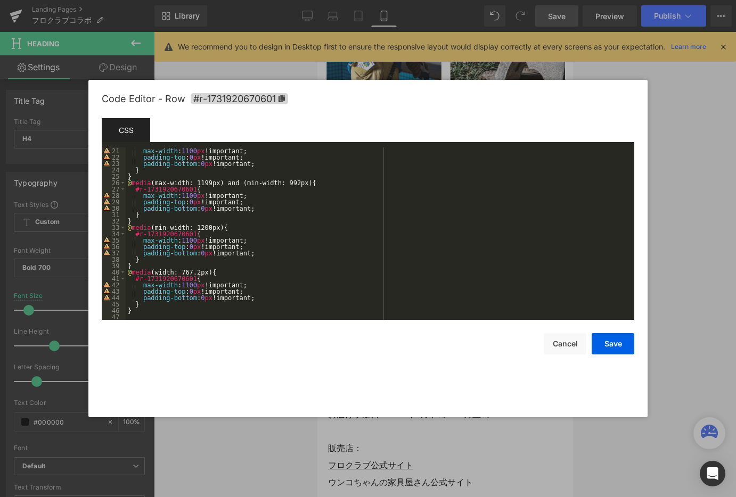
scroll to position [128, 0]
click at [567, 348] on button "Cancel" at bounding box center [565, 343] width 43 height 21
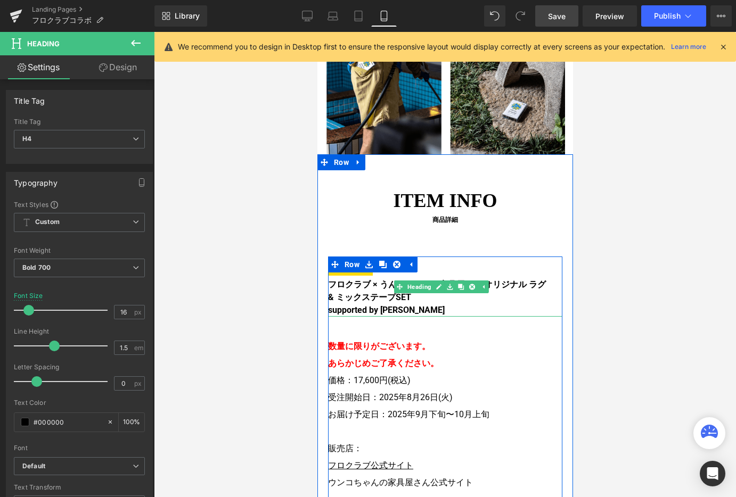
click at [358, 257] on h4 "数量限定商品 フロクラブ × うんこちゃんの家具屋さん オリジナル ラグ & ミックステープSET" at bounding box center [437, 280] width 218 height 47
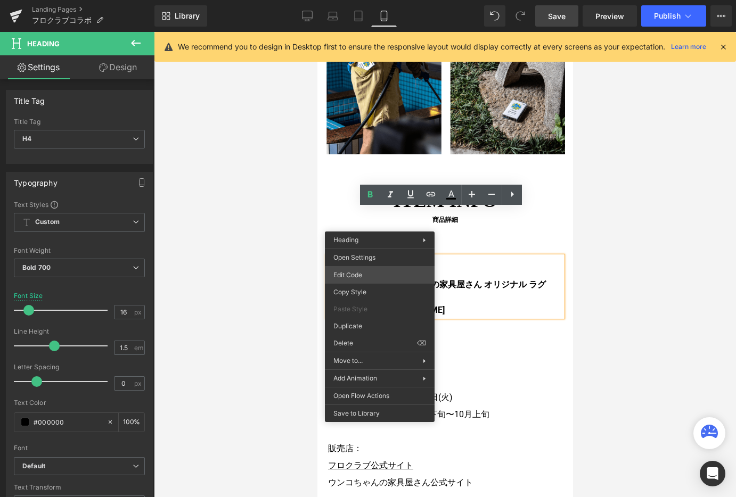
click at [389, 0] on div "Heading You are previewing how the will restyle your page. You can not edit Ele…" at bounding box center [368, 0] width 736 height 0
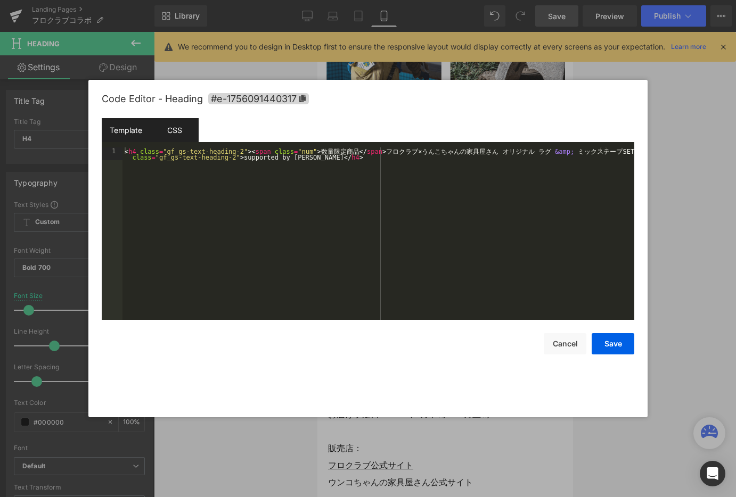
click at [172, 134] on div "CSS" at bounding box center [174, 130] width 48 height 24
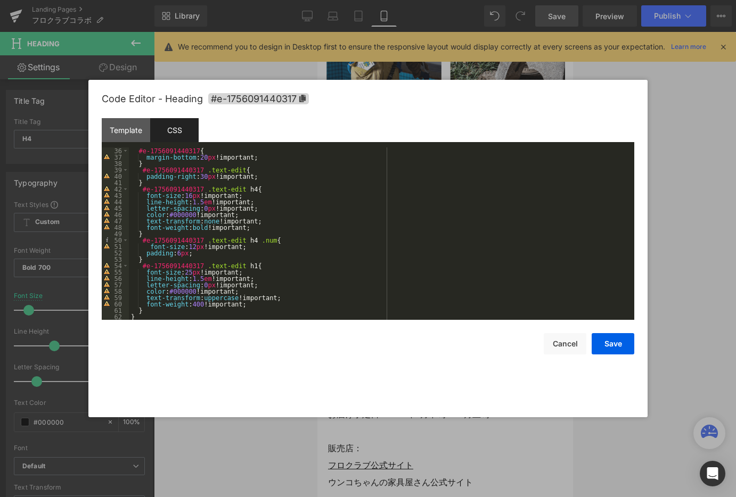
scroll to position [192, 0]
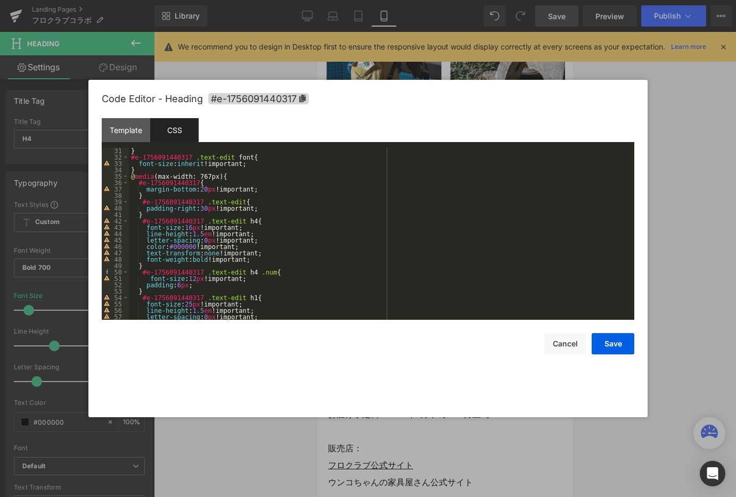
click at [149, 281] on div "} #e-1756091440317 .text-edit font { font-size : inherit !important; } @ media …" at bounding box center [379, 240] width 501 height 185
click at [225, 285] on div "} #e-1756091440317 .text-edit font { font-size : inherit !important; } @ media …" at bounding box center [379, 240] width 501 height 185
click at [612, 345] on button "Save" at bounding box center [613, 343] width 43 height 21
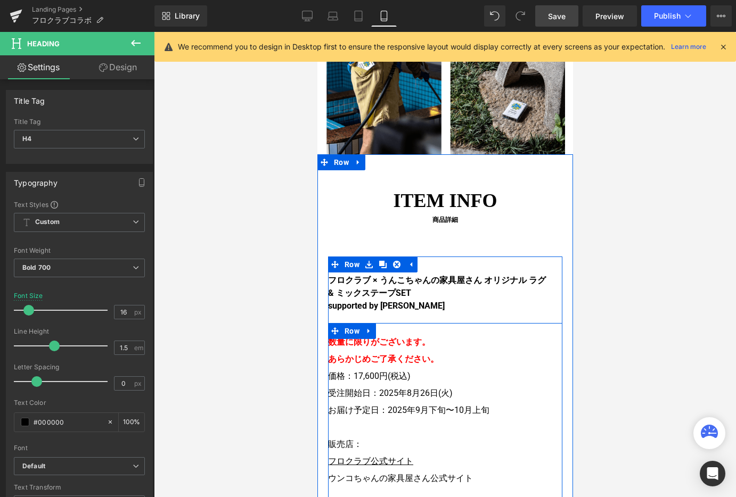
click at [402, 337] on strong "数量に限りがございます。 あらかじめご了承ください。" at bounding box center [383, 350] width 111 height 27
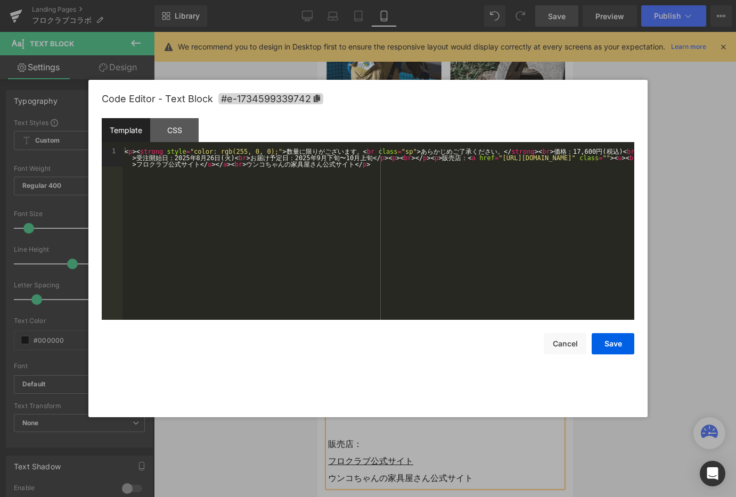
click at [406, 0] on div "Heading You are previewing how the will restyle your page. You can not edit Ele…" at bounding box center [368, 0] width 736 height 0
click at [171, 131] on div "CSS" at bounding box center [174, 130] width 48 height 24
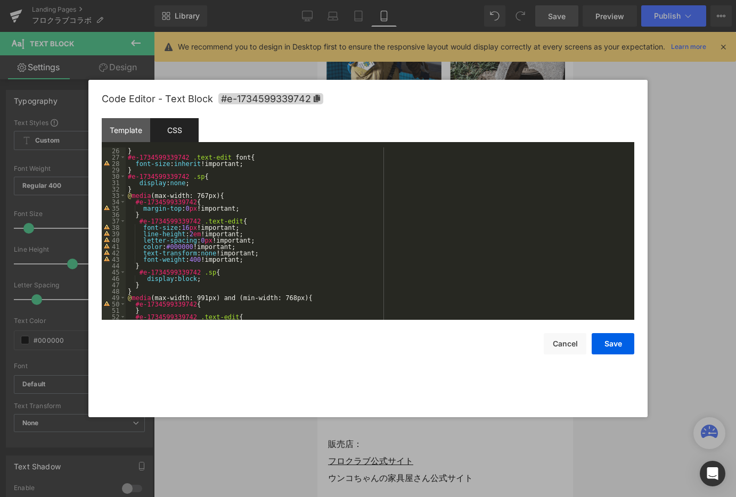
scroll to position [160, 0]
click at [182, 229] on div "} #e-1734599339742 .text-edit font { font-size : inherit !important; } #e-17345…" at bounding box center [378, 240] width 504 height 185
click at [621, 349] on button "Save" at bounding box center [613, 343] width 43 height 21
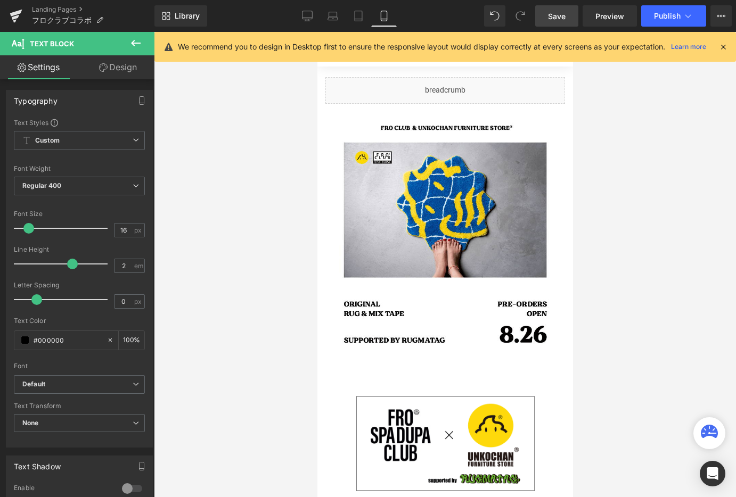
scroll to position [0, 0]
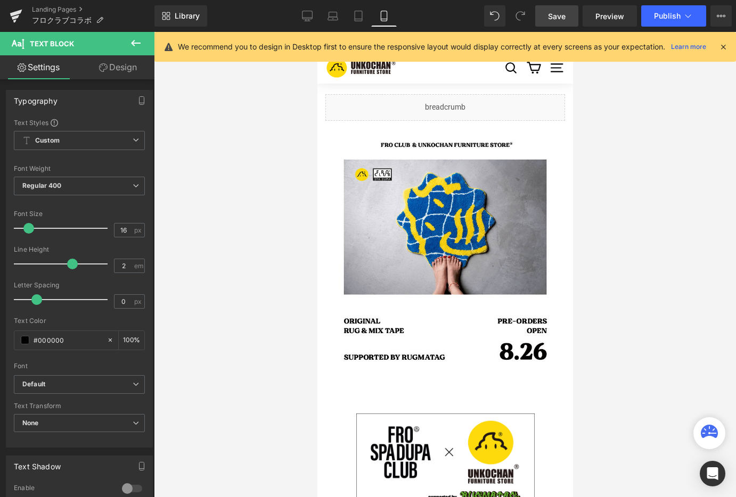
click at [565, 13] on span "Save" at bounding box center [557, 16] width 18 height 11
click at [612, 20] on span "Preview" at bounding box center [609, 16] width 29 height 11
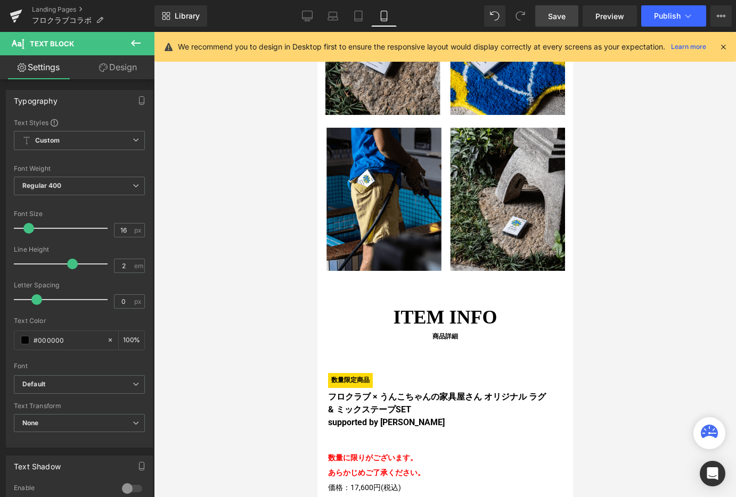
scroll to position [2109, 0]
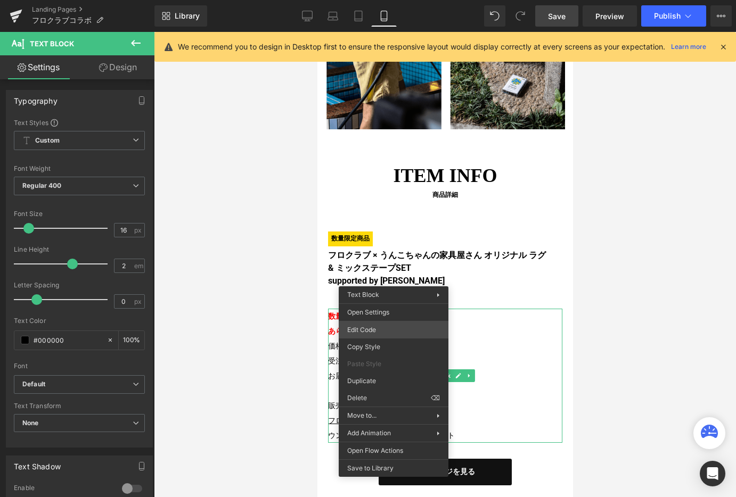
click at [385, 0] on div "Heading You are previewing how the will restyle your page. You can not edit Ele…" at bounding box center [368, 0] width 736 height 0
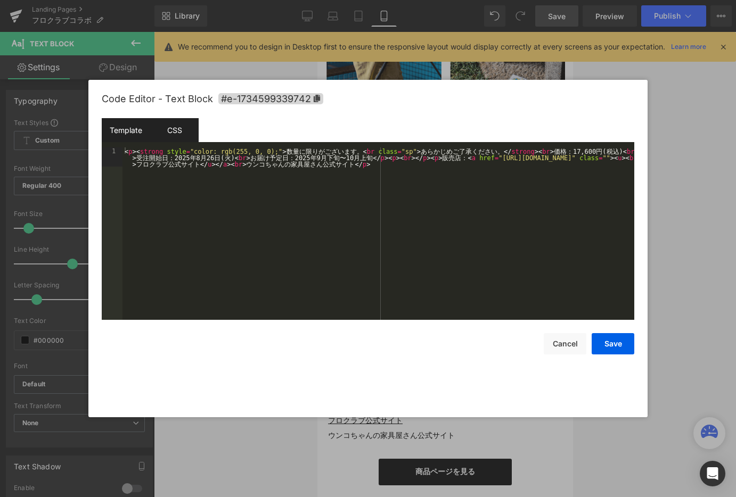
click at [162, 124] on div "CSS" at bounding box center [174, 130] width 48 height 24
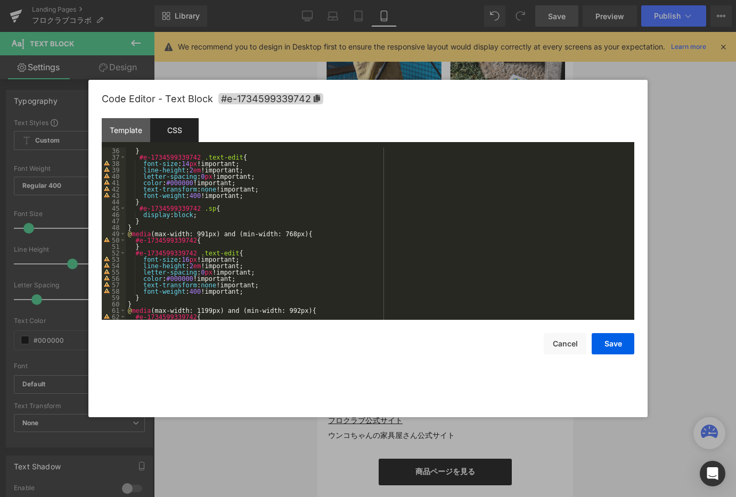
scroll to position [224, 0]
click at [265, 225] on div "} #e-1734599339742 .text-edit { font-size : 14 px !important; line-height : 2 e…" at bounding box center [378, 240] width 504 height 185
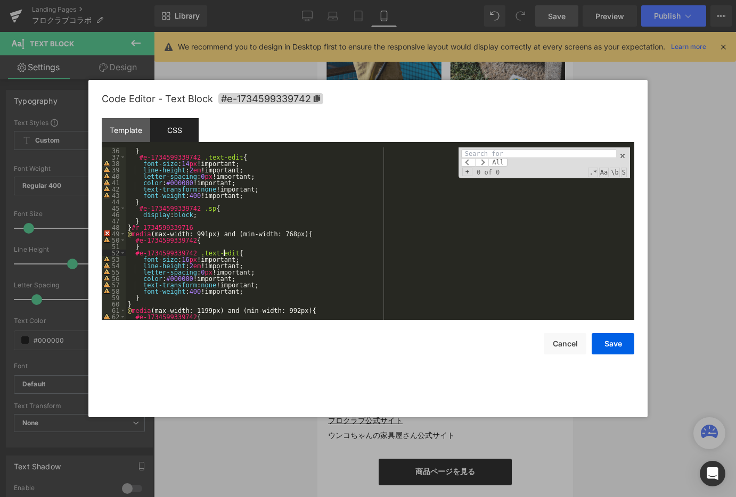
click at [321, 252] on div "} #e-1734599339742 .text-edit { font-size : 14 px !important; line-height : 2 e…" at bounding box center [378, 240] width 504 height 185
click at [622, 157] on span at bounding box center [622, 155] width 7 height 7
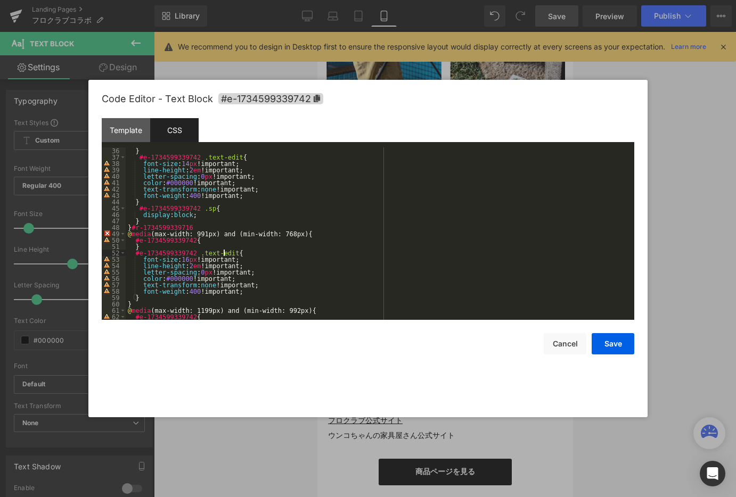
click at [215, 226] on div "} #e-1734599339742 .text-edit { font-size : 14 px !important; line-height : 2 e…" at bounding box center [378, 240] width 504 height 185
click at [561, 348] on button "Cancel" at bounding box center [565, 343] width 43 height 21
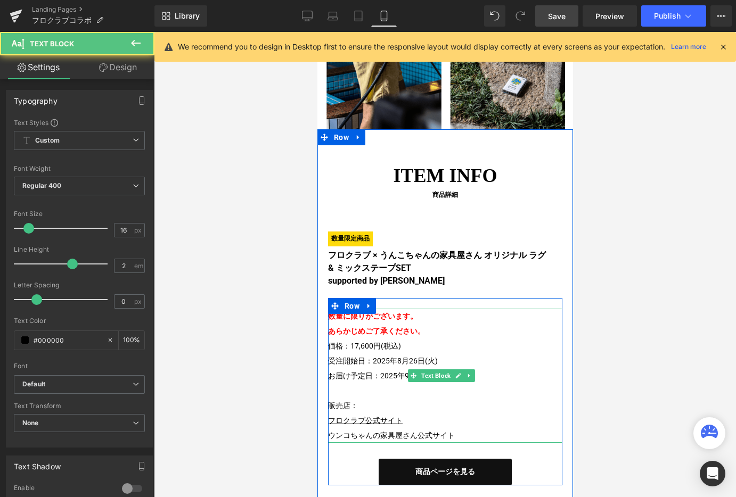
click at [358, 309] on p "数量に限りがございます。 あらかじめご了承ください。 価格：17,600円(税込) 受注開始日：2025年8月26日(火) お届け予定日：2025年9月下旬〜…" at bounding box center [445, 346] width 234 height 75
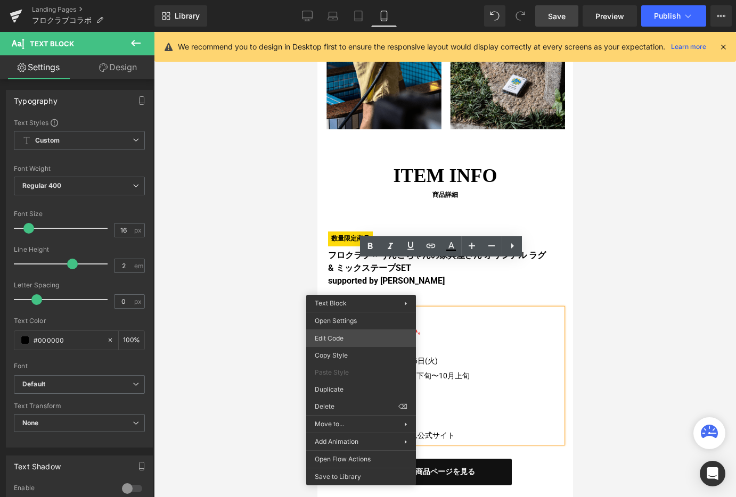
click at [366, 0] on div "Heading You are previewing how the will restyle your page. You can not edit Ele…" at bounding box center [368, 0] width 736 height 0
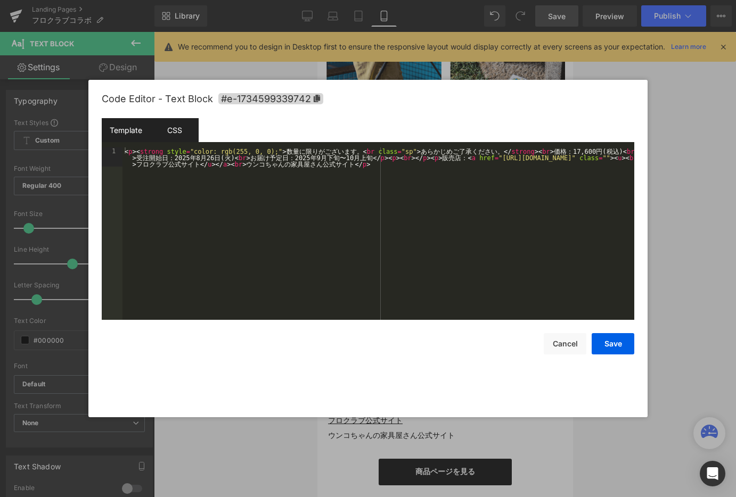
click at [174, 129] on div "CSS" at bounding box center [174, 130] width 48 height 24
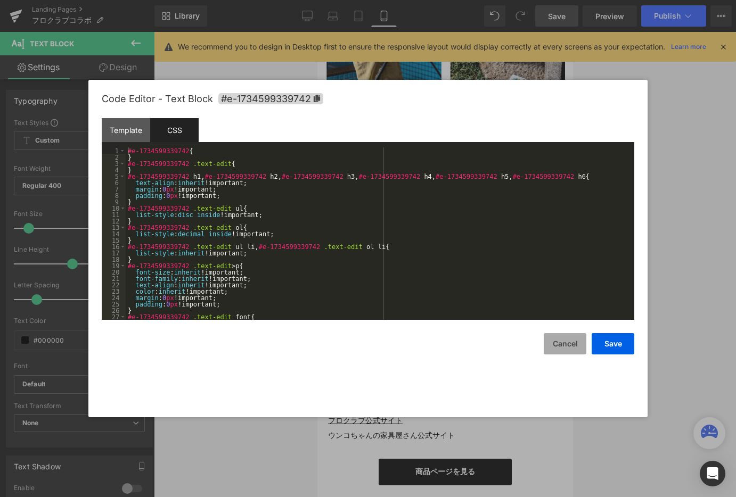
click at [552, 343] on button "Cancel" at bounding box center [565, 343] width 43 height 21
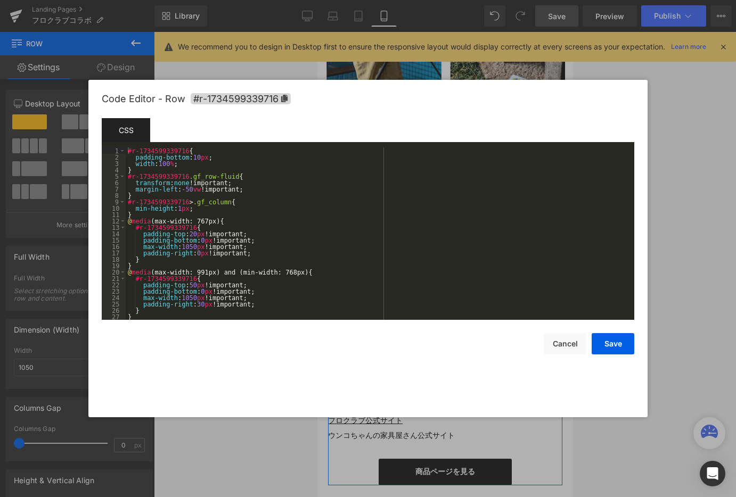
click at [441, 0] on div "Heading You are previewing how the will restyle your page. You can not edit Ele…" at bounding box center [368, 0] width 736 height 0
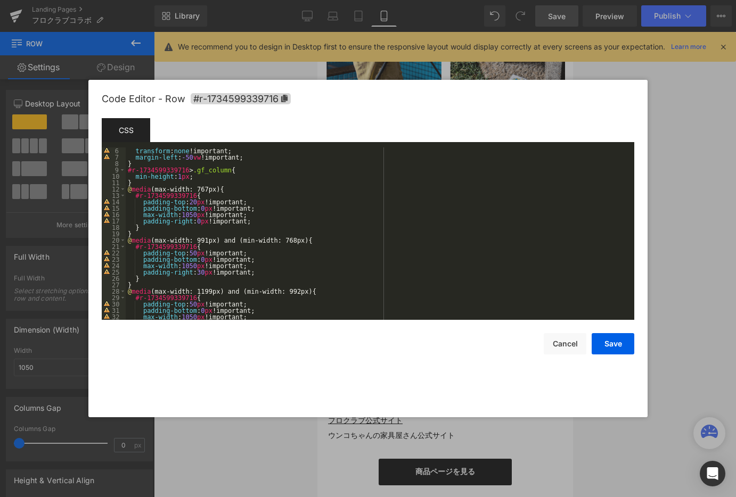
scroll to position [32, 0]
drag, startPoint x: 184, startPoint y: 199, endPoint x: 194, endPoint y: 197, distance: 10.3
click at [184, 199] on div "transform : none !important; margin-left : -50 vw !important; } #r-173459933971…" at bounding box center [378, 240] width 504 height 185
click at [609, 347] on button "Save" at bounding box center [613, 343] width 43 height 21
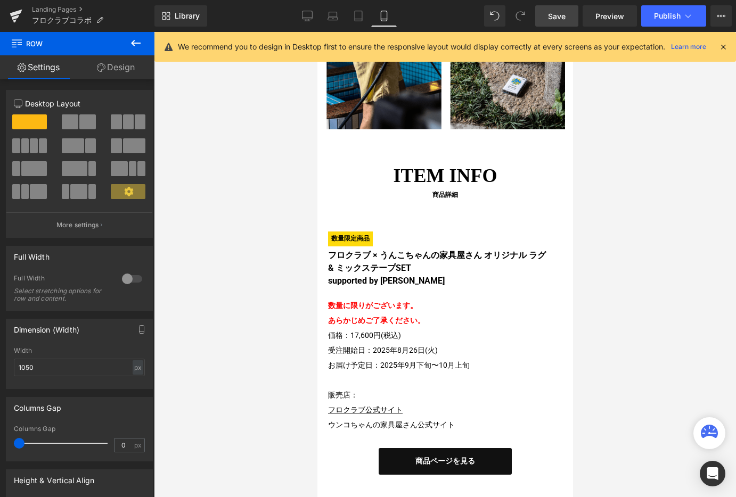
click at [564, 17] on span "Save" at bounding box center [557, 16] width 18 height 11
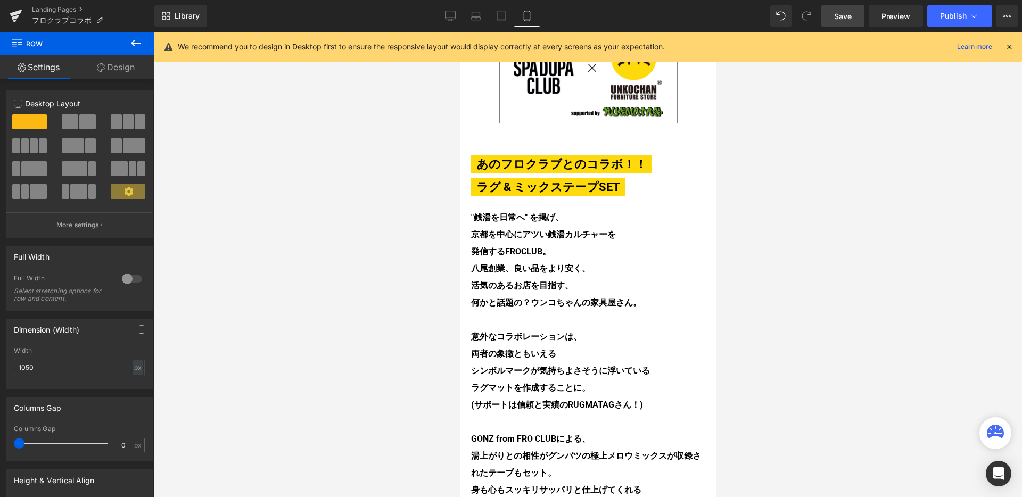
scroll to position [277, 0]
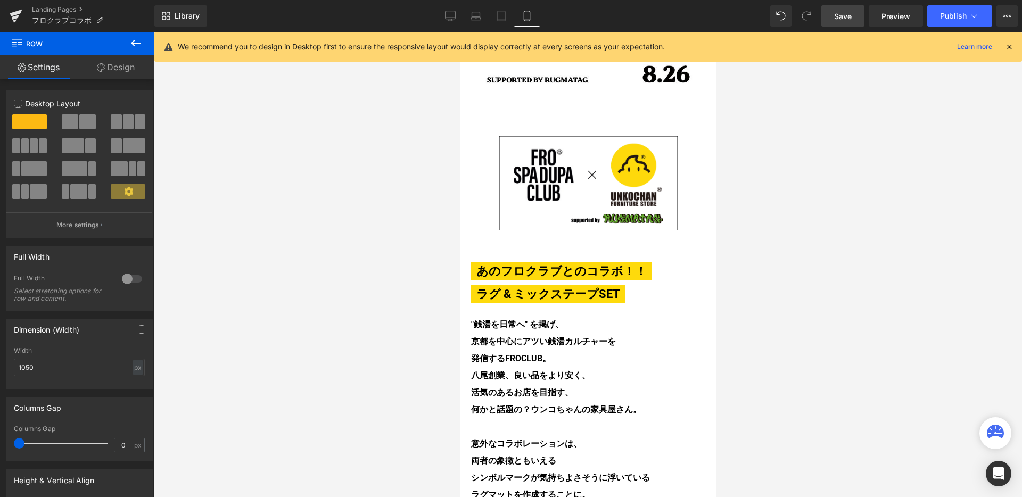
click at [1005, 46] on icon at bounding box center [1010, 47] width 10 height 10
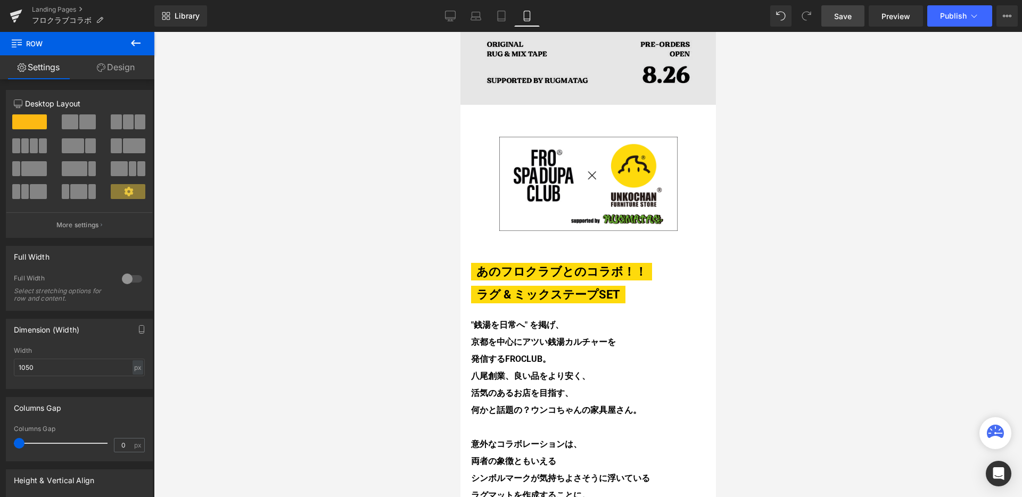
scroll to position [0, 0]
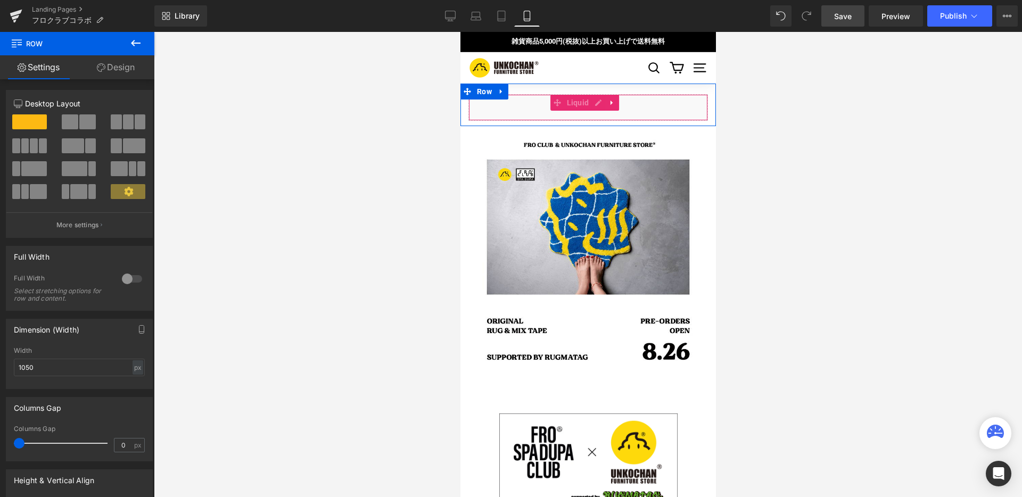
click at [675, 111] on div "Liquid" at bounding box center [588, 107] width 240 height 27
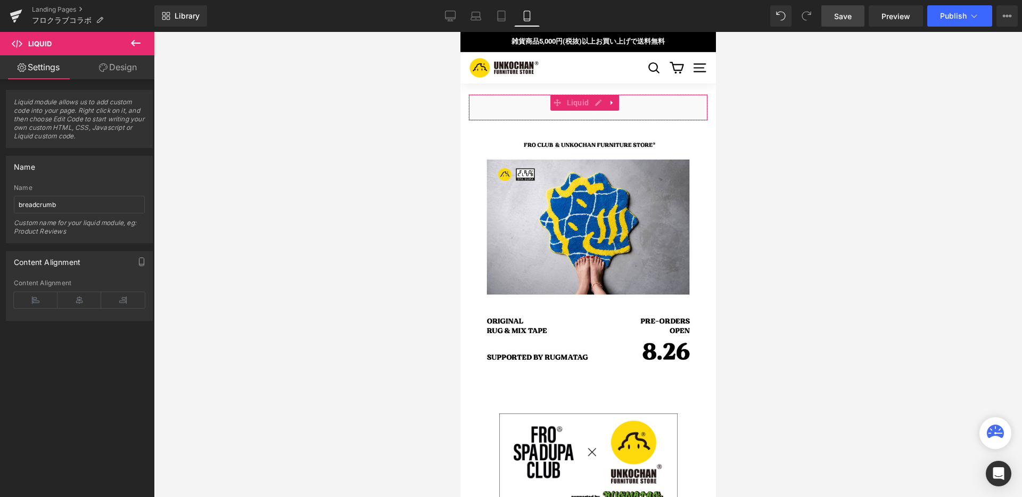
click at [106, 73] on link "Design" at bounding box center [117, 67] width 77 height 24
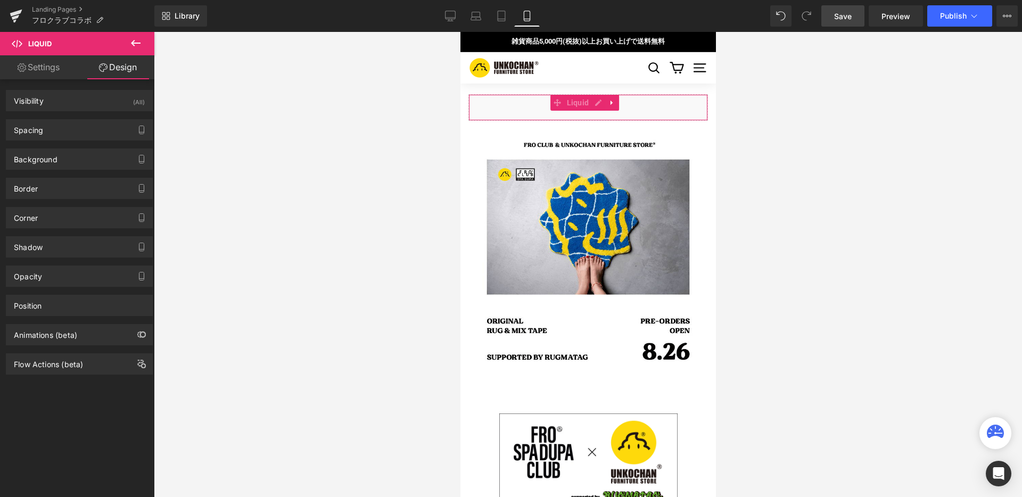
click at [24, 74] on link "Settings" at bounding box center [38, 67] width 77 height 24
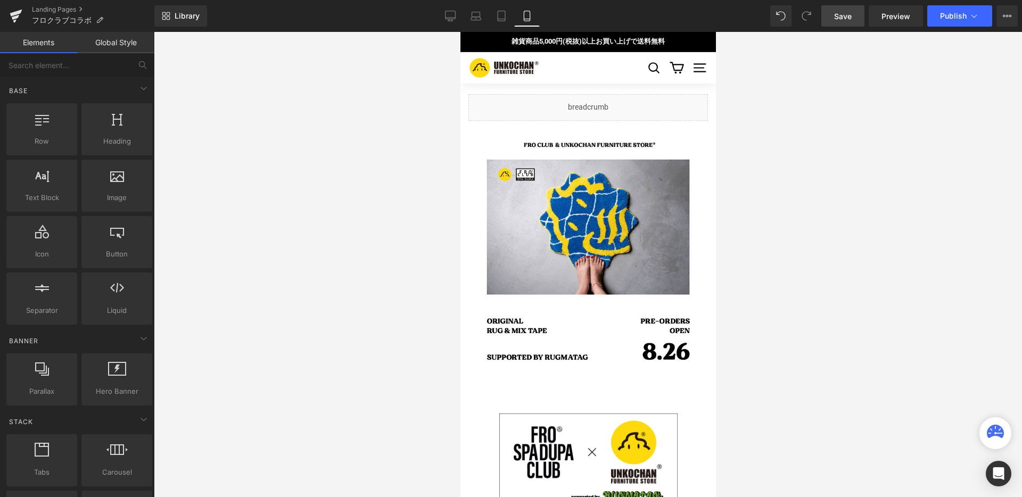
click at [330, 76] on div at bounding box center [588, 264] width 869 height 465
click at [988, 17] on button "Publish" at bounding box center [960, 15] width 65 height 21
click at [73, 9] on link "Landing Pages" at bounding box center [93, 9] width 122 height 9
